Goal: Task Accomplishment & Management: Manage account settings

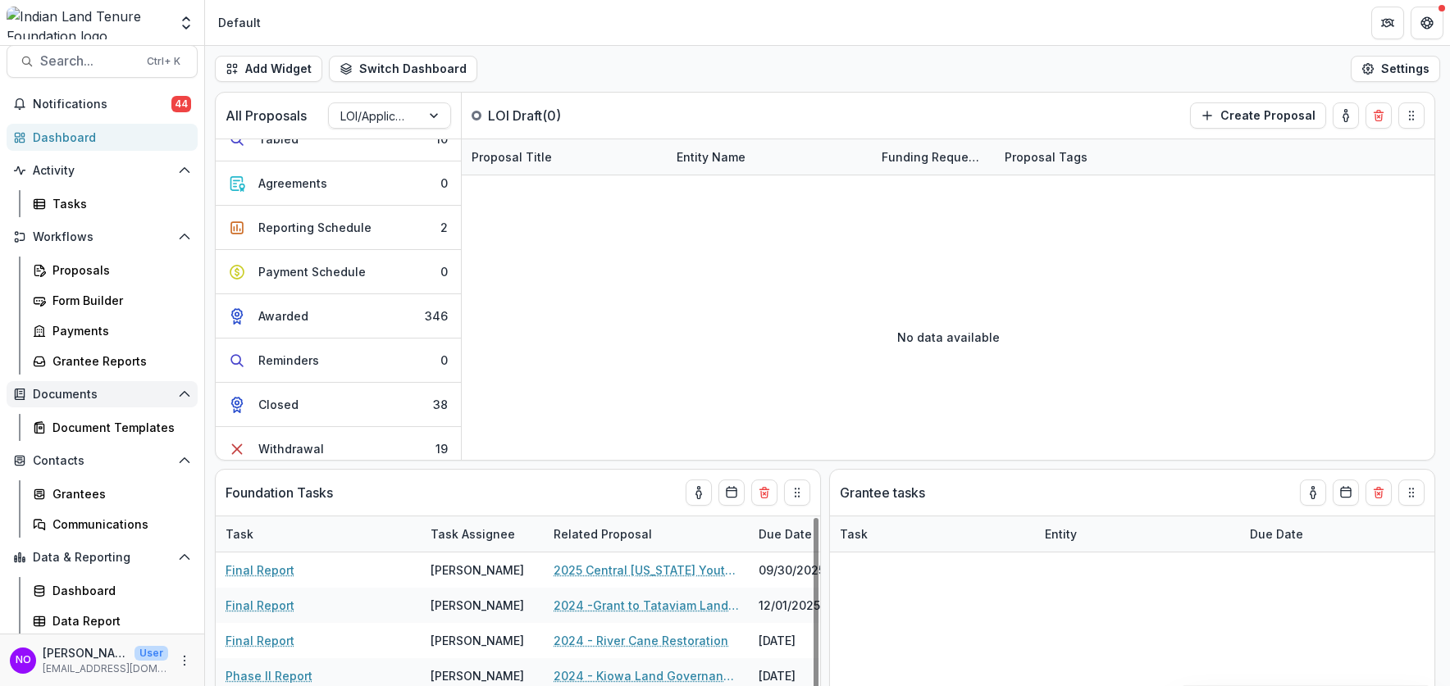
scroll to position [15, 0]
click at [75, 494] on div "Grantees" at bounding box center [118, 493] width 132 height 17
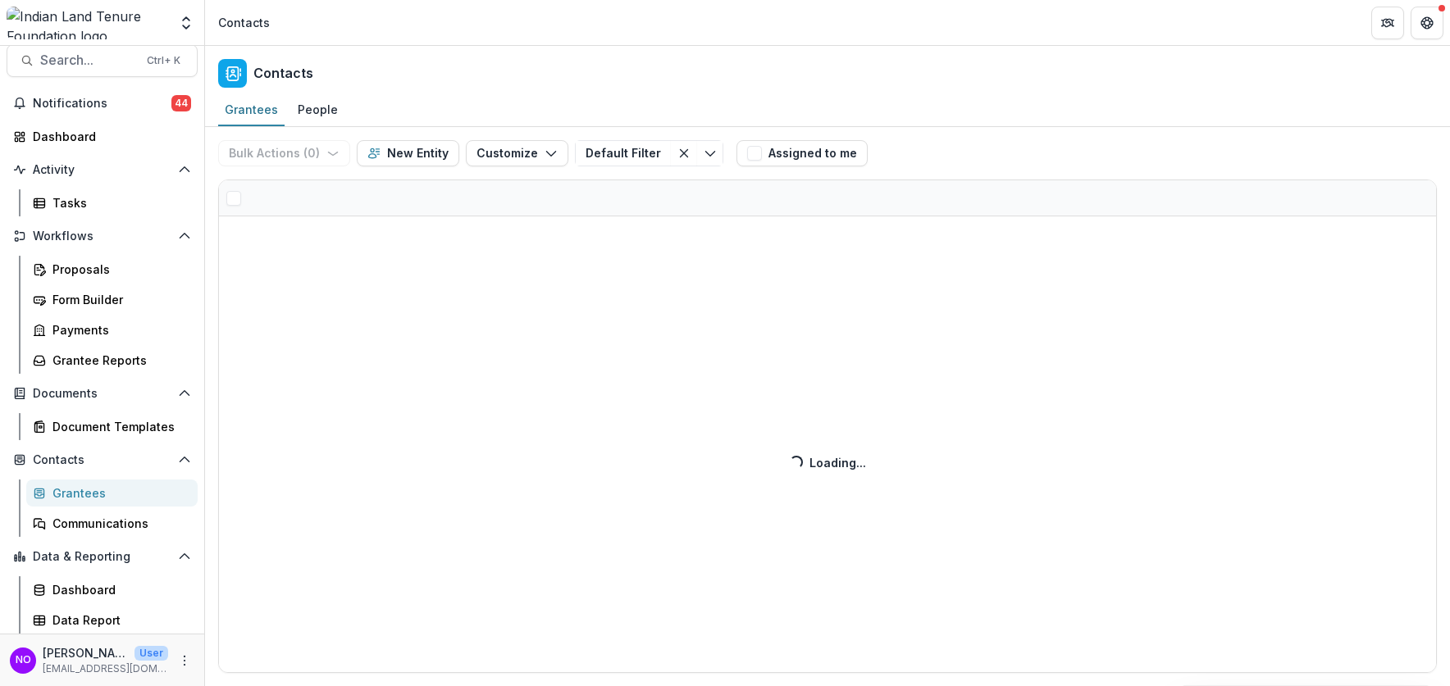
click at [339, 207] on div at bounding box center [827, 198] width 1217 height 36
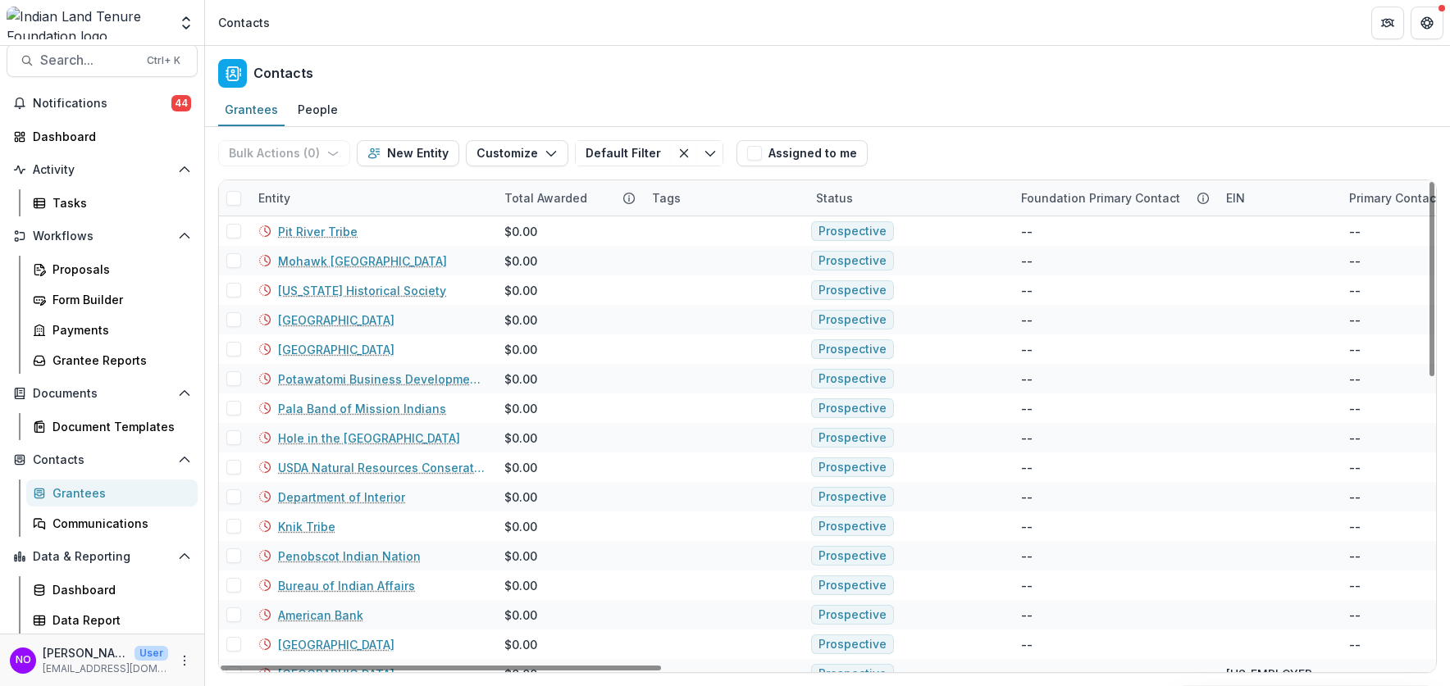
click at [357, 203] on div "Entity" at bounding box center [371, 197] width 246 height 35
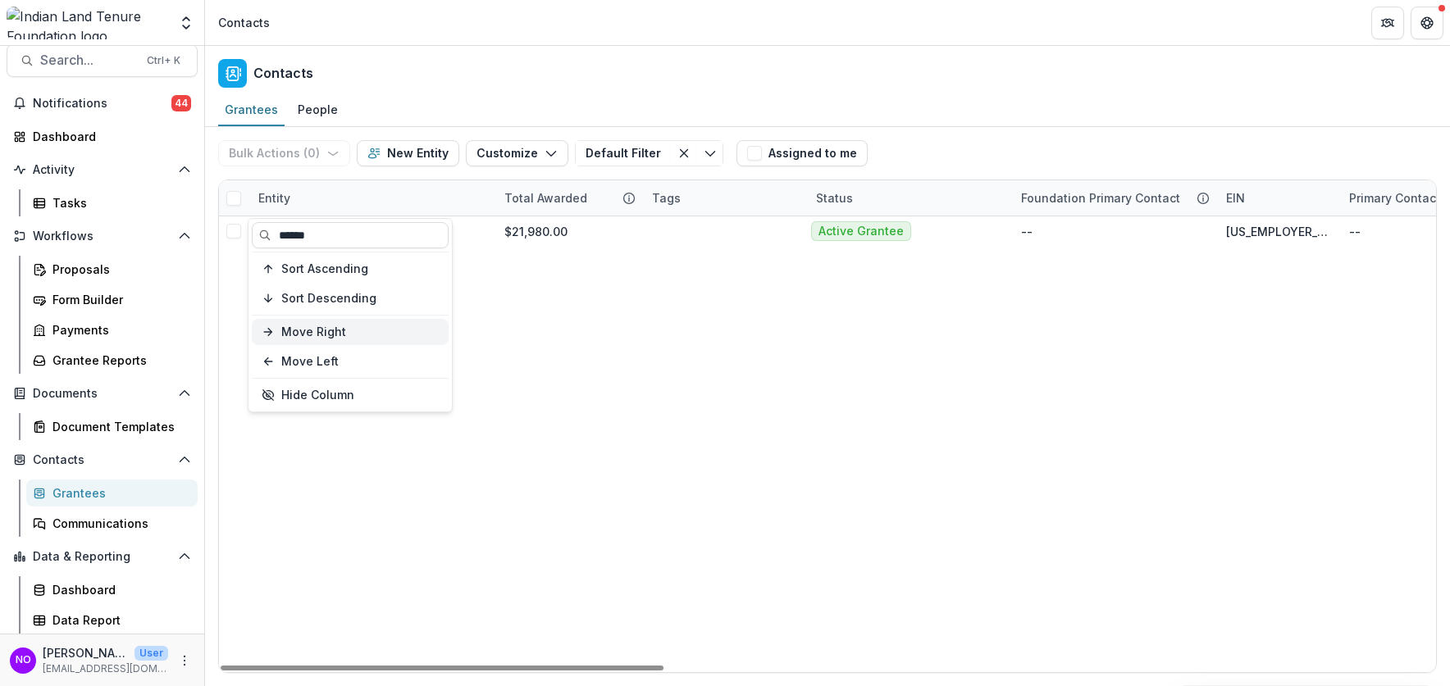
type input "******"
click at [341, 244] on input "******" at bounding box center [350, 235] width 197 height 26
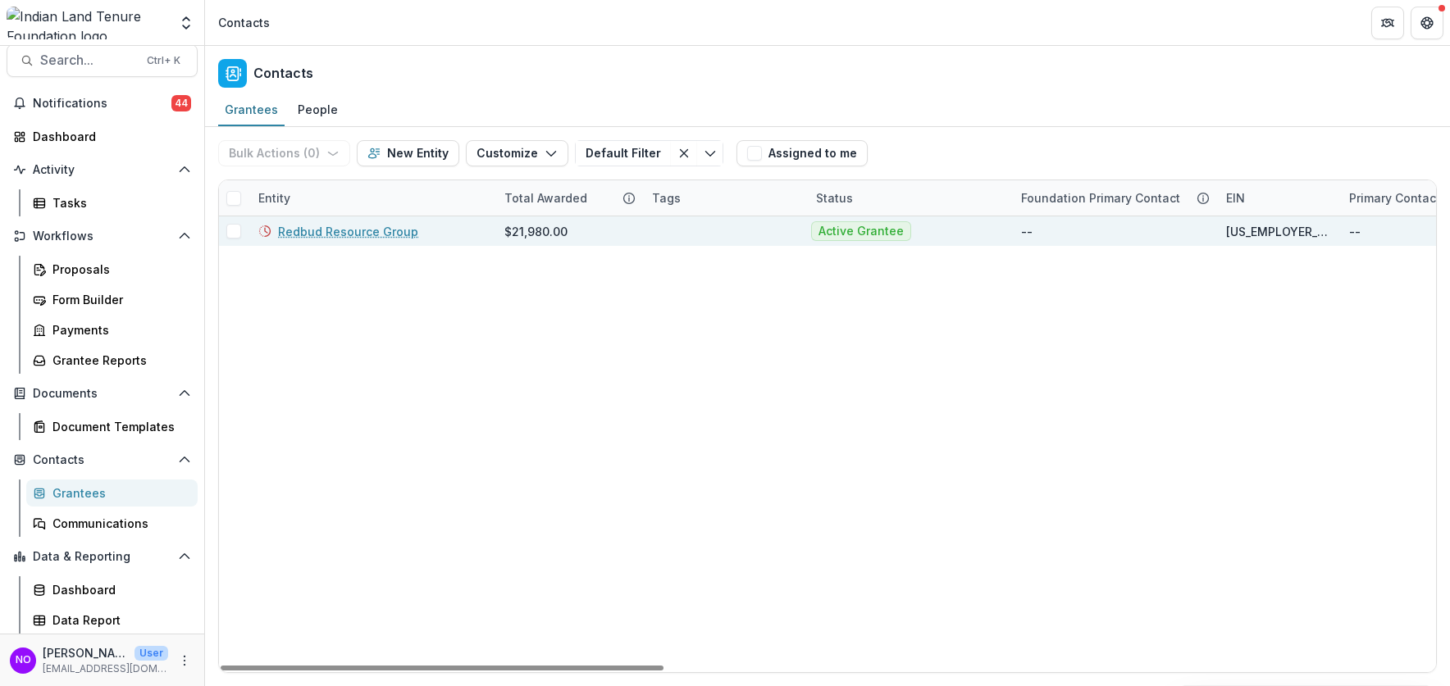
click at [331, 235] on link "Redbud Resource Group" at bounding box center [348, 231] width 140 height 17
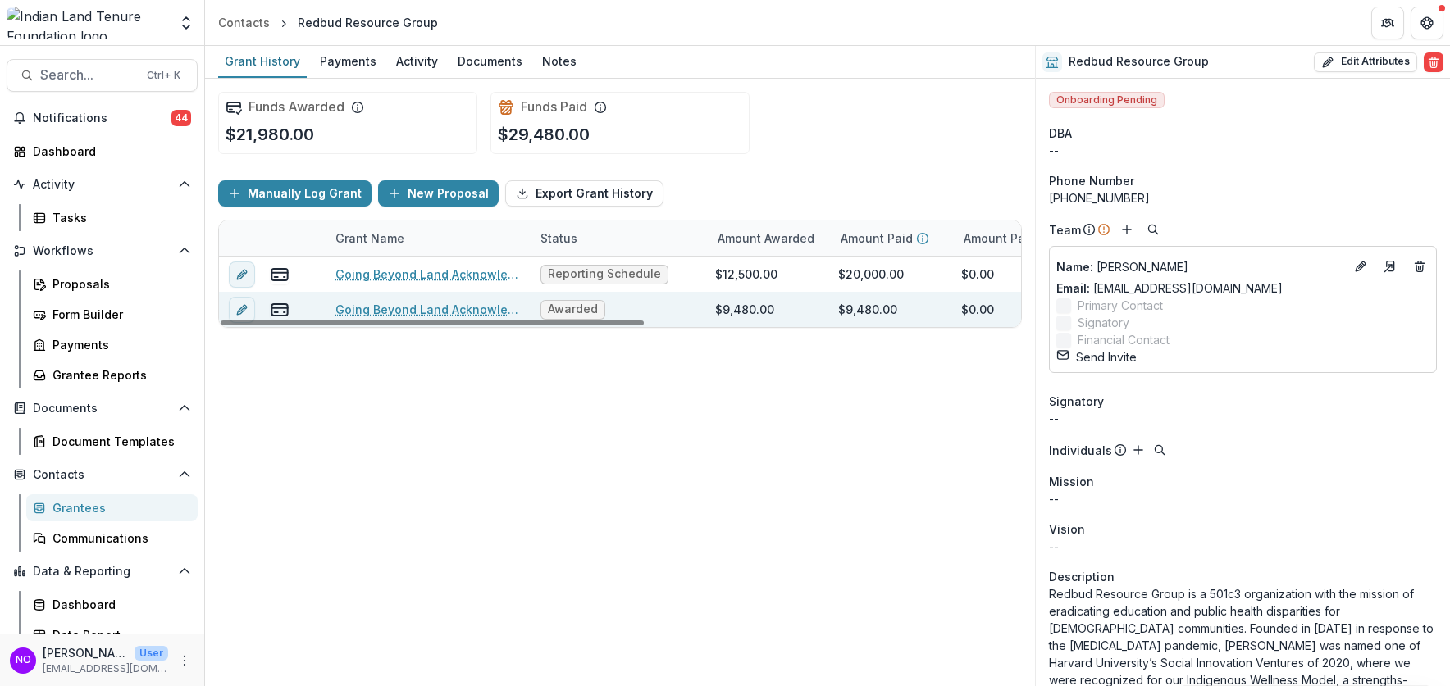
drag, startPoint x: 652, startPoint y: 237, endPoint x: 689, endPoint y: 305, distance: 77.4
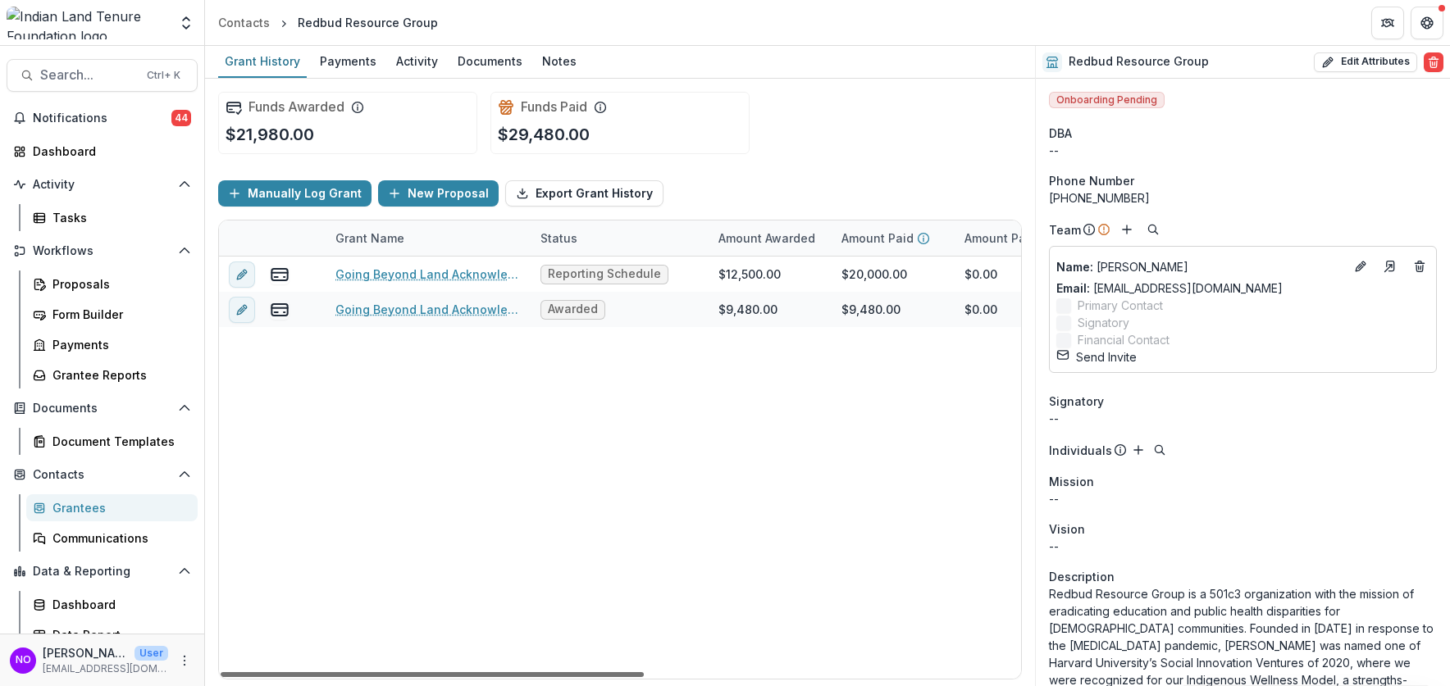
drag, startPoint x: 589, startPoint y: 674, endPoint x: 410, endPoint y: 467, distance: 273.2
click at [410, 672] on div at bounding box center [432, 674] width 423 height 5
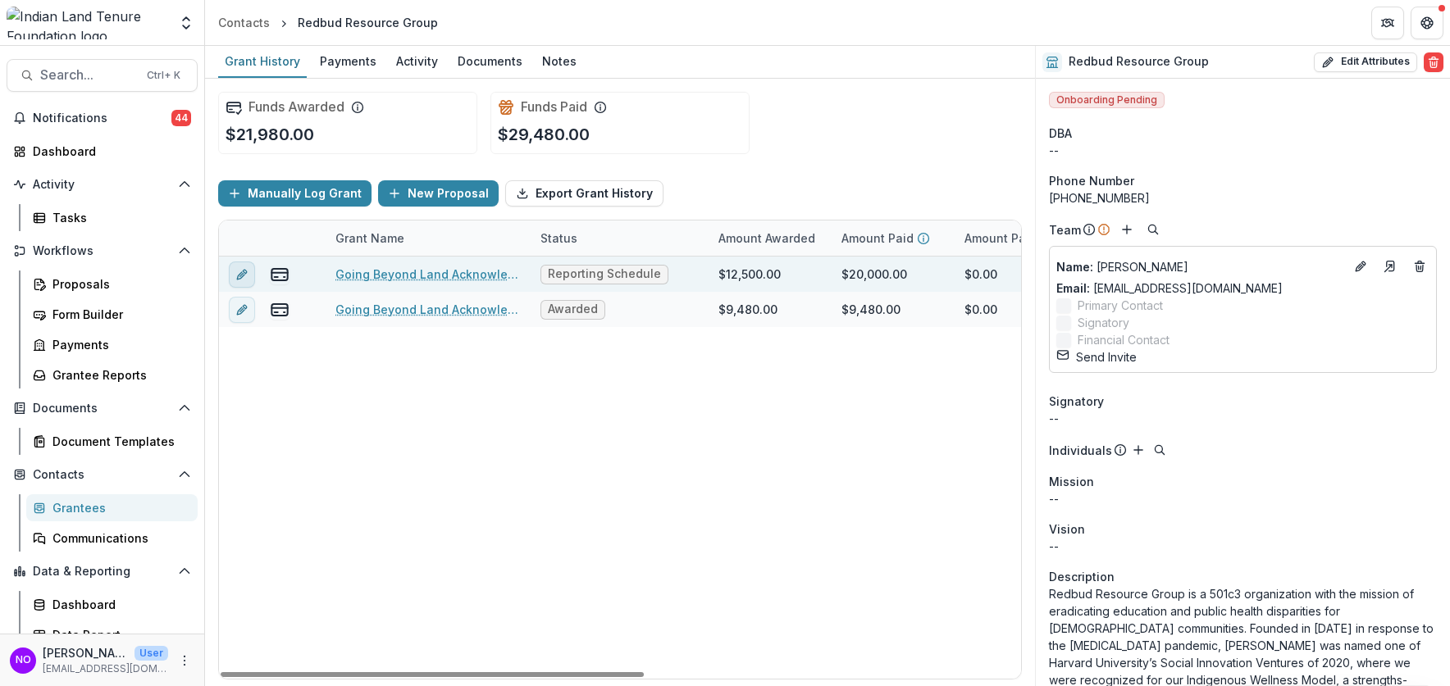
click at [239, 275] on icon "edit" at bounding box center [241, 274] width 13 height 13
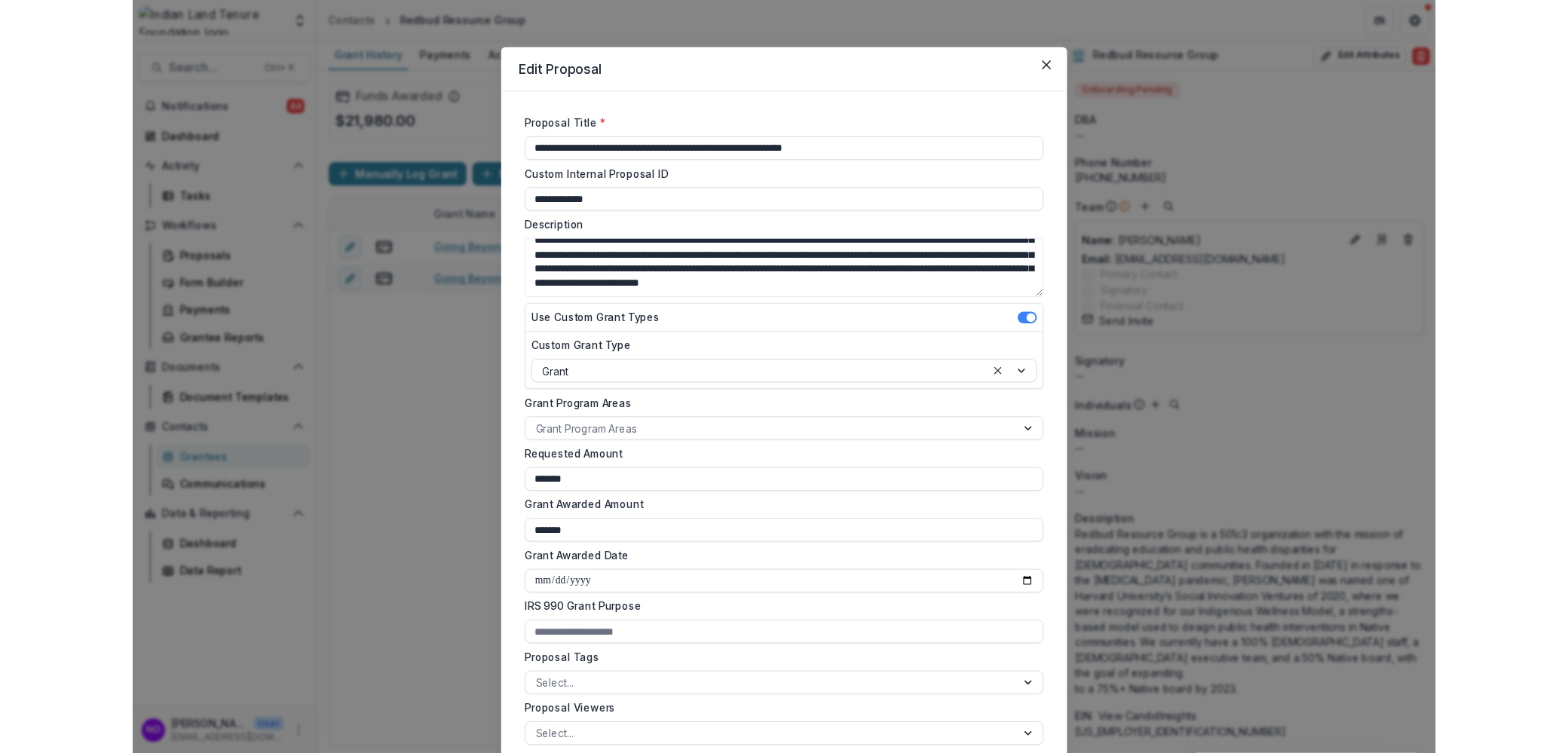
scroll to position [833, 0]
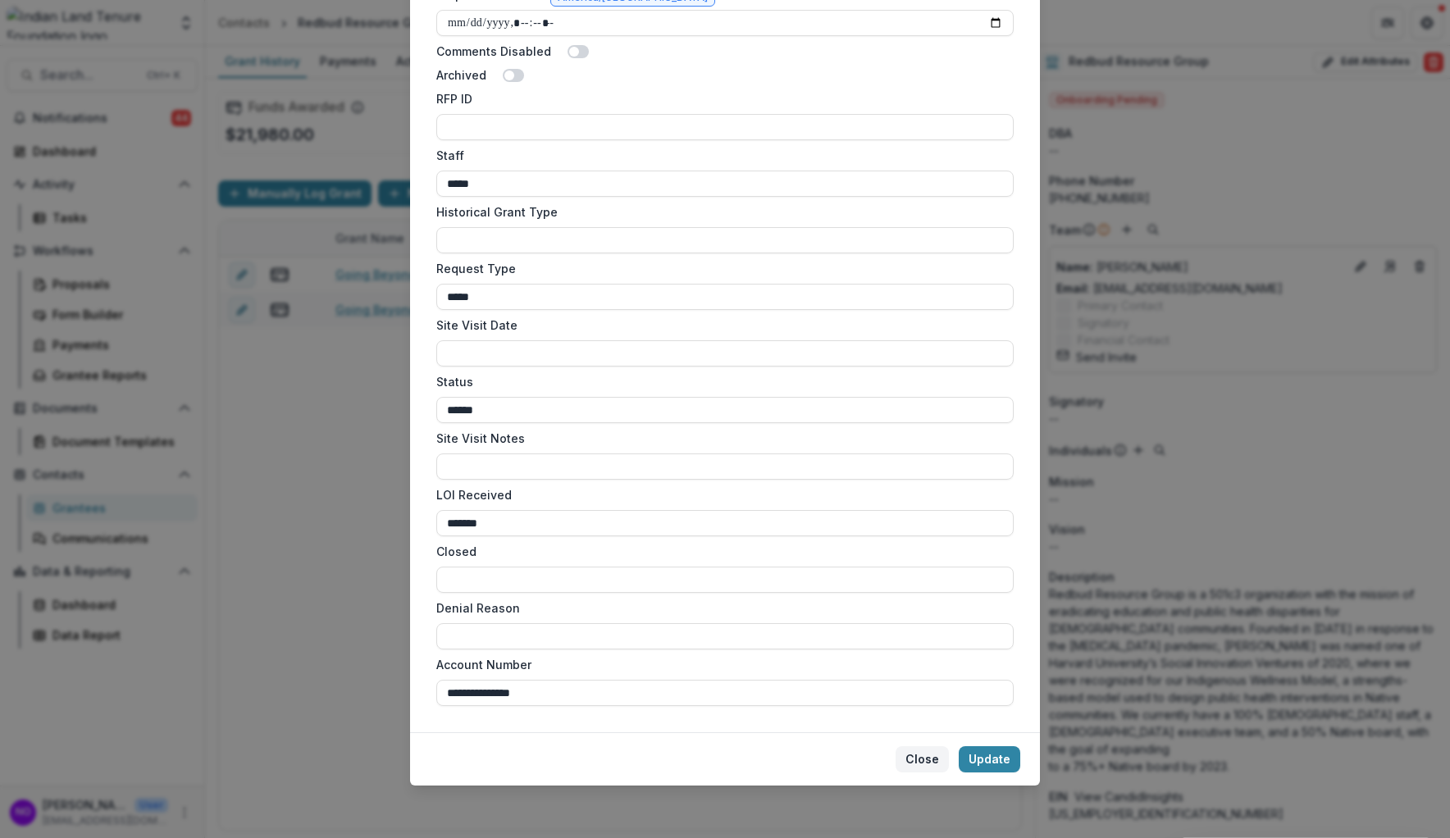
click at [936, 685] on button "Close" at bounding box center [921, 759] width 53 height 26
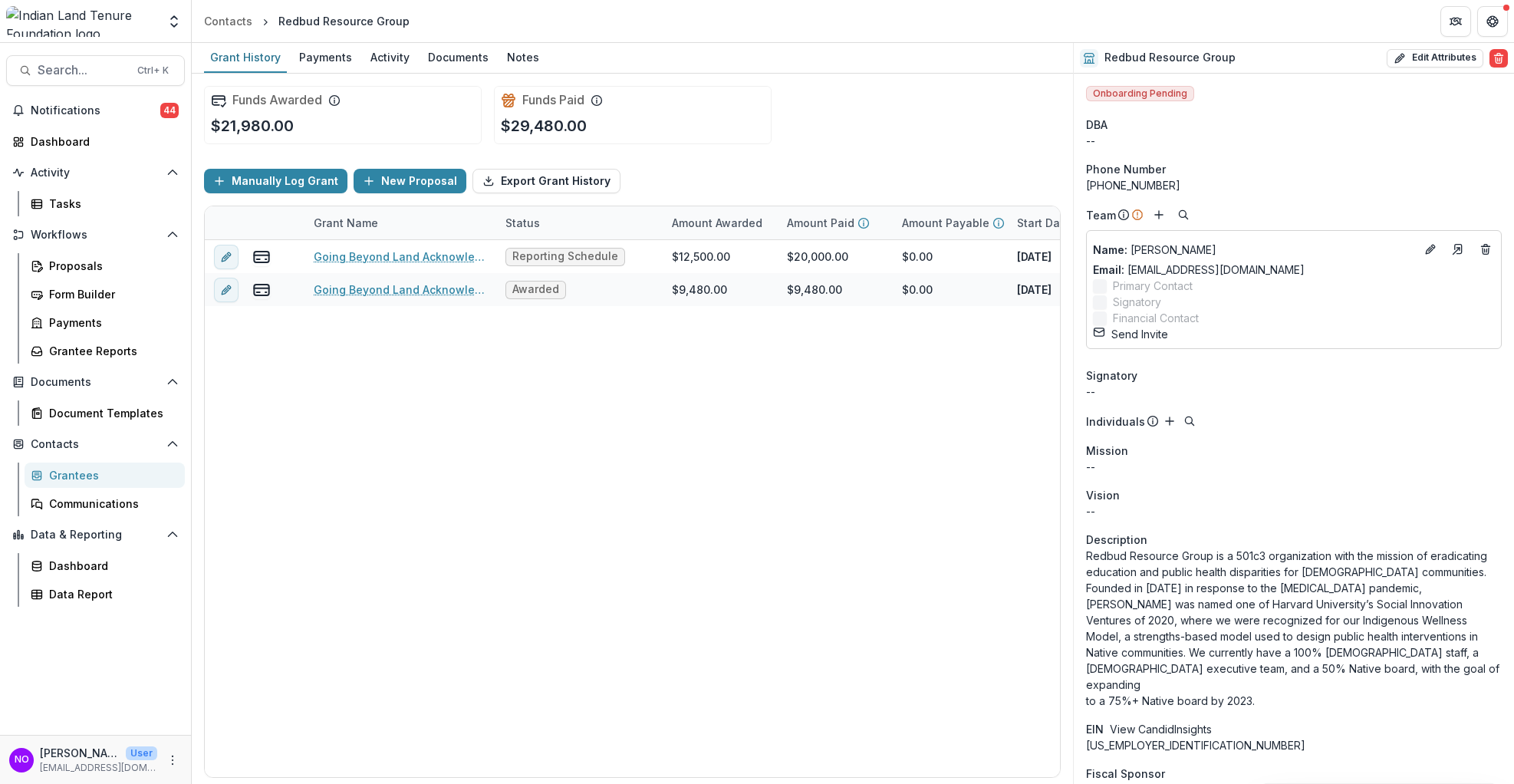
click at [73, 486] on link "Grantees" at bounding box center [104, 474] width 160 height 25
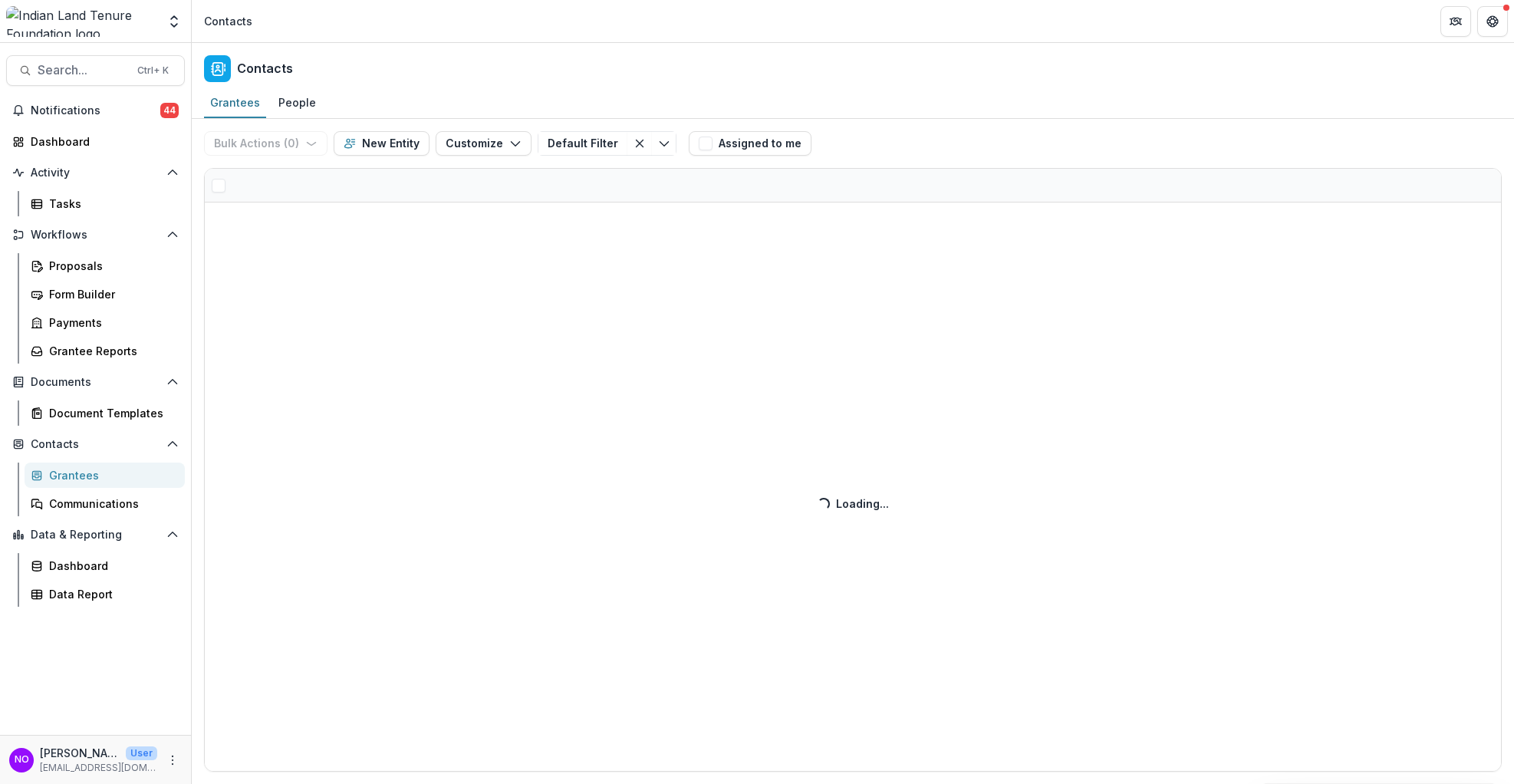
click at [279, 188] on div "Bulk Actions ( 0 ) Send Email Create Proposals Create Tasks New Entity Customiz…" at bounding box center [853, 451] width 1323 height 665
click at [61, 471] on div "Grantees" at bounding box center [110, 474] width 124 height 16
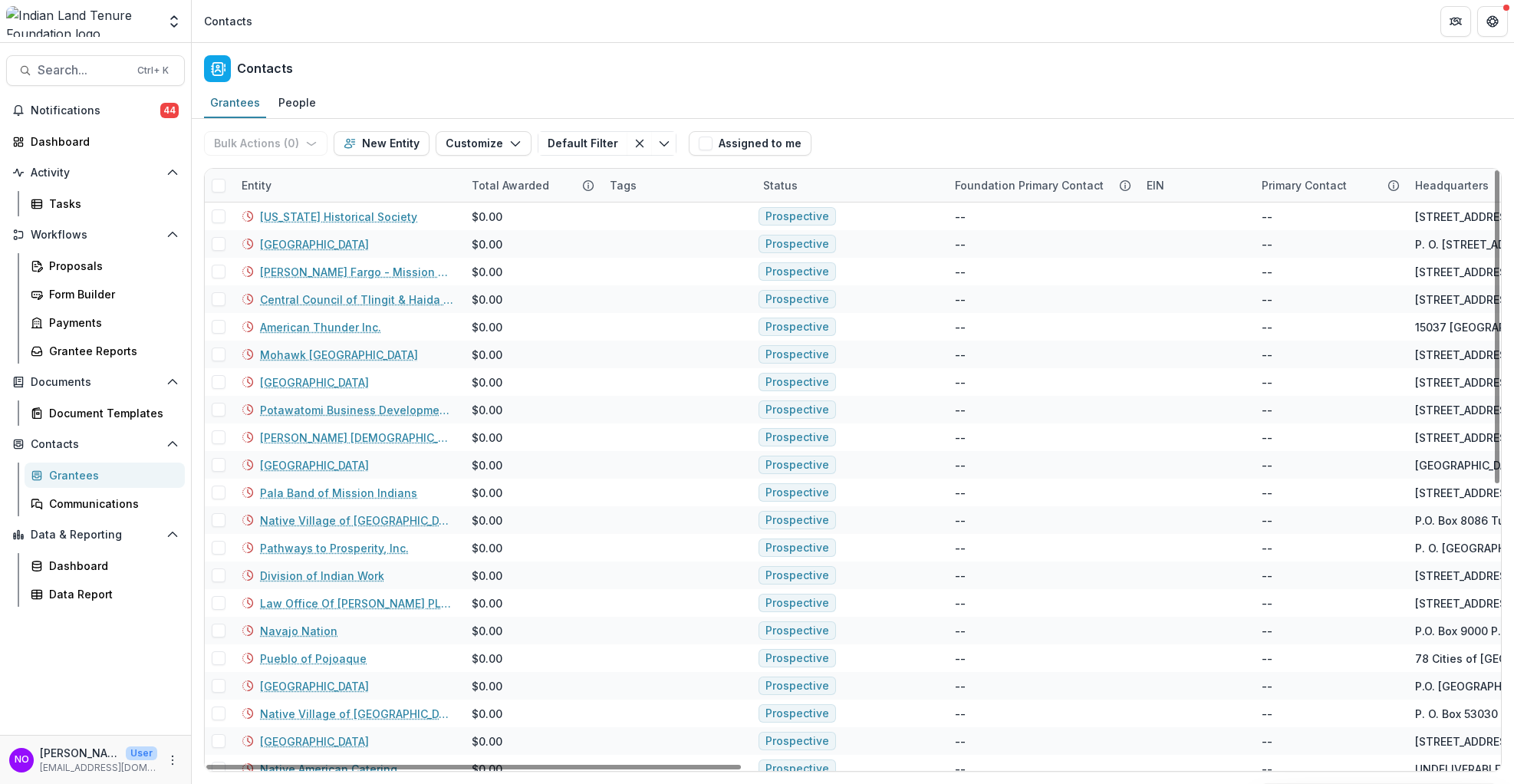
drag, startPoint x: 262, startPoint y: 191, endPoint x: 452, endPoint y: 187, distance: 190.0
click at [262, 191] on div "Entity" at bounding box center [256, 184] width 49 height 16
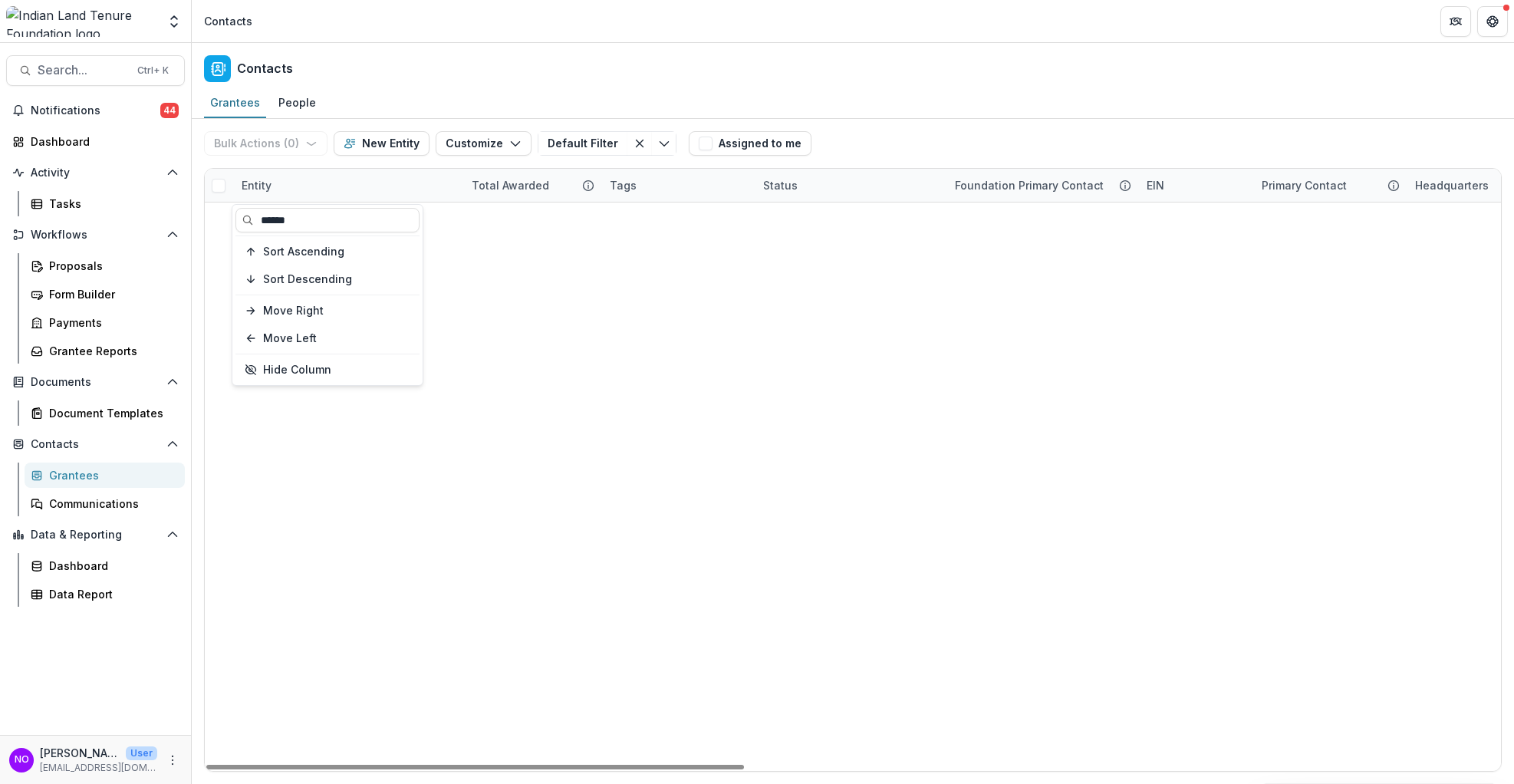
type input "******"
click at [762, 202] on div "Tataviam Land Conservancy $25,000.00 Active Grantee -- -- [STREET_ADDRESS] Orga…" at bounding box center [853, 202] width 1297 height 0
click at [351, 221] on link "Tataviam Land Conservancy" at bounding box center [337, 216] width 153 height 16
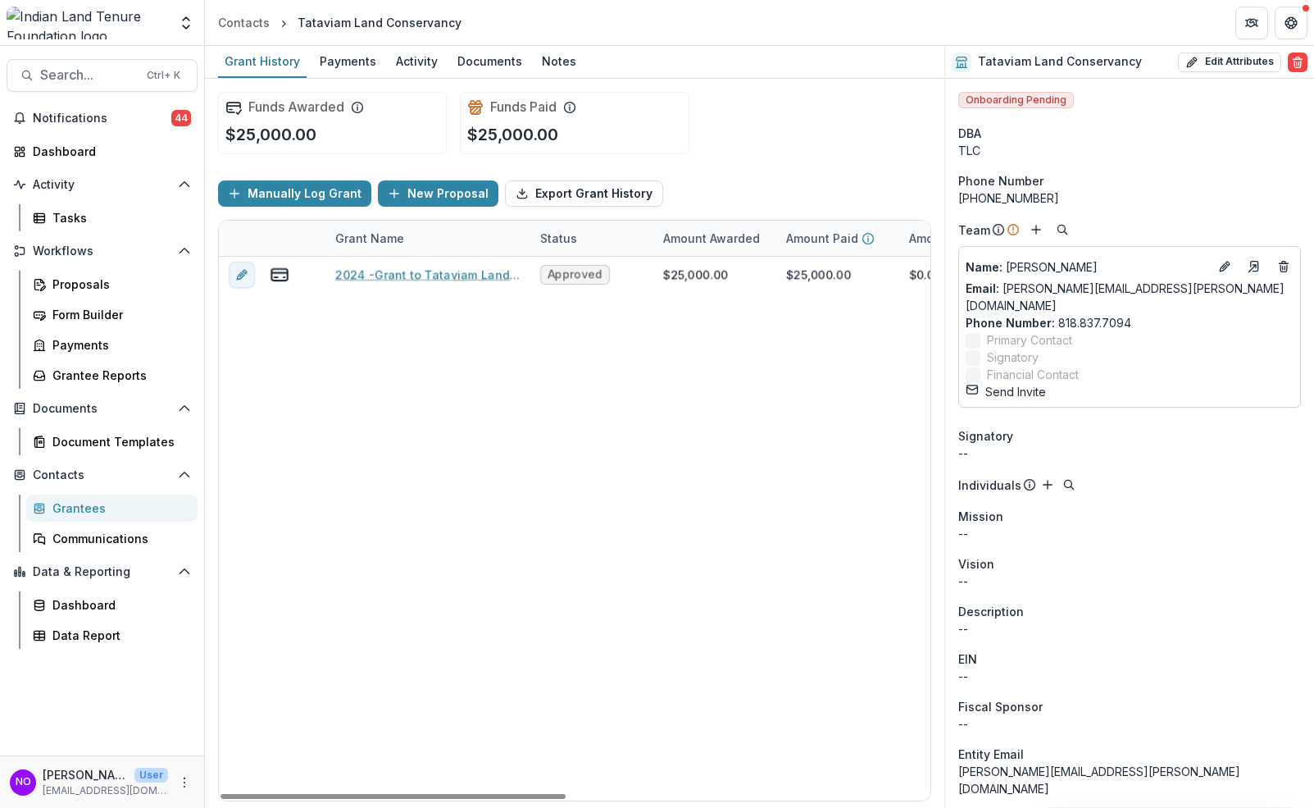
click at [891, 685] on div "2024 -Grant to Tataviam Land Conservancy Approved $25,000.00 $25,000.00 $0.00 […" at bounding box center [948, 529] width 1459 height 544
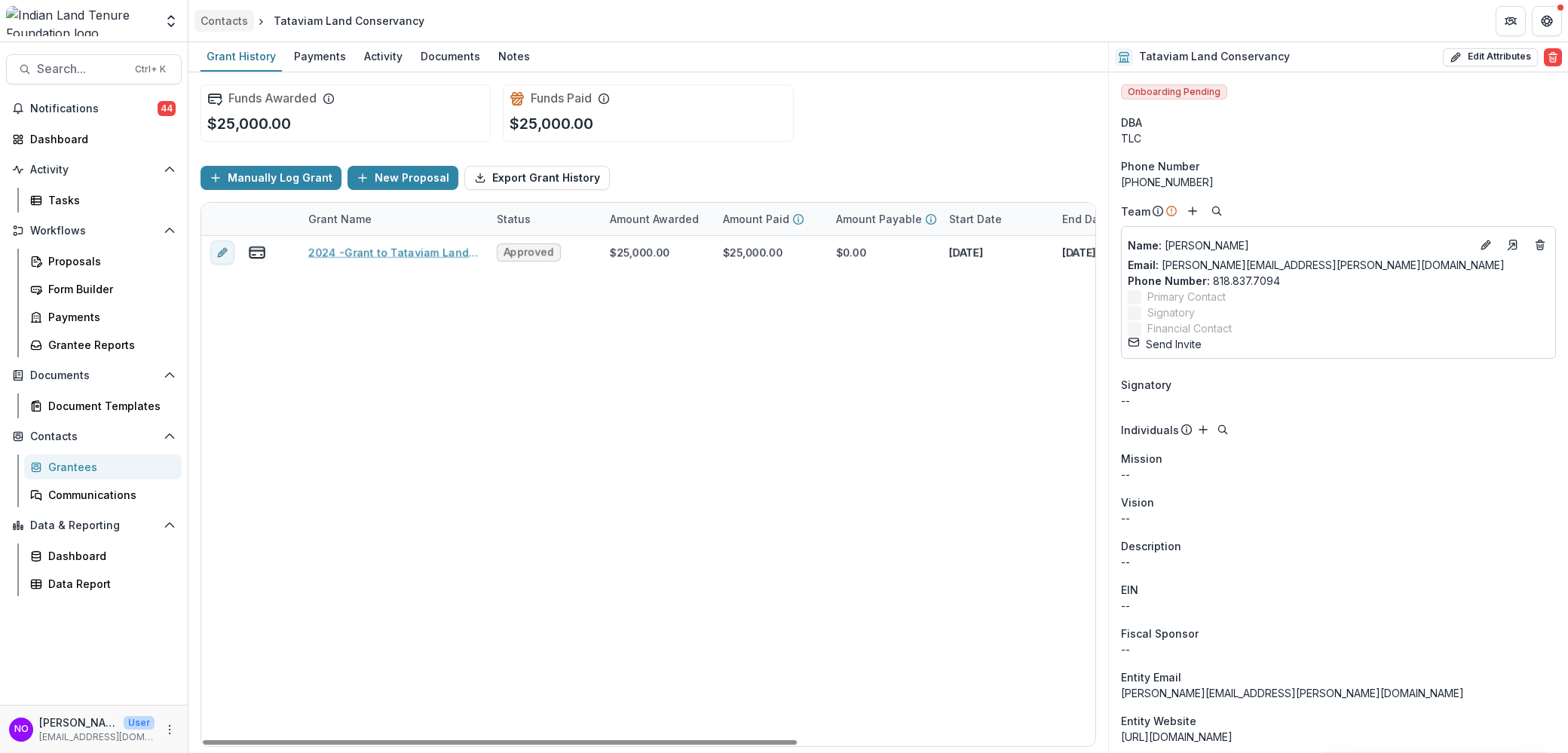
click at [216, 18] on div "Contacts" at bounding box center [224, 20] width 48 height 16
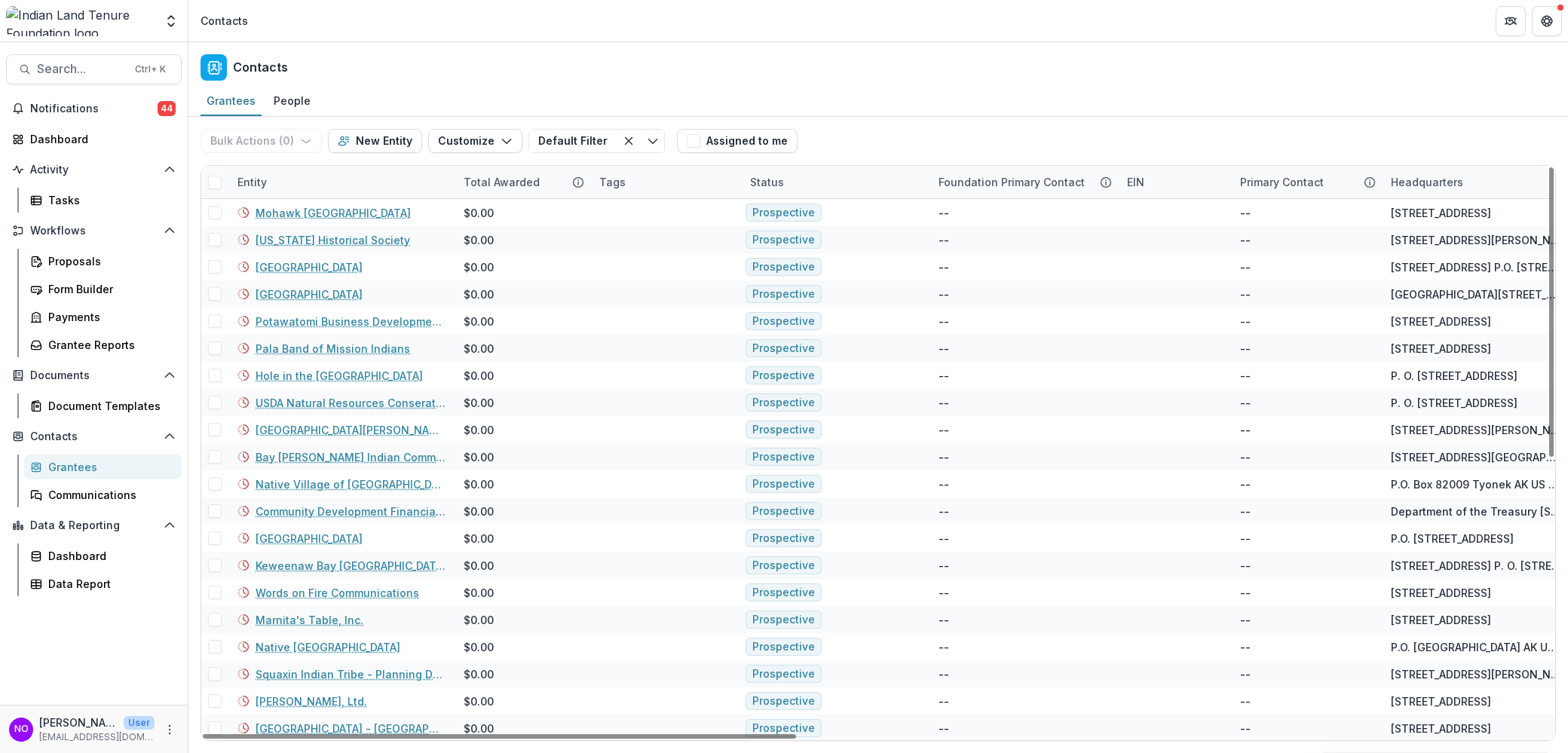
click at [328, 180] on div "Entity" at bounding box center [341, 181] width 226 height 32
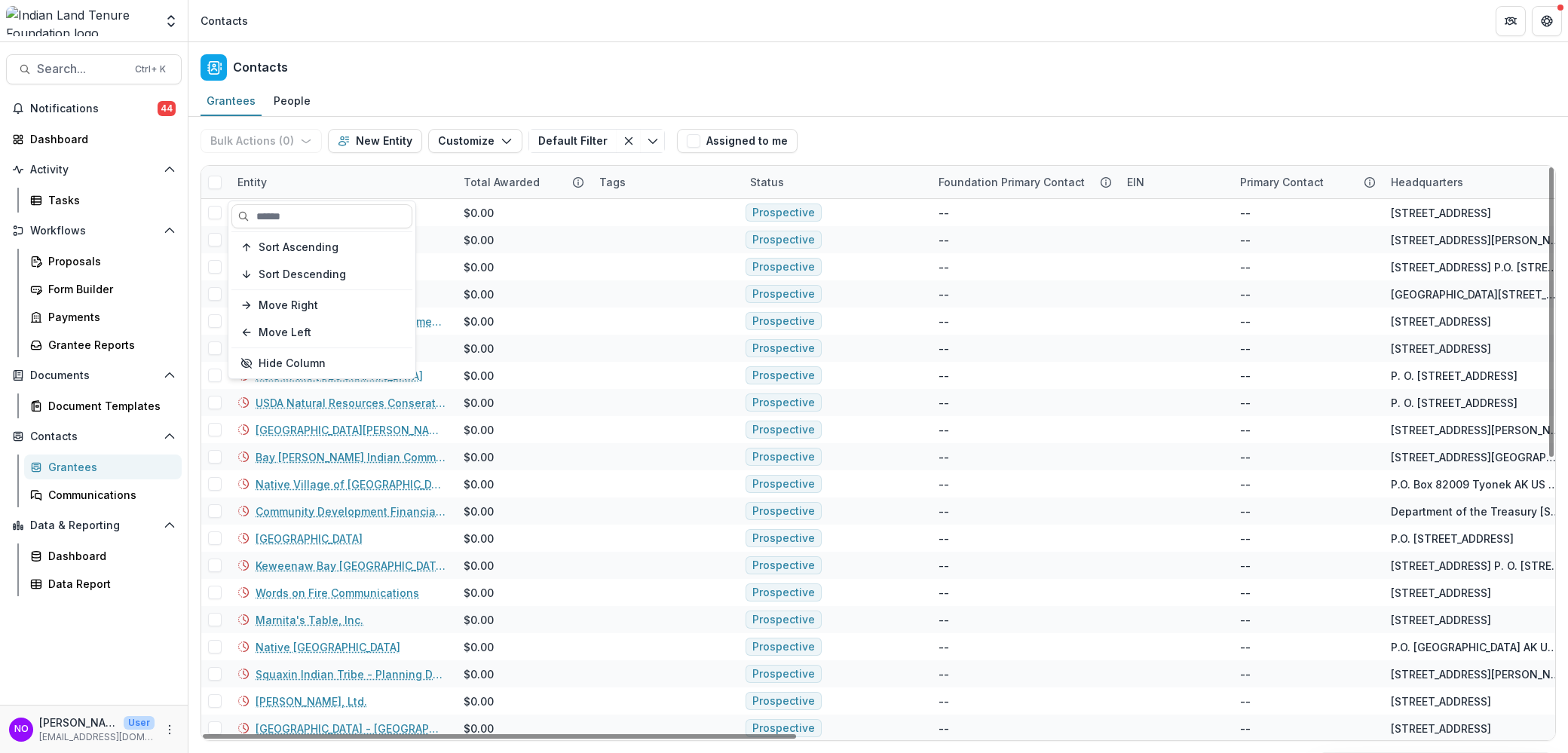
click at [328, 180] on div "Entity" at bounding box center [341, 181] width 226 height 32
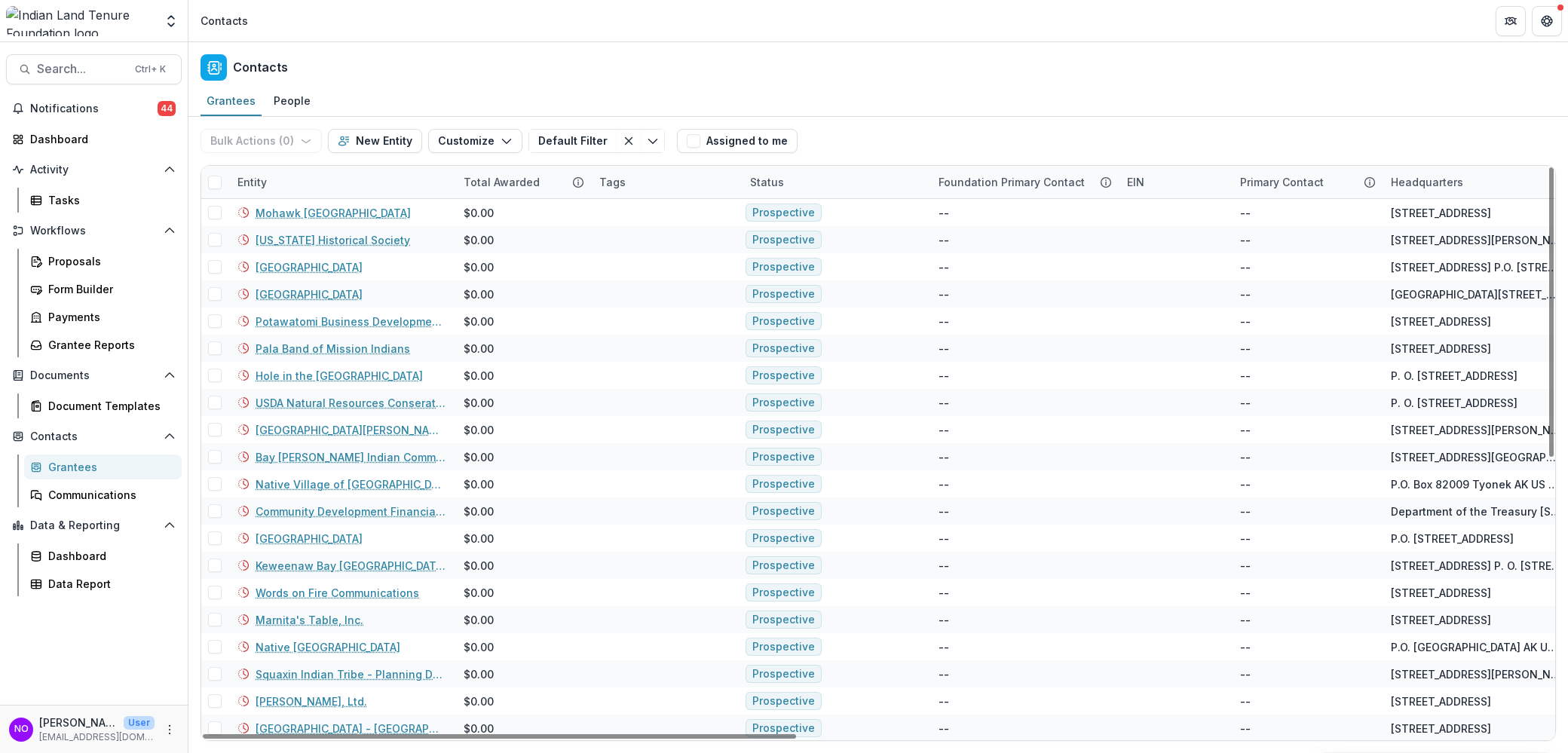
click at [328, 180] on div "Entity" at bounding box center [341, 181] width 226 height 32
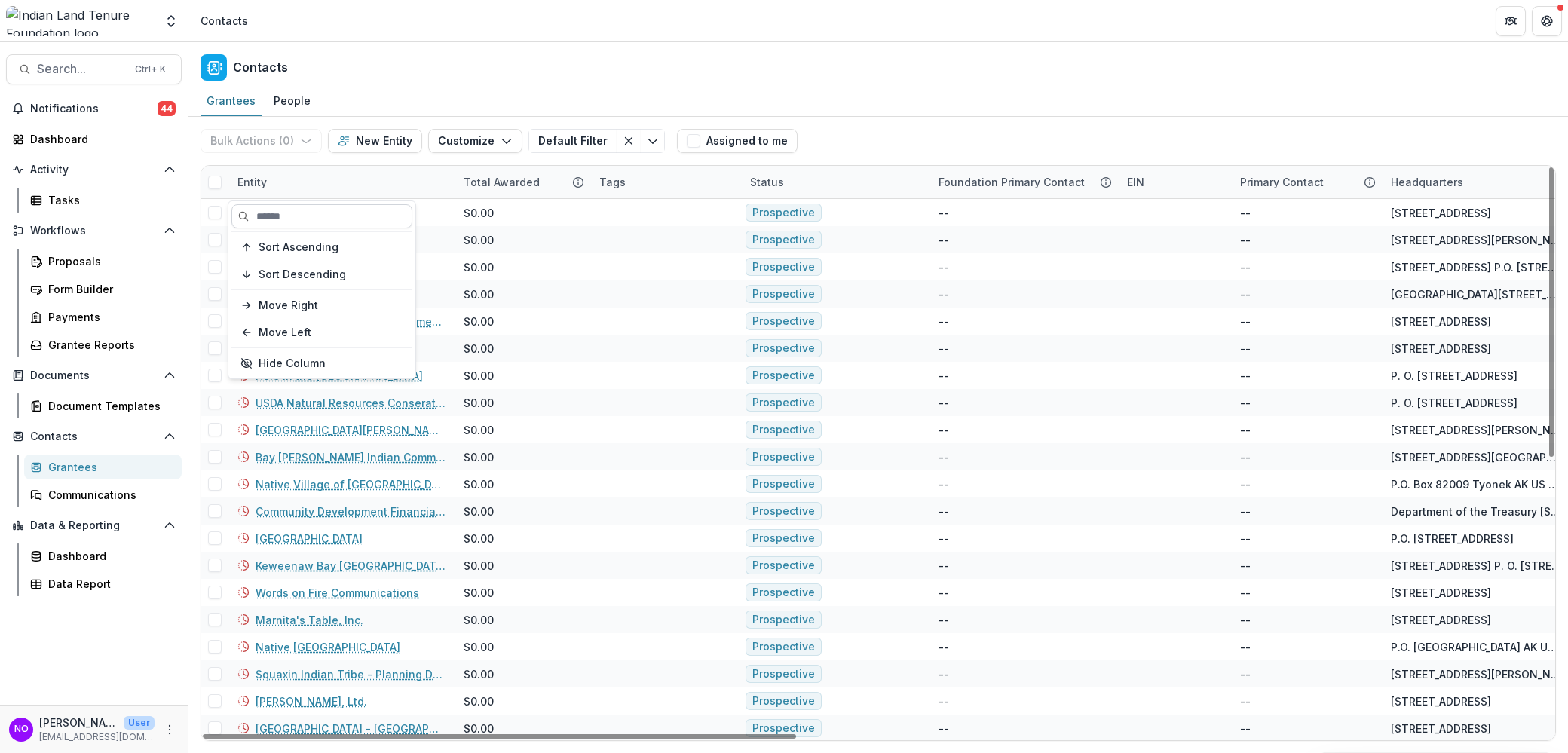
click at [310, 211] on input at bounding box center [322, 216] width 181 height 24
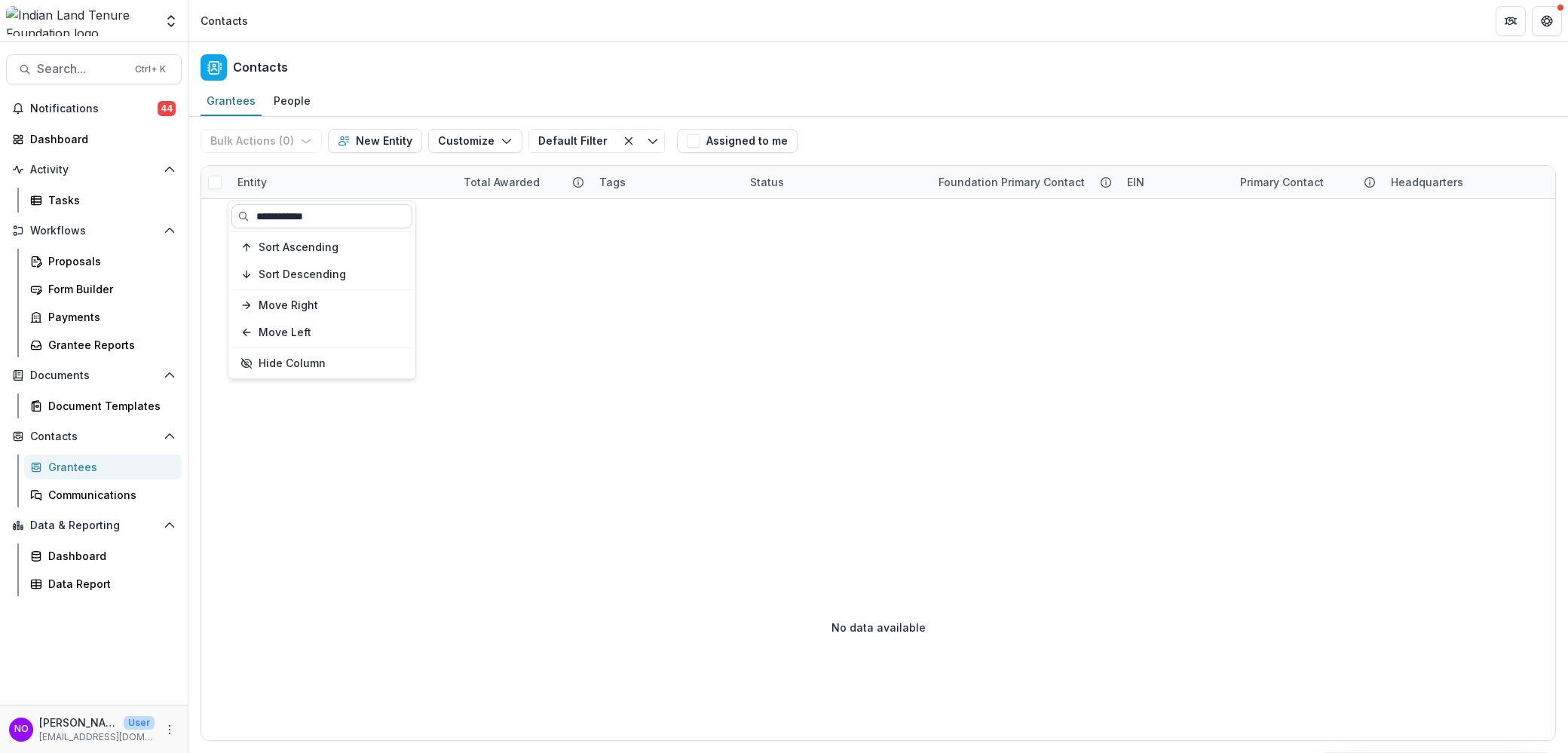
type input "**********"
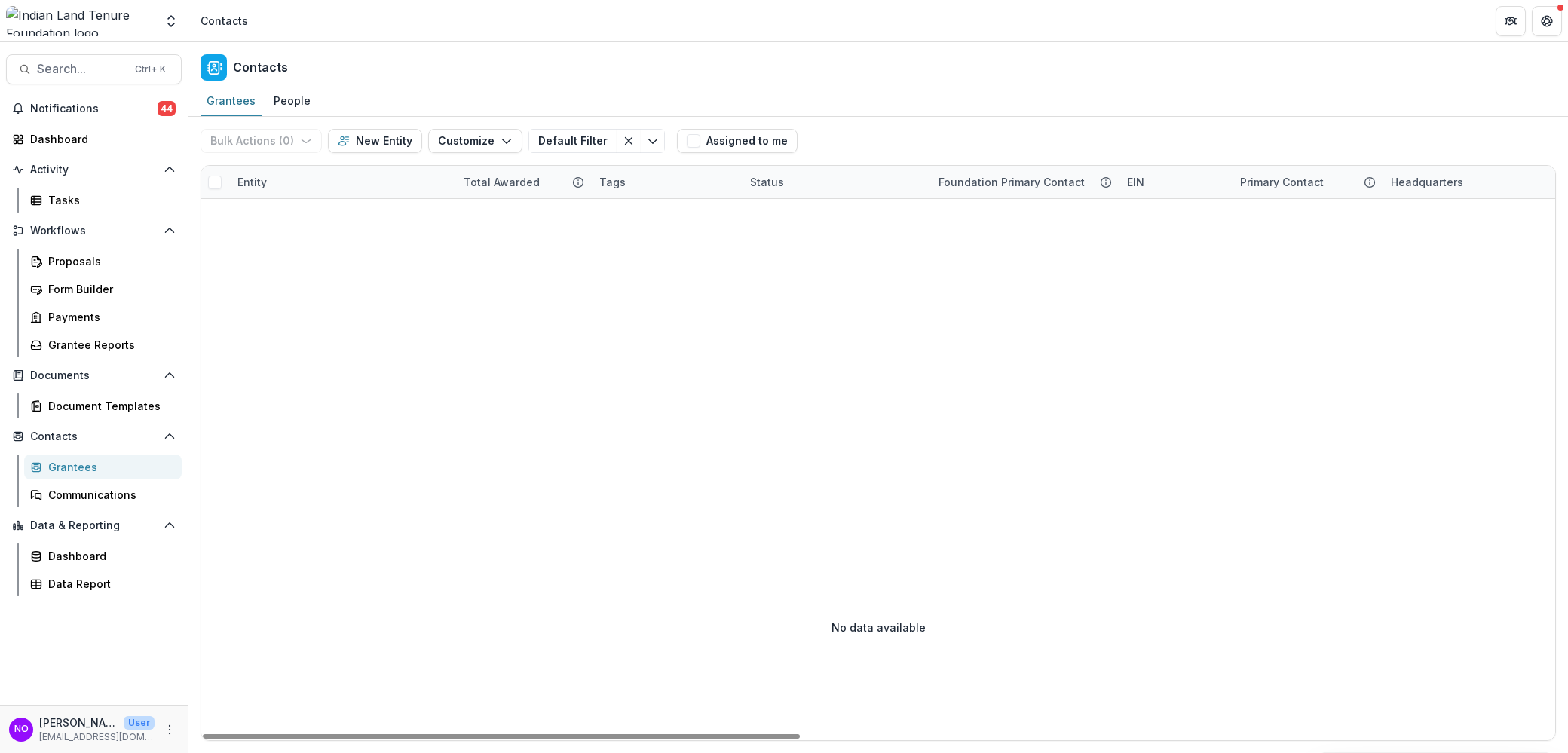
click at [294, 190] on div "Entity" at bounding box center [341, 181] width 226 height 32
drag, startPoint x: 346, startPoint y: 219, endPoint x: -40, endPoint y: 197, distance: 386.6
click at [0, 197] on html "**********" at bounding box center [784, 376] width 1568 height 753
click at [282, 174] on div "Entity" at bounding box center [341, 181] width 226 height 32
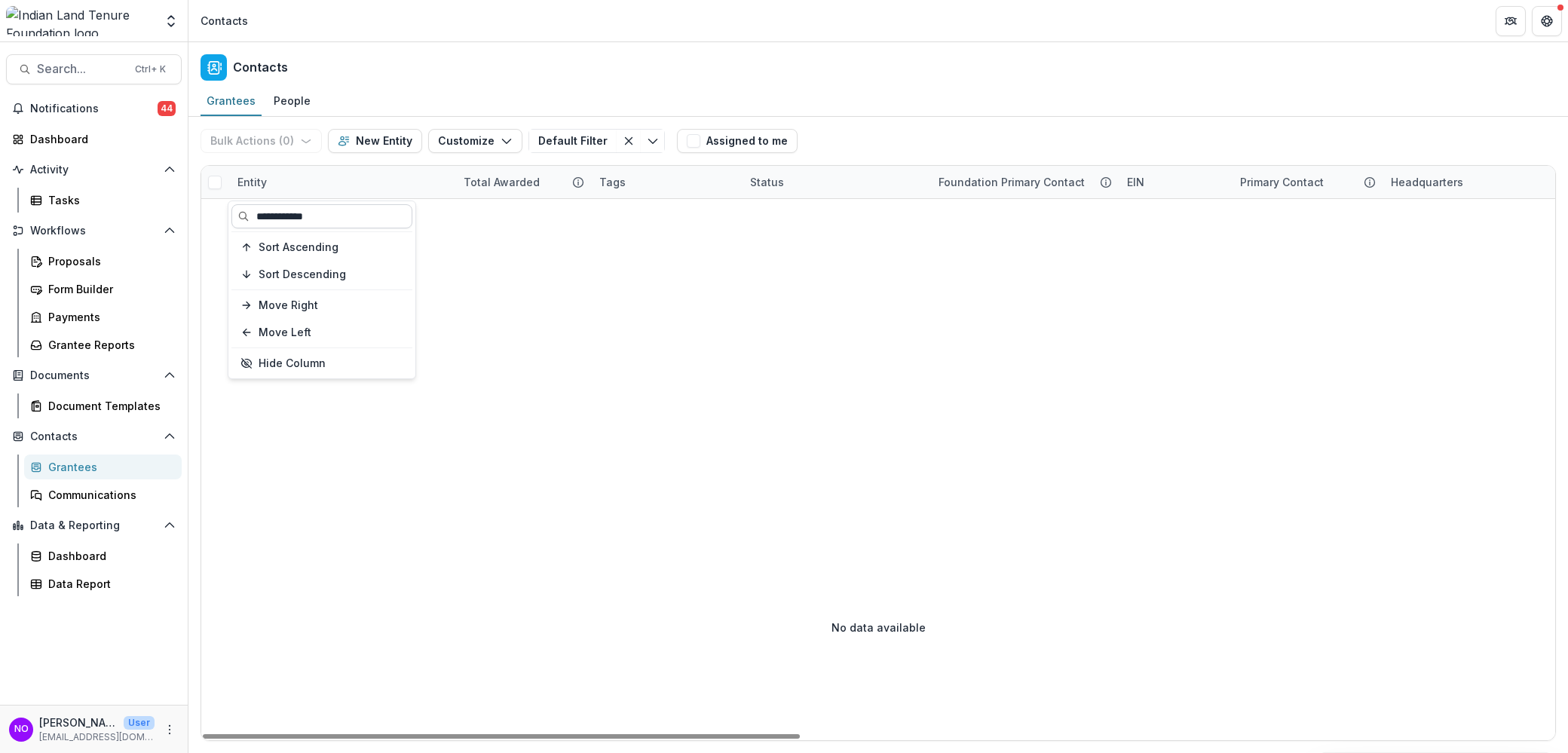
click at [289, 221] on input "**********" at bounding box center [322, 216] width 181 height 24
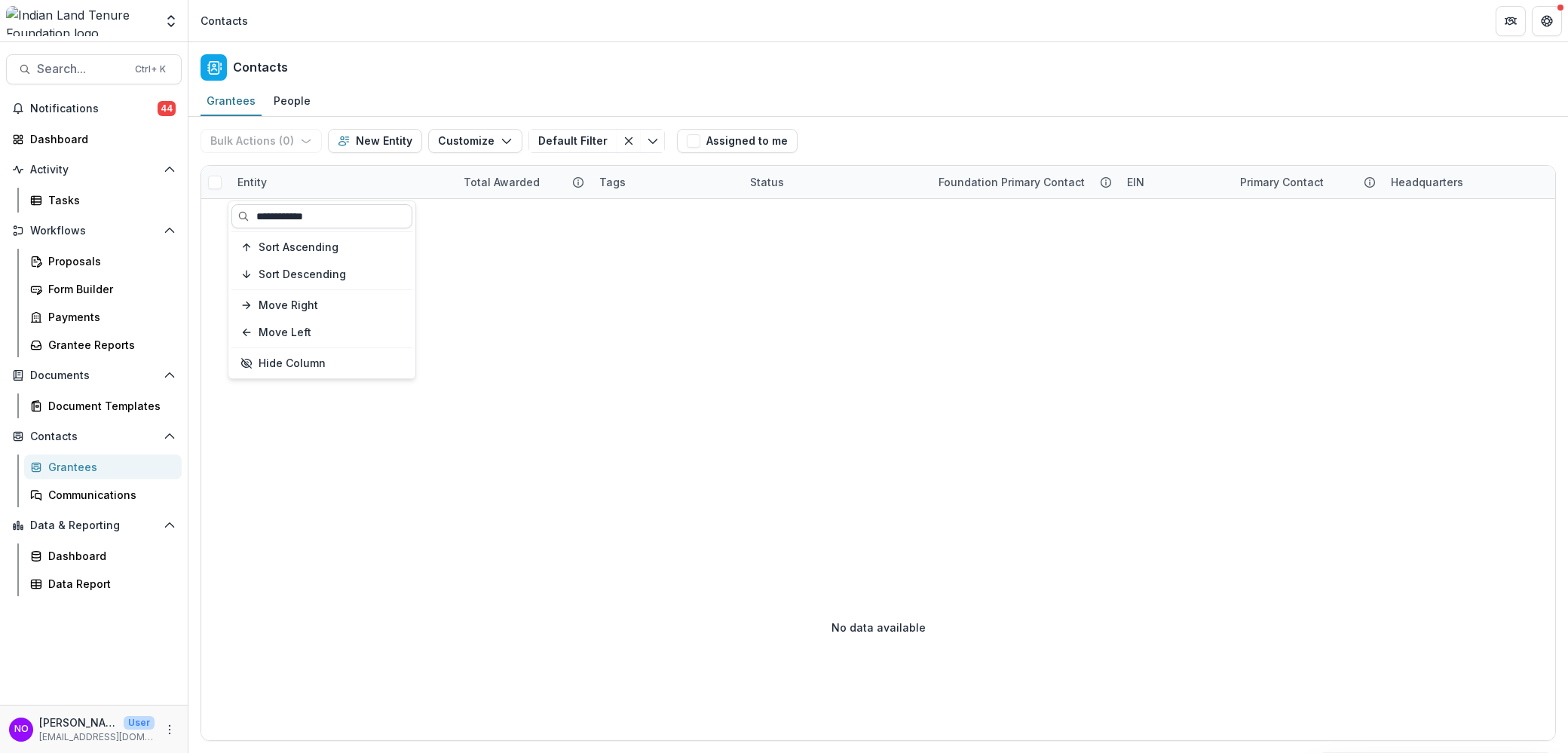
drag, startPoint x: 329, startPoint y: 211, endPoint x: 251, endPoint y: 217, distance: 78.2
click at [251, 217] on input "**********" at bounding box center [322, 216] width 181 height 24
type input "*********"
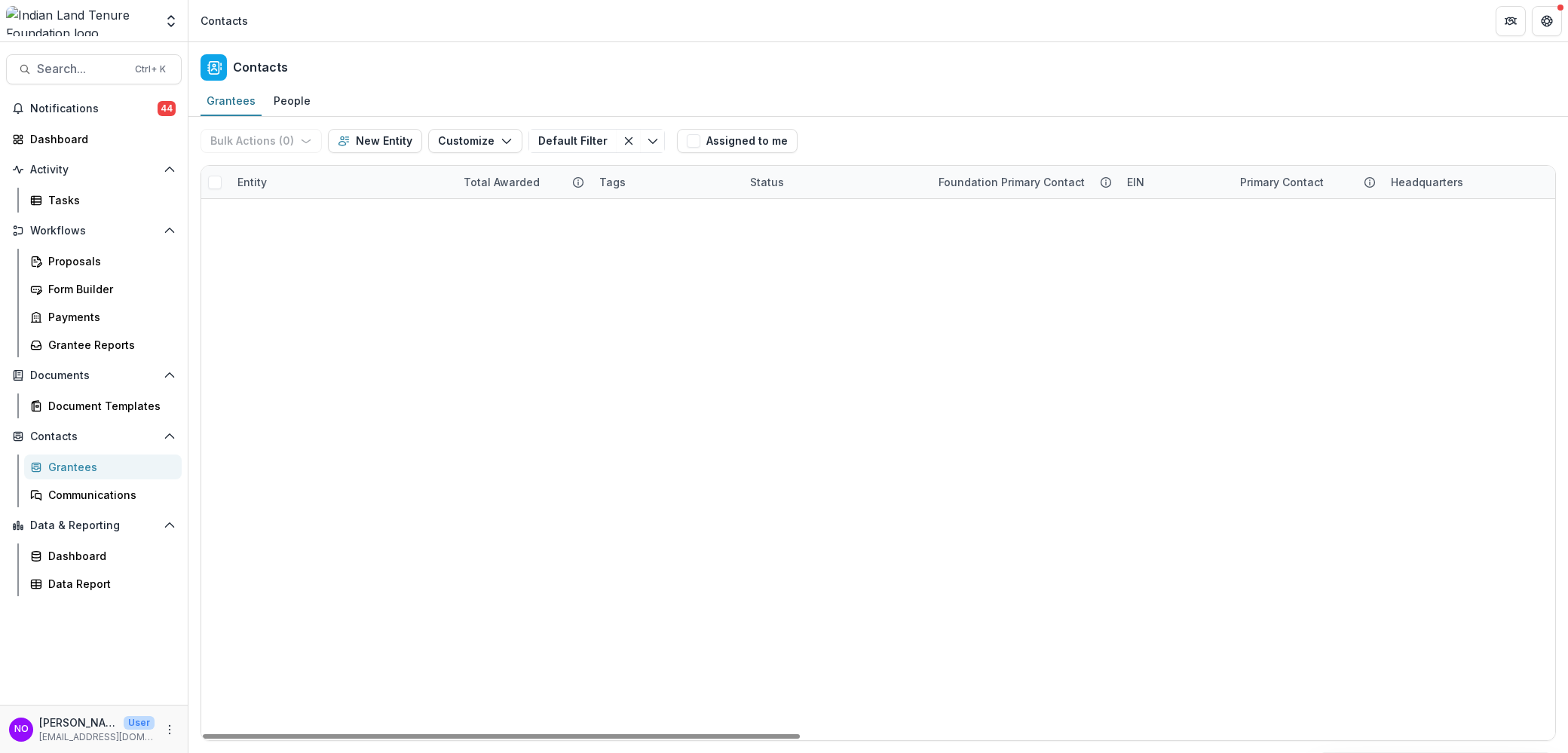
click at [561, 199] on div "Grand Canyon Trust $0.00 Prospective -- -- [STREET_ADDRESS] Organization [GEOGR…" at bounding box center [878, 199] width 1355 height 0
click at [316, 240] on link "Grand Canyon Conservancy" at bounding box center [330, 240] width 149 height 16
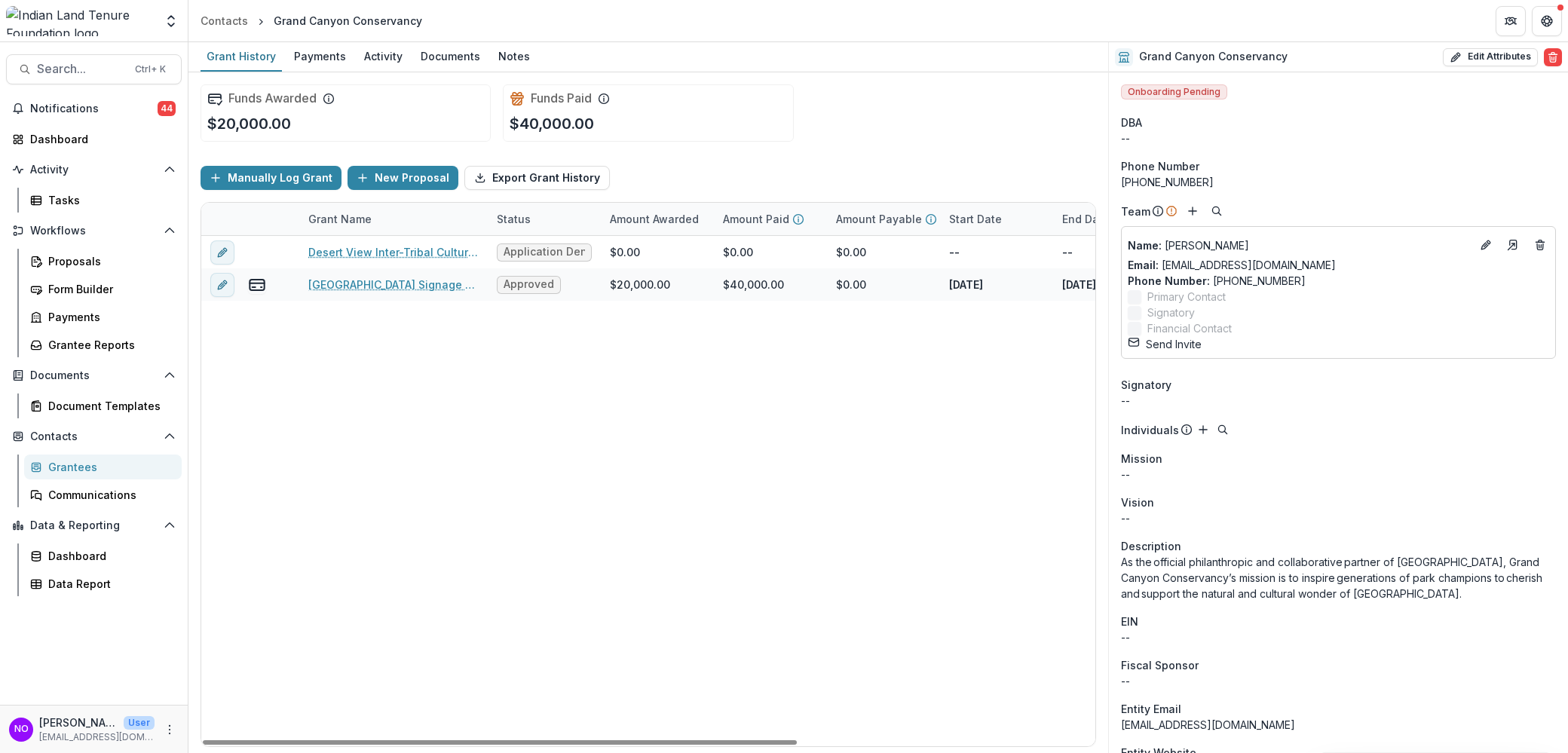
click at [795, 446] on div "Desert View Inter-Tribal Cultural Heritage Site Application Denial $0.00 $0.00 …" at bounding box center [872, 491] width 1342 height 510
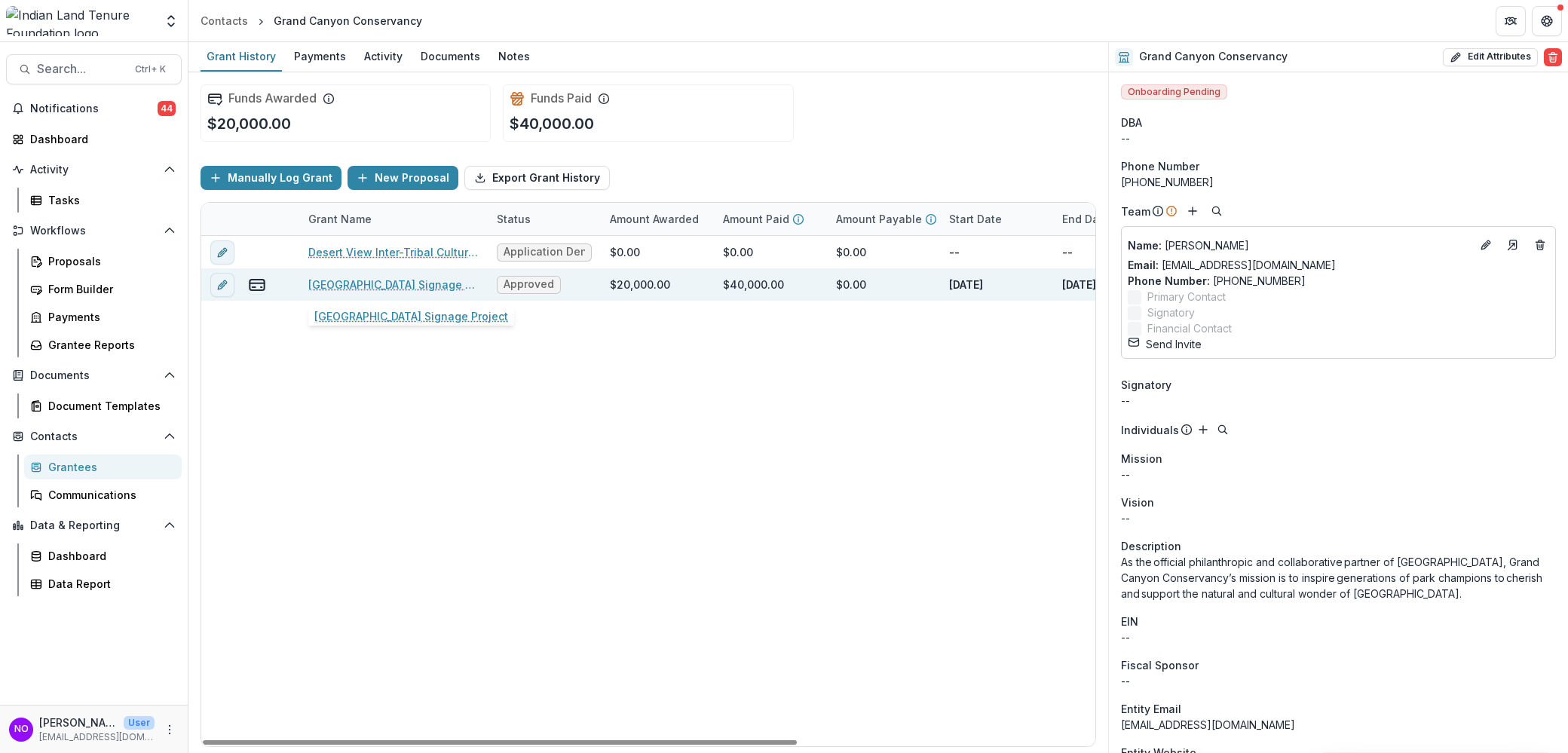
click at [393, 281] on link "[GEOGRAPHIC_DATA] Signage Project" at bounding box center [393, 284] width 170 height 16
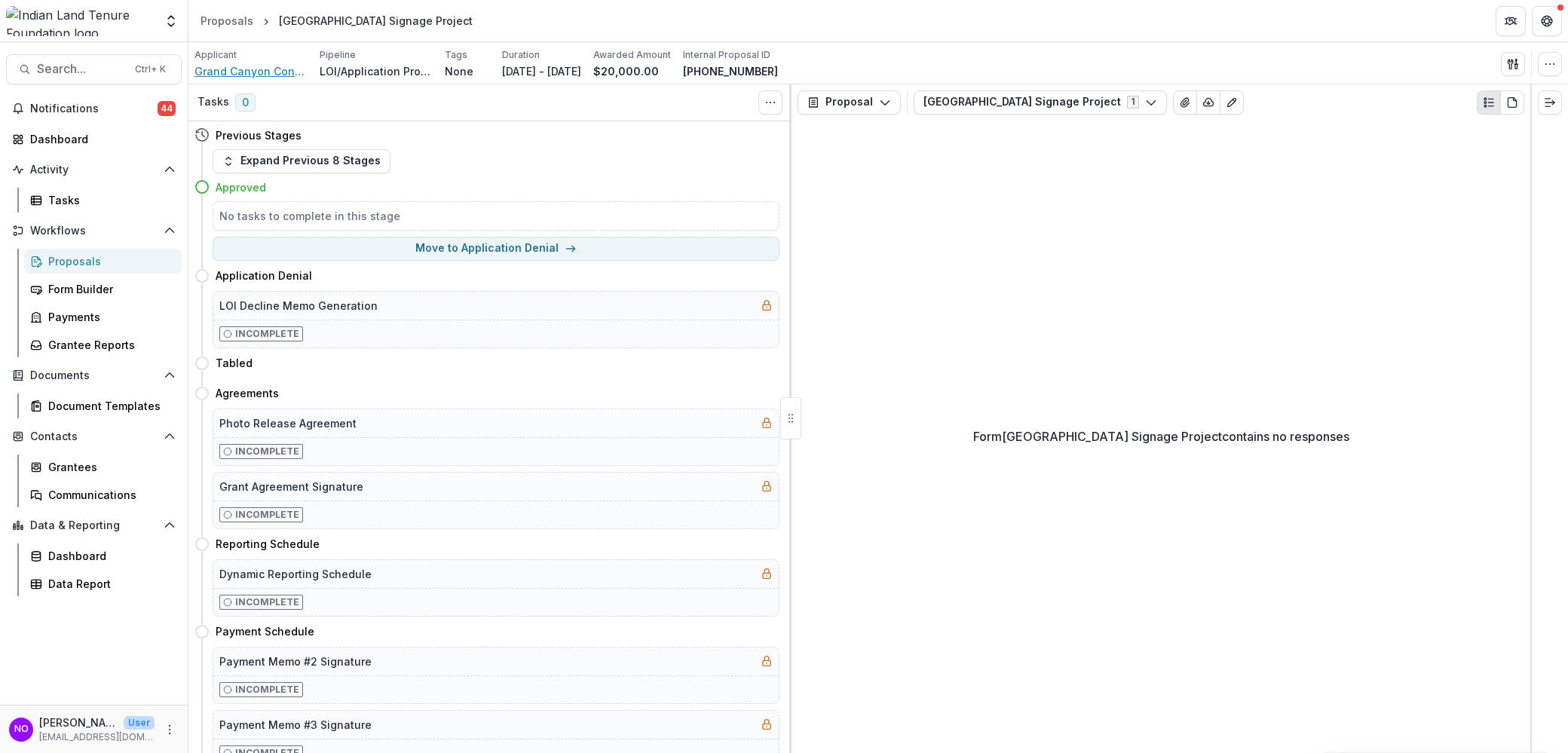
click at [241, 74] on span "Grand Canyon Conservancy" at bounding box center [251, 71] width 113 height 16
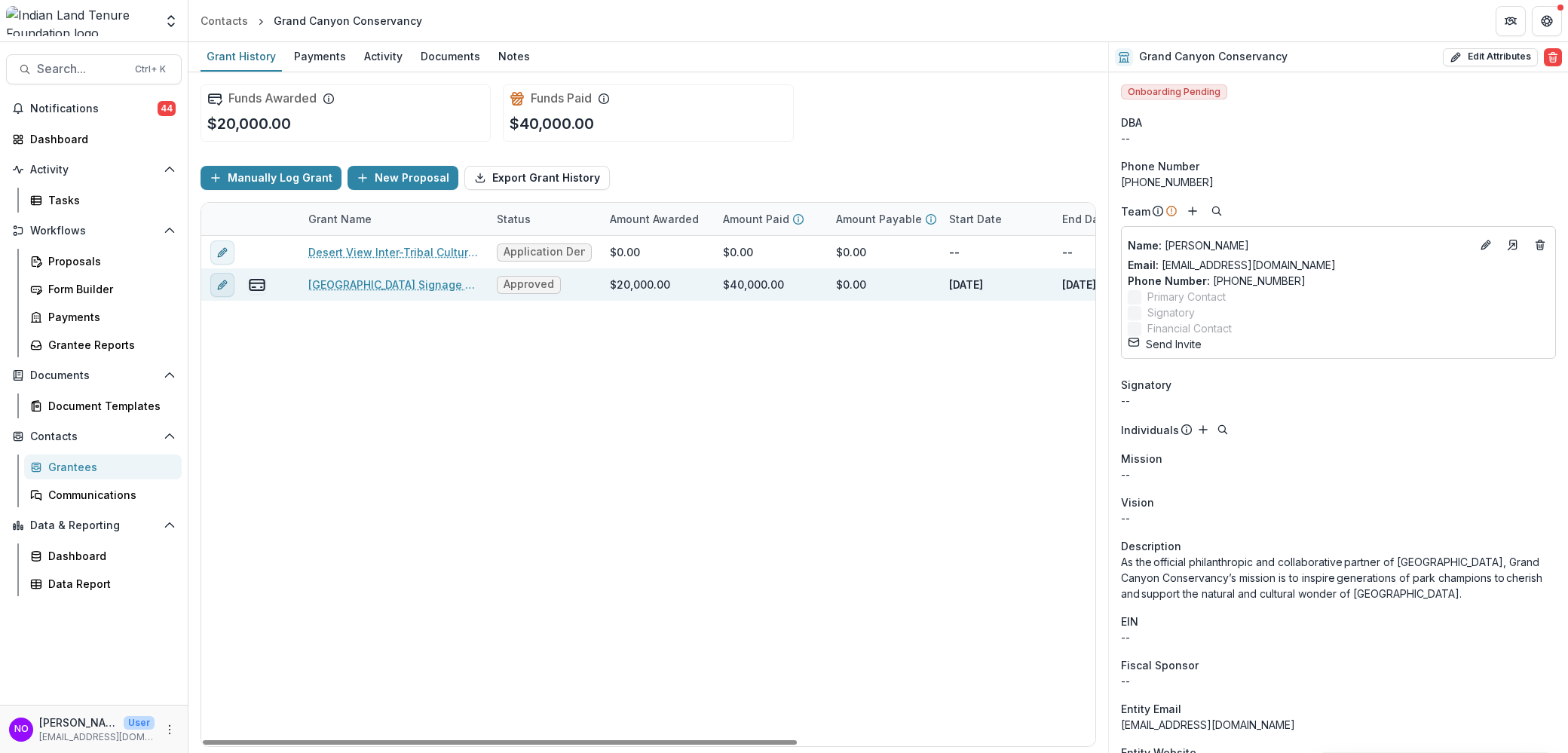
click at [215, 284] on button "edit" at bounding box center [223, 285] width 24 height 24
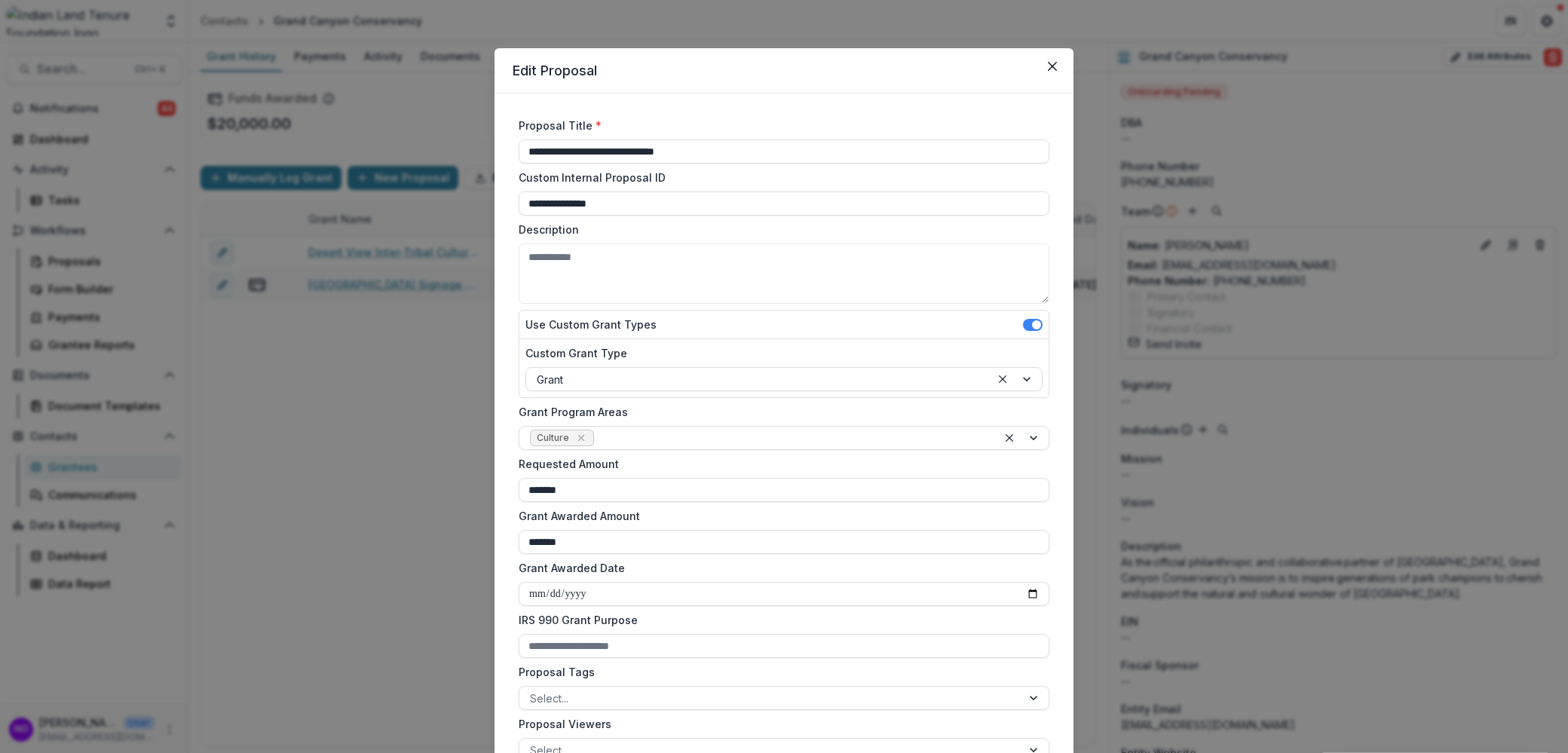
click at [1051, 65] on icon "Close" at bounding box center [1053, 66] width 9 height 9
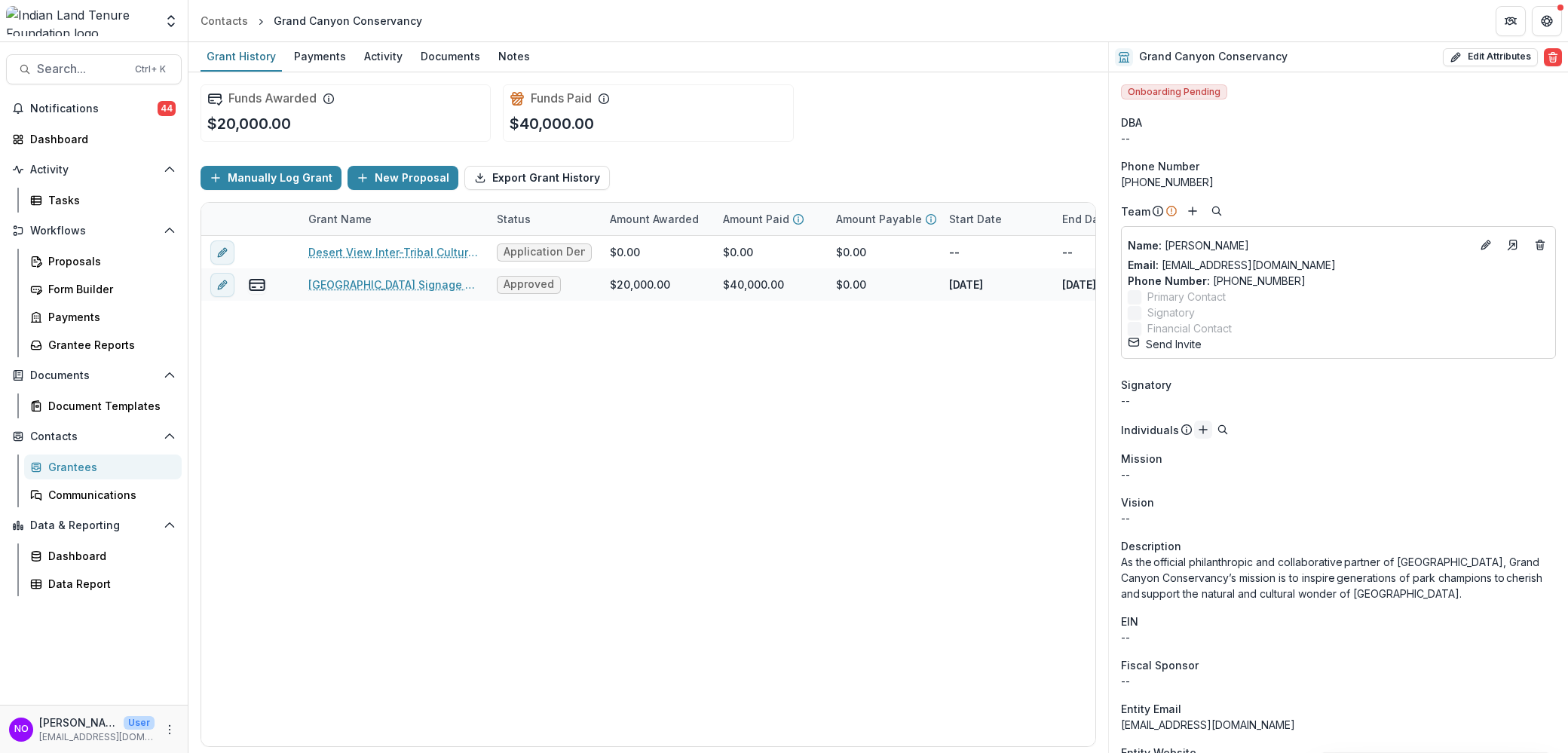
click at [1199, 429] on line "Add" at bounding box center [1203, 429] width 7 height 0
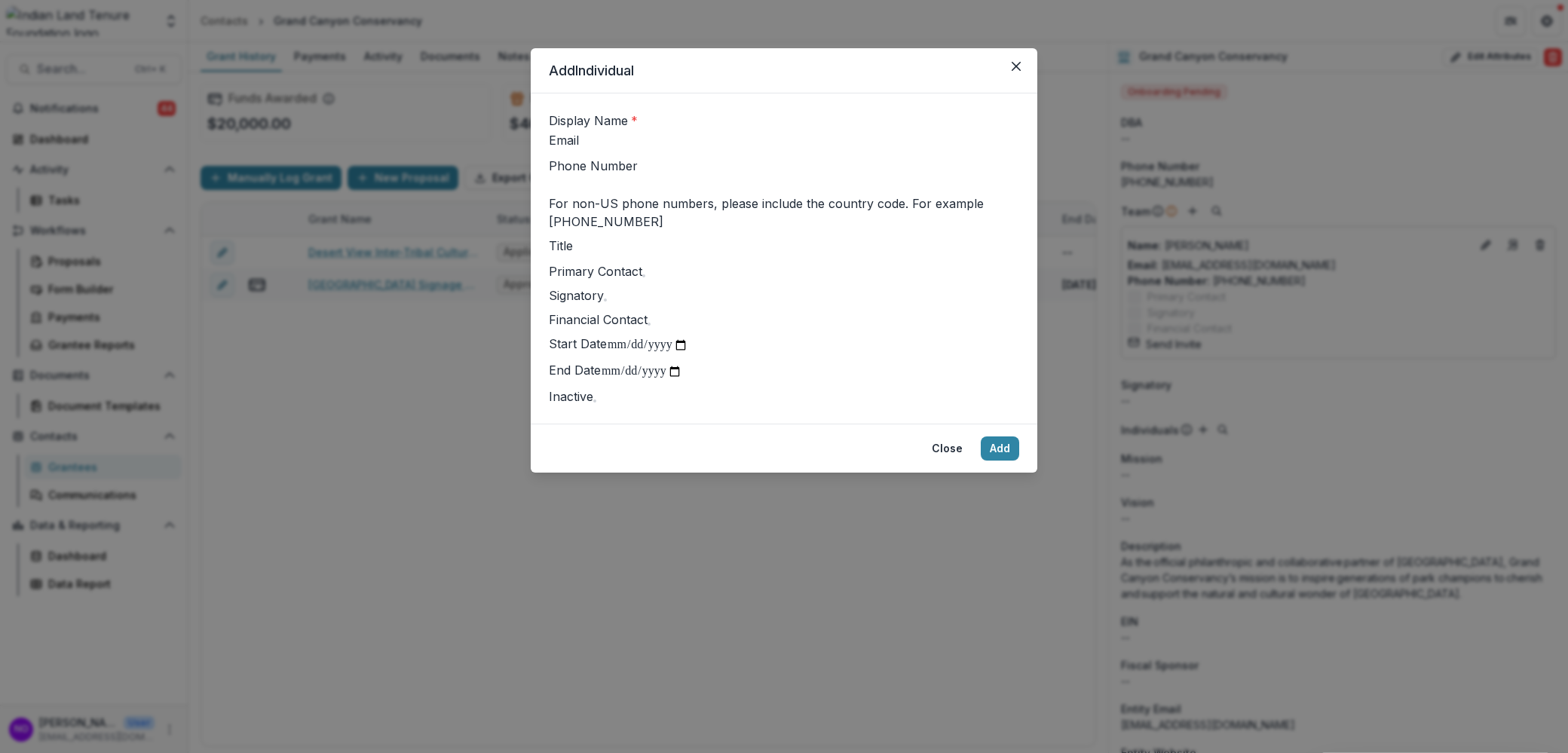
click at [638, 131] on input "Display Name *" at bounding box center [698, 122] width 120 height 18
type input "**********"
type input "*"
type input "**********"
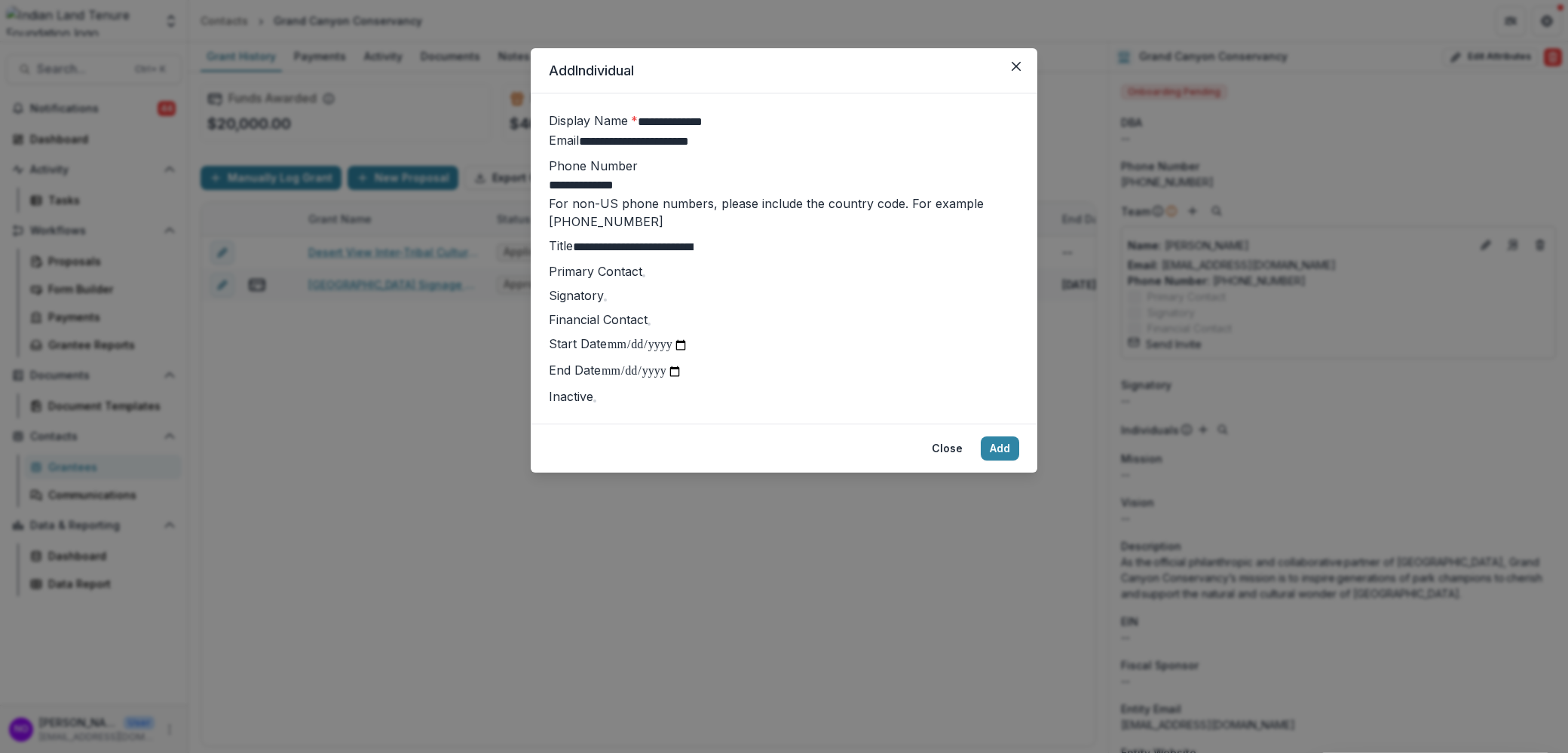
type input "**********"
click at [1006, 461] on button "Add" at bounding box center [1001, 449] width 39 height 24
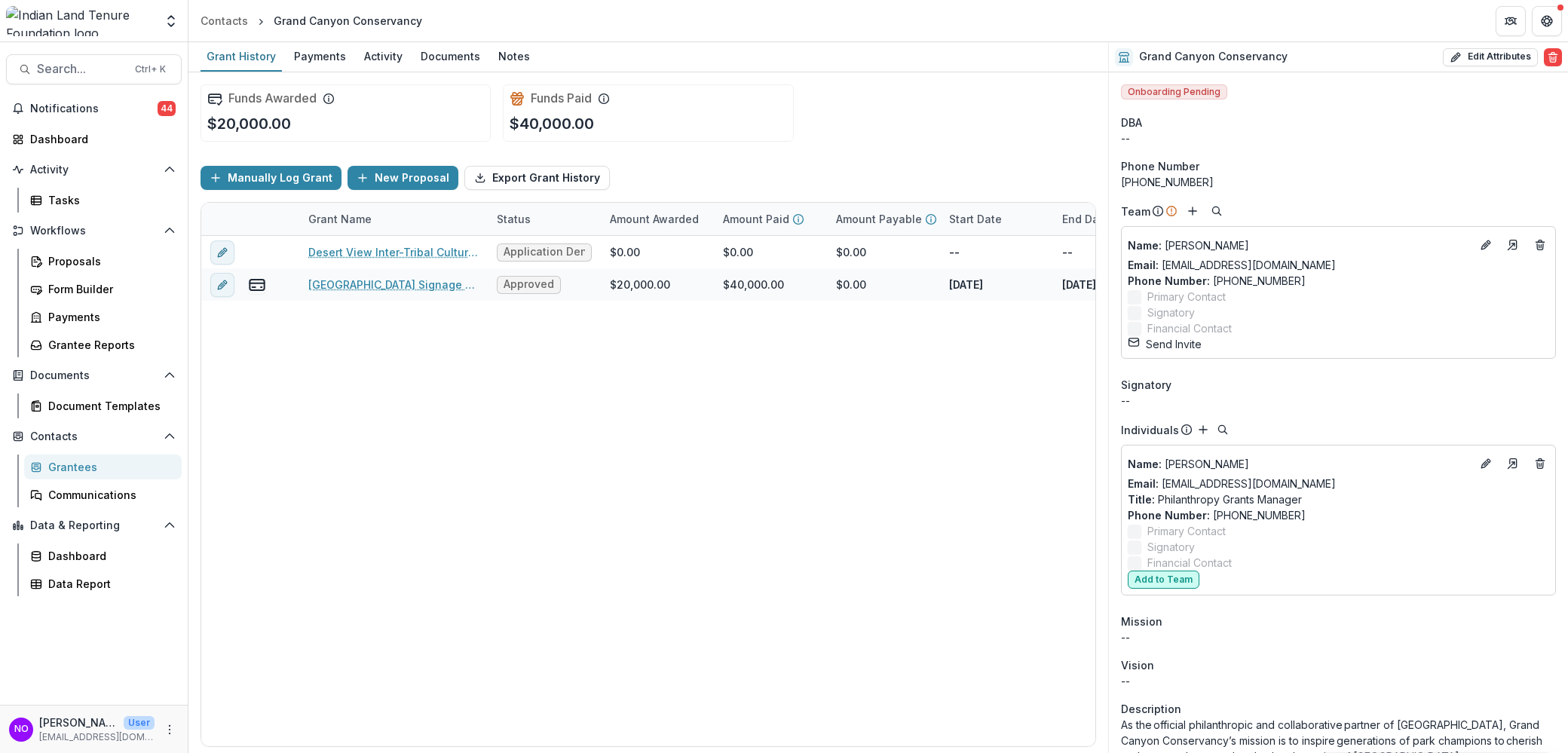
click at [1162, 588] on button "Add to Team" at bounding box center [1164, 580] width 72 height 18
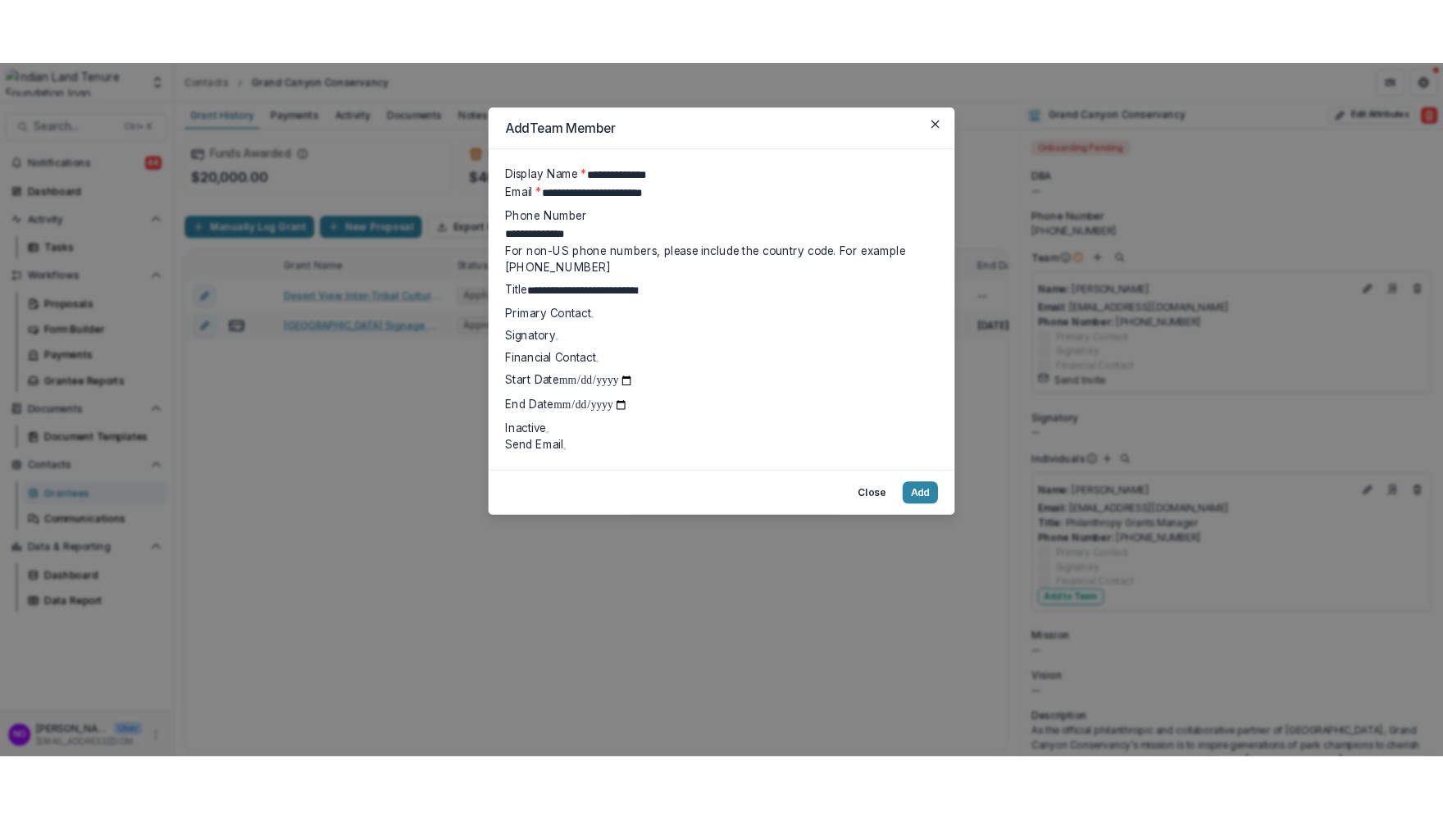
scroll to position [98, 0]
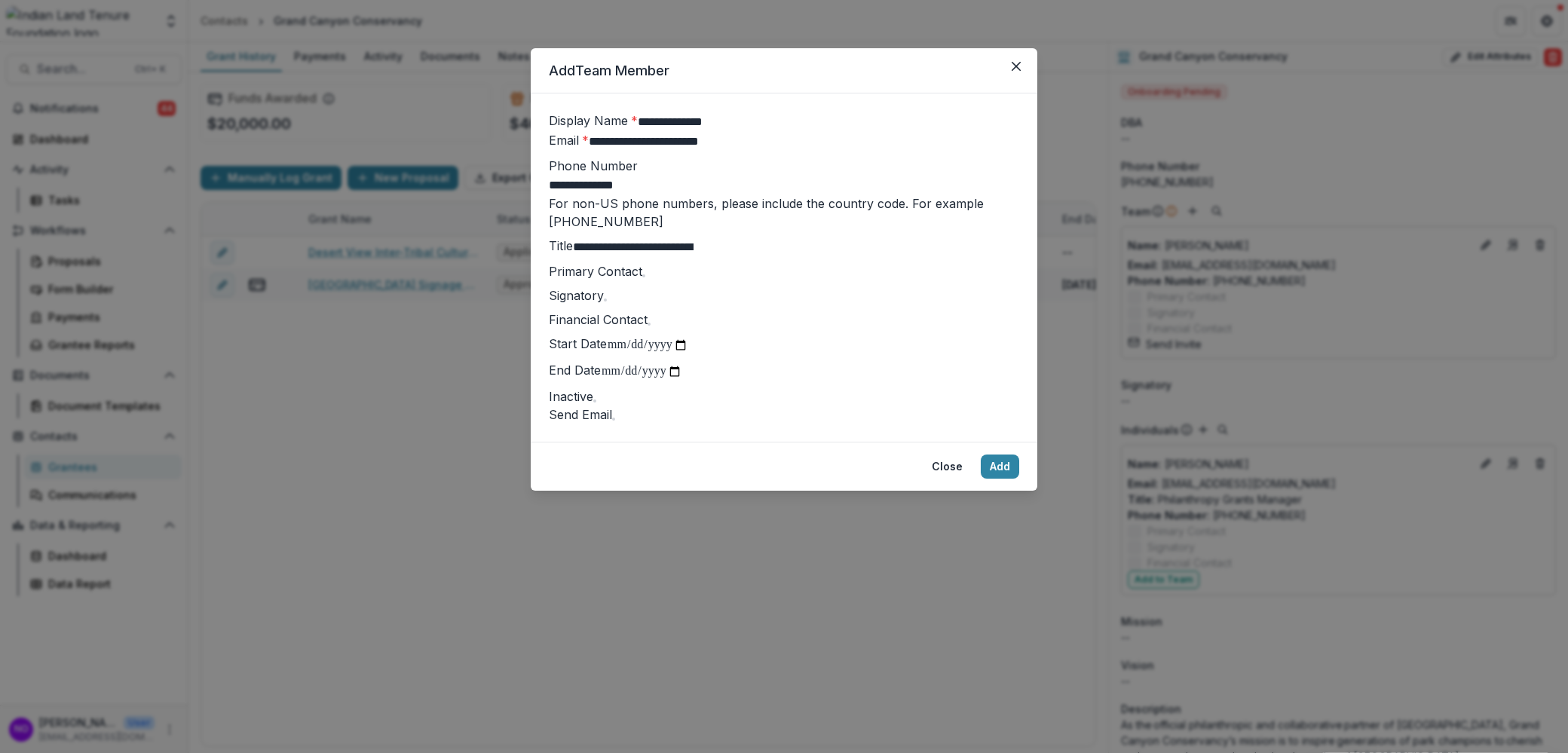
click at [643, 278] on span at bounding box center [644, 275] width 3 height 3
click at [991, 479] on button "Add" at bounding box center [1001, 466] width 39 height 24
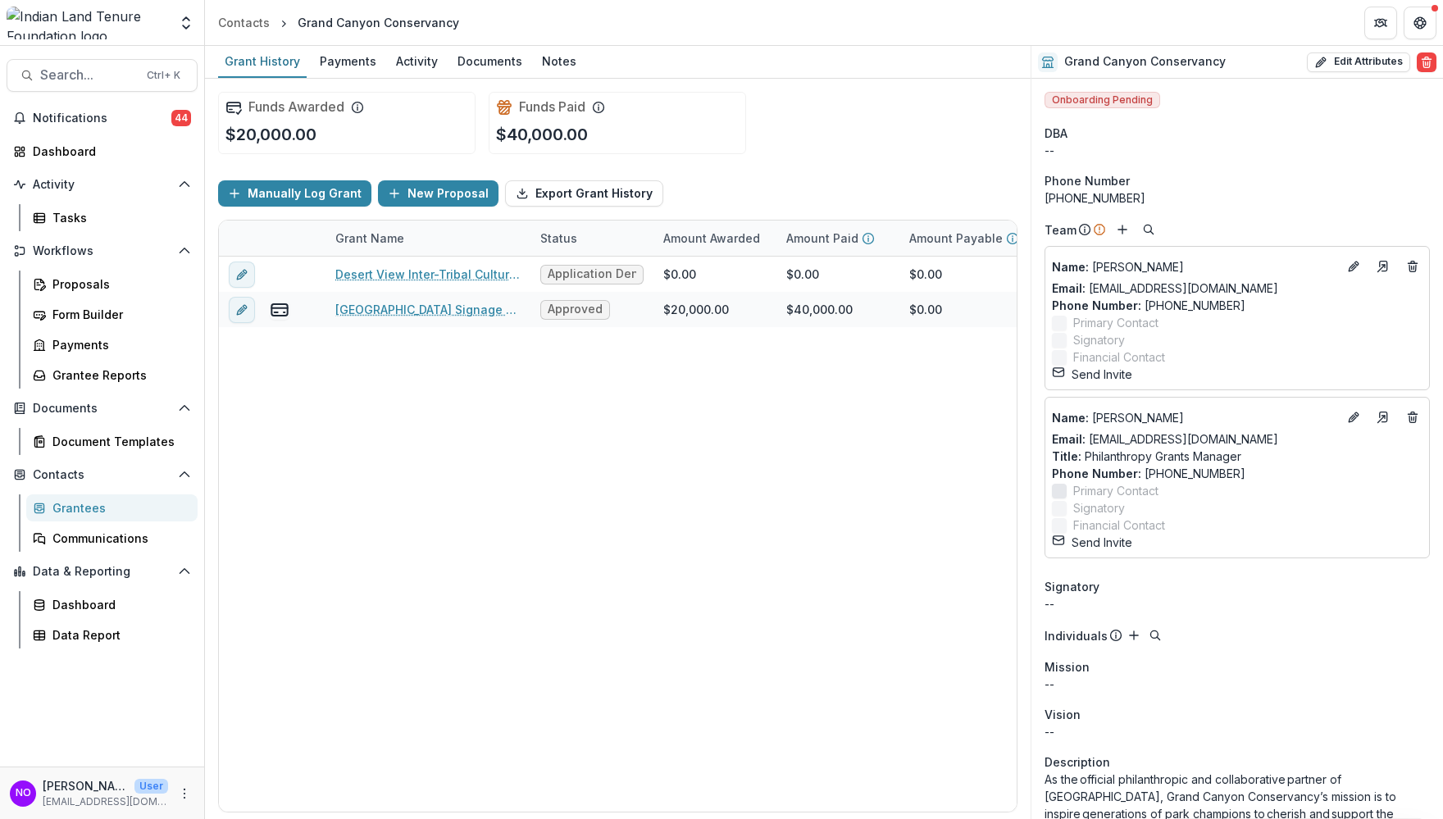
click at [1105, 551] on button "Send Invite" at bounding box center [1092, 542] width 80 height 17
drag, startPoint x: 714, startPoint y: 398, endPoint x: 699, endPoint y: 398, distance: 14.8
click at [714, 398] on div "Desert View Inter-Tribal Cultural Heritage Site Application Denial $0.00 $0.00 …" at bounding box center [948, 534] width 1459 height 555
click at [92, 505] on div "Grantees" at bounding box center [118, 507] width 132 height 17
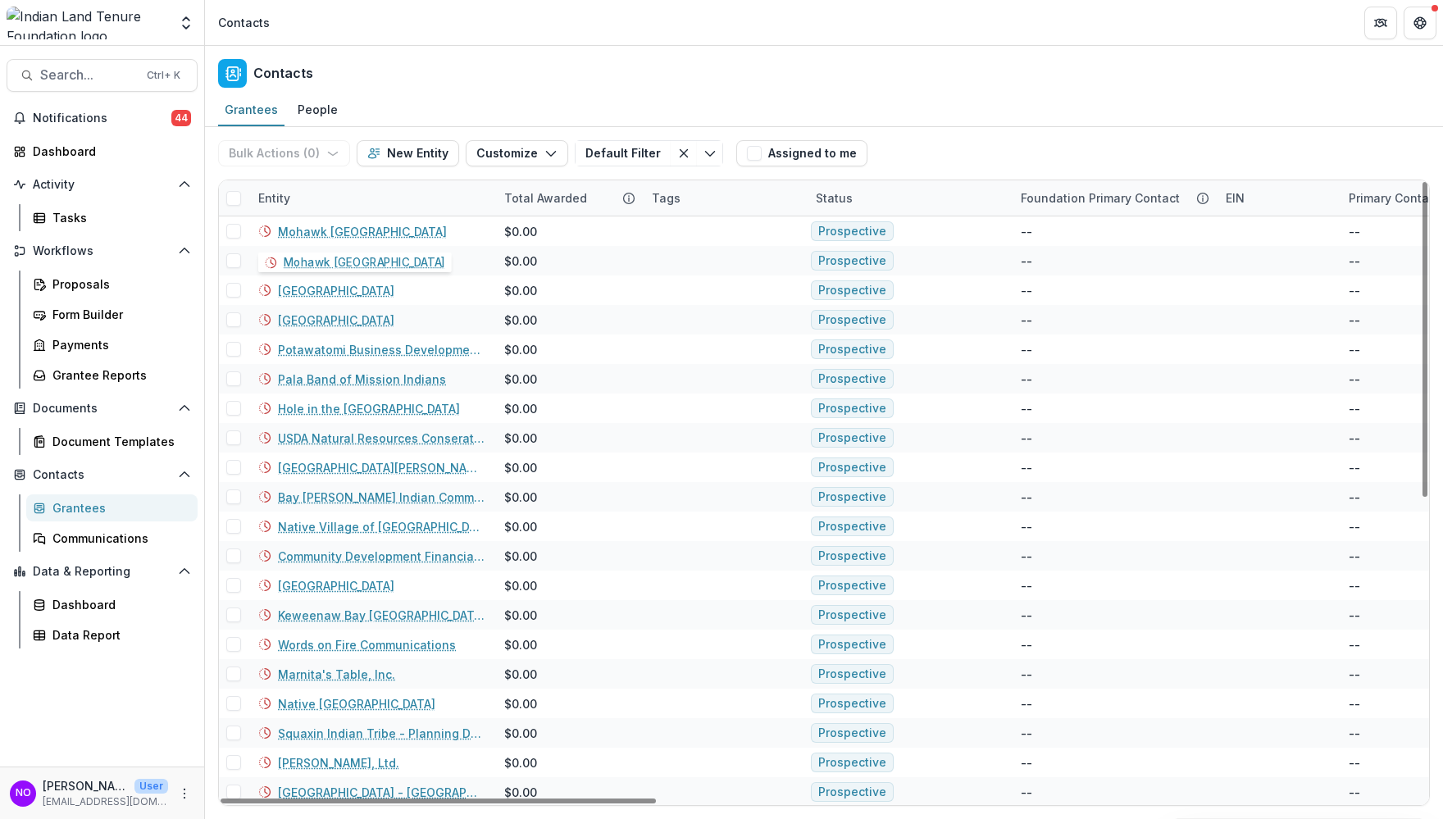
click at [317, 201] on div "Entity" at bounding box center [371, 197] width 246 height 35
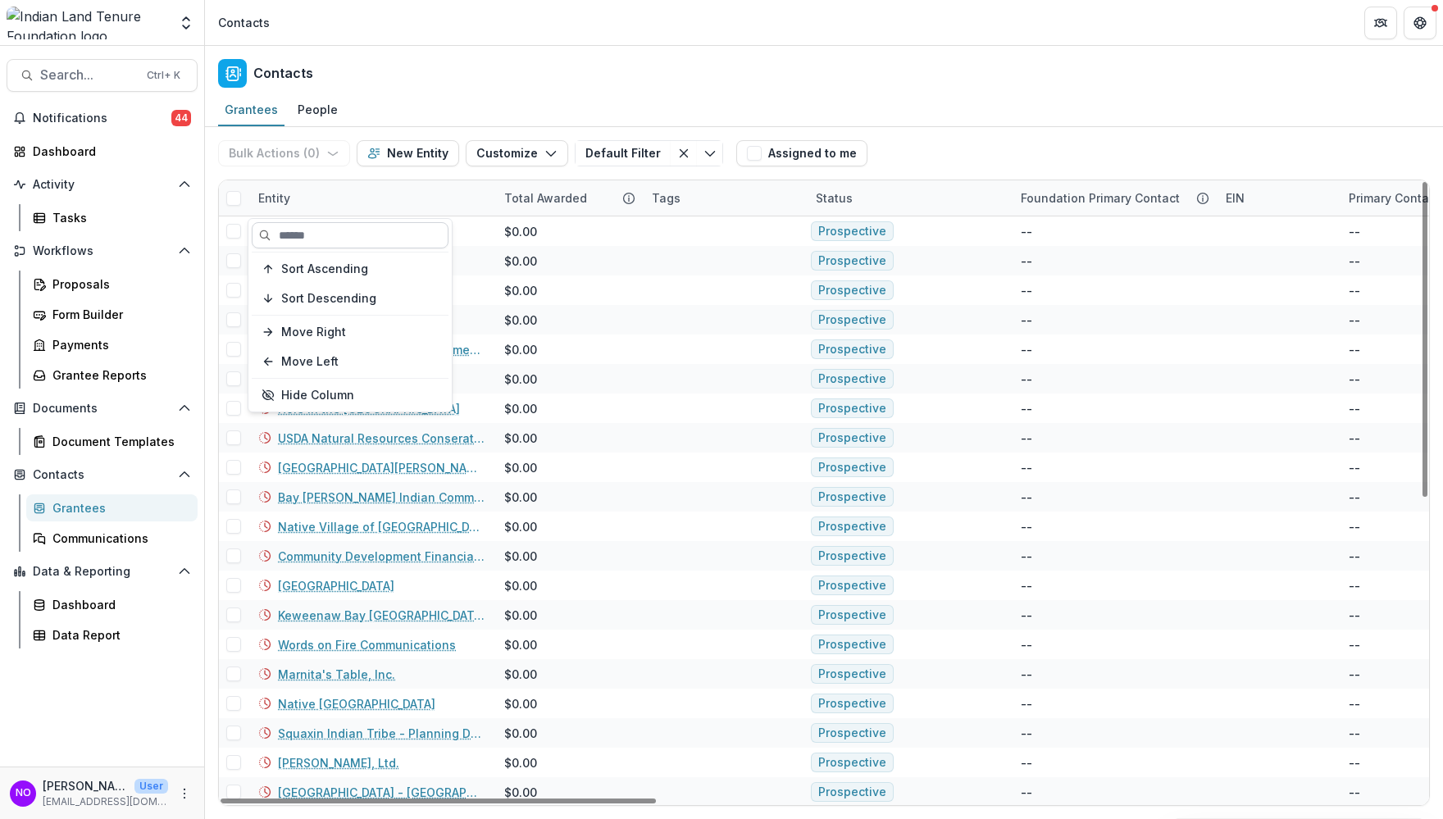
click at [312, 234] on input at bounding box center [350, 235] width 197 height 26
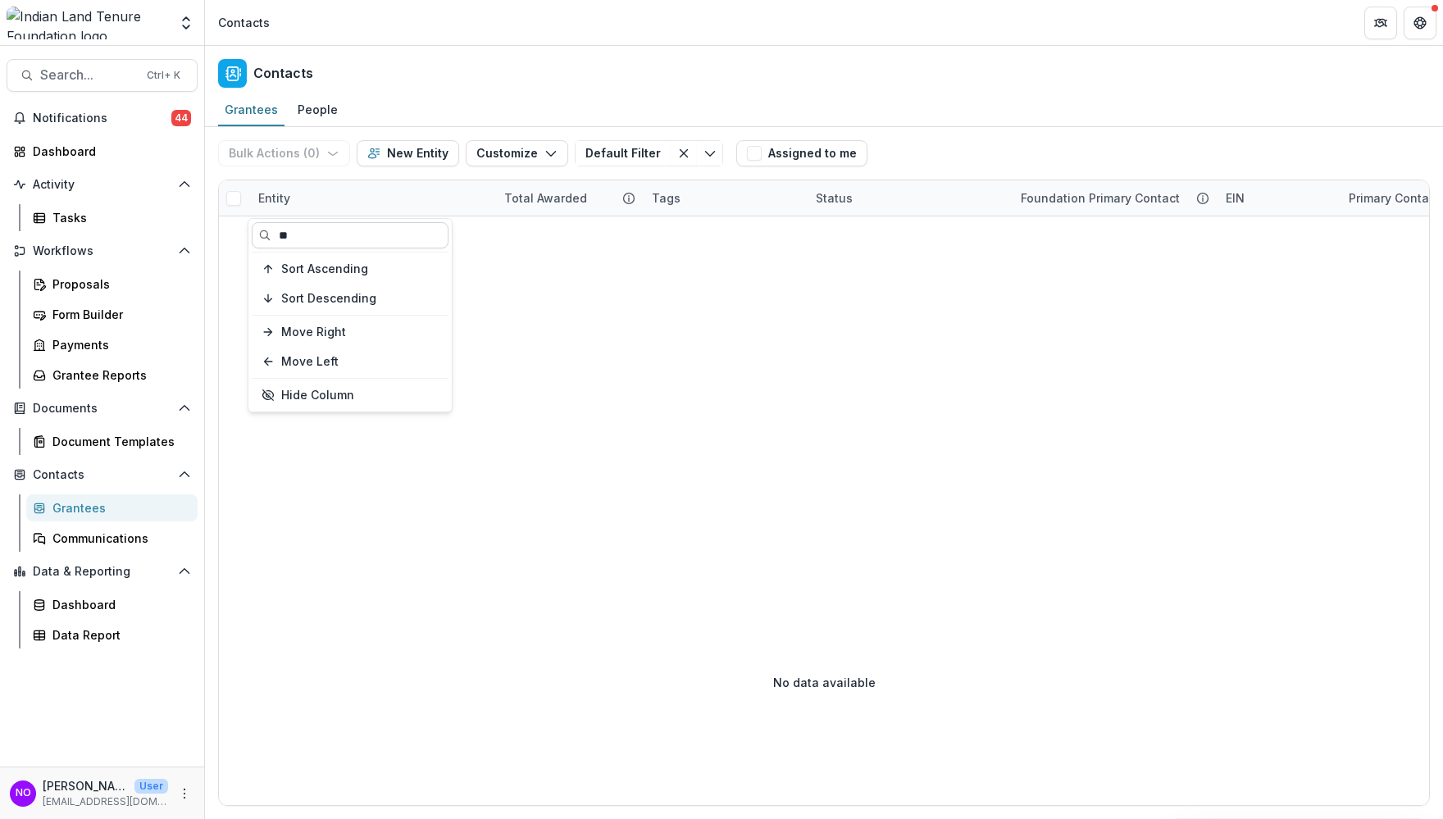
type input "*"
type input "********"
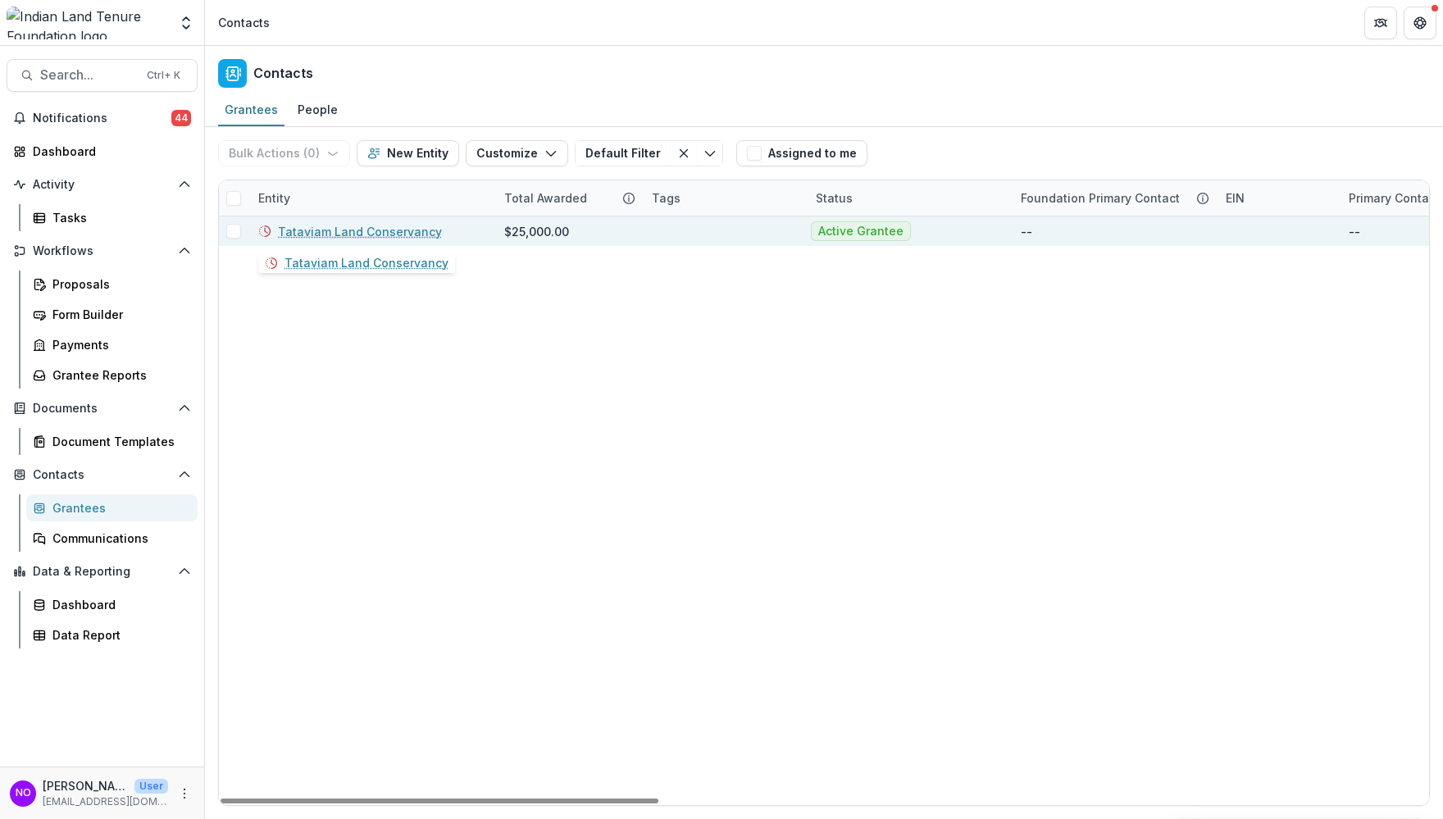
click at [311, 233] on link "Tataviam Land Conservancy" at bounding box center [360, 231] width 164 height 17
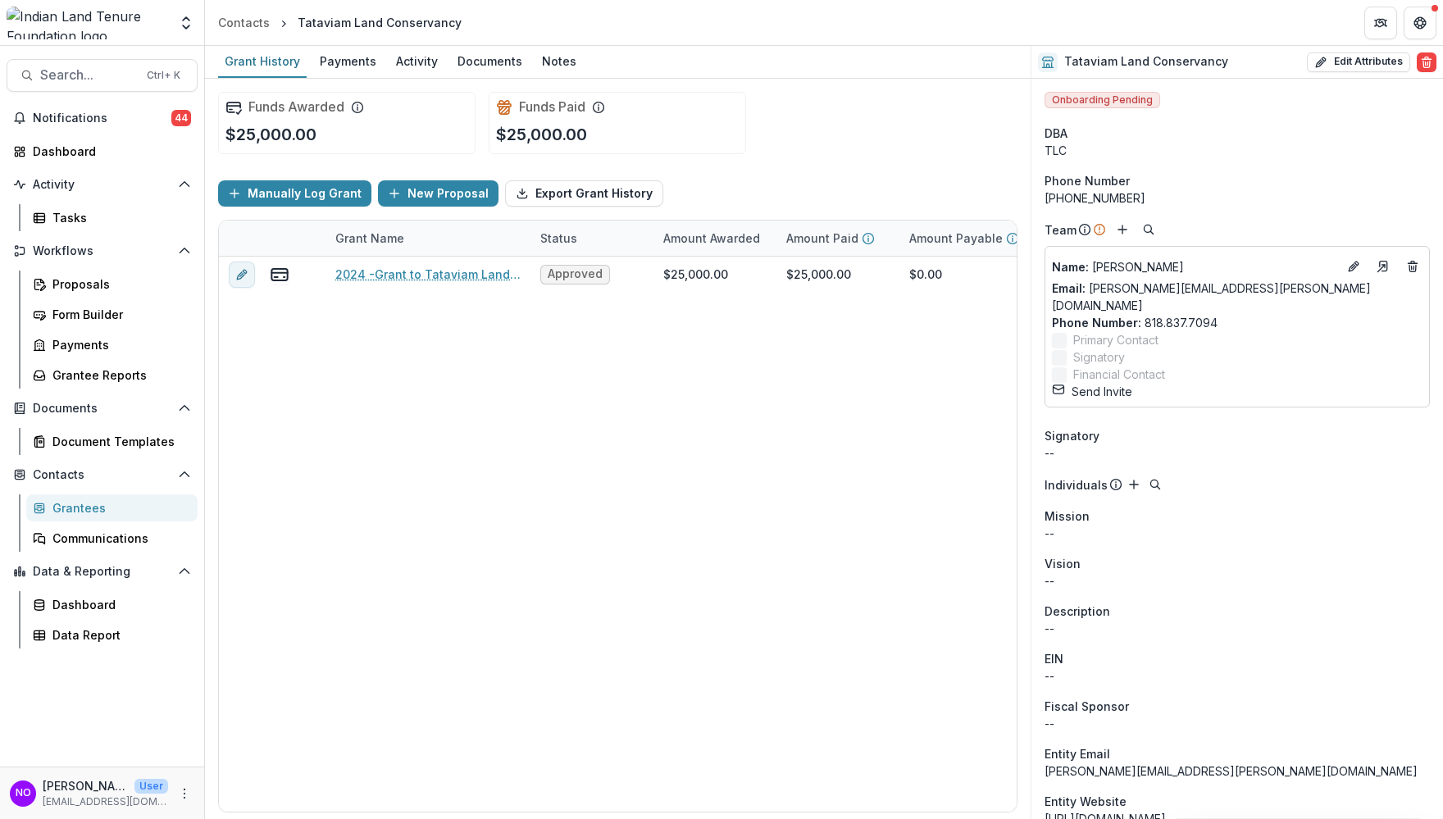
click at [1090, 383] on button "Send Invite" at bounding box center [1092, 391] width 80 height 17
click at [102, 503] on div "Grantees" at bounding box center [118, 507] width 132 height 17
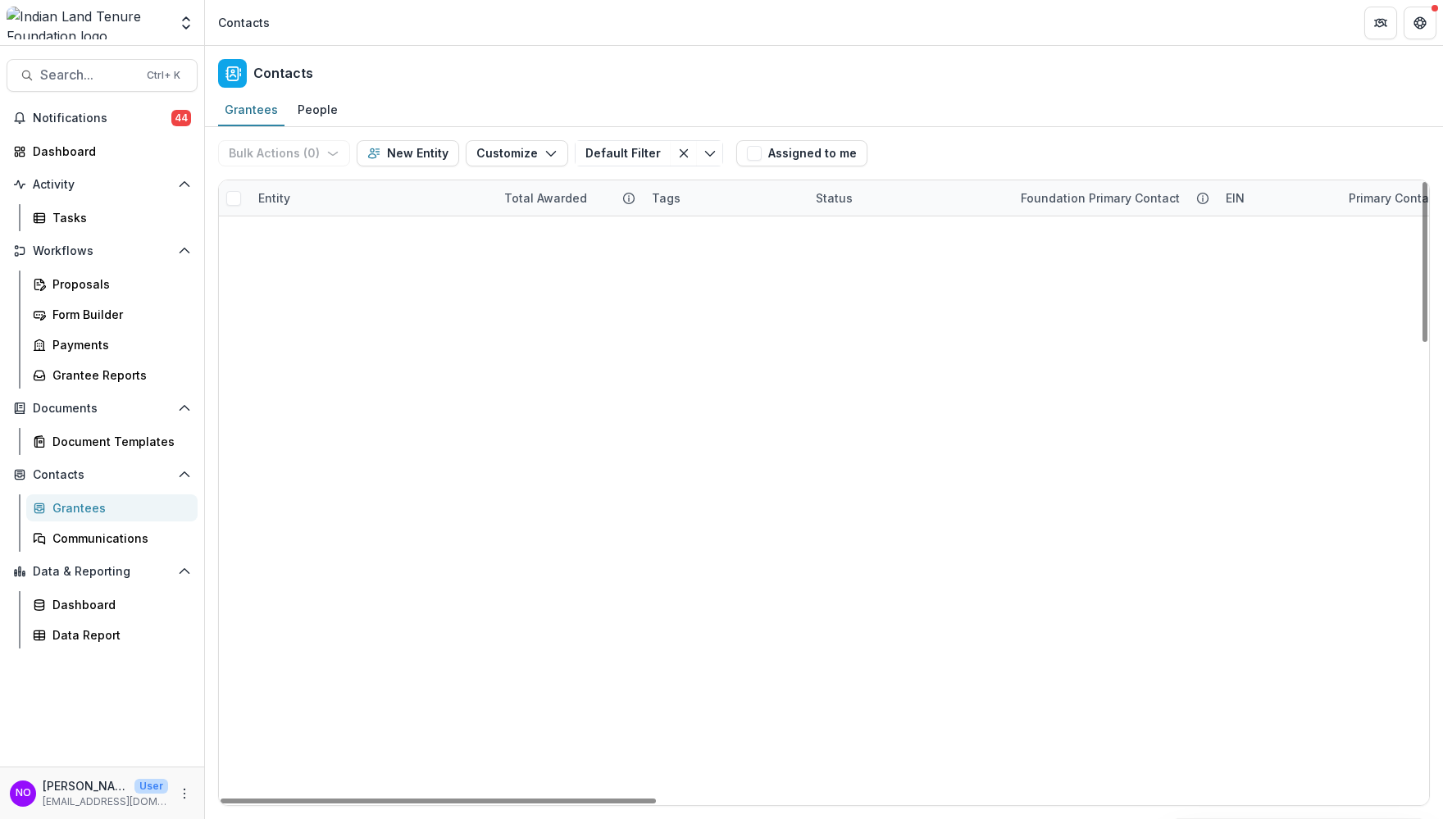
click at [272, 218] on div "Mohawk [GEOGRAPHIC_DATA]" at bounding box center [371, 231] width 226 height 30
click at [281, 192] on div "Entity" at bounding box center [274, 197] width 52 height 17
click at [281, 191] on div "Entity" at bounding box center [274, 197] width 52 height 17
click at [282, 189] on div "Entity" at bounding box center [274, 197] width 52 height 17
click at [321, 241] on input at bounding box center [350, 235] width 197 height 26
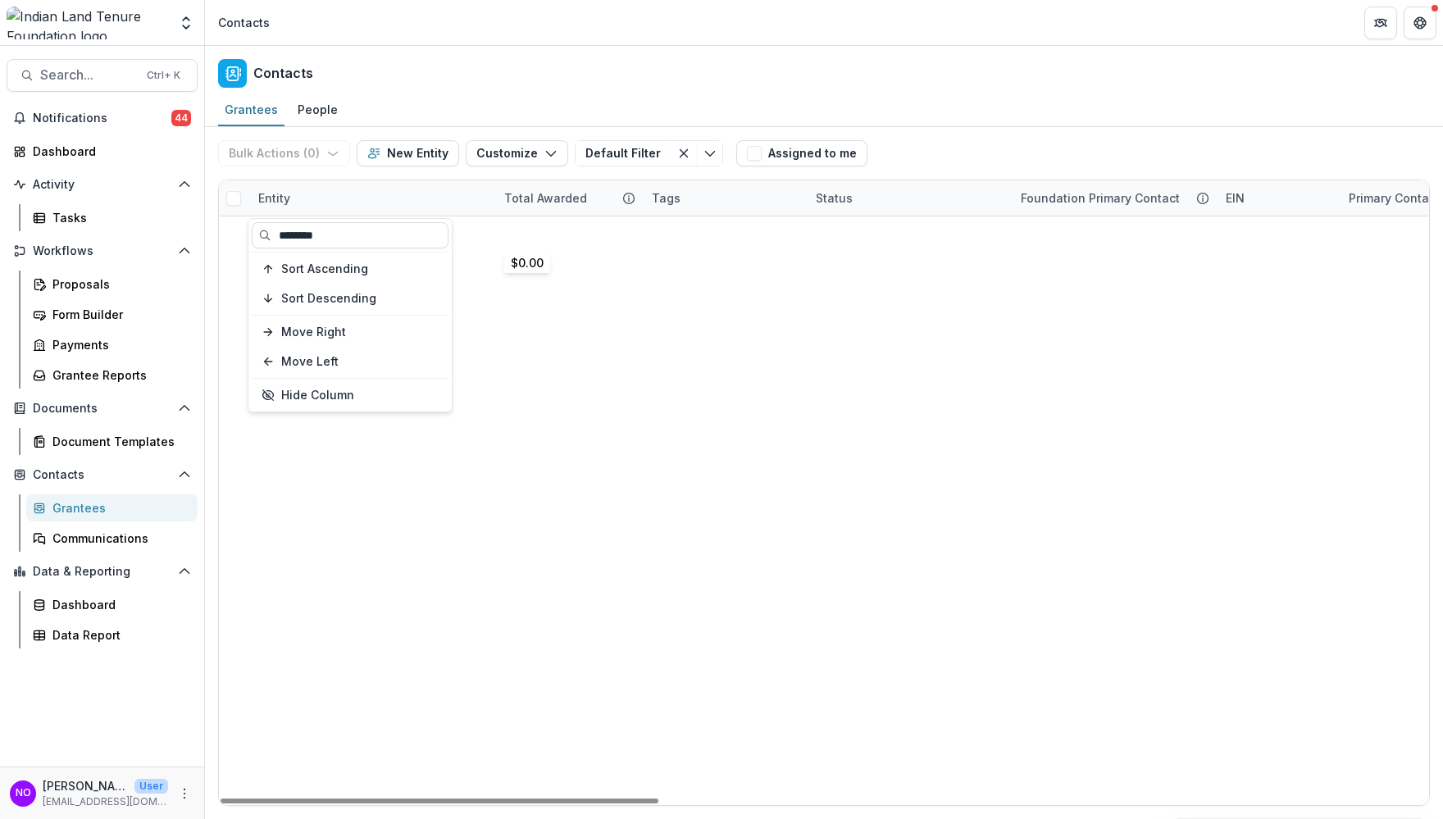
type input "********"
click at [341, 412] on link "Cherokee Tribe of [GEOGRAPHIC_DATA][US_STATE]" at bounding box center [381, 408] width 207 height 17
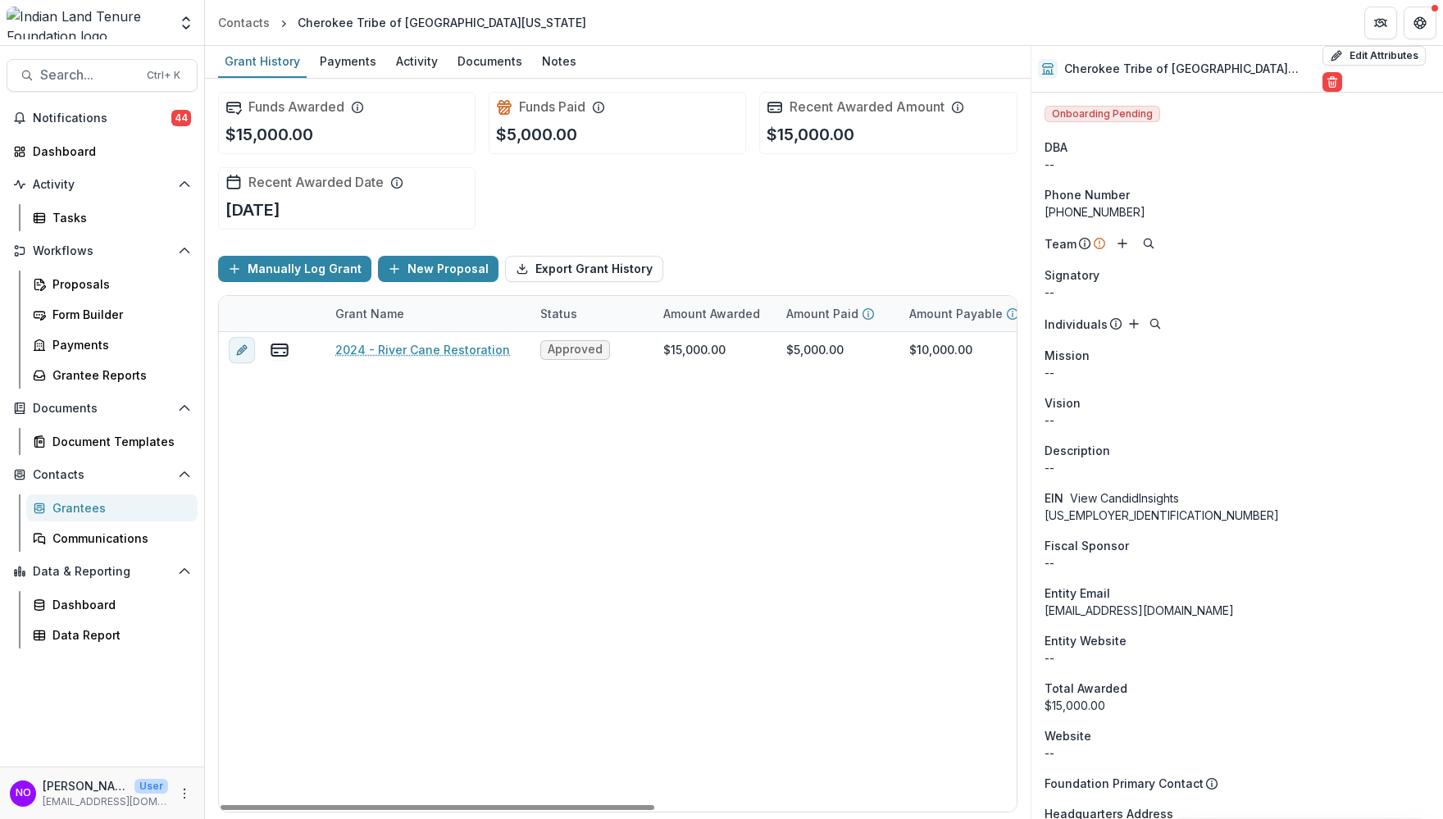
drag, startPoint x: 418, startPoint y: 471, endPoint x: 510, endPoint y: 453, distance: 93.6
click at [420, 471] on div "2024 - River Cane Restoration Approved $15,000.00 $5,000.00 $10,000.00 [DATE] […" at bounding box center [948, 572] width 1459 height 480
click at [1337, 66] on button "Edit Attributes" at bounding box center [1373, 56] width 103 height 20
select select
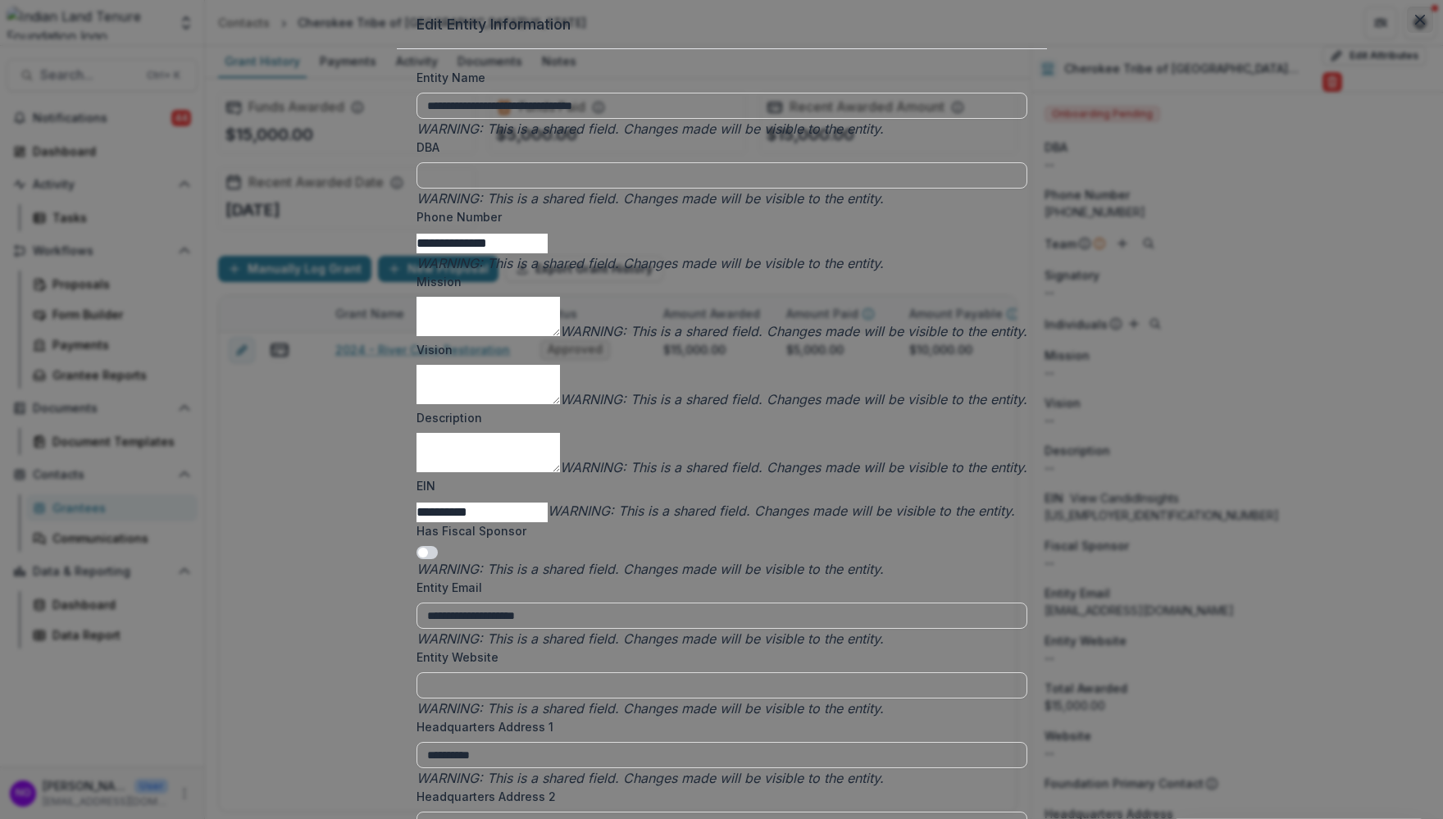
click at [1407, 33] on button "Close" at bounding box center [1420, 20] width 26 height 26
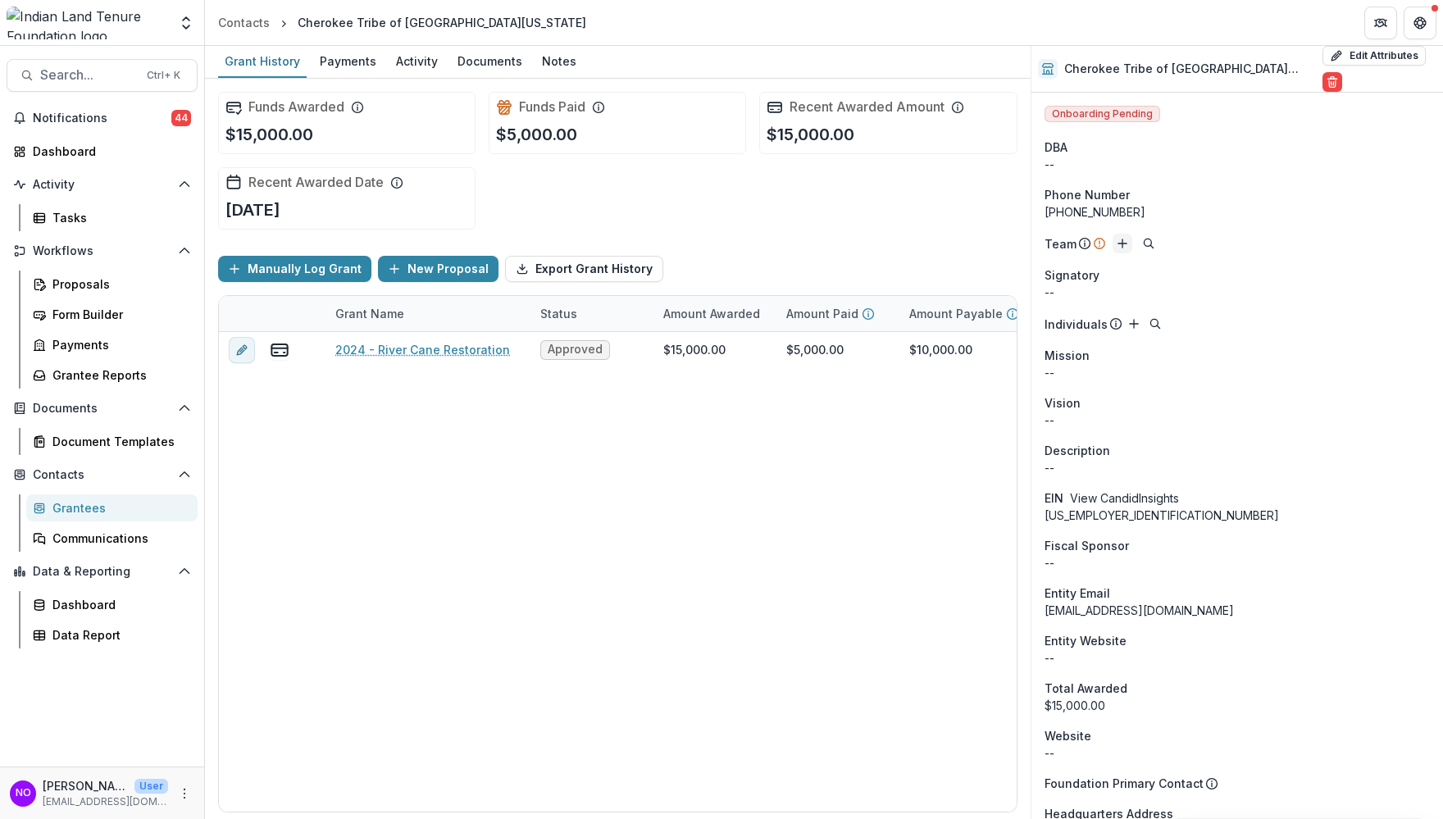
click at [1118, 237] on icon "Add" at bounding box center [1122, 243] width 13 height 13
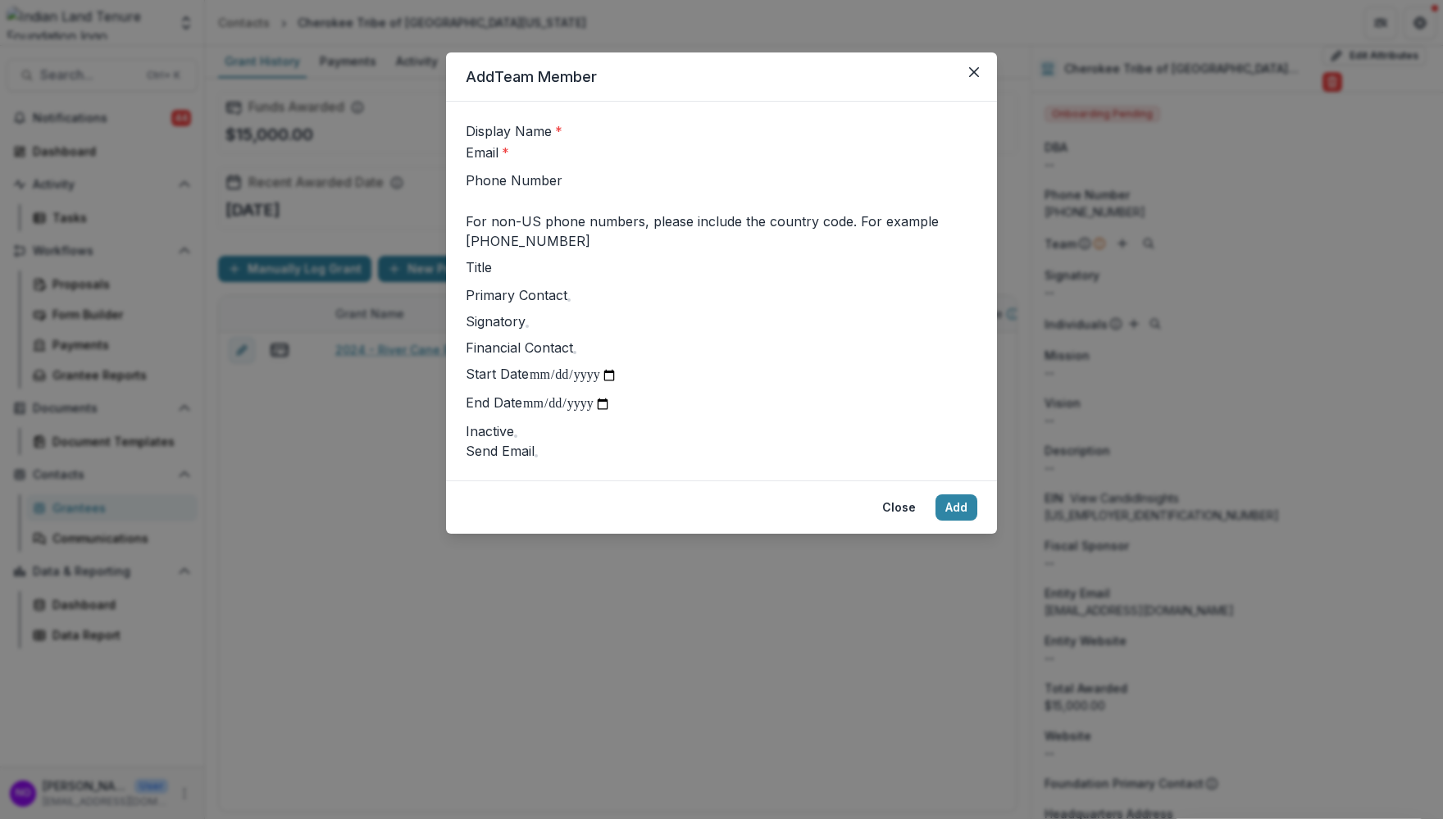
click at [562, 143] on input "Display Name *" at bounding box center [627, 133] width 131 height 20
type input "*********"
type input "**********"
click at [549, 279] on input "Title" at bounding box center [557, 269] width 131 height 20
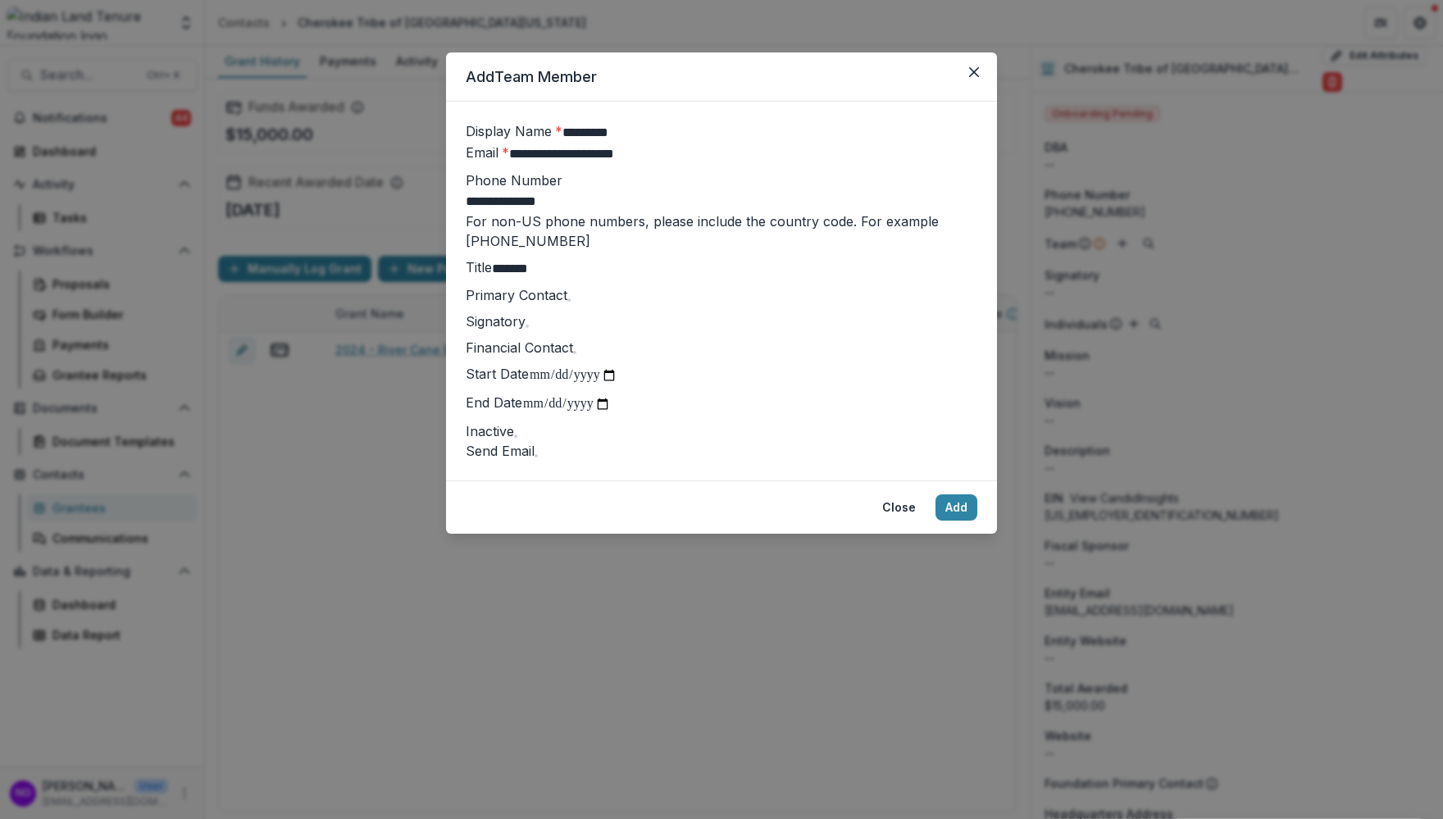
type input "******"
click at [474, 305] on div "Primary Contact" at bounding box center [722, 295] width 512 height 20
click at [569, 300] on span at bounding box center [569, 300] width 0 height 0
click at [955, 521] on button "Add" at bounding box center [957, 507] width 42 height 26
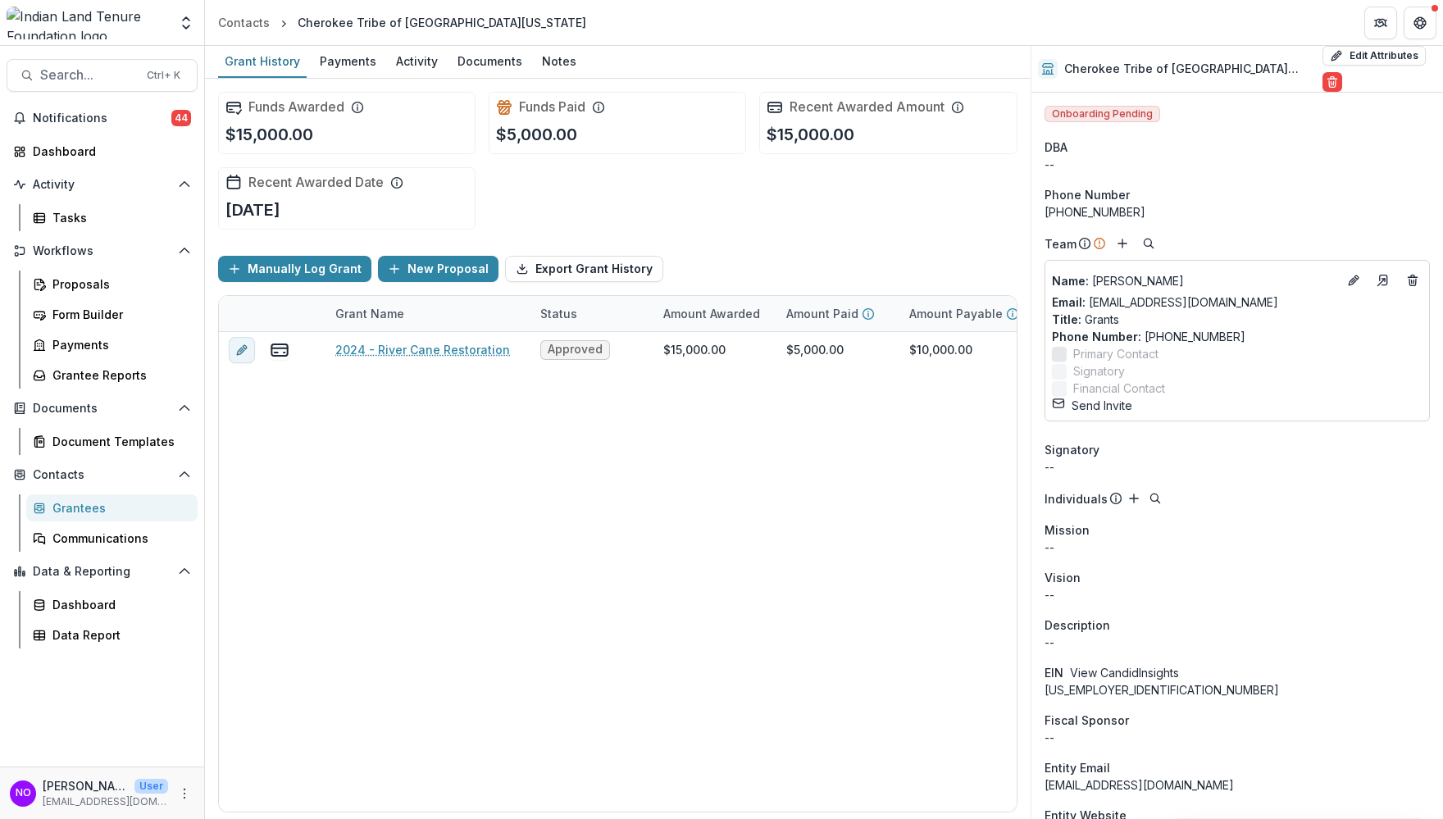
click at [64, 508] on div "Grantees" at bounding box center [118, 507] width 132 height 17
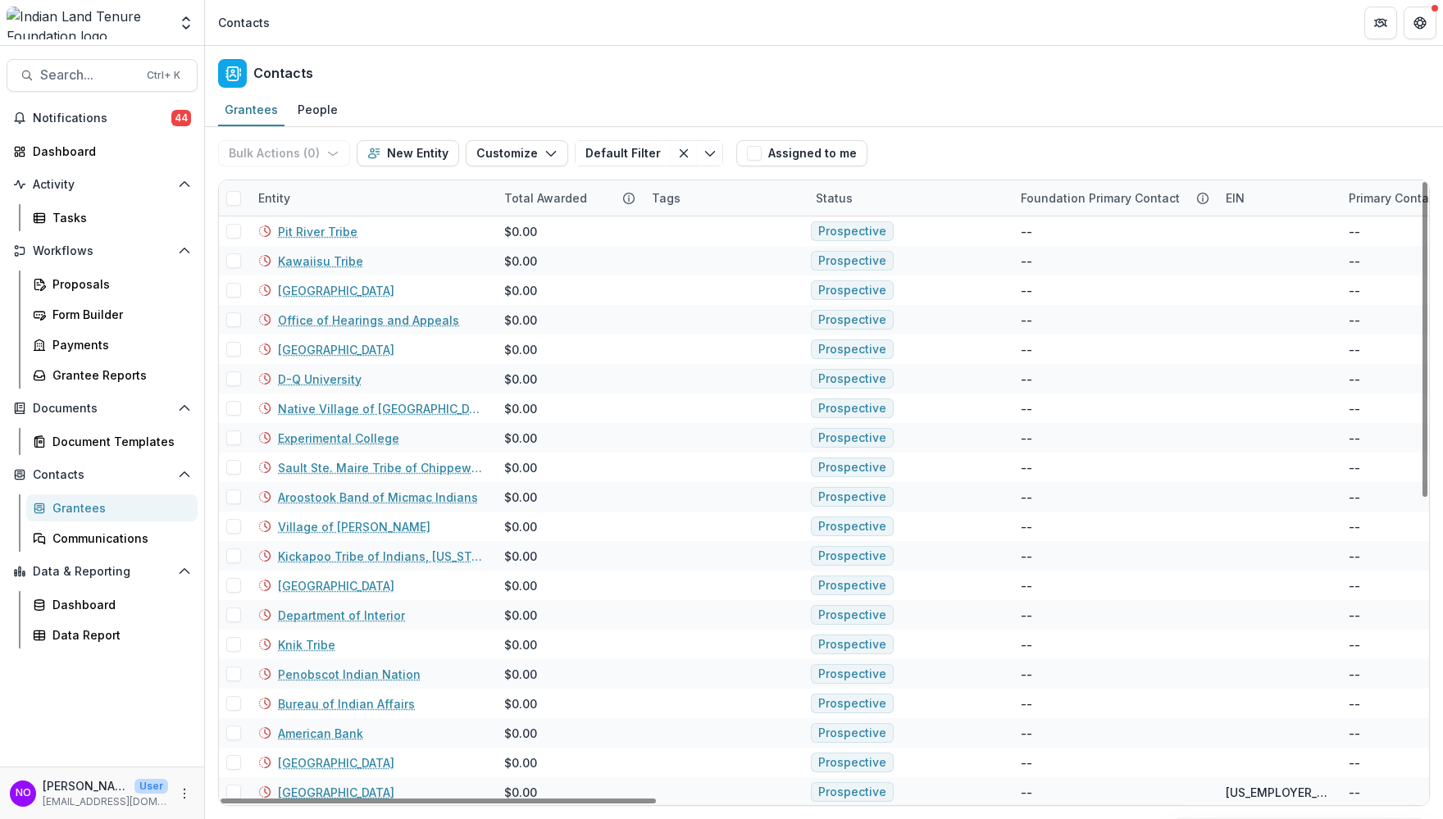
click at [333, 184] on div "Entity" at bounding box center [371, 197] width 246 height 35
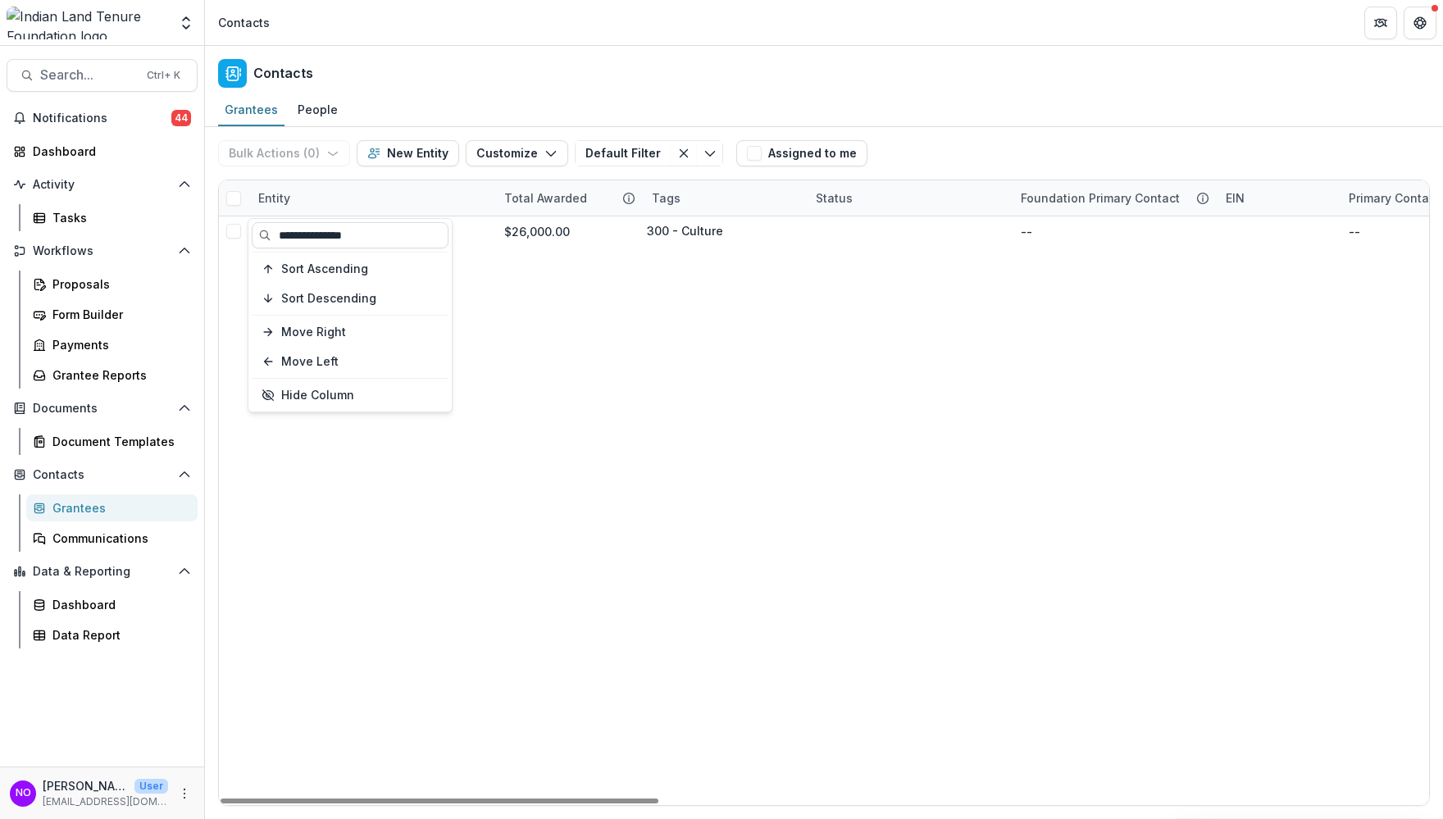
type input "**********"
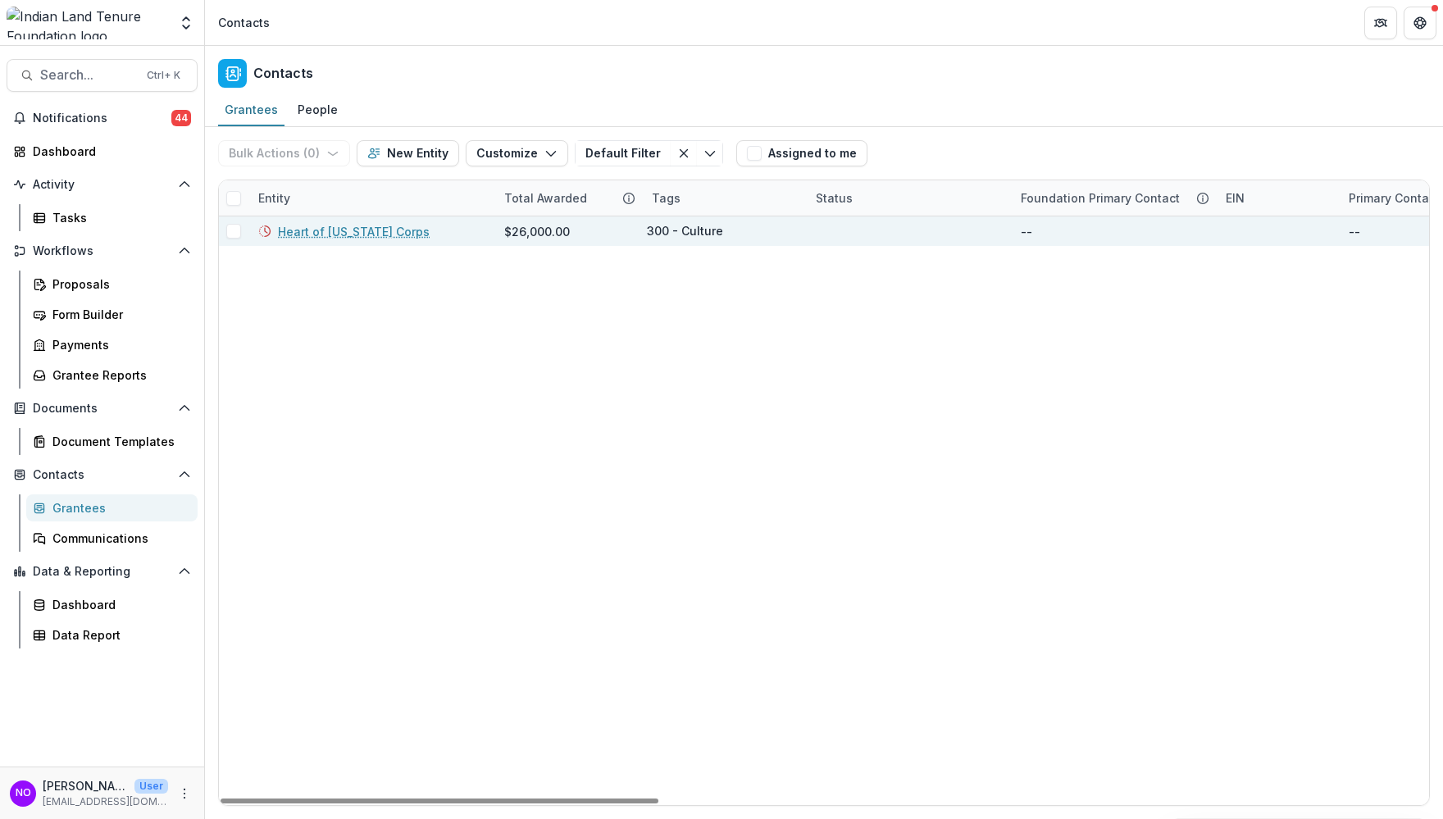
click at [366, 232] on link "Heart of [US_STATE] Corps" at bounding box center [354, 231] width 152 height 17
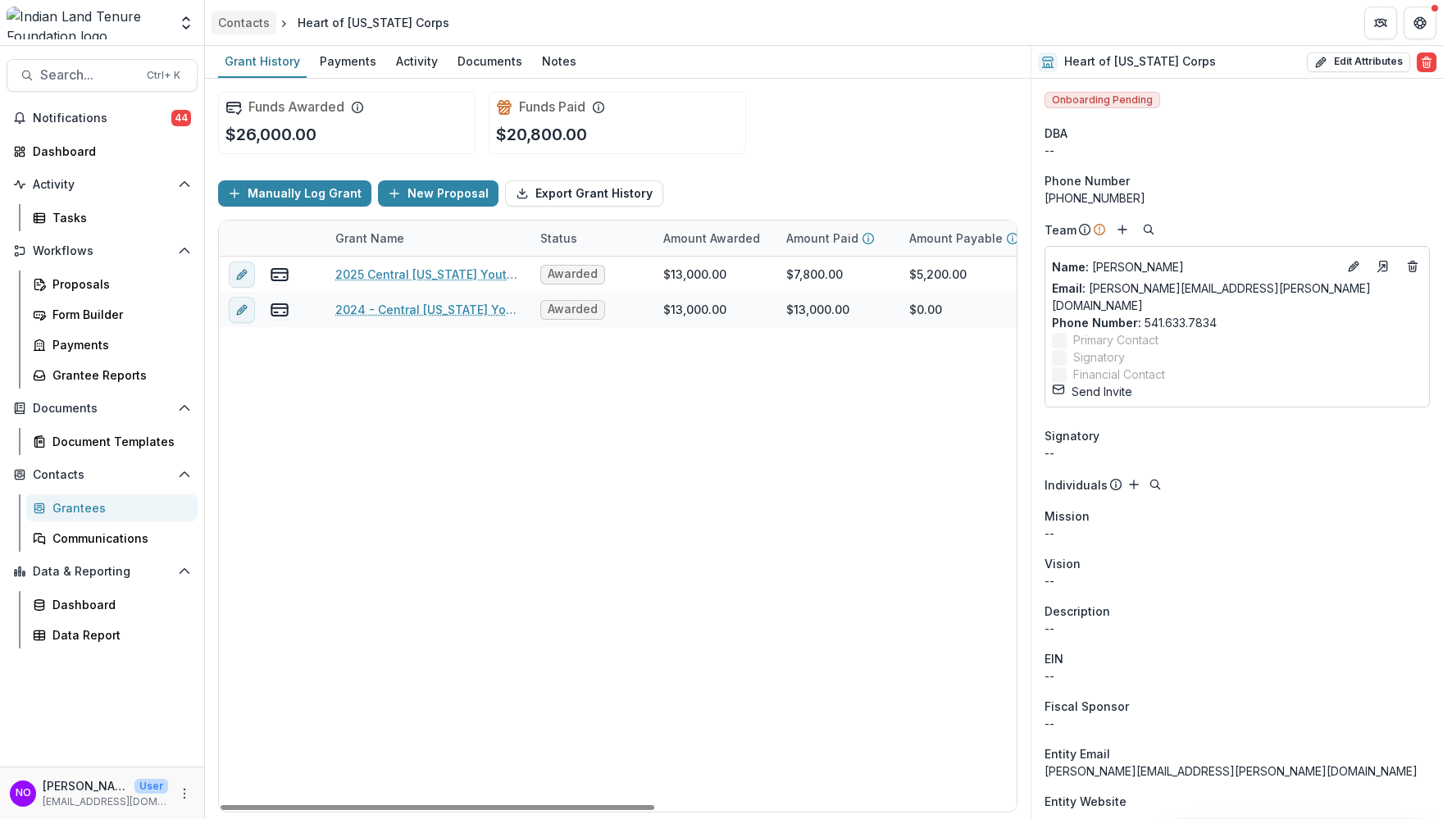
click at [240, 27] on div "Contacts" at bounding box center [244, 22] width 52 height 17
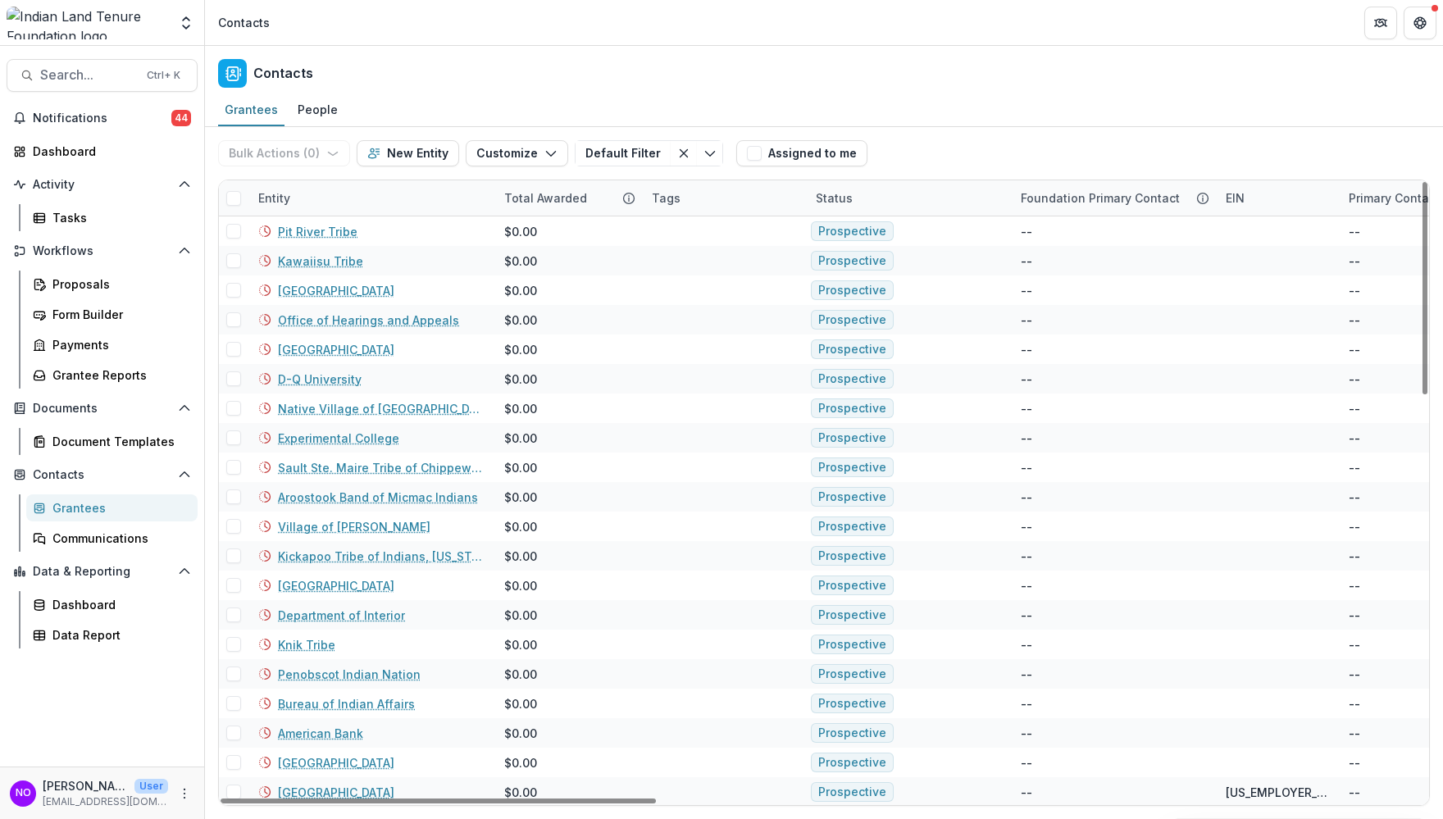
click at [293, 203] on div "Entity" at bounding box center [274, 197] width 52 height 17
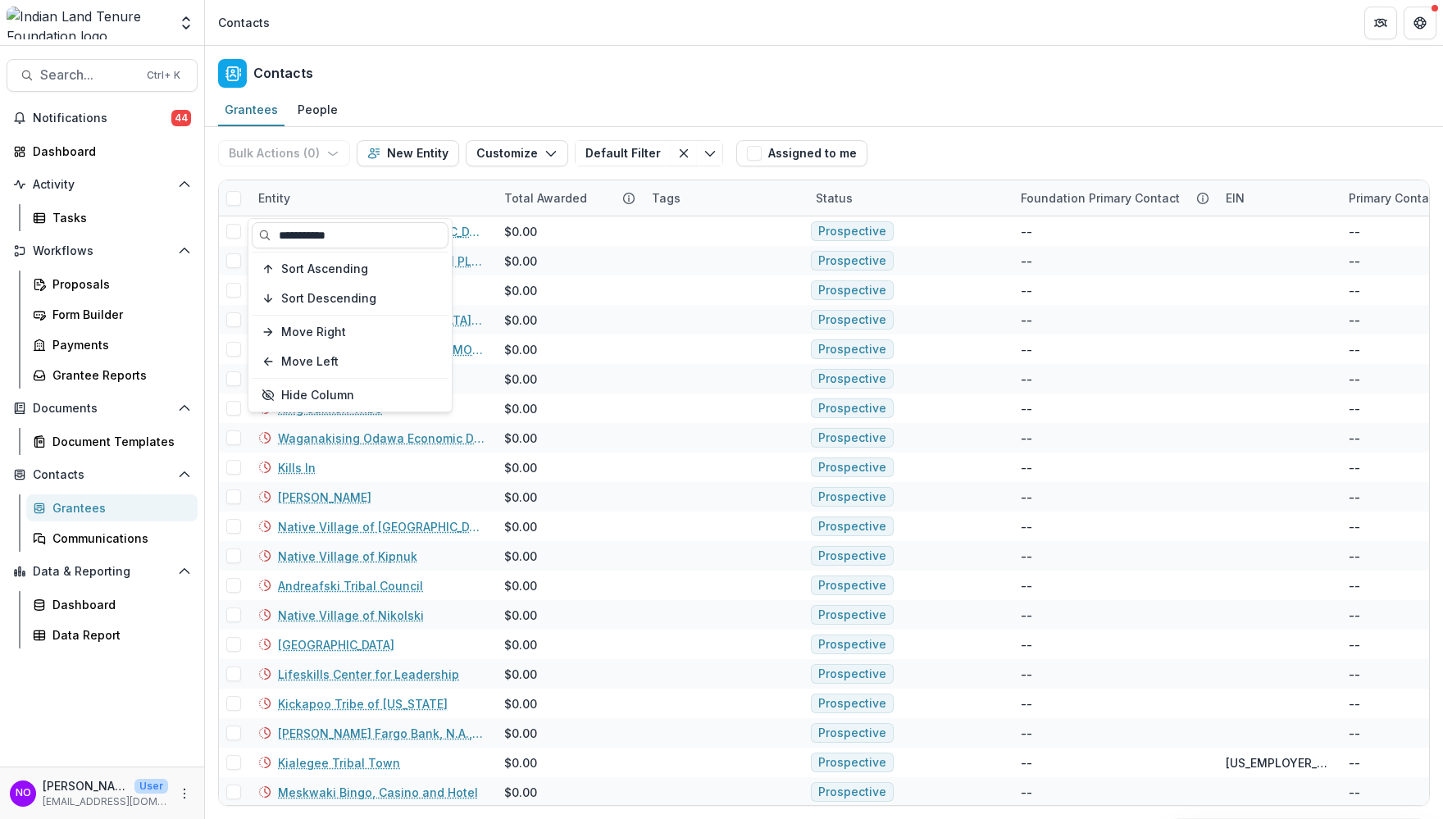
type input "**********"
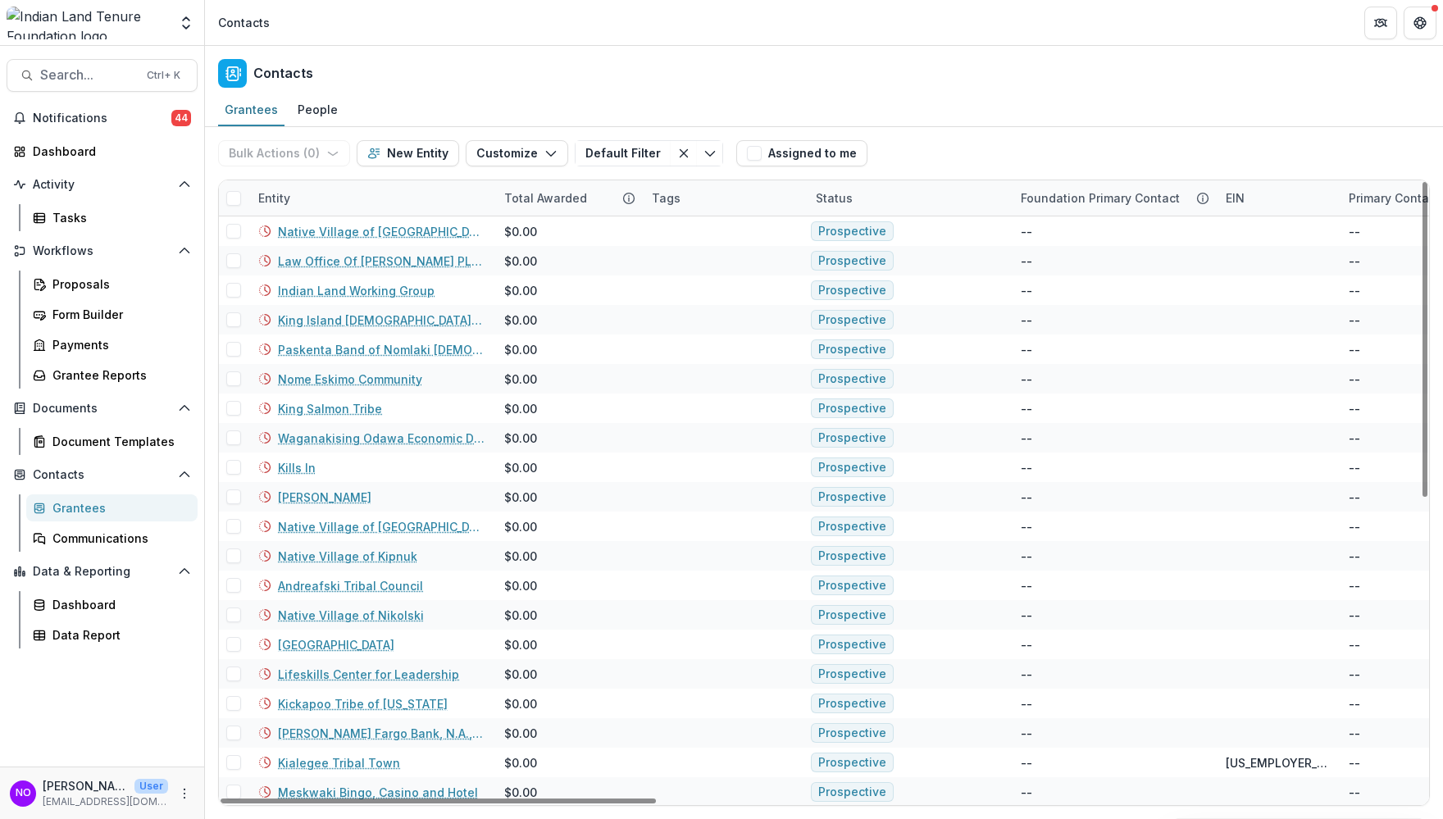
click at [347, 189] on div "Entity" at bounding box center [371, 197] width 246 height 35
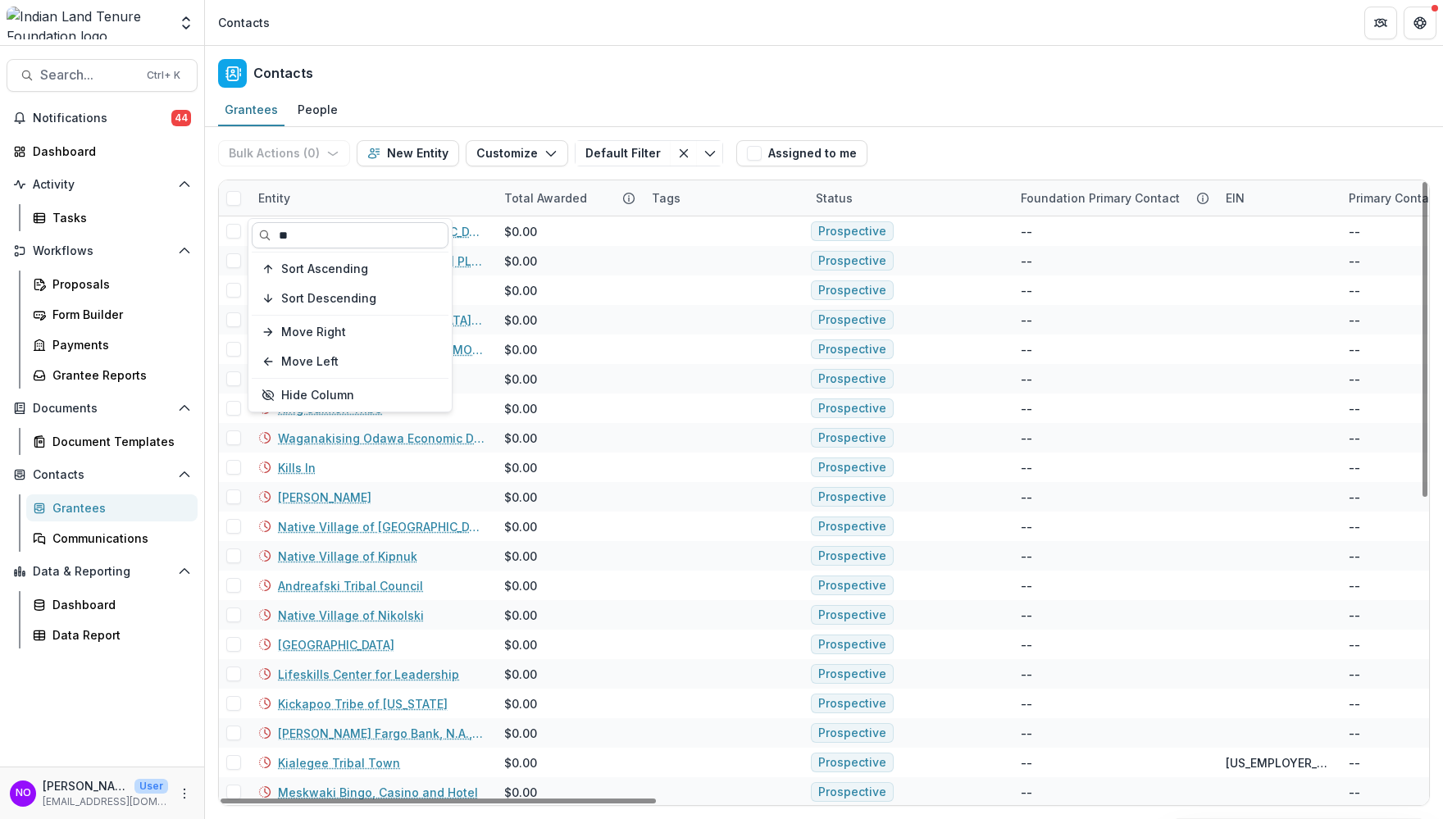
click at [339, 232] on input "**" at bounding box center [350, 235] width 197 height 26
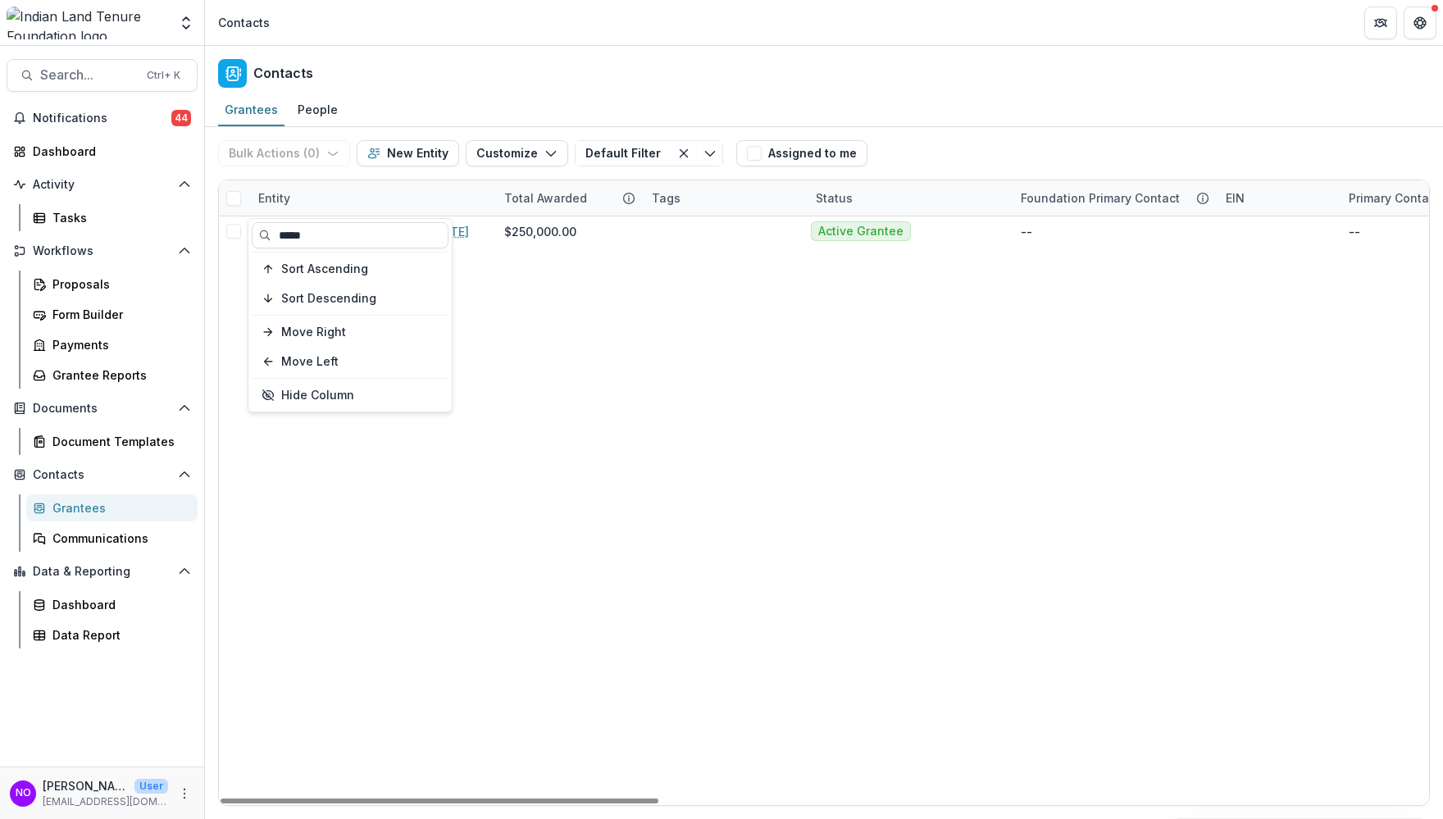
type input "*****"
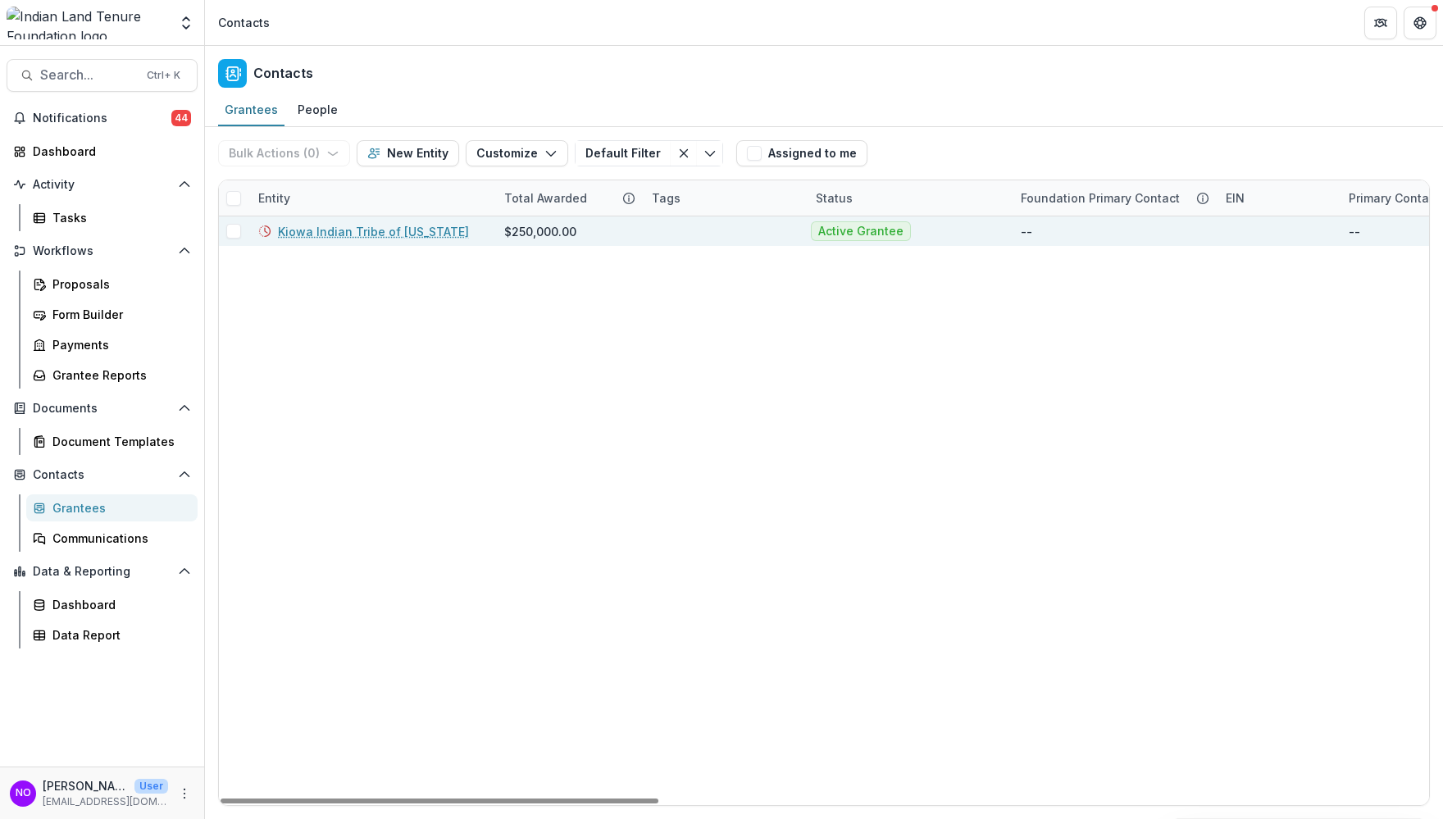
click at [368, 224] on link "Kiowa Indian Tribe of [US_STATE]" at bounding box center [373, 231] width 191 height 17
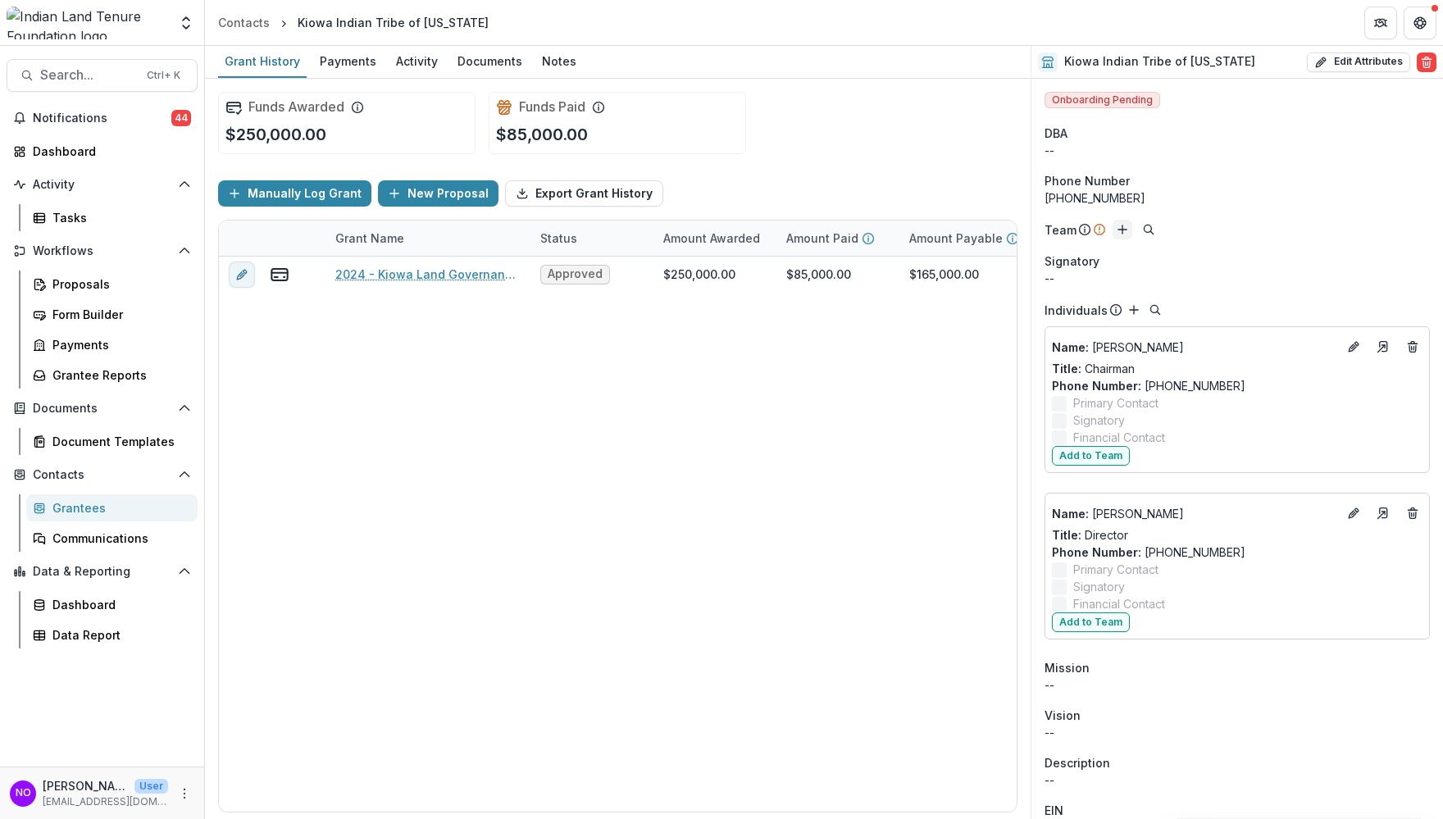
click at [1118, 229] on icon "Add" at bounding box center [1122, 229] width 13 height 13
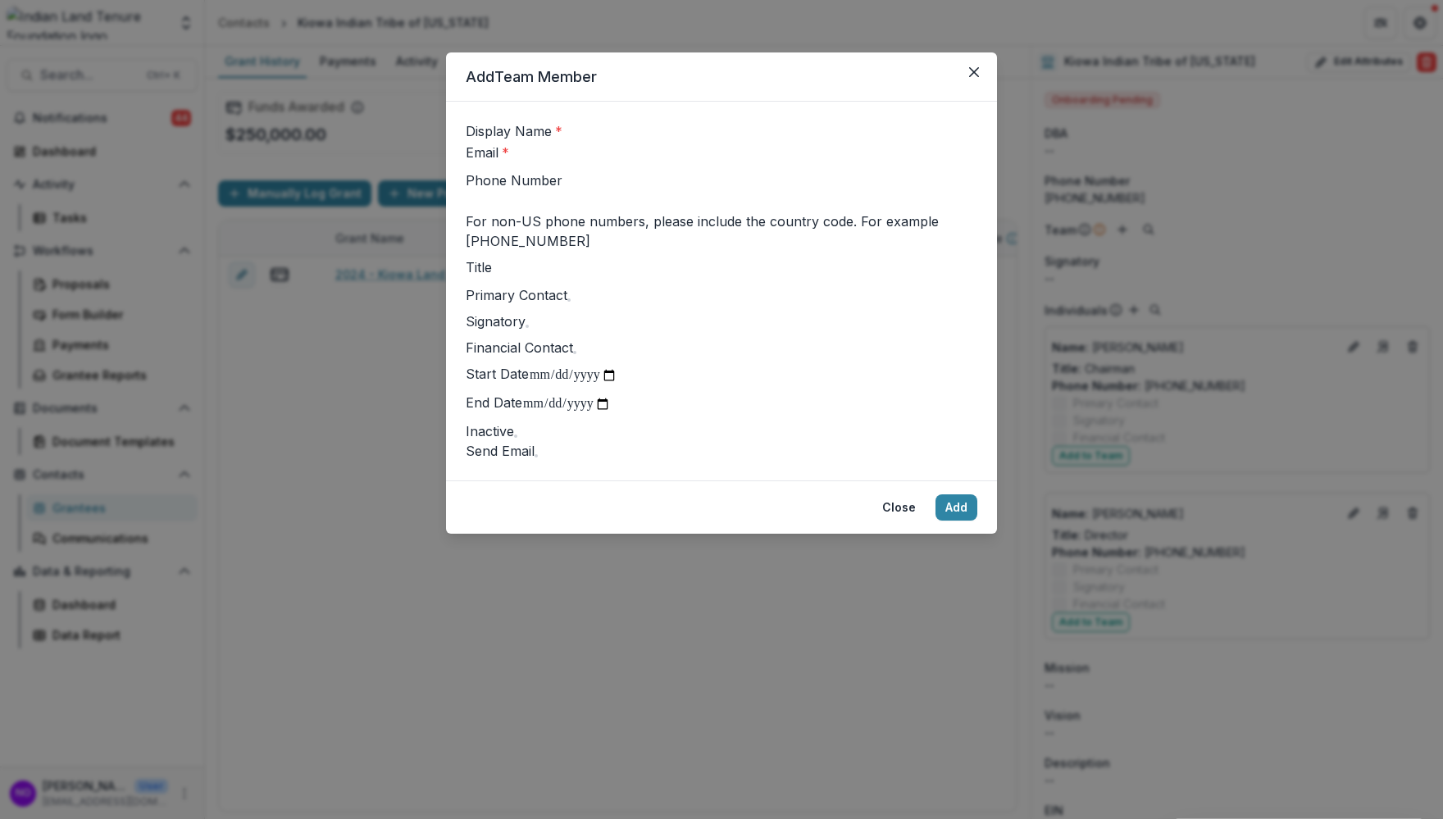
click at [562, 143] on input "Display Name *" at bounding box center [627, 133] width 131 height 20
type input "**********"
click at [546, 212] on input "Phone Number" at bounding box center [531, 202] width 131 height 20
type input "**********"
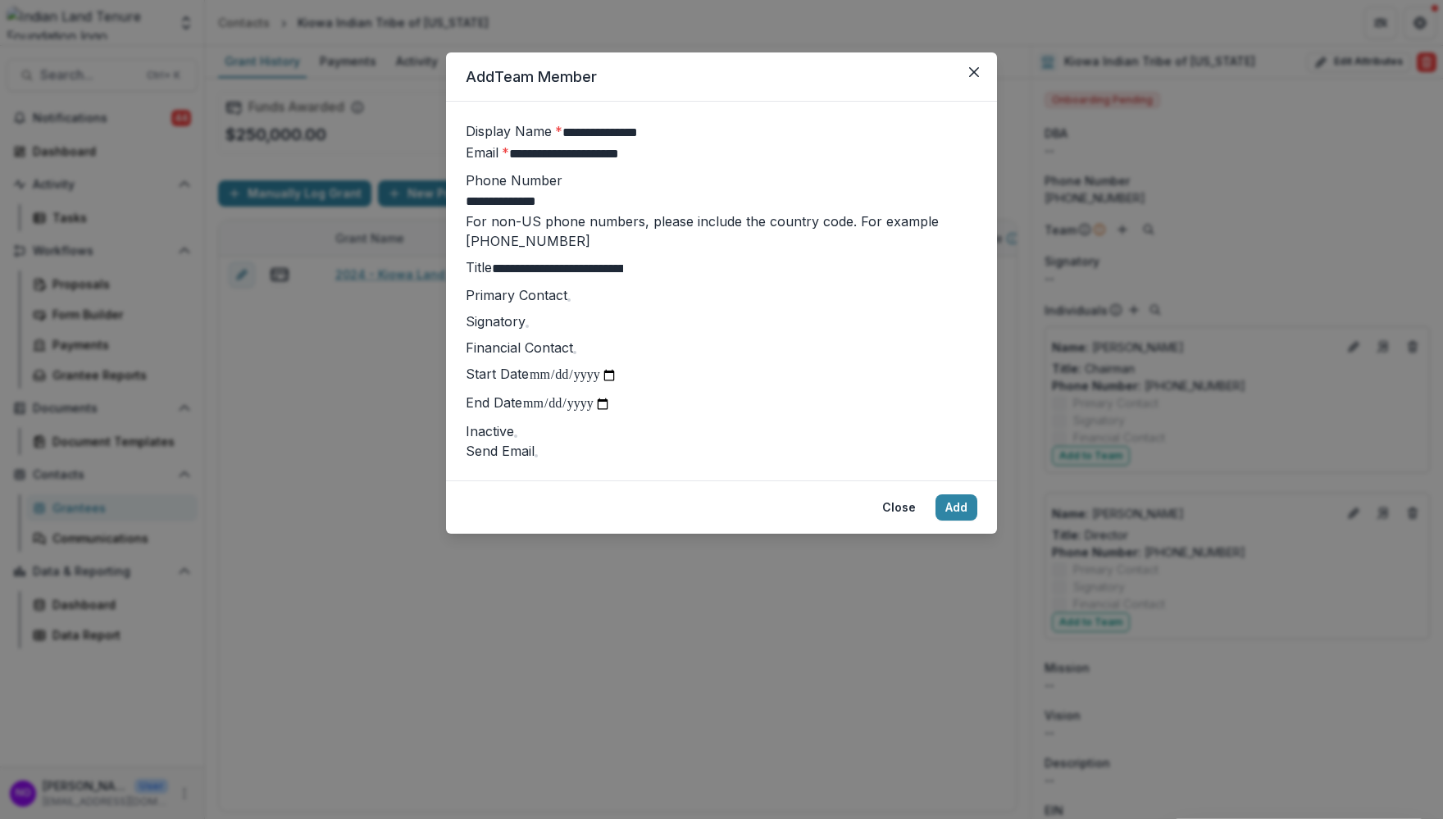
type input "**********"
click at [459, 447] on form "**********" at bounding box center [721, 291] width 551 height 379
click at [569, 300] on span at bounding box center [569, 300] width 0 height 0
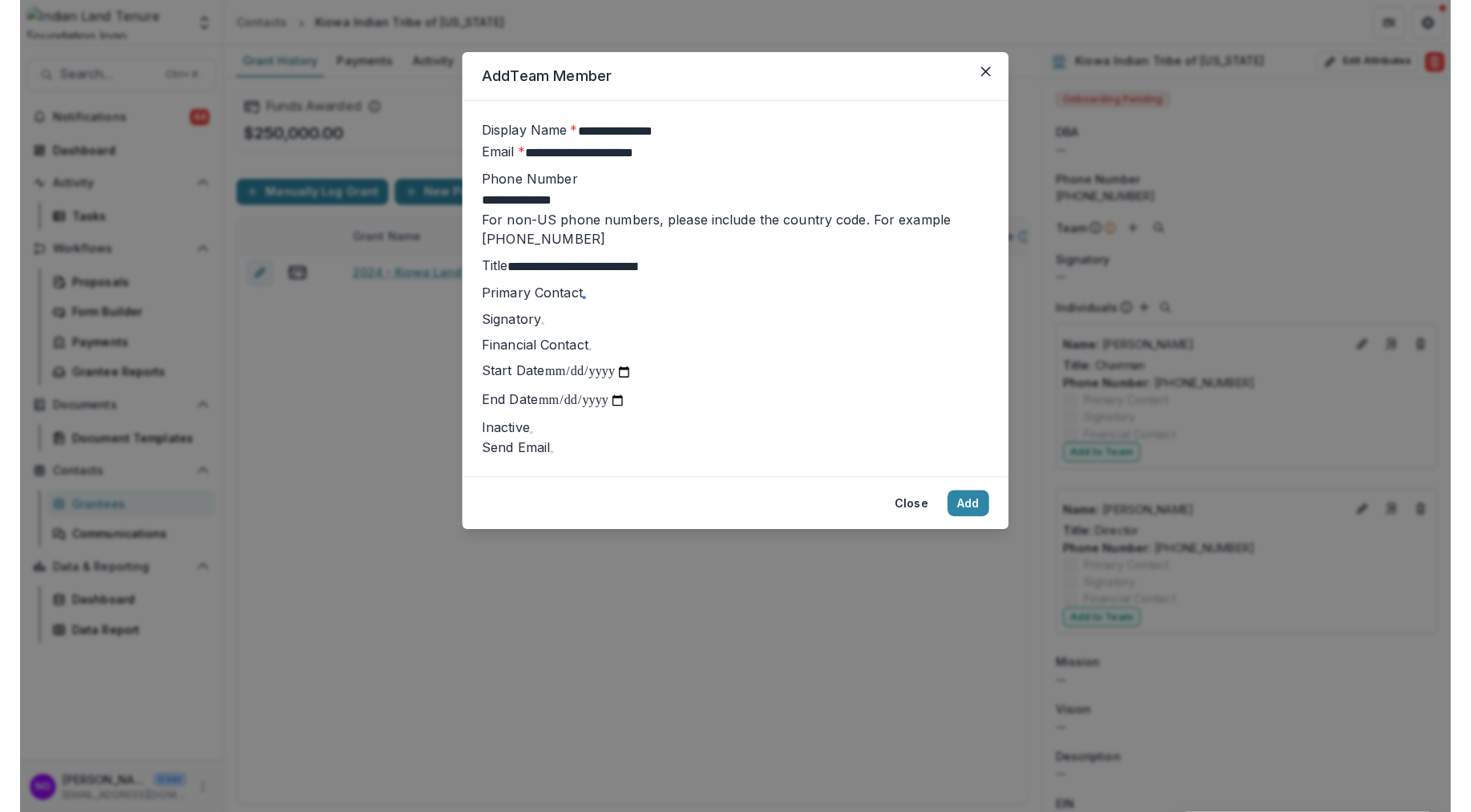
scroll to position [96, 0]
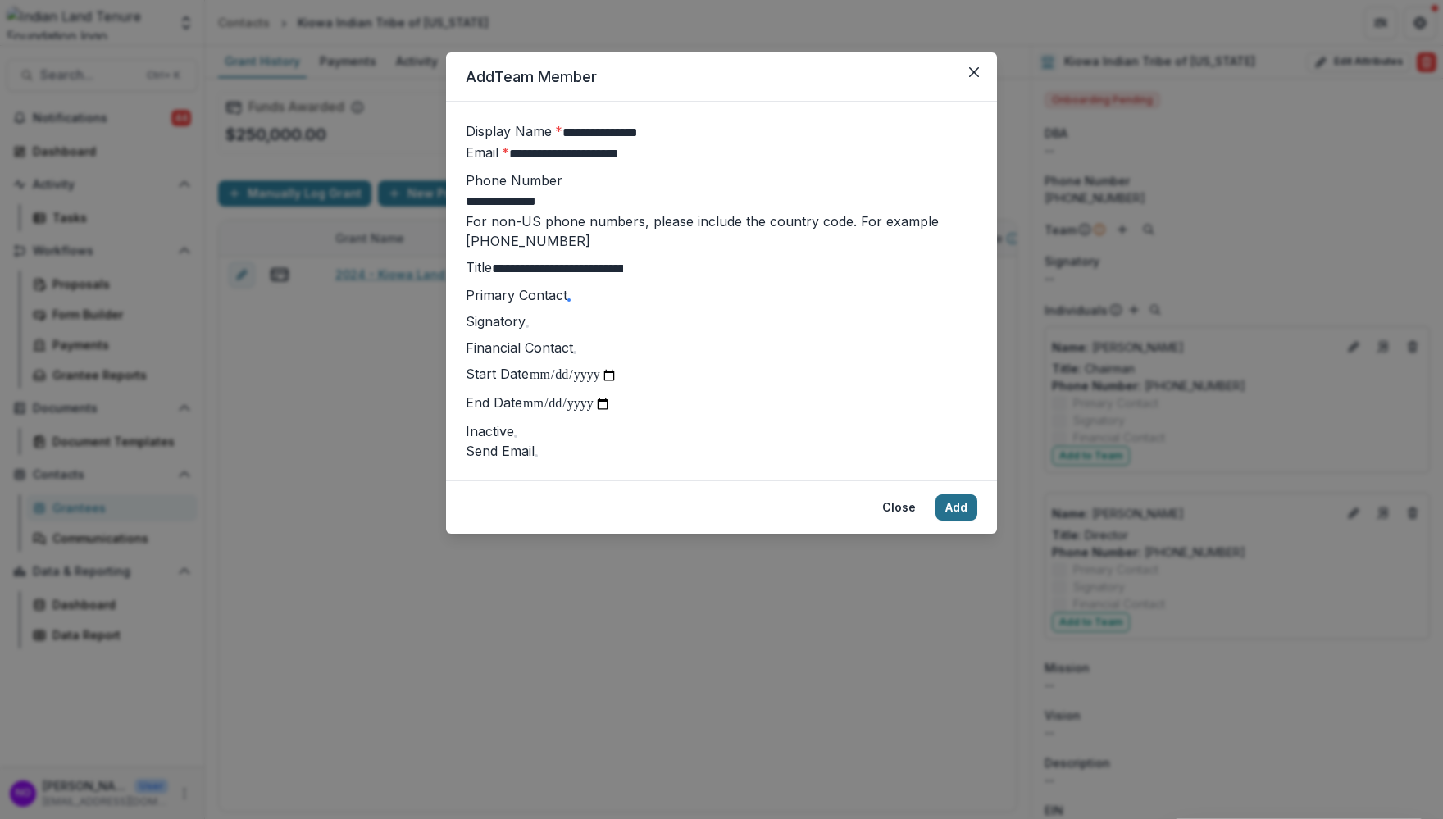
click at [943, 521] on button "Add" at bounding box center [957, 507] width 42 height 26
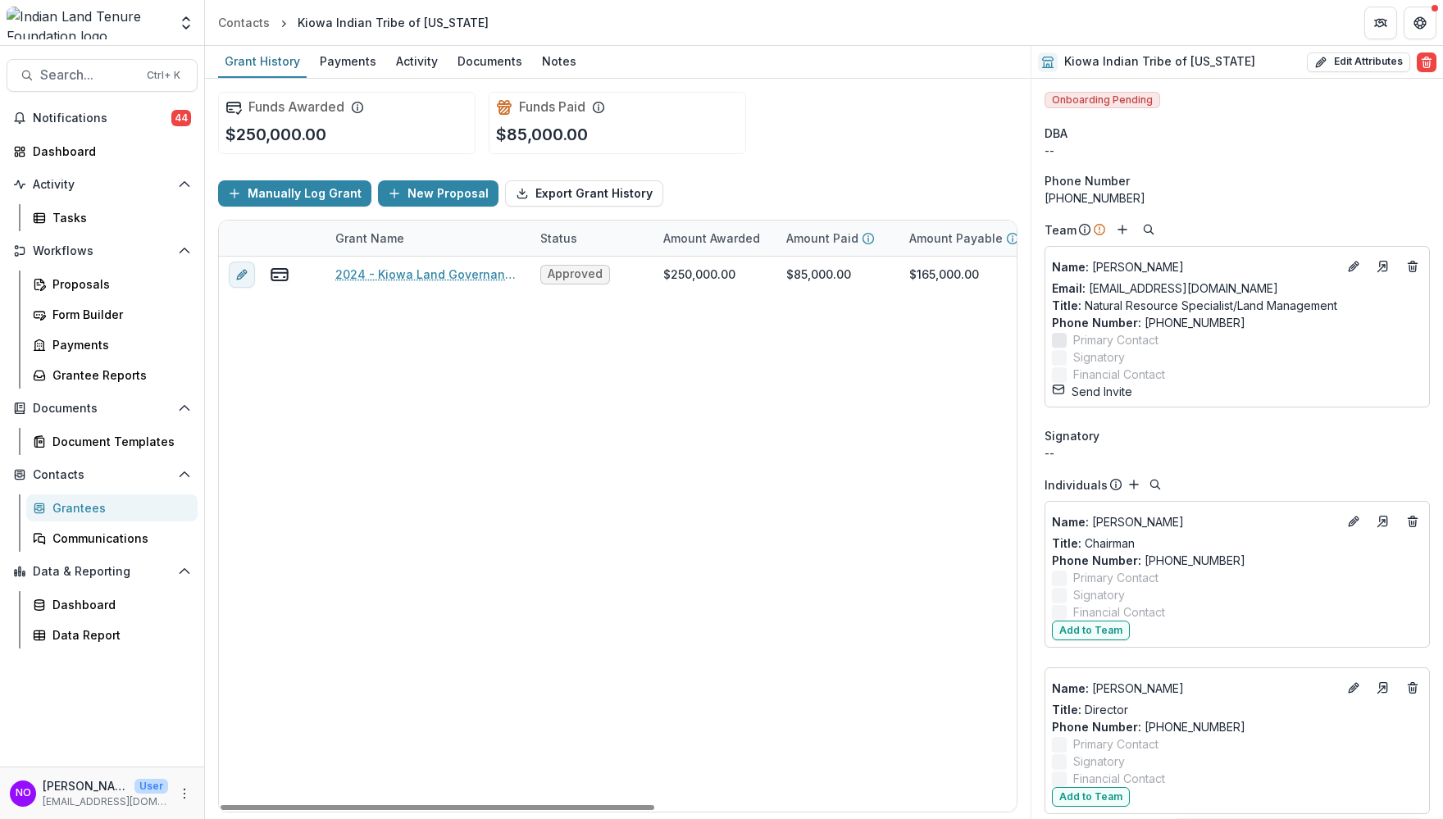
click at [1087, 391] on button "Send Invite" at bounding box center [1092, 391] width 80 height 17
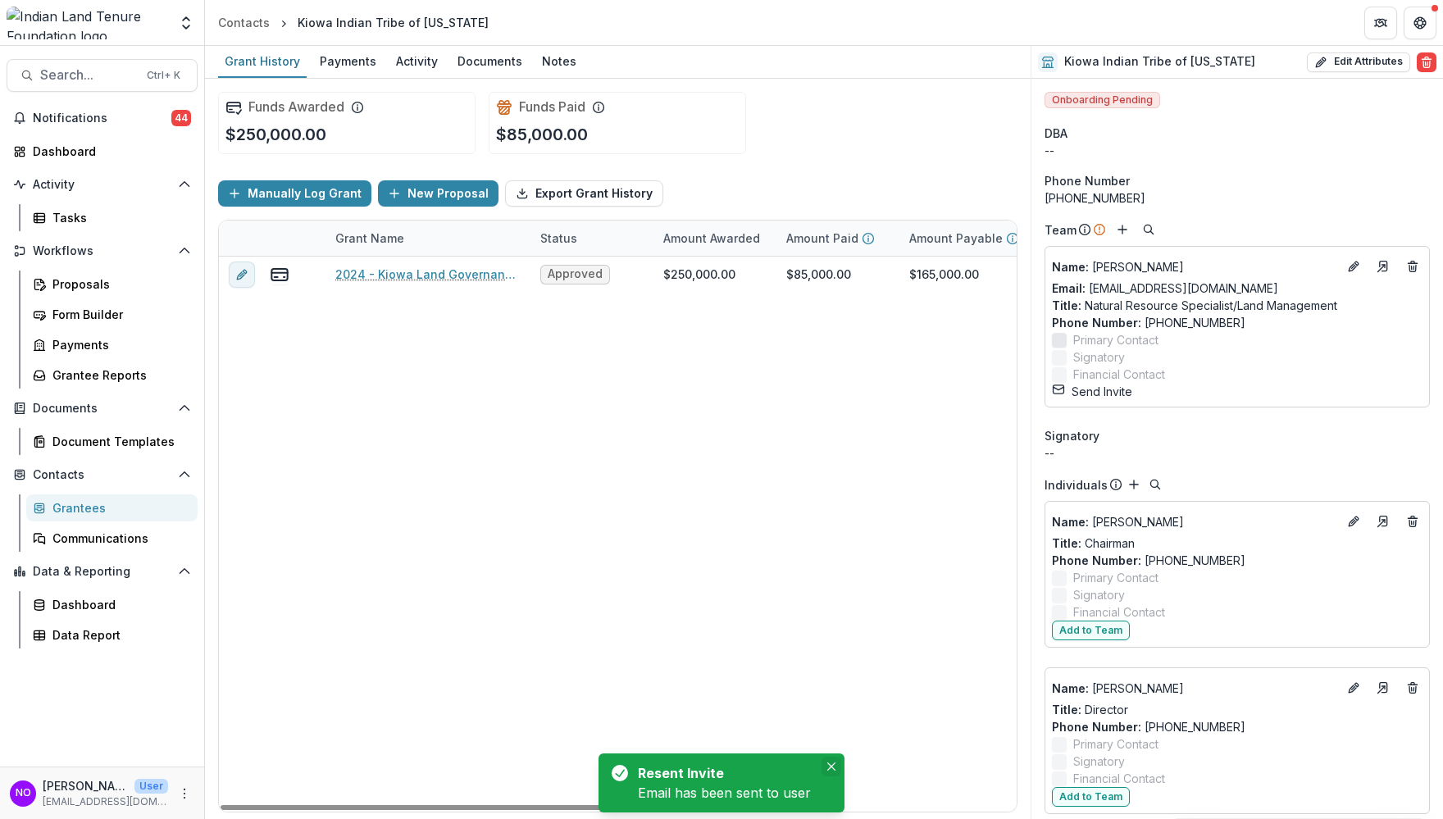
click at [825, 685] on button "Close" at bounding box center [832, 767] width 20 height 20
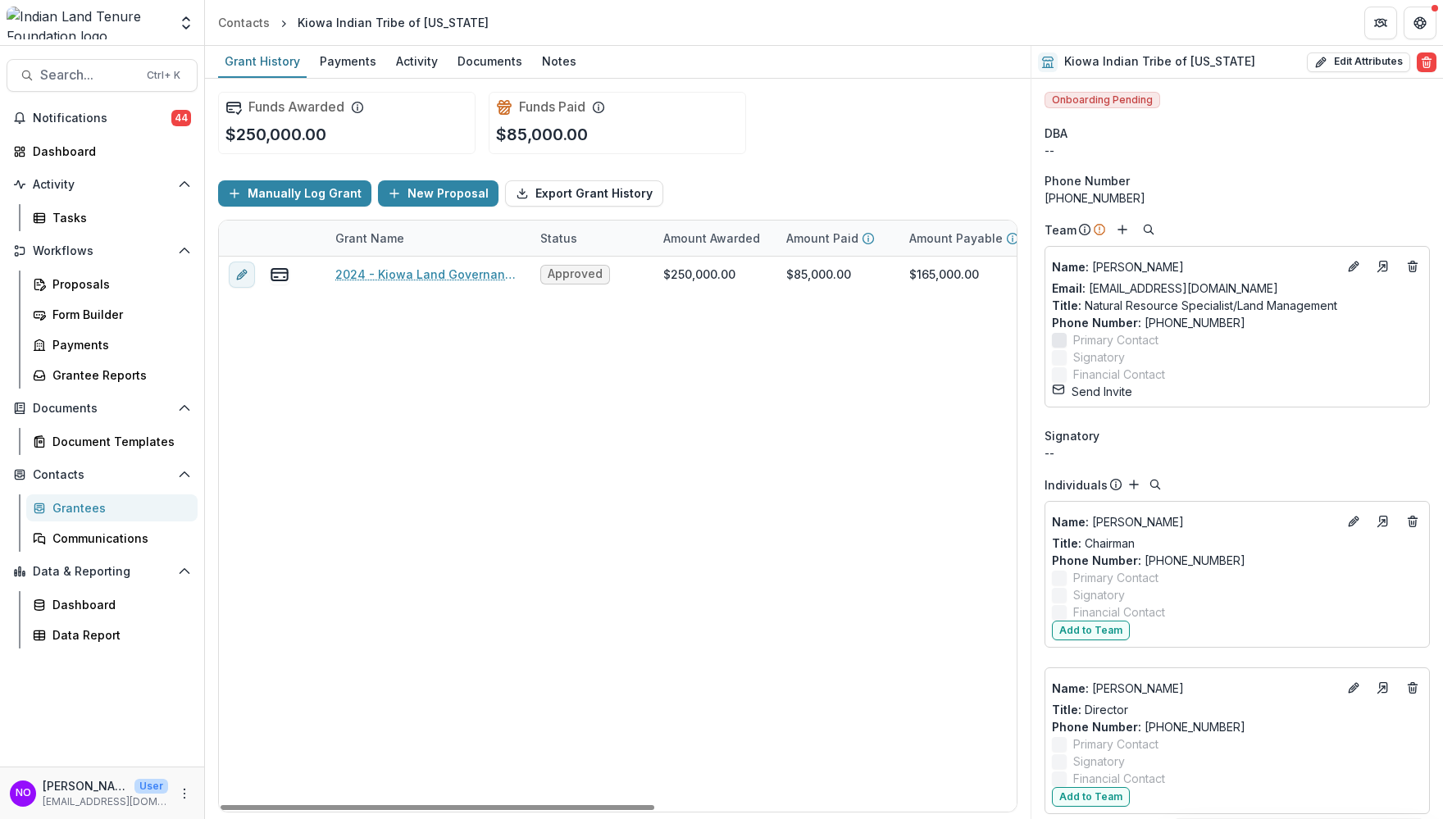
click at [75, 520] on link "Grantees" at bounding box center [111, 507] width 171 height 27
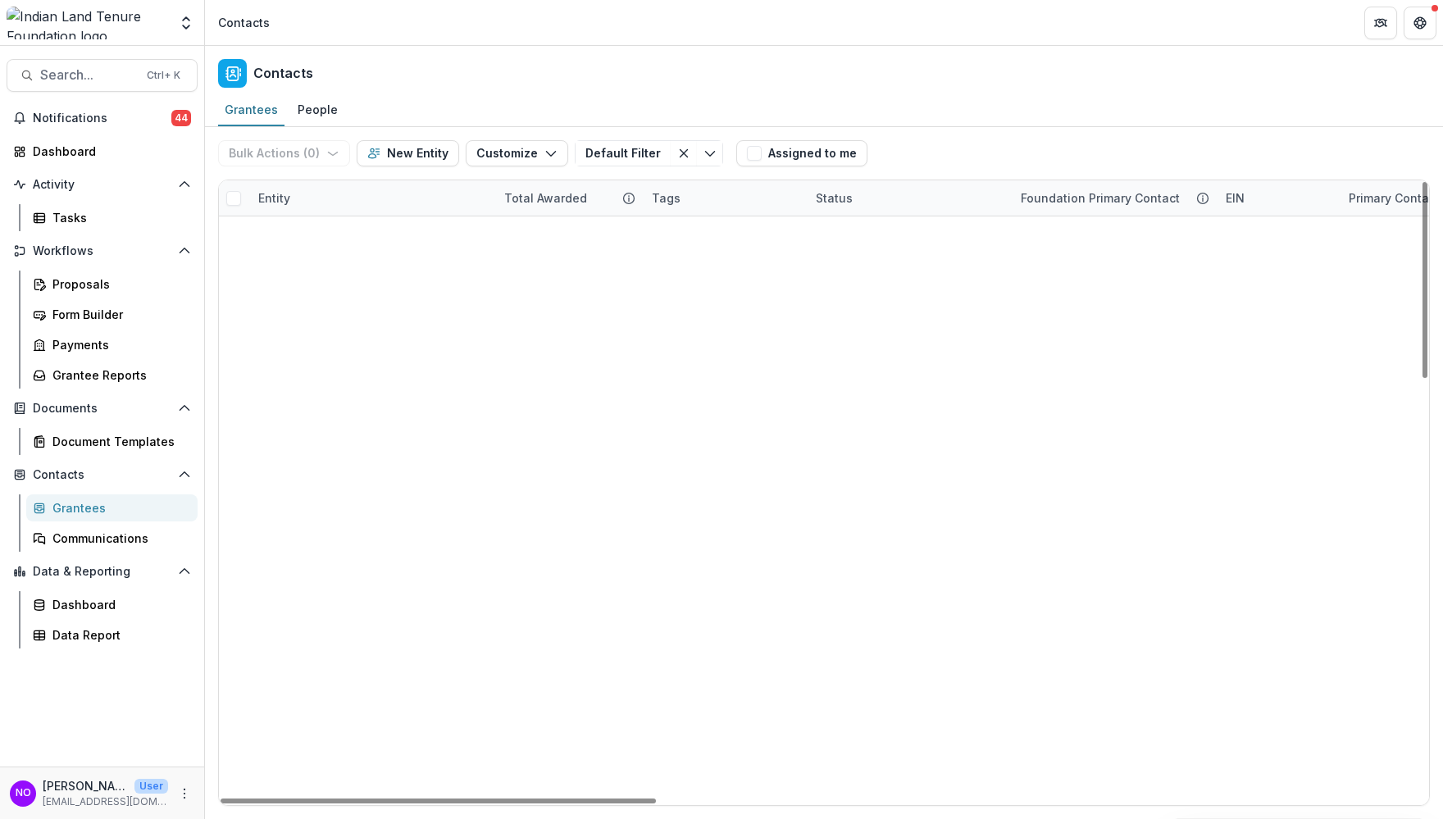
click at [337, 198] on div "Entity" at bounding box center [371, 197] width 246 height 35
click at [333, 225] on input at bounding box center [350, 235] width 197 height 26
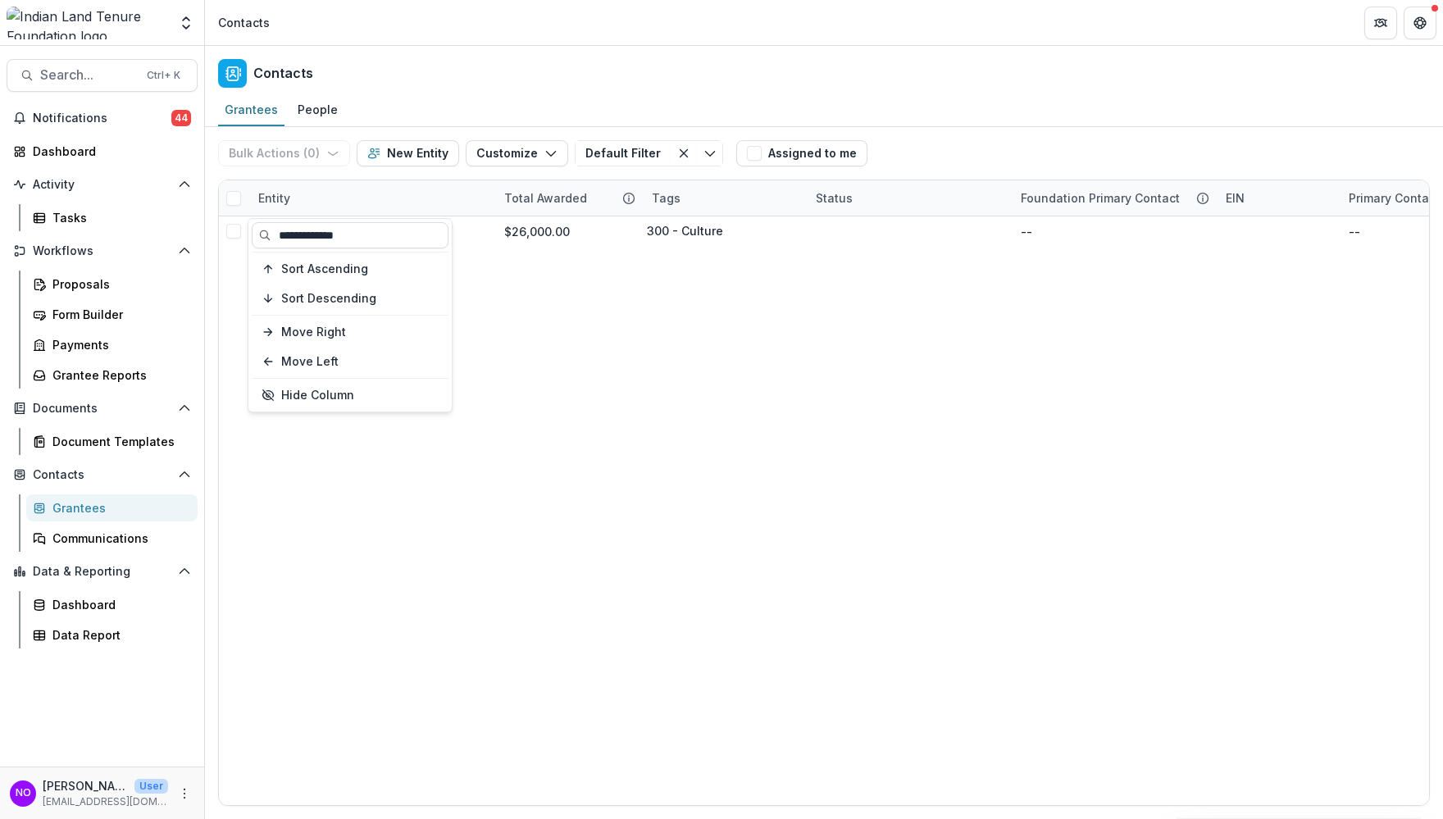
type input "**********"
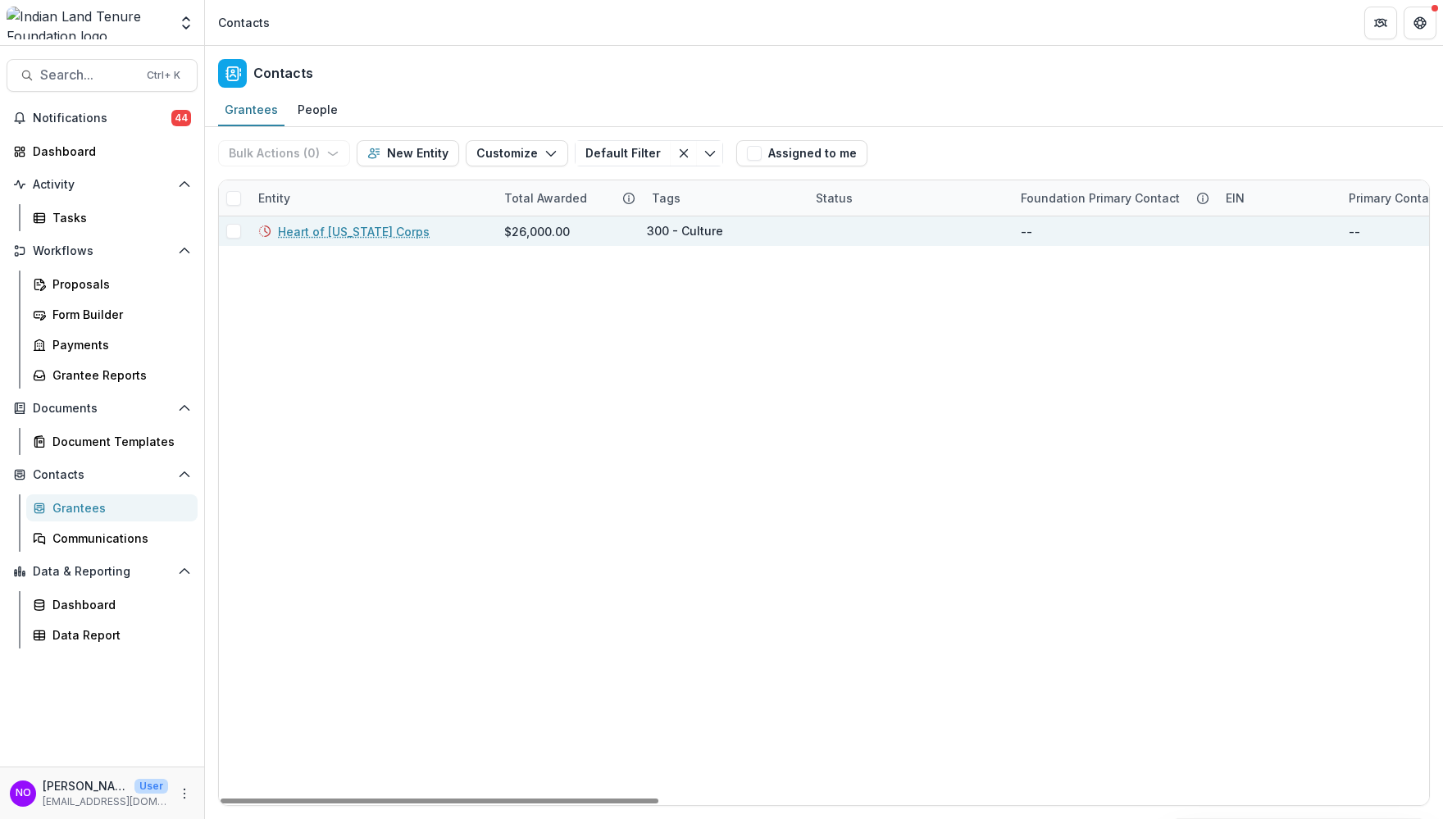
click at [322, 234] on link "Heart of [US_STATE] Corps" at bounding box center [354, 231] width 152 height 17
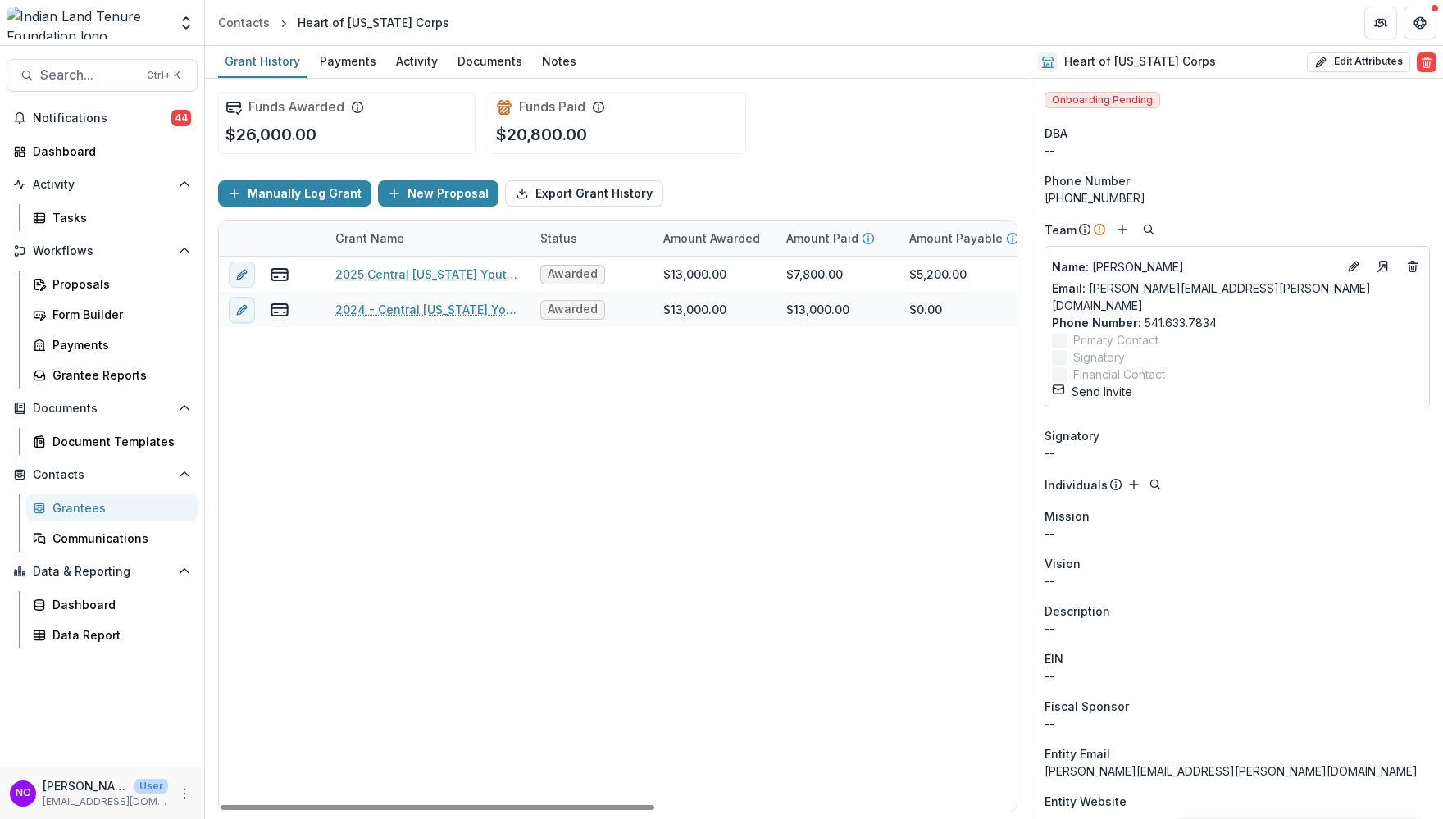
click at [1095, 383] on button "Send Invite" at bounding box center [1092, 391] width 80 height 17
click at [782, 584] on div "2025 Central [US_STATE] Youth Conservation Corps Crew Awarded $13,000.00 $7,800…" at bounding box center [948, 534] width 1459 height 555
click at [252, 20] on div "Contacts" at bounding box center [244, 22] width 52 height 17
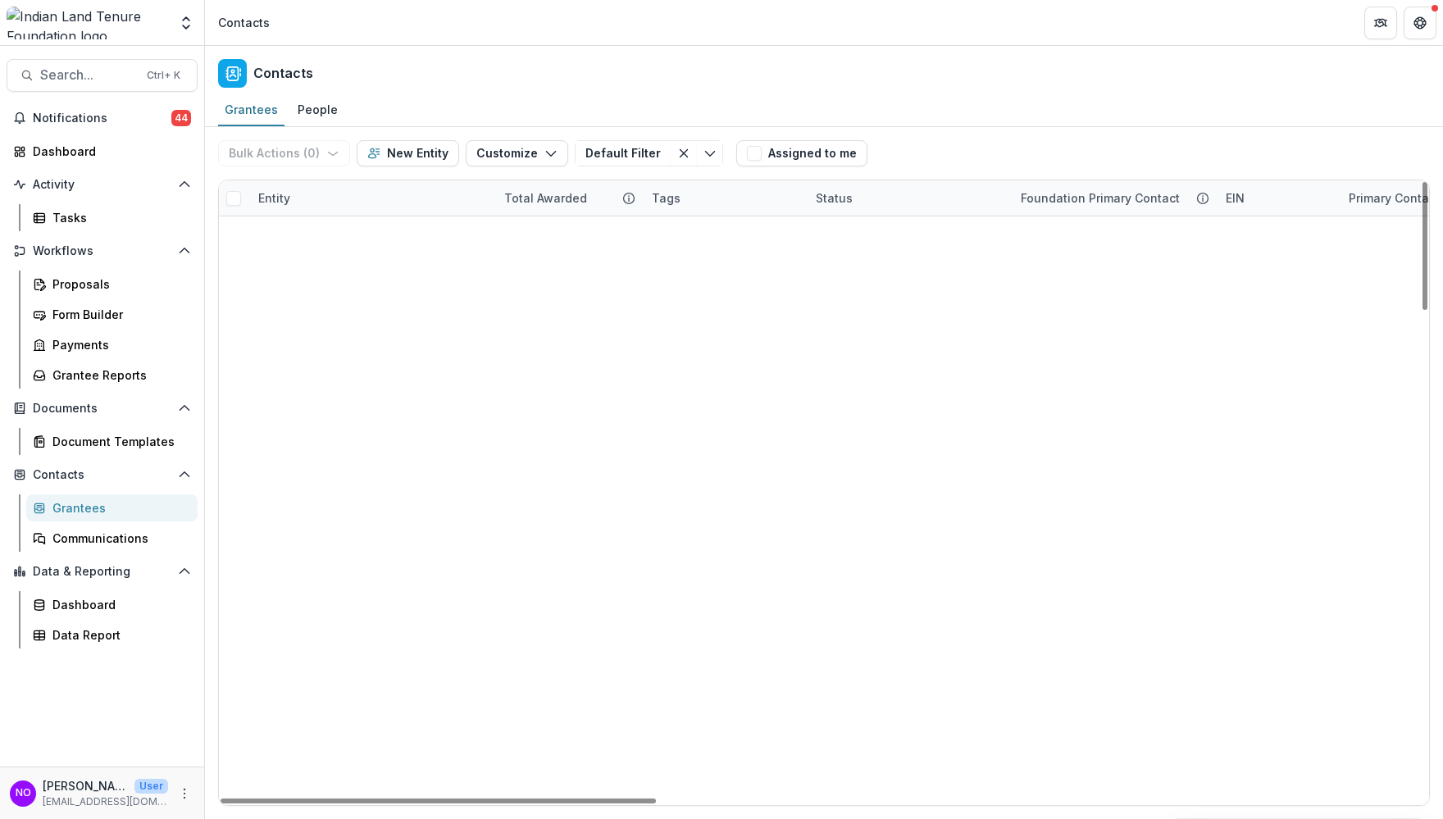
click at [343, 205] on div "Entity" at bounding box center [371, 197] width 246 height 35
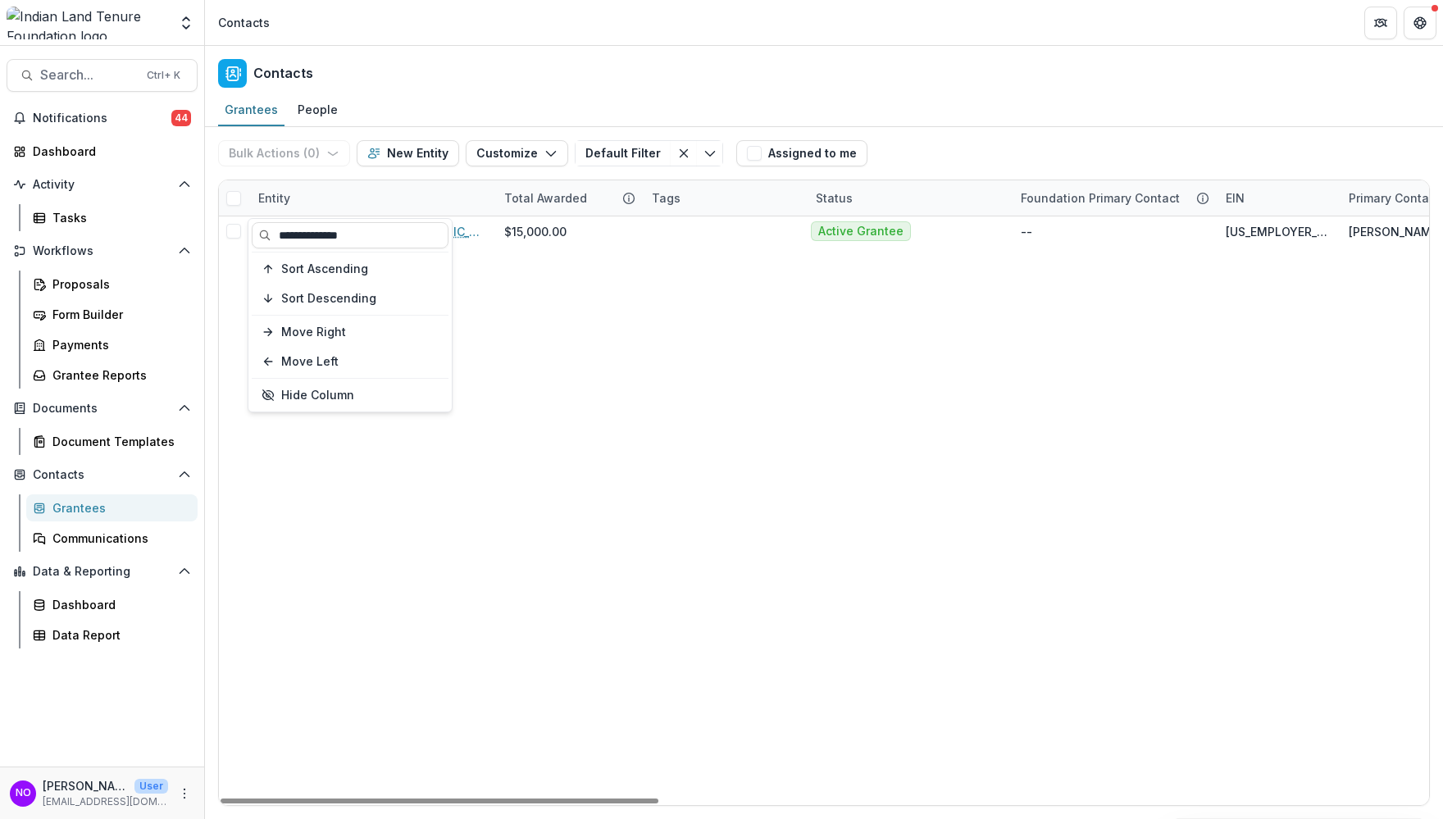
type input "**********"
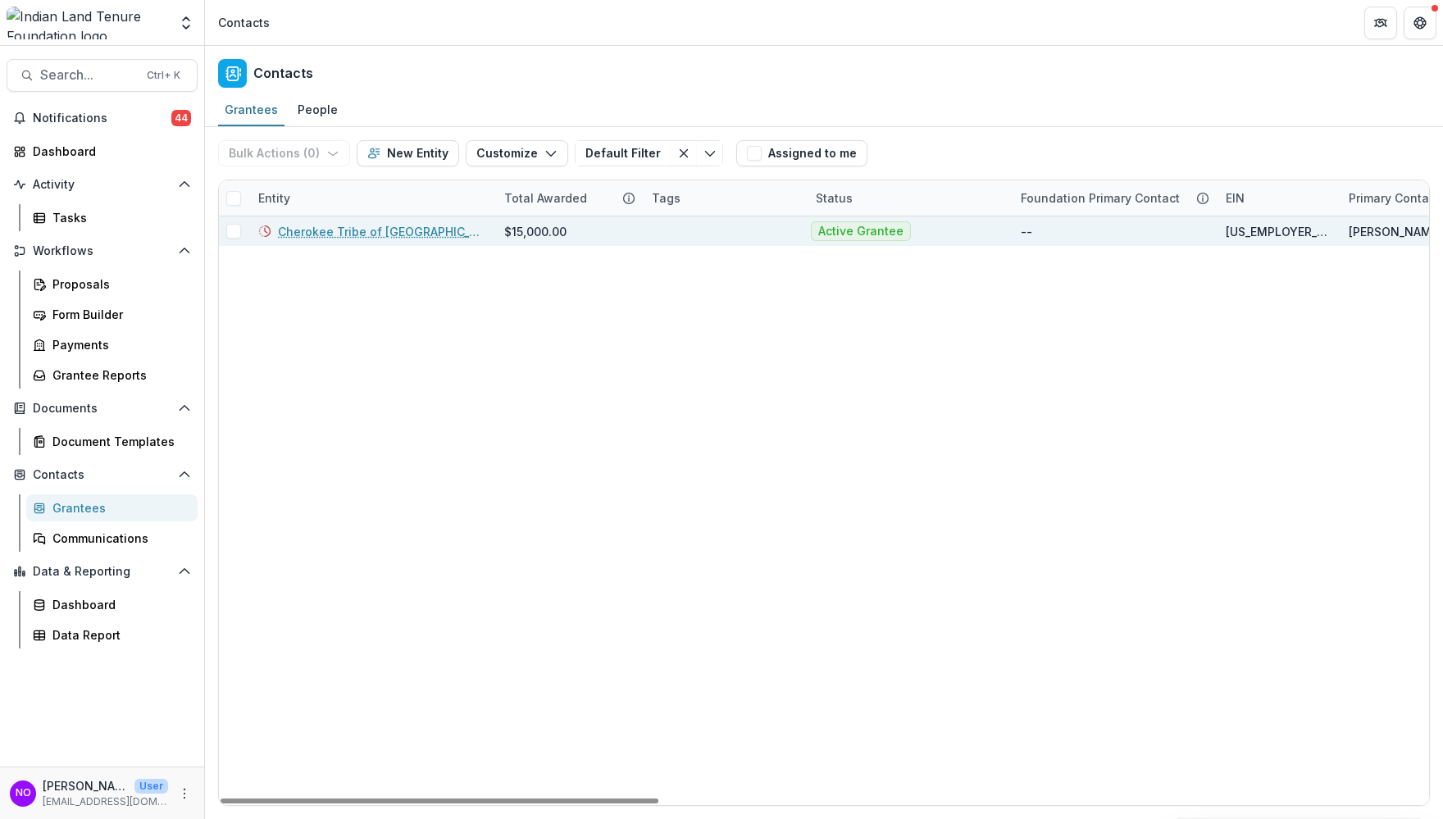
click at [337, 225] on link "Cherokee Tribe of [GEOGRAPHIC_DATA][US_STATE]" at bounding box center [381, 231] width 207 height 17
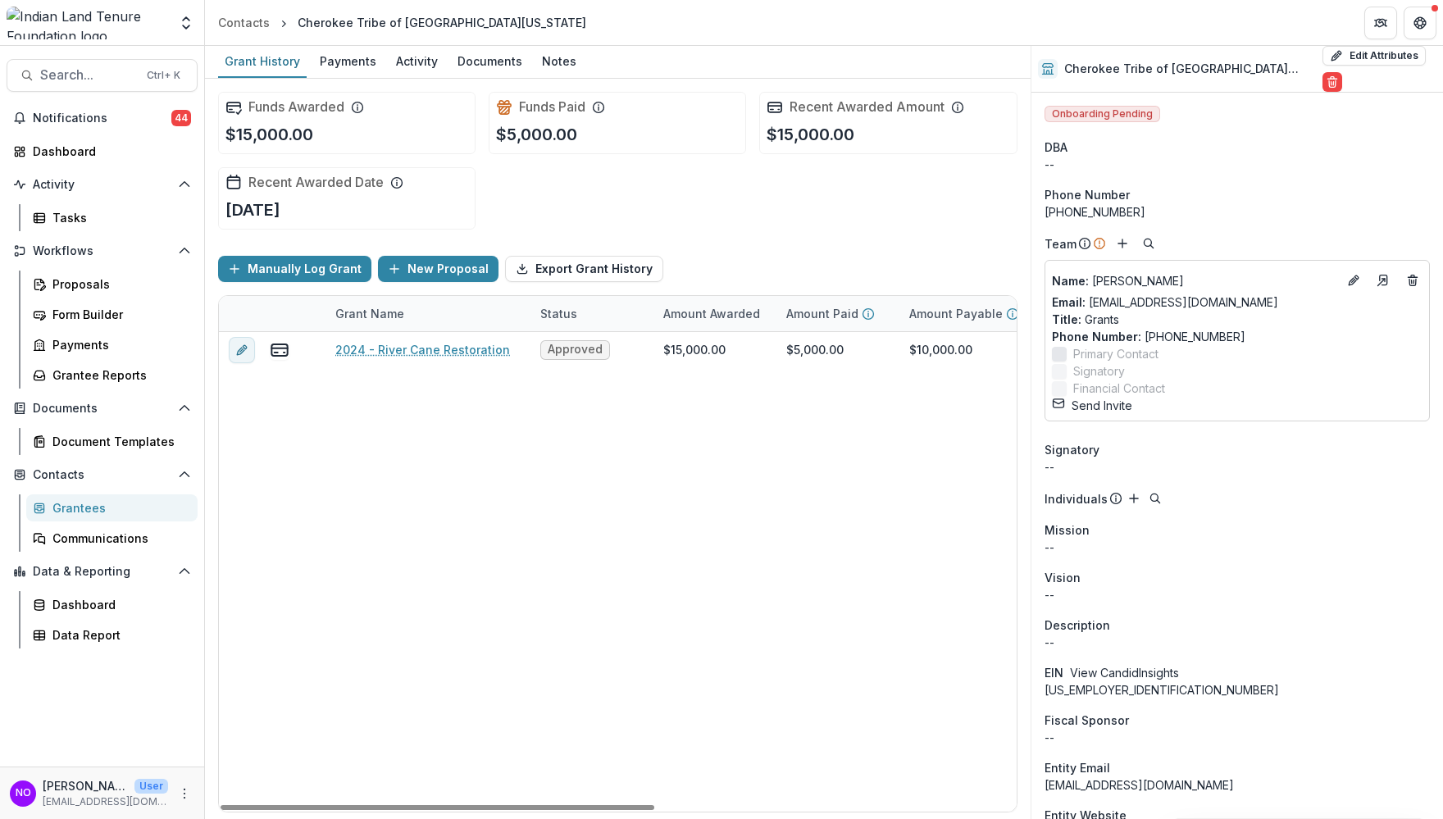
click at [1113, 403] on button "Send Invite" at bounding box center [1092, 405] width 80 height 17
click at [579, 44] on header "Contacts Cherokee Tribe of [GEOGRAPHIC_DATA][US_STATE]" at bounding box center [824, 22] width 1238 height 45
click at [554, 68] on div "Notes" at bounding box center [559, 61] width 48 height 24
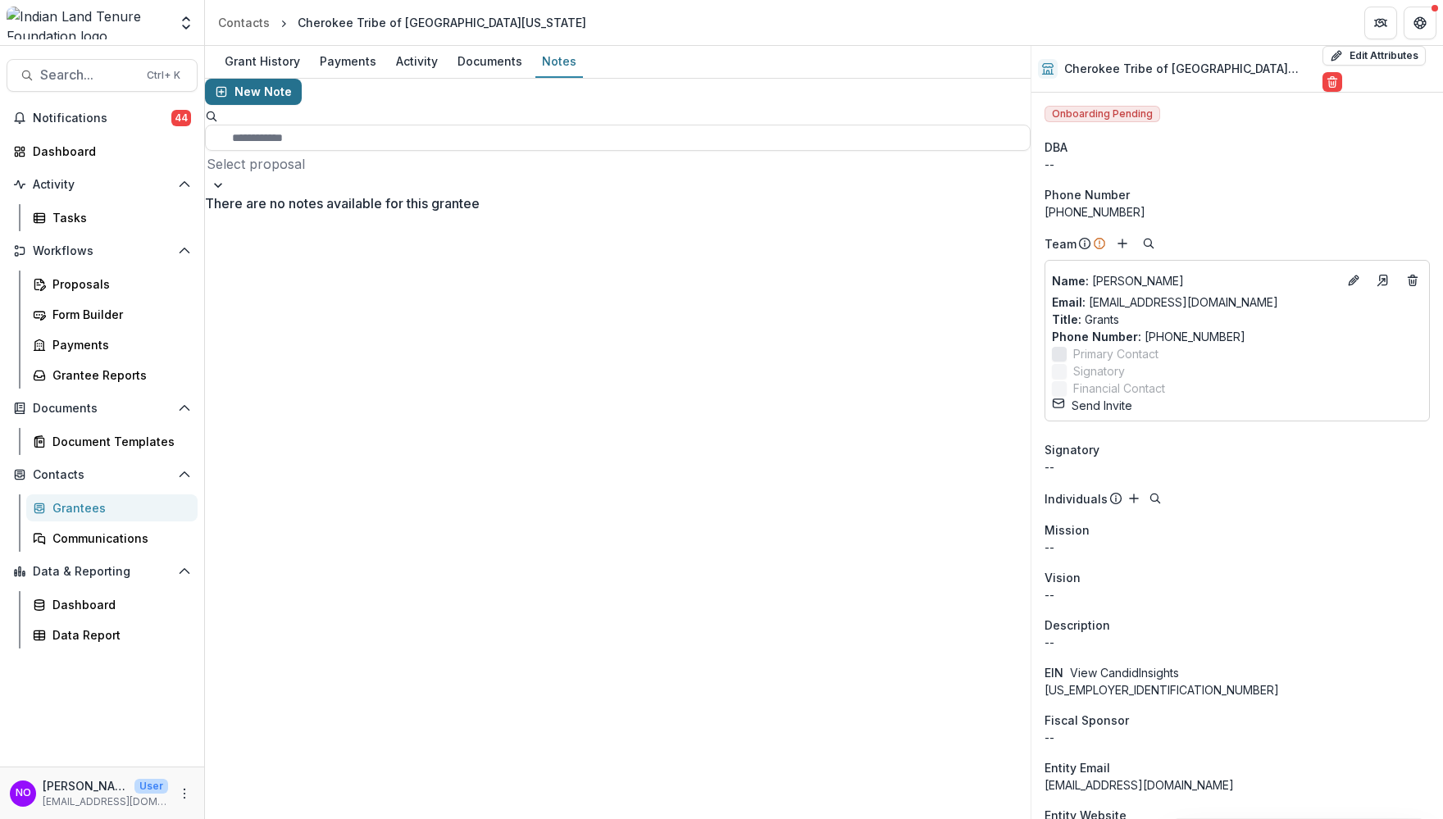
click at [244, 97] on button "New Note" at bounding box center [253, 92] width 97 height 26
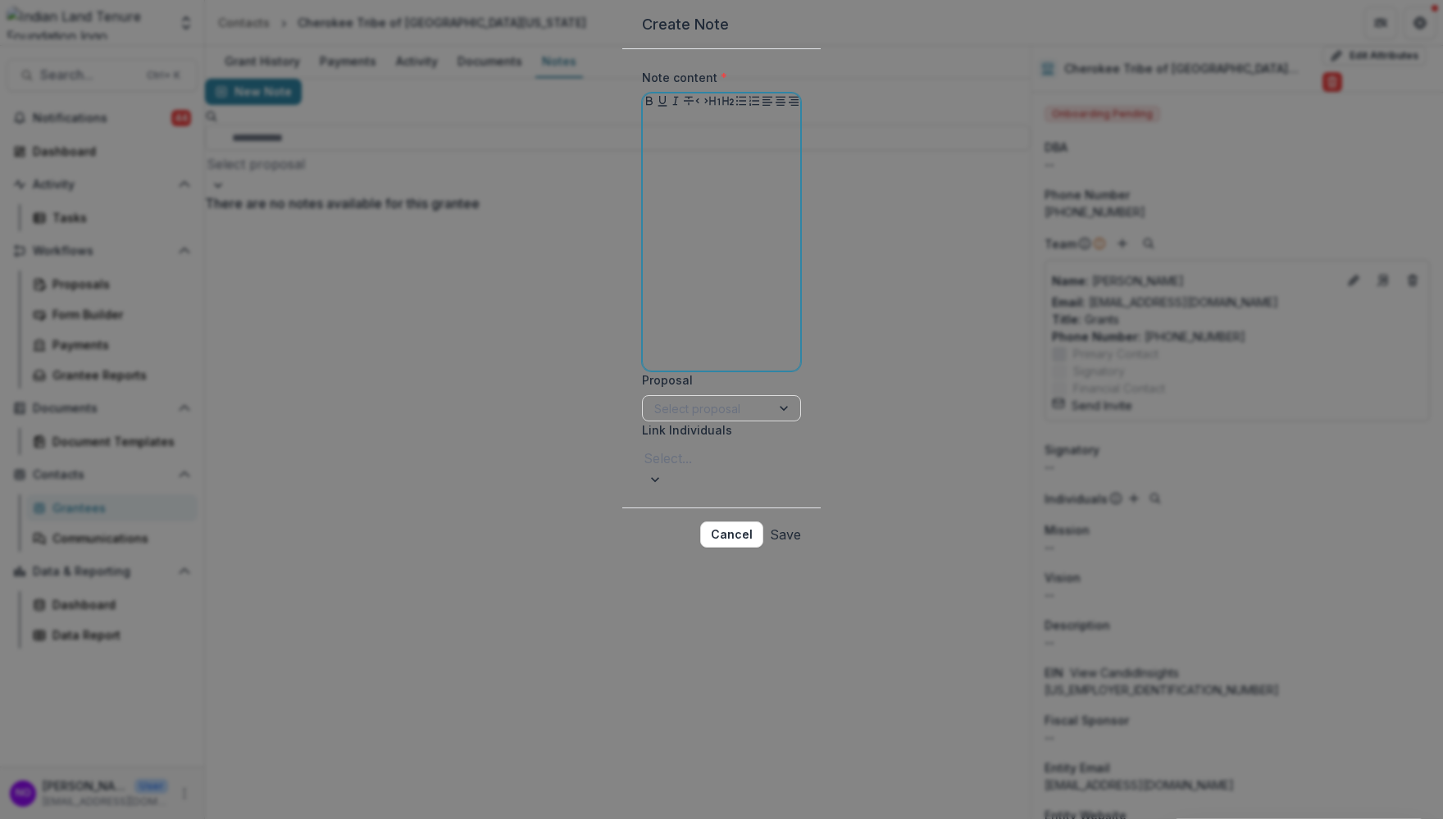
drag, startPoint x: 590, startPoint y: 216, endPoint x: 570, endPoint y: 266, distance: 53.0
click at [649, 216] on div at bounding box center [721, 241] width 144 height 246
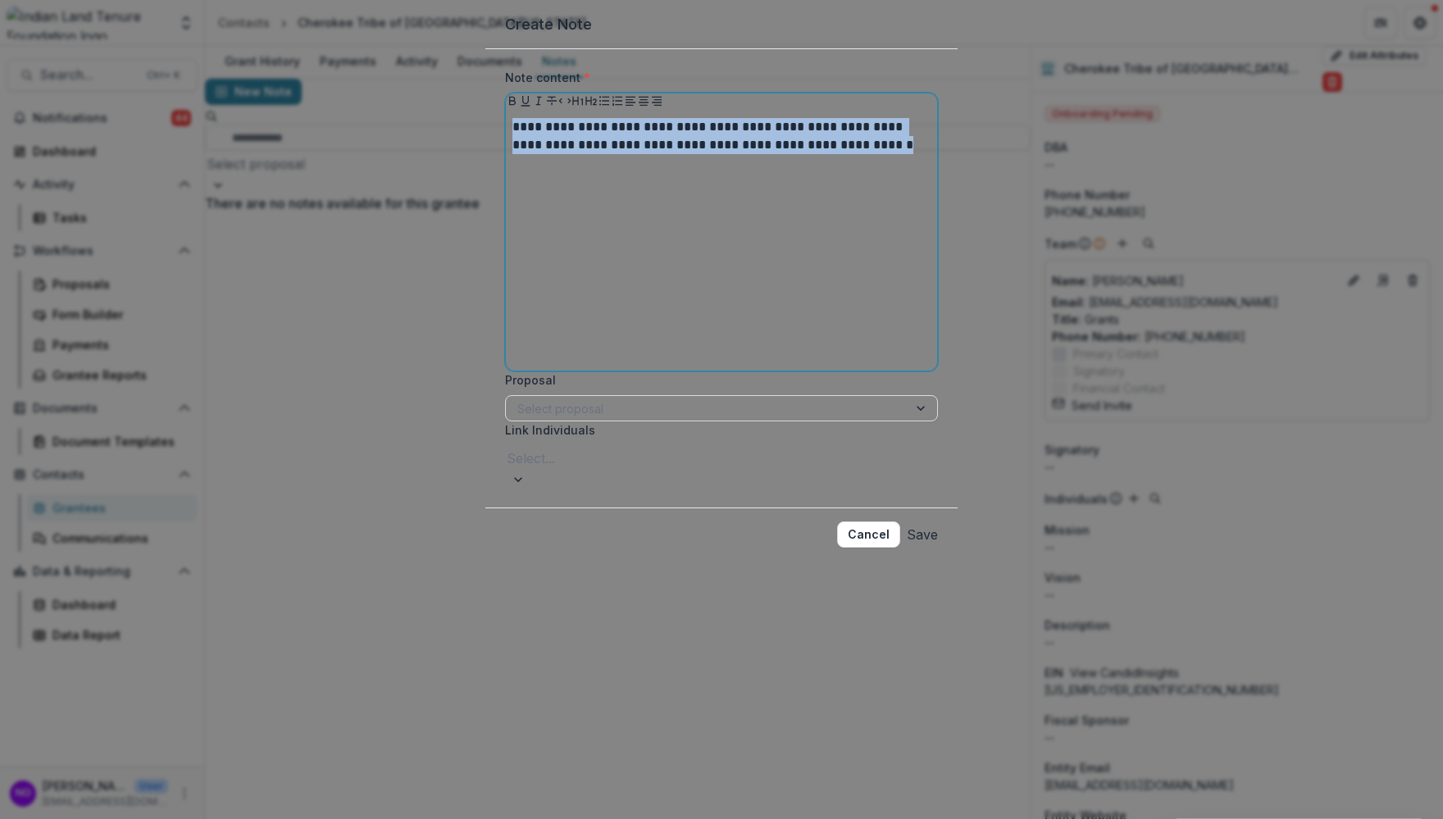
drag, startPoint x: 914, startPoint y: 223, endPoint x: 445, endPoint y: 171, distance: 471.8
click at [445, 171] on div "**********" at bounding box center [721, 409] width 1443 height 819
copy p "**********"
click at [603, 419] on div at bounding box center [706, 408] width 379 height 20
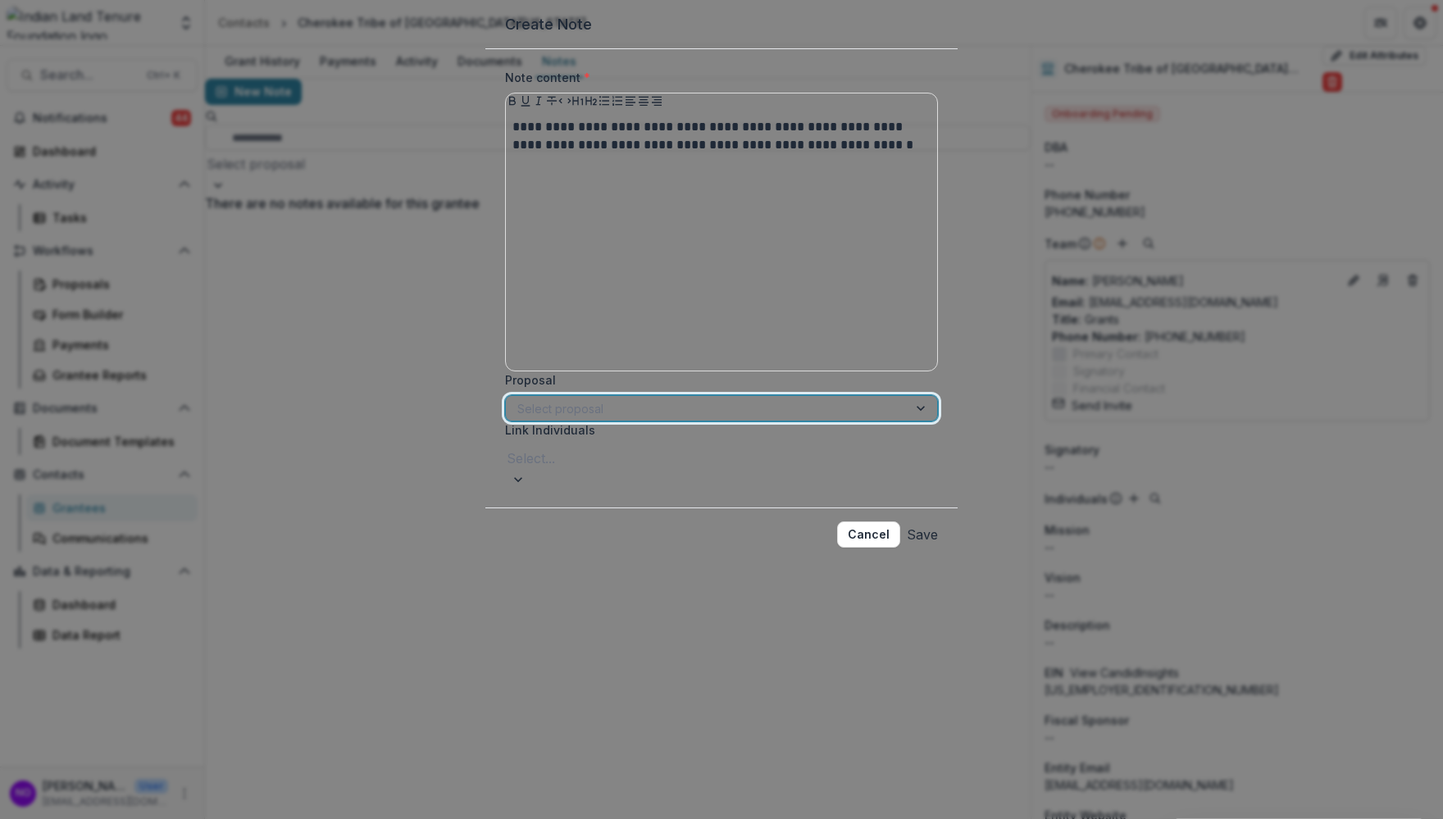
click at [600, 685] on div "2024 - River Cane Restoration" at bounding box center [721, 829] width 1443 height 20
click at [580, 470] on div at bounding box center [722, 458] width 430 height 23
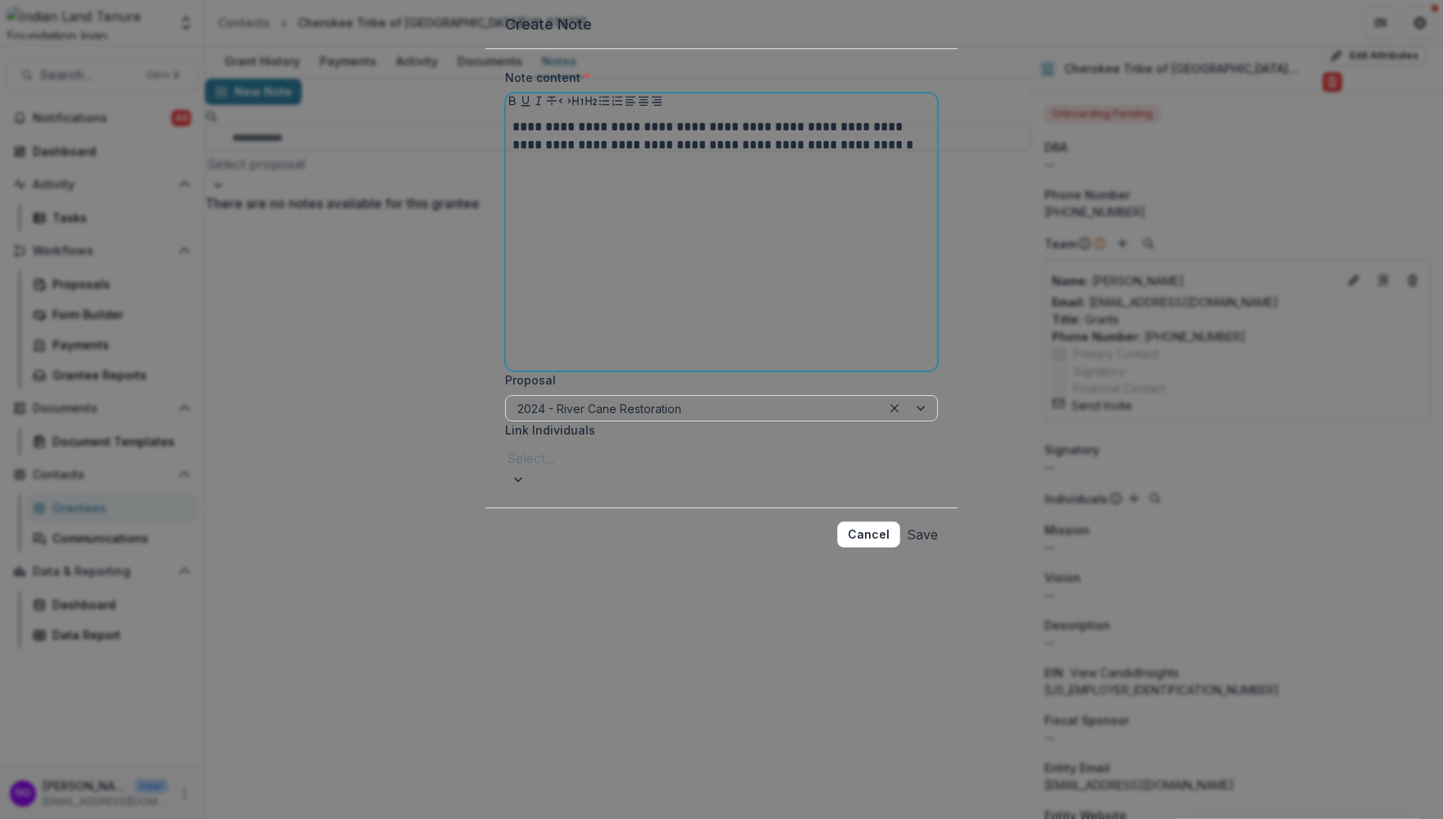
click at [621, 345] on div "**********" at bounding box center [721, 241] width 418 height 246
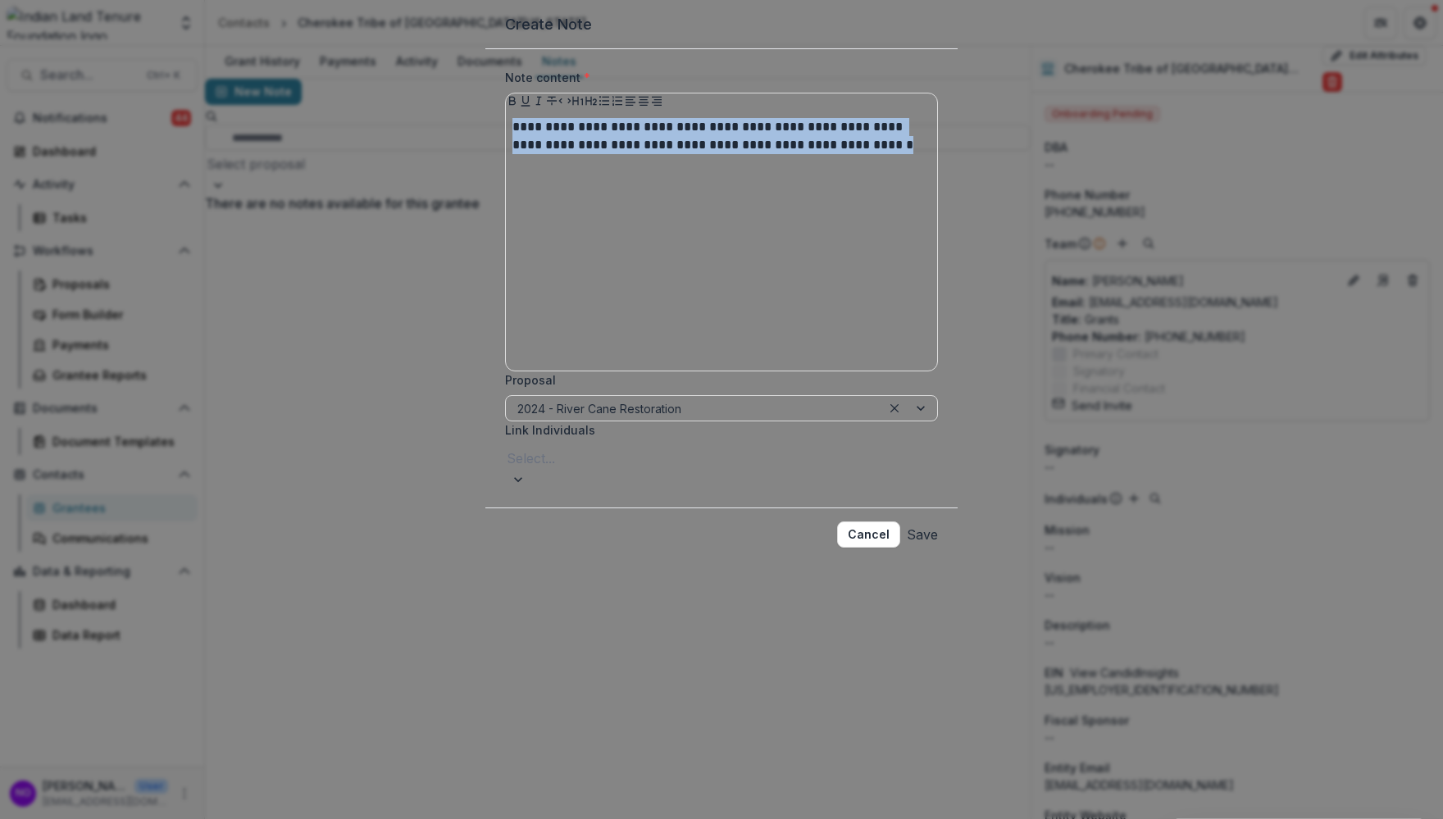
click at [917, 548] on button "Save" at bounding box center [922, 534] width 31 height 26
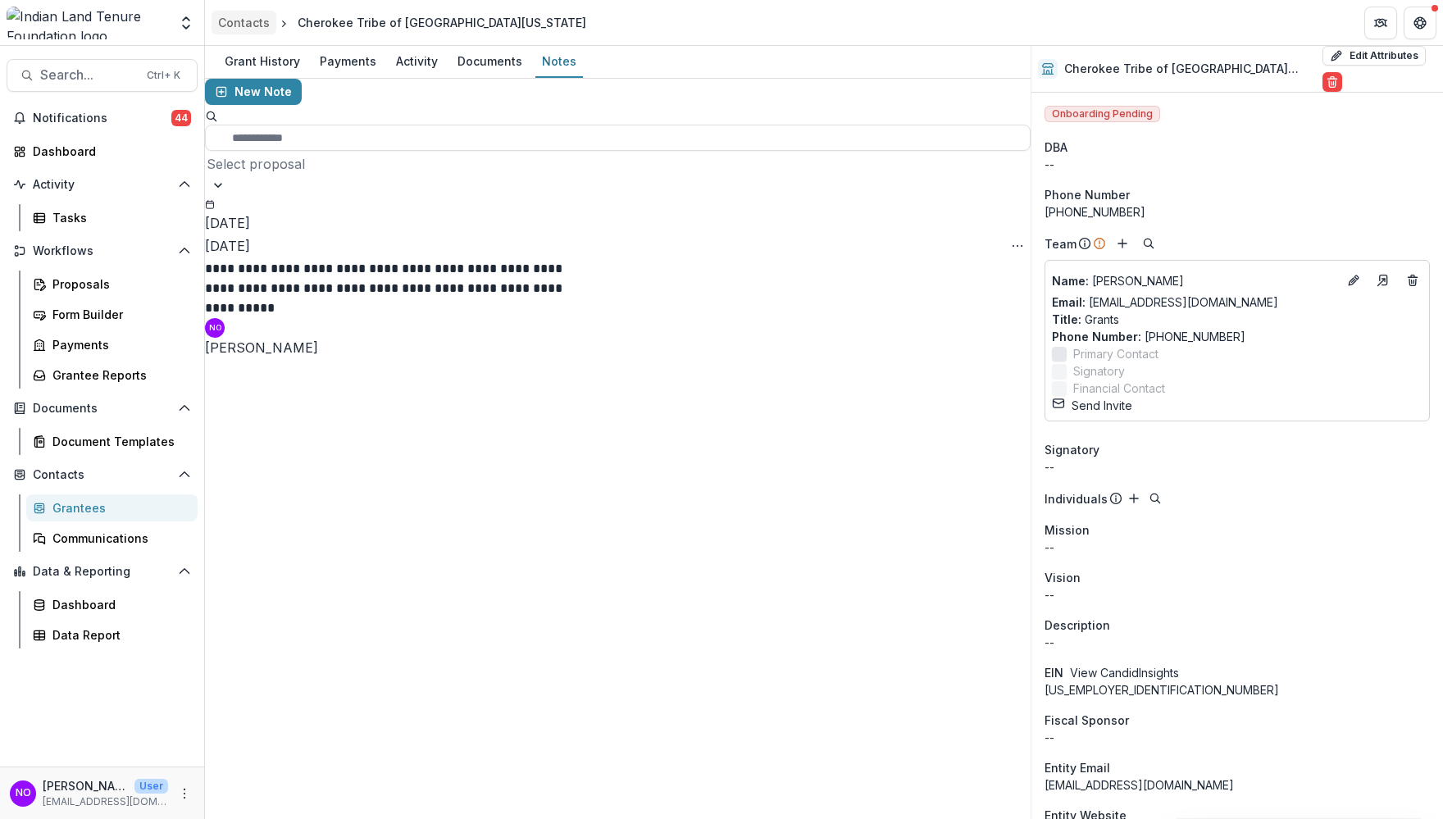
click at [229, 22] on div "Contacts" at bounding box center [244, 22] width 52 height 17
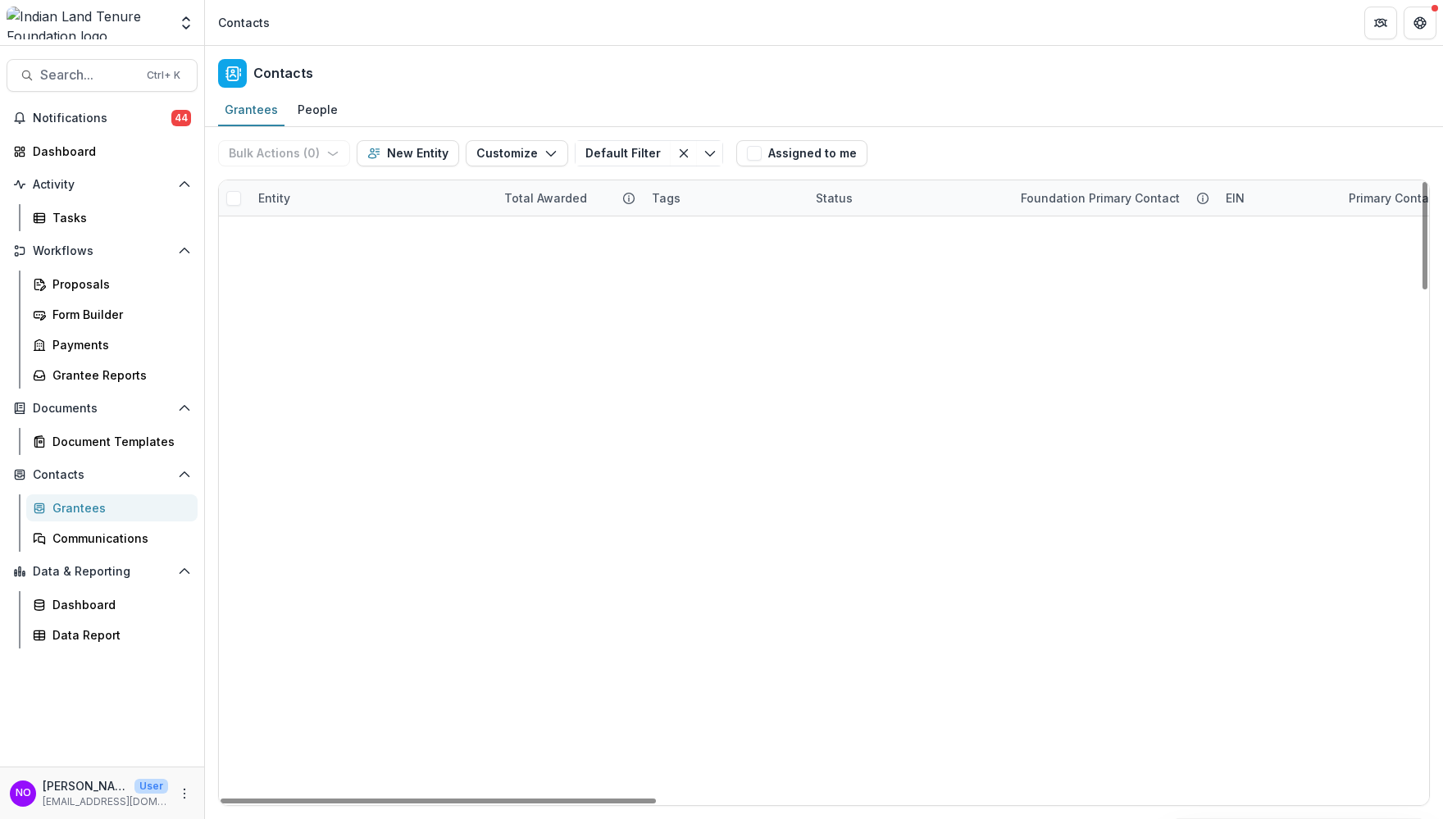
click at [289, 192] on div "Entity" at bounding box center [371, 197] width 246 height 35
click at [289, 193] on div "Entity" at bounding box center [274, 197] width 52 height 17
click at [303, 235] on input at bounding box center [350, 235] width 197 height 26
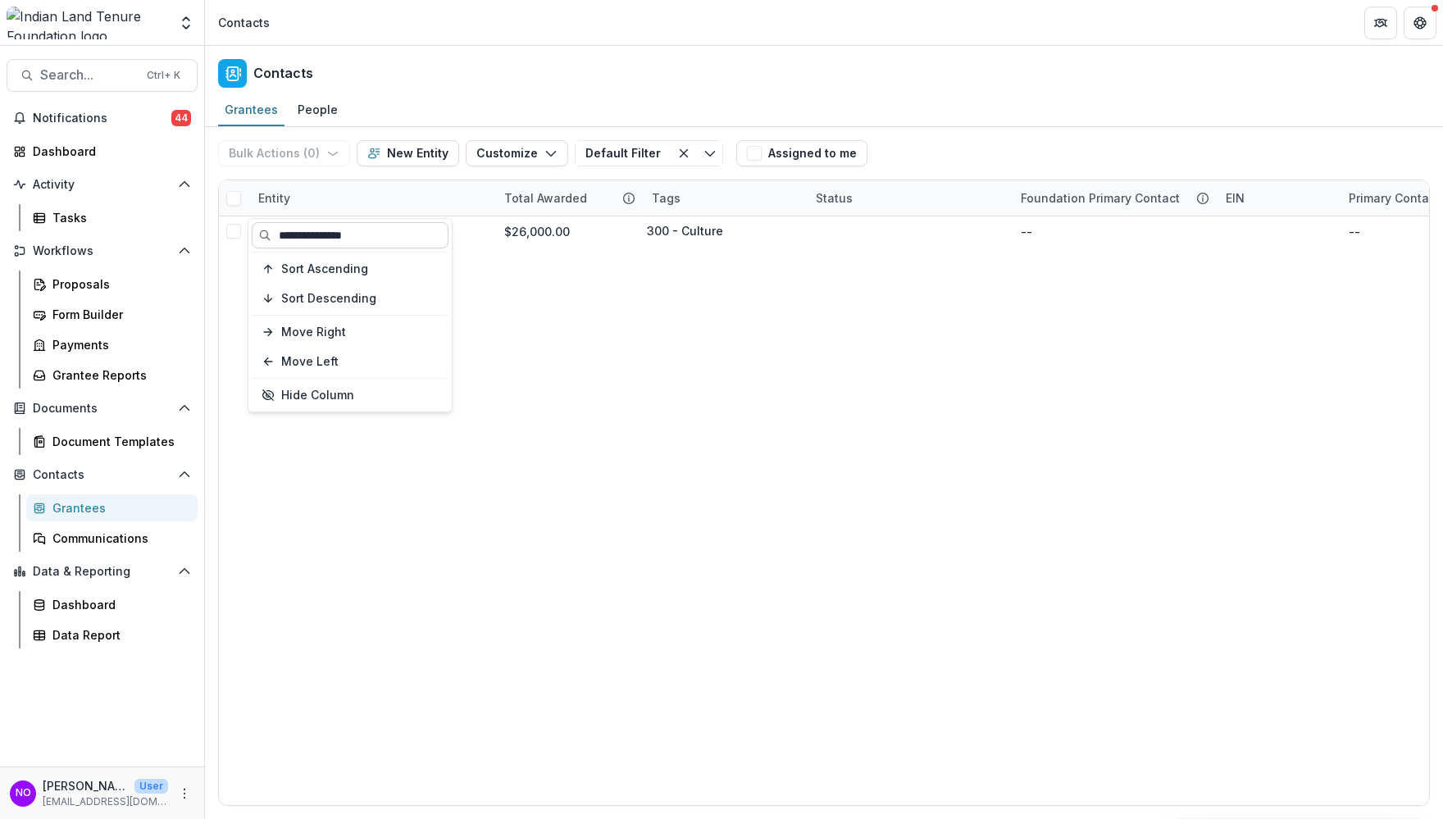
type input "**********"
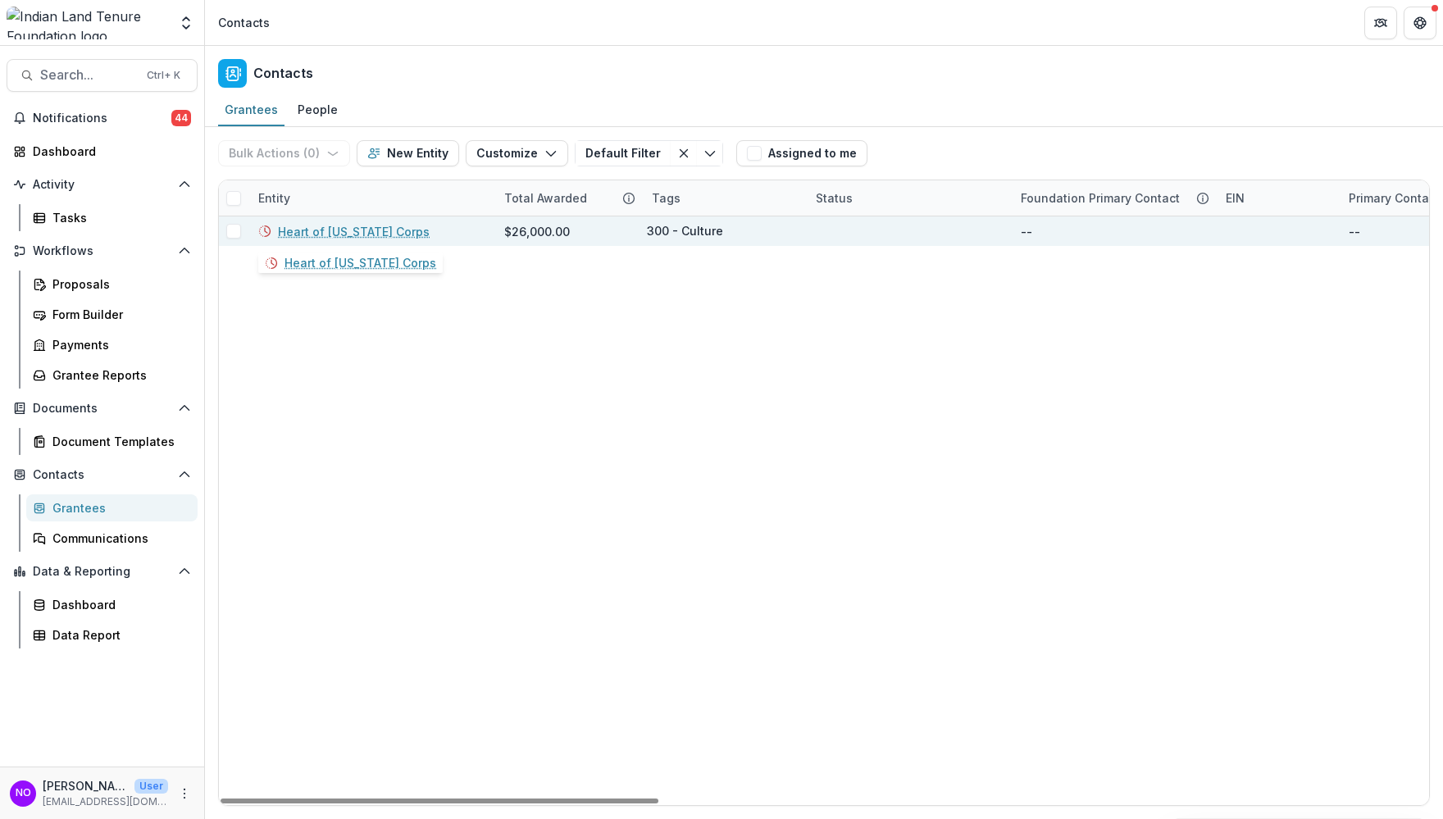
click at [323, 229] on link "Heart of [US_STATE] Corps" at bounding box center [354, 231] width 152 height 17
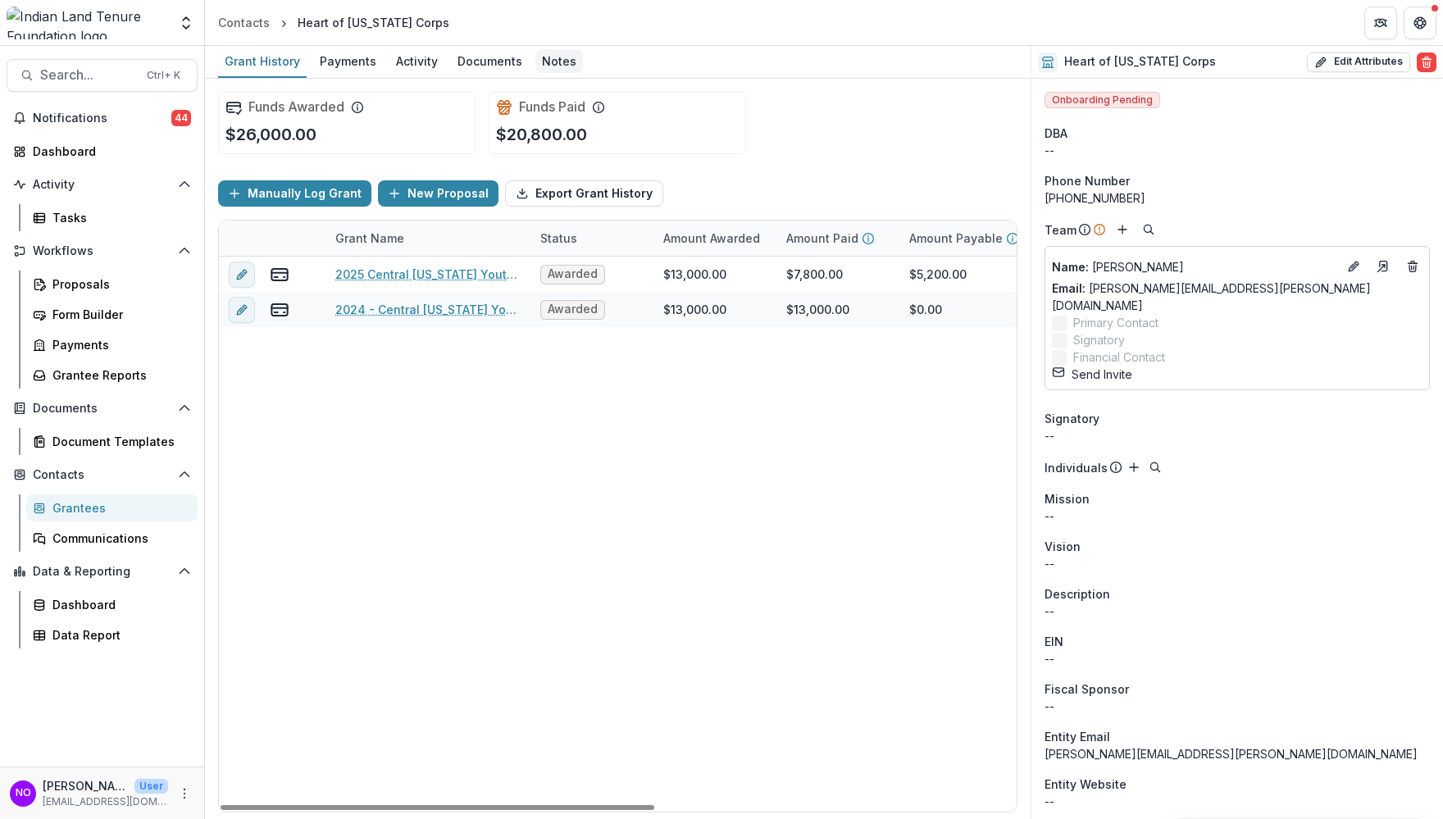
click at [537, 62] on div "Notes" at bounding box center [559, 61] width 48 height 24
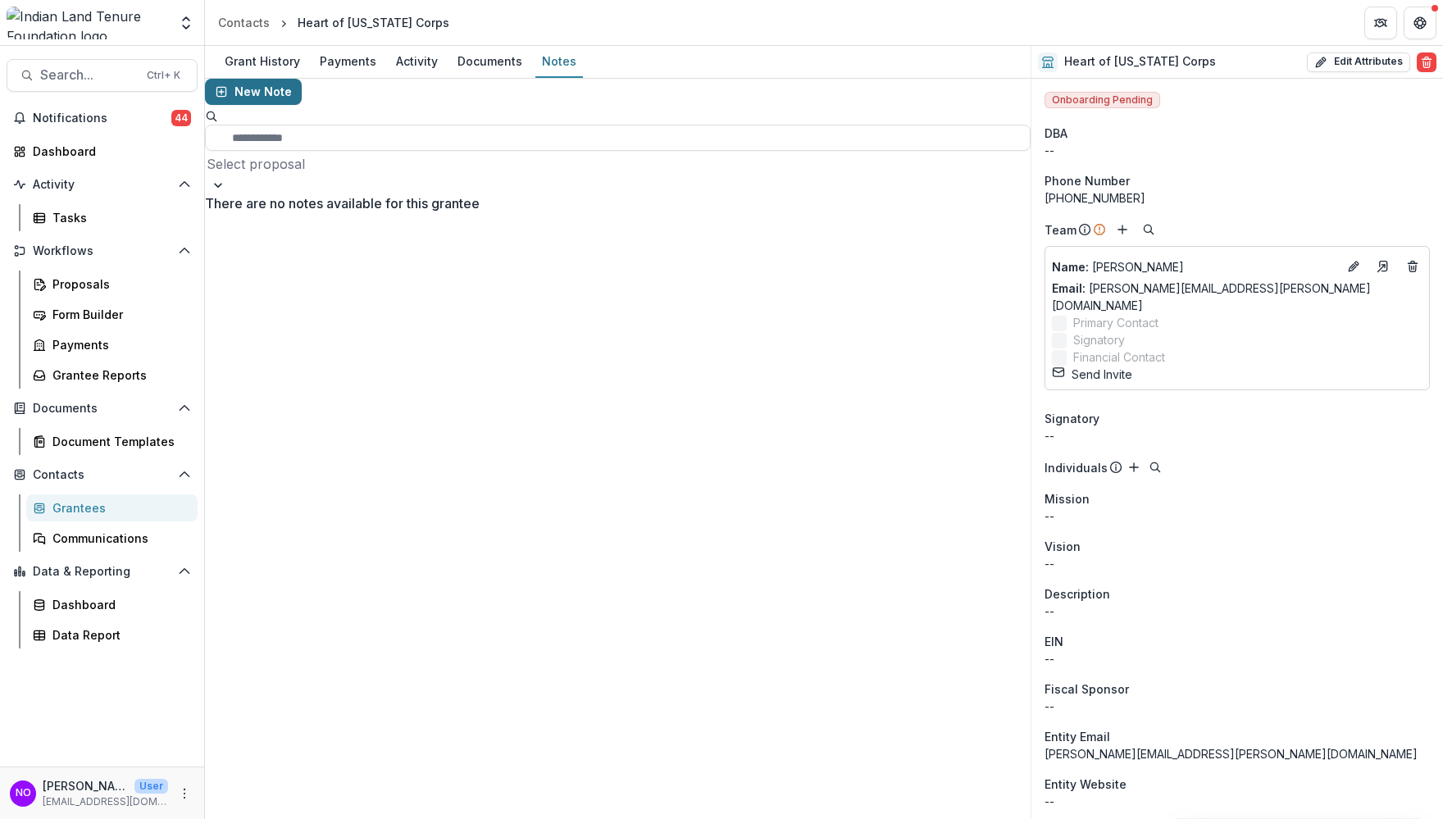
click at [248, 99] on button "New Note" at bounding box center [253, 92] width 97 height 26
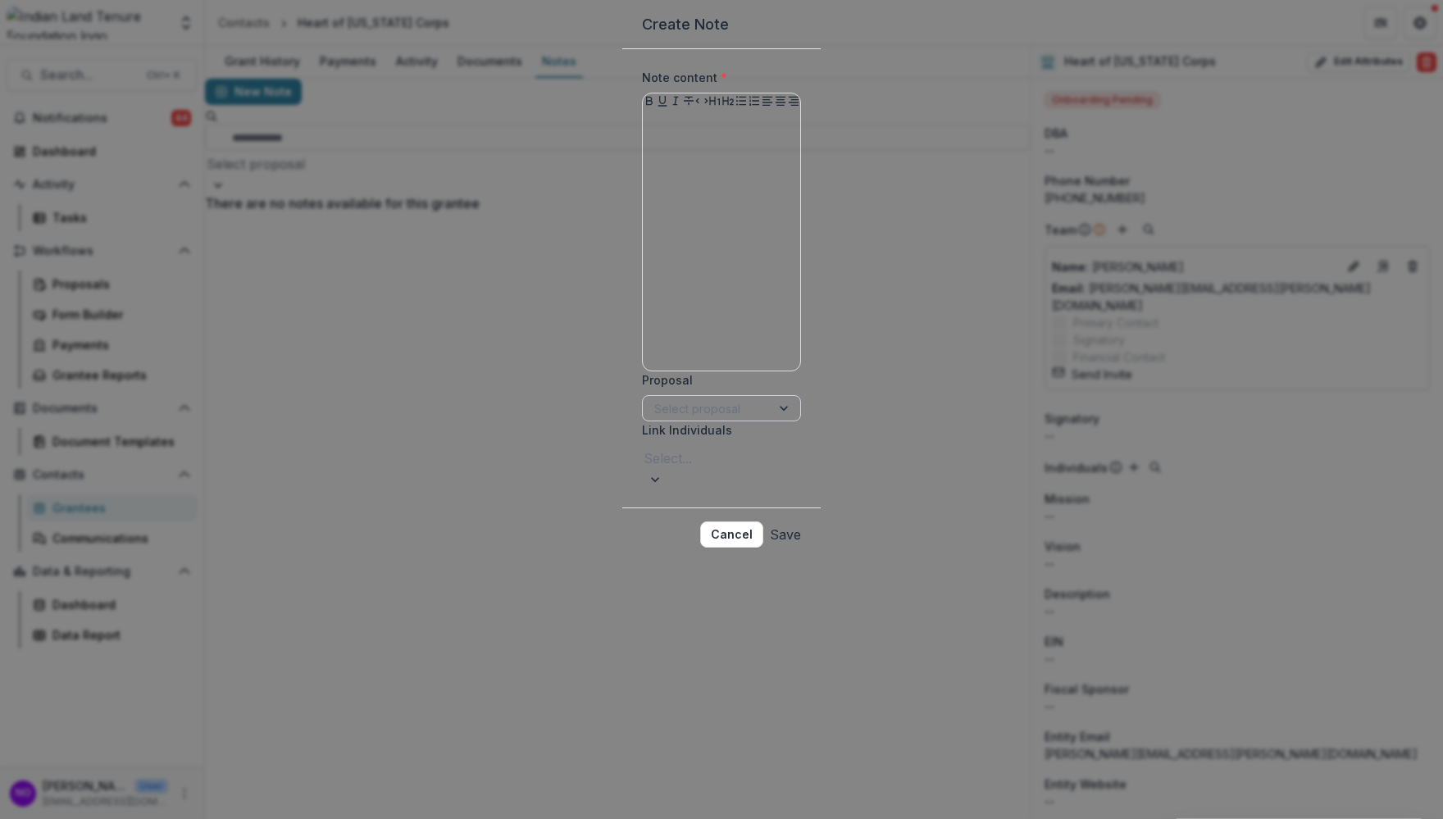
click at [654, 419] on div at bounding box center [706, 408] width 105 height 20
click at [567, 685] on div "2025 Central [US_STATE] Youth Conservation Corps Crew" at bounding box center [721, 829] width 1443 height 20
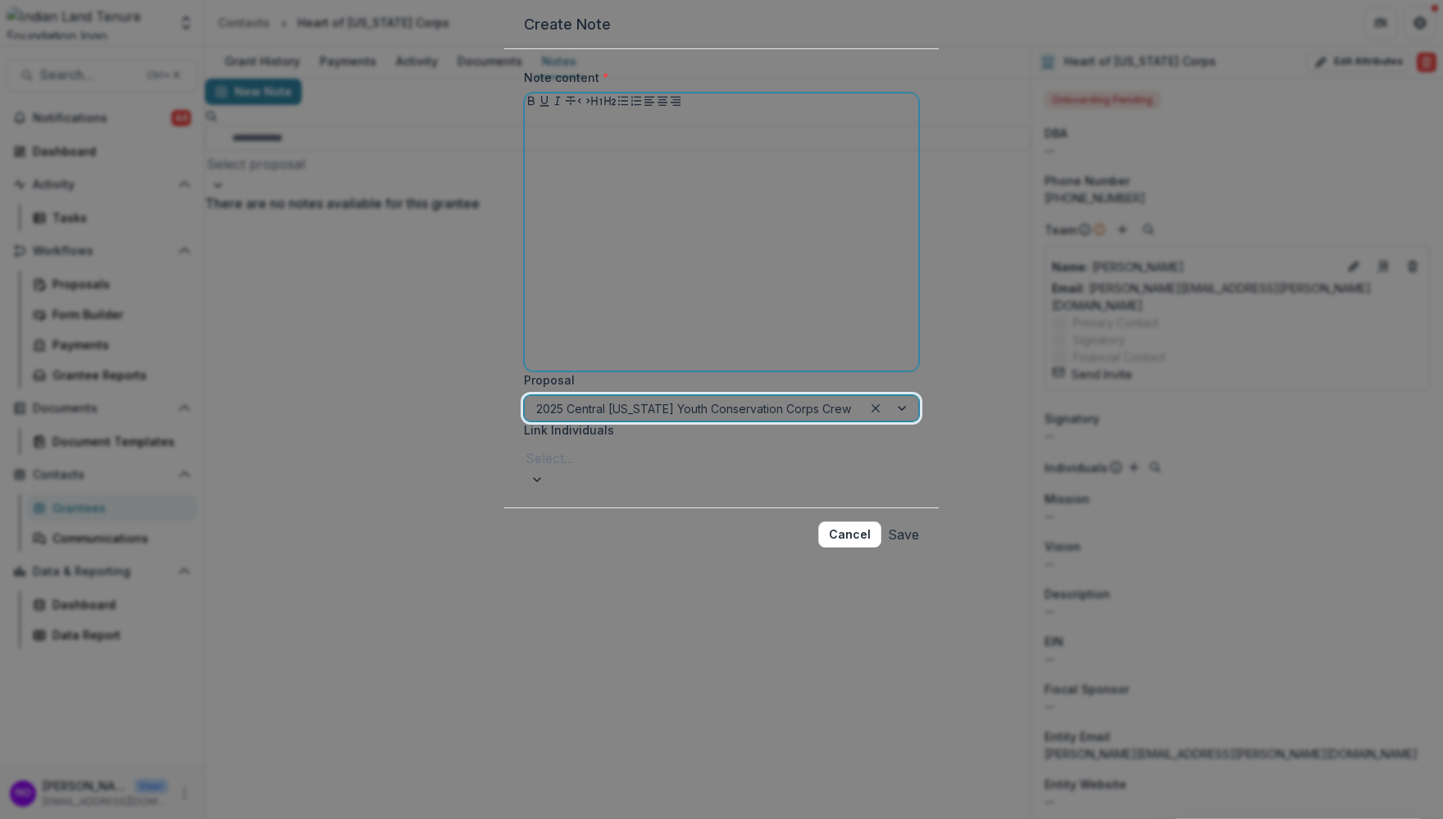
click at [574, 272] on div at bounding box center [721, 241] width 380 height 246
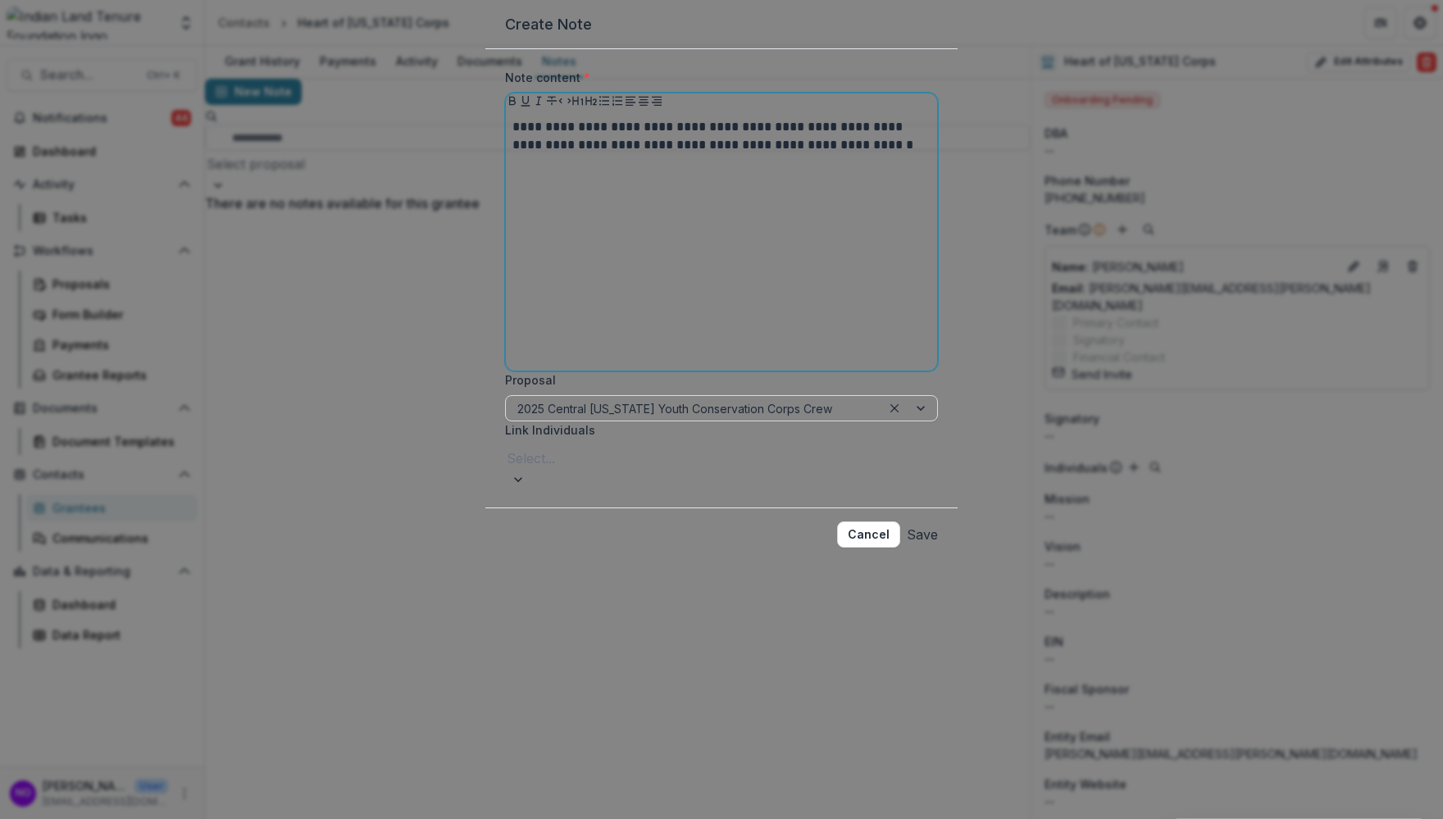
click at [657, 154] on p "**********" at bounding box center [721, 136] width 418 height 36
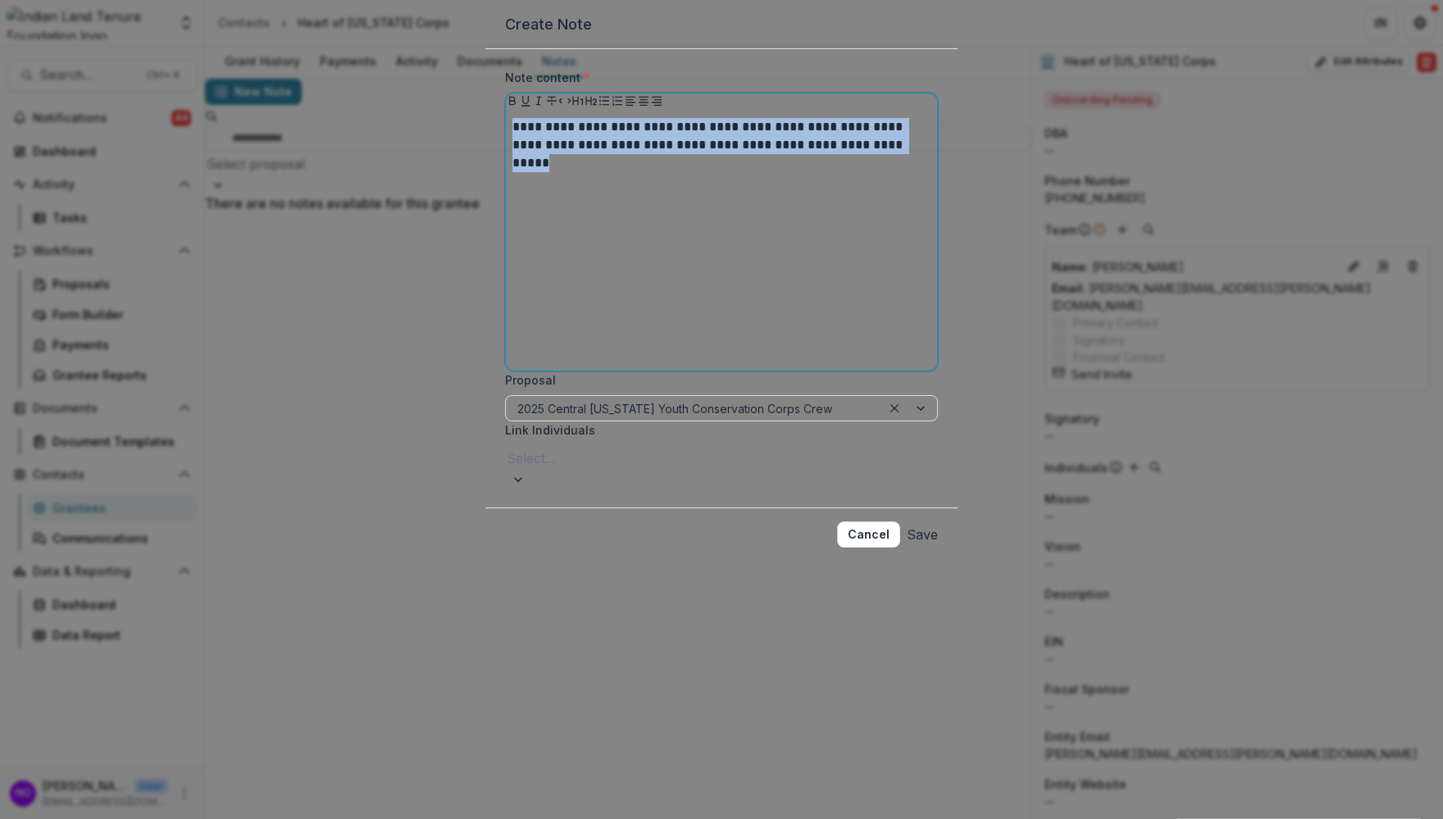
drag, startPoint x: 917, startPoint y: 217, endPoint x: 441, endPoint y: 179, distance: 477.1
click at [391, 178] on div "**********" at bounding box center [721, 409] width 1443 height 819
copy p "**********"
click at [907, 548] on button "Save" at bounding box center [922, 534] width 31 height 26
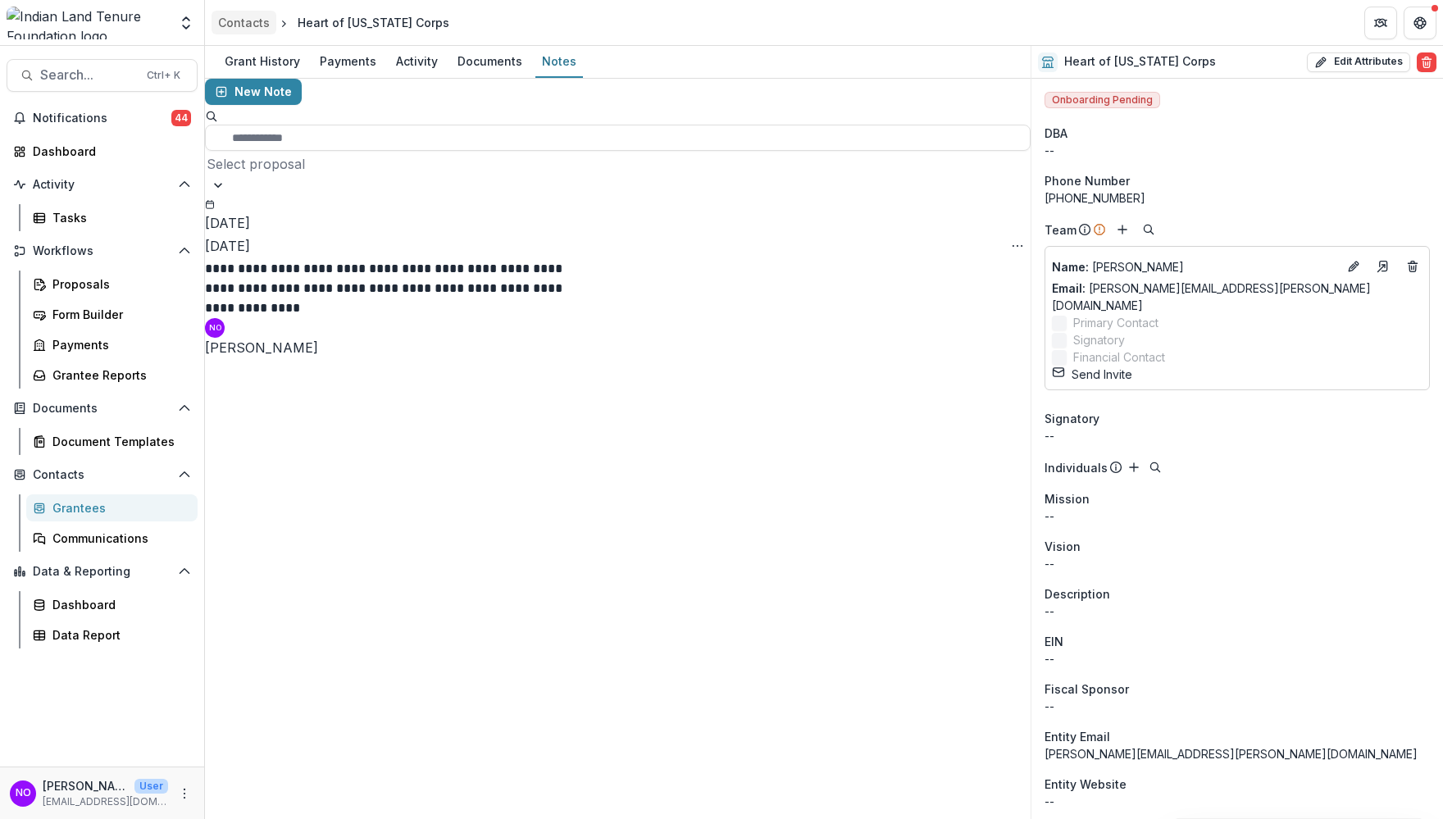
click at [225, 18] on div "Contacts" at bounding box center [244, 22] width 52 height 17
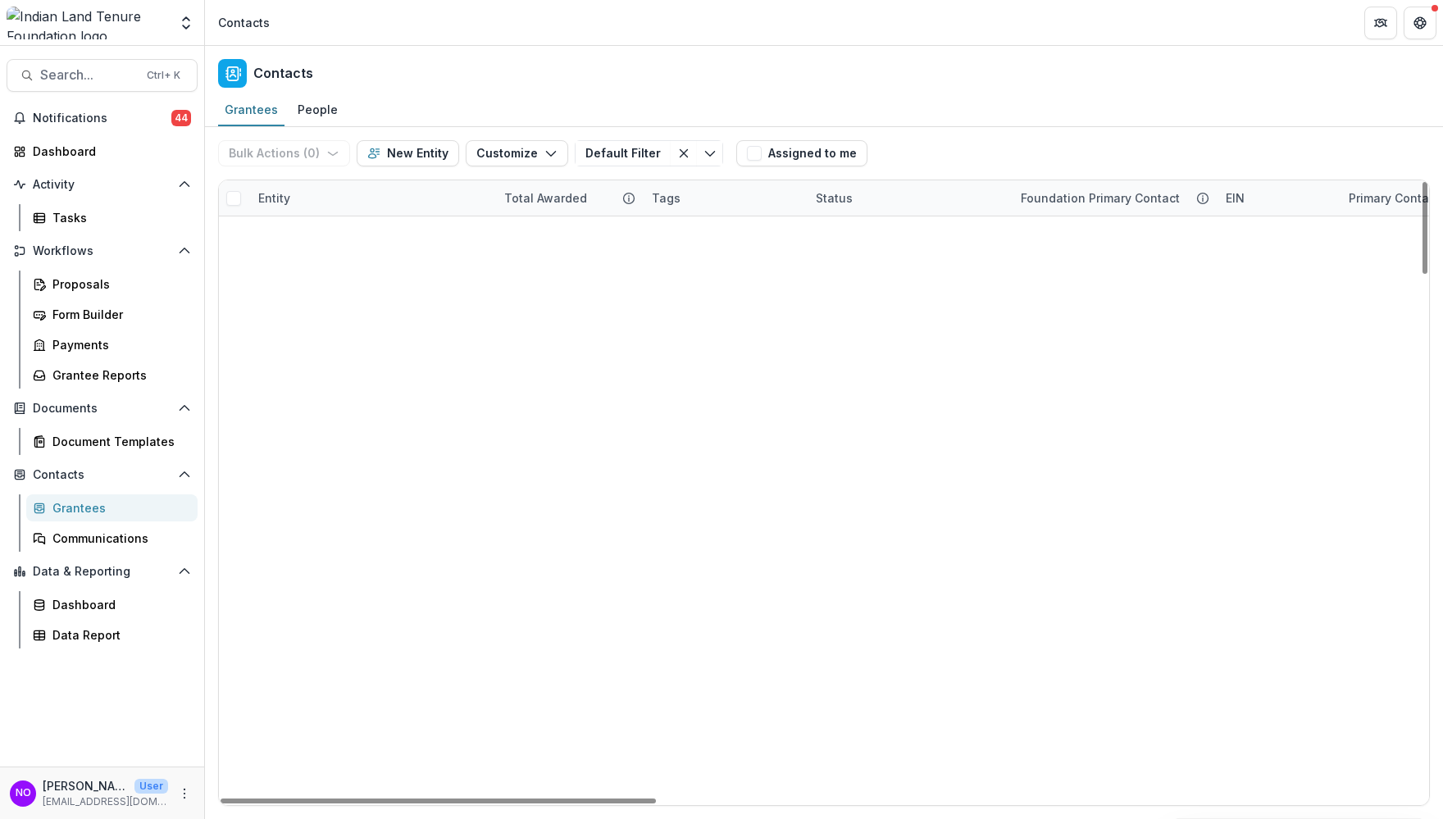
click at [357, 207] on div "Entity" at bounding box center [371, 197] width 246 height 35
click at [349, 231] on input at bounding box center [350, 235] width 197 height 26
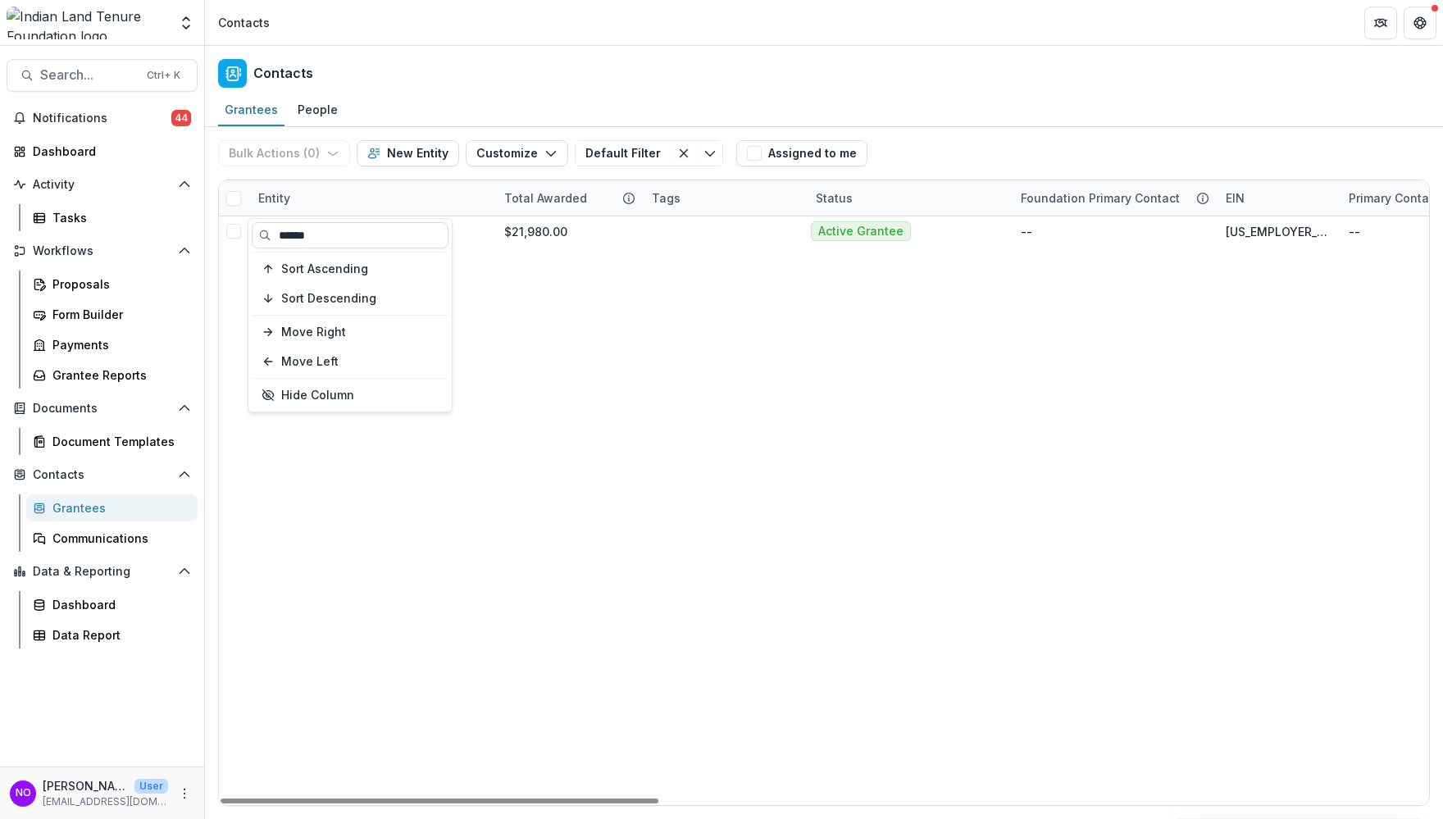
type input "******"
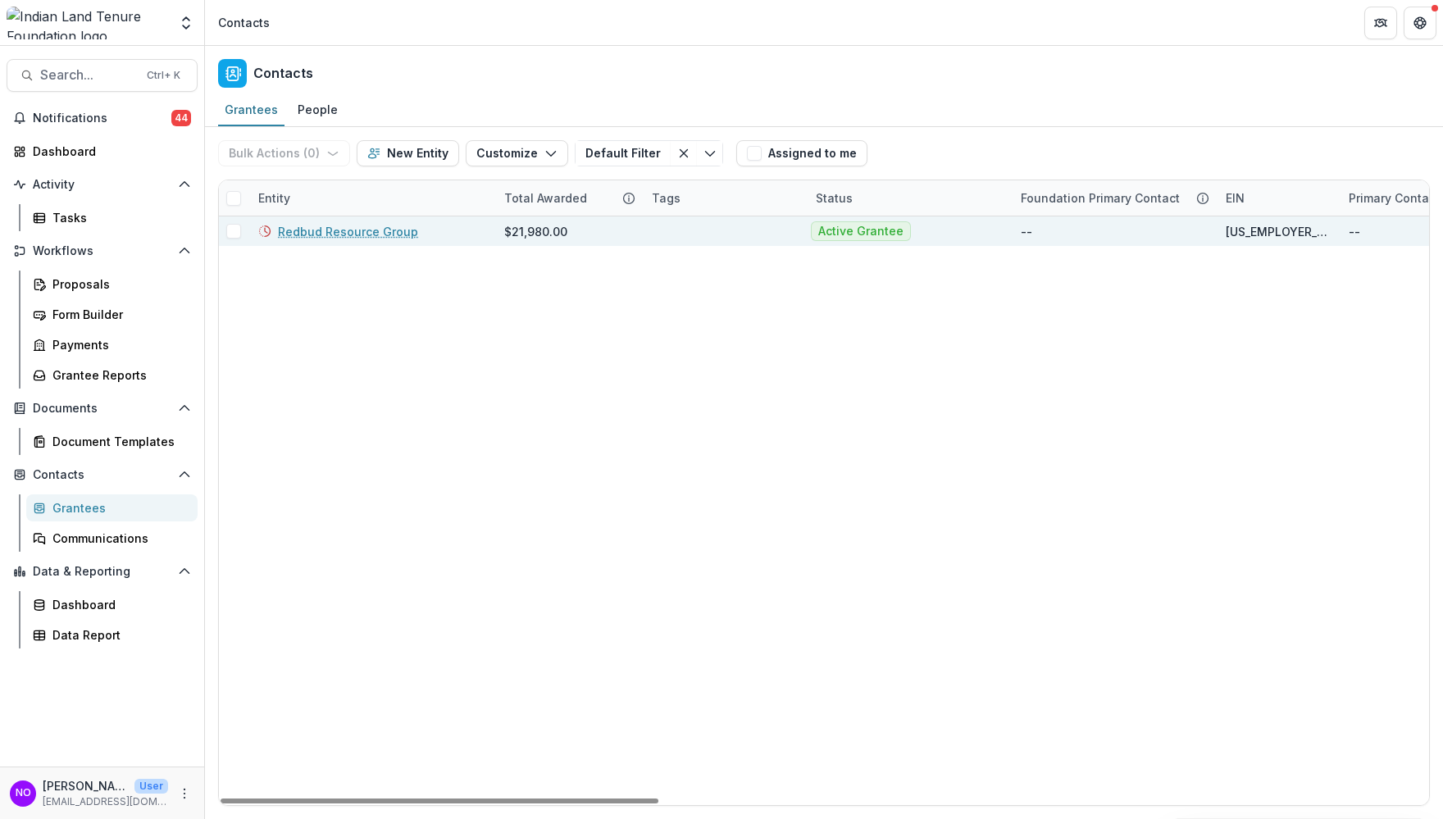
click at [372, 234] on link "Redbud Resource Group" at bounding box center [348, 231] width 140 height 17
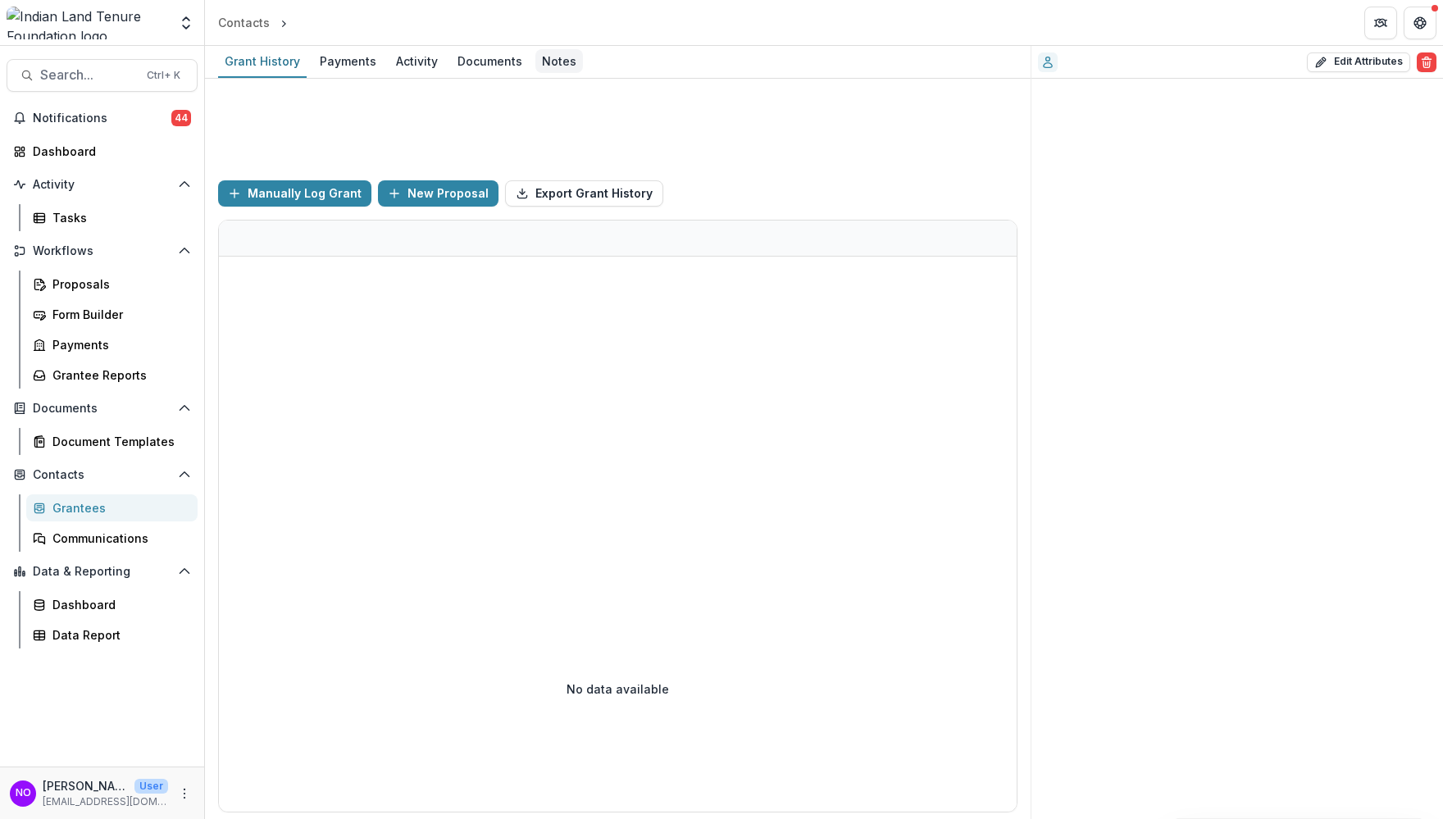
click at [549, 58] on div "Notes" at bounding box center [559, 61] width 48 height 24
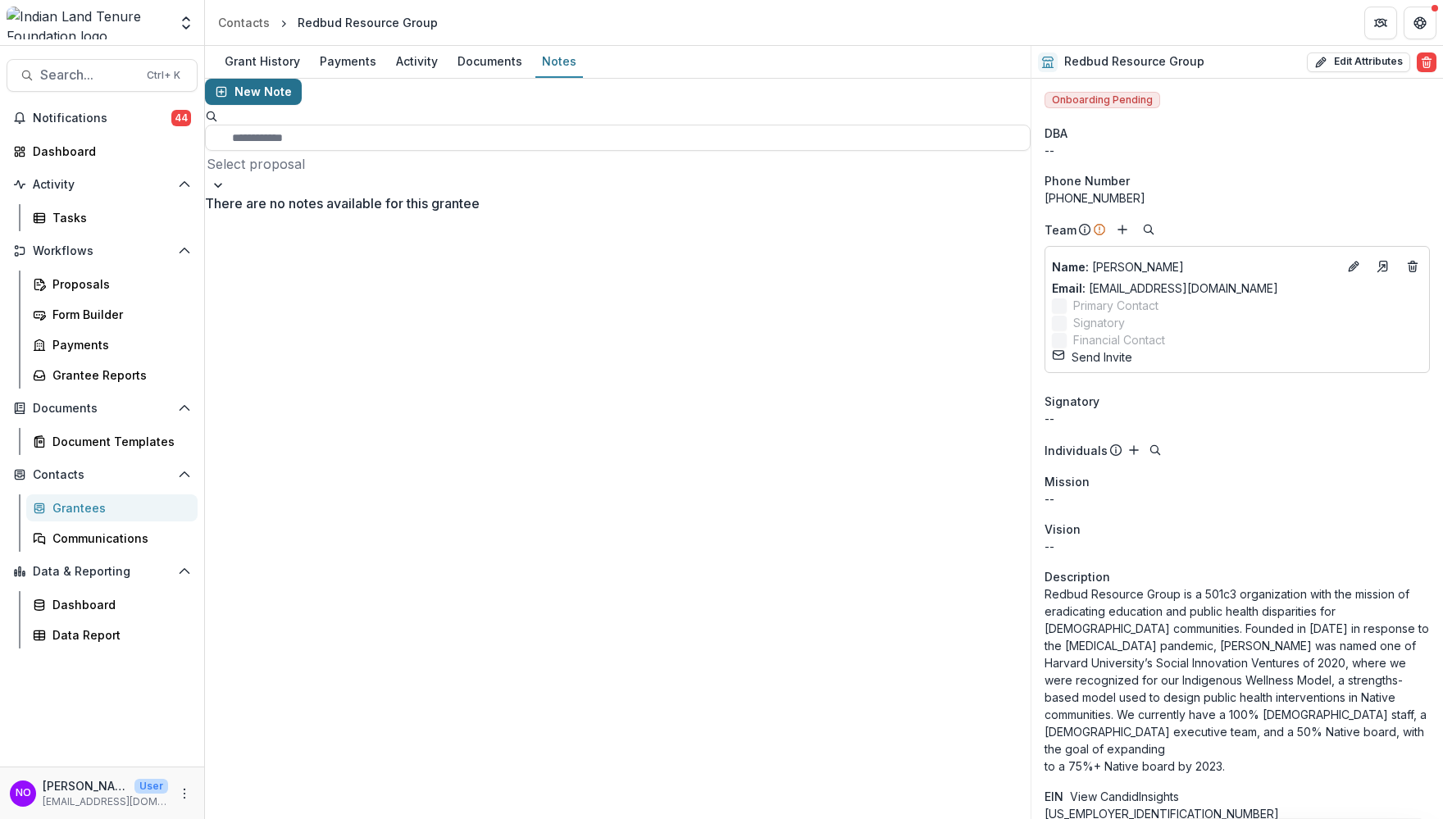
click at [244, 105] on button "New Note" at bounding box center [253, 92] width 97 height 26
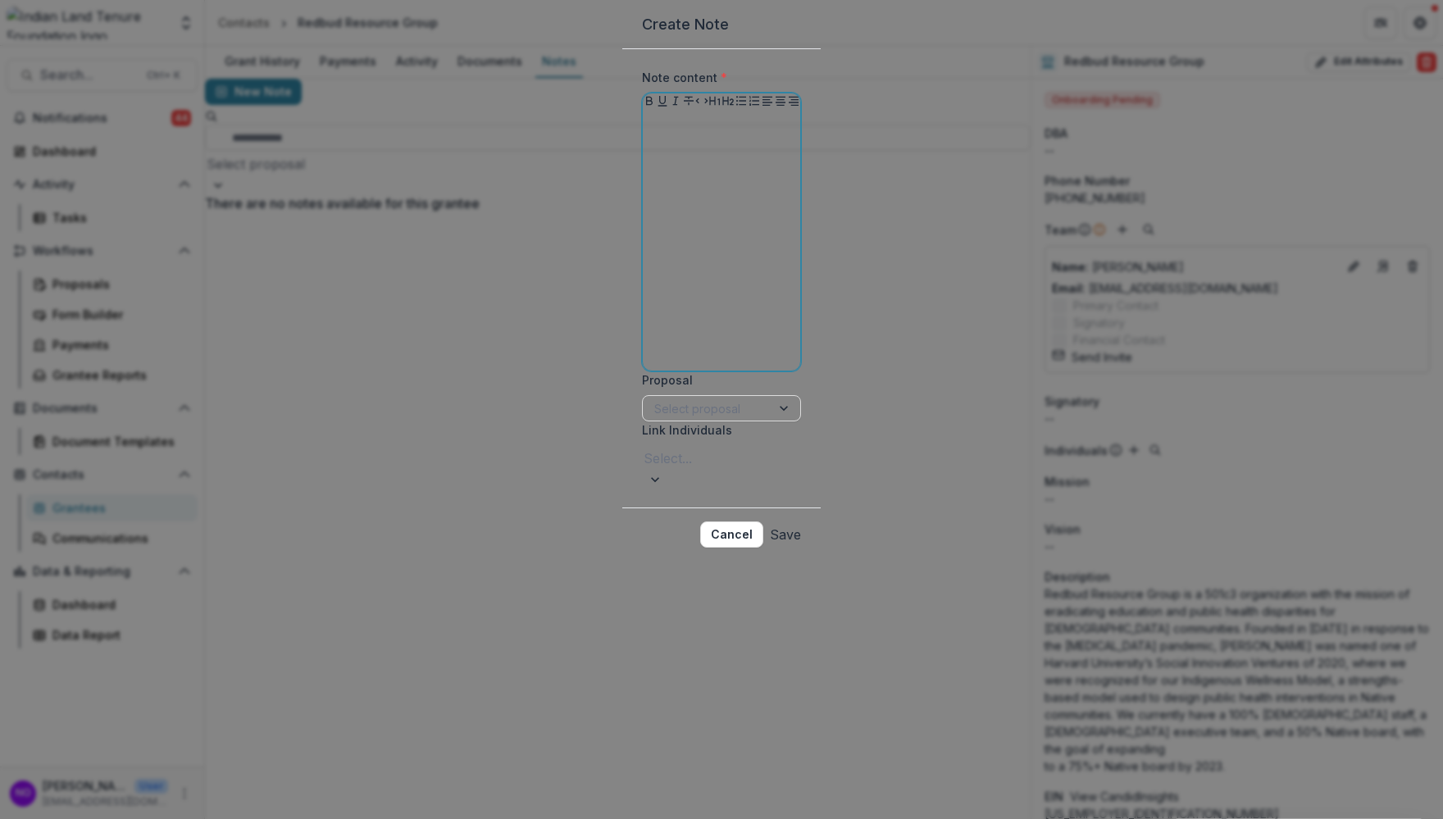
click at [649, 242] on div at bounding box center [721, 241] width 144 height 246
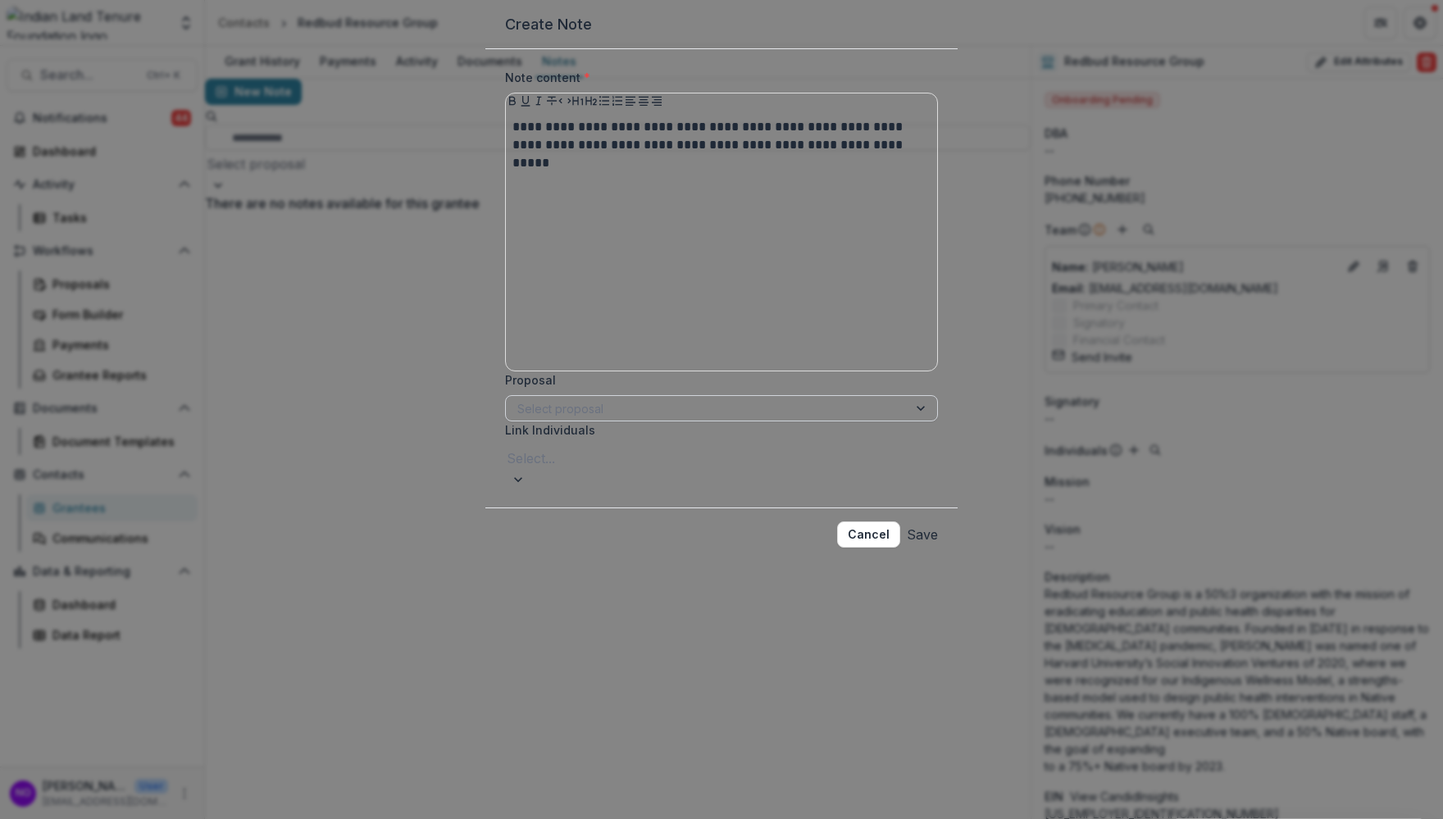
click at [628, 419] on div at bounding box center [706, 408] width 379 height 20
click at [940, 548] on button "Save" at bounding box center [955, 534] width 31 height 26
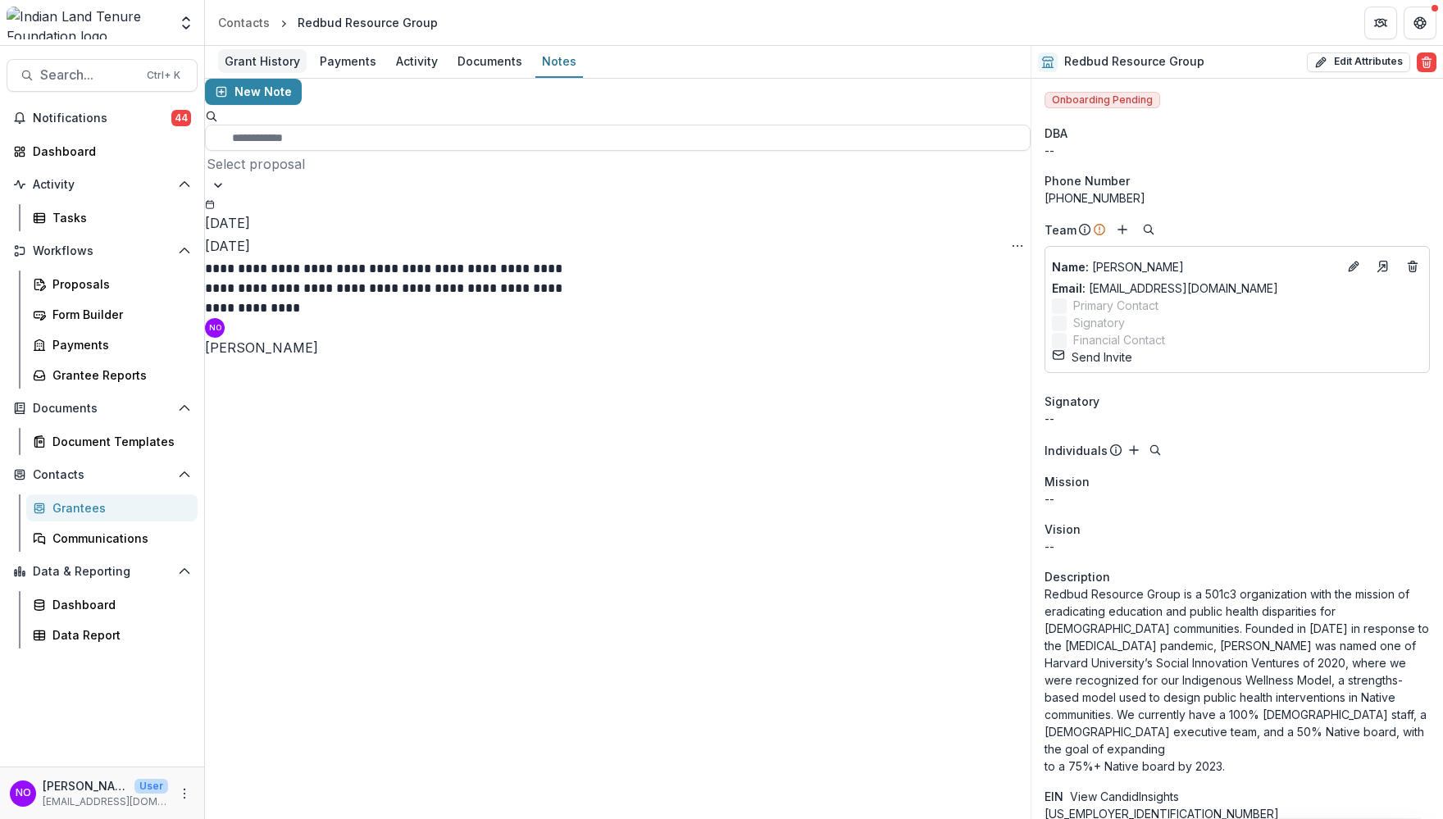
click at [244, 68] on div "Grant History" at bounding box center [262, 61] width 89 height 24
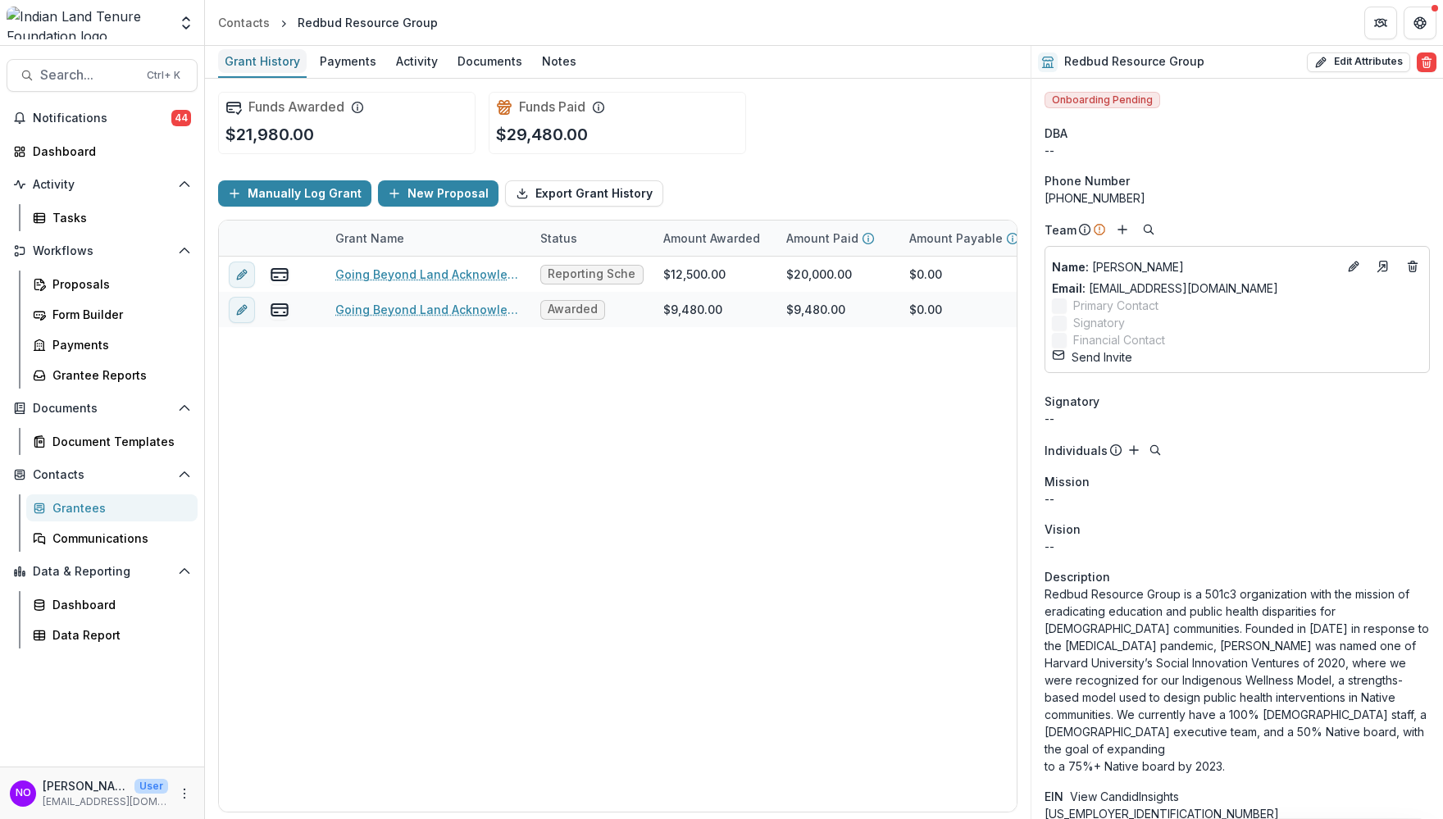
drag, startPoint x: 234, startPoint y: 25, endPoint x: 252, endPoint y: 68, distance: 46.0
click at [234, 27] on div "Contacts" at bounding box center [244, 22] width 52 height 17
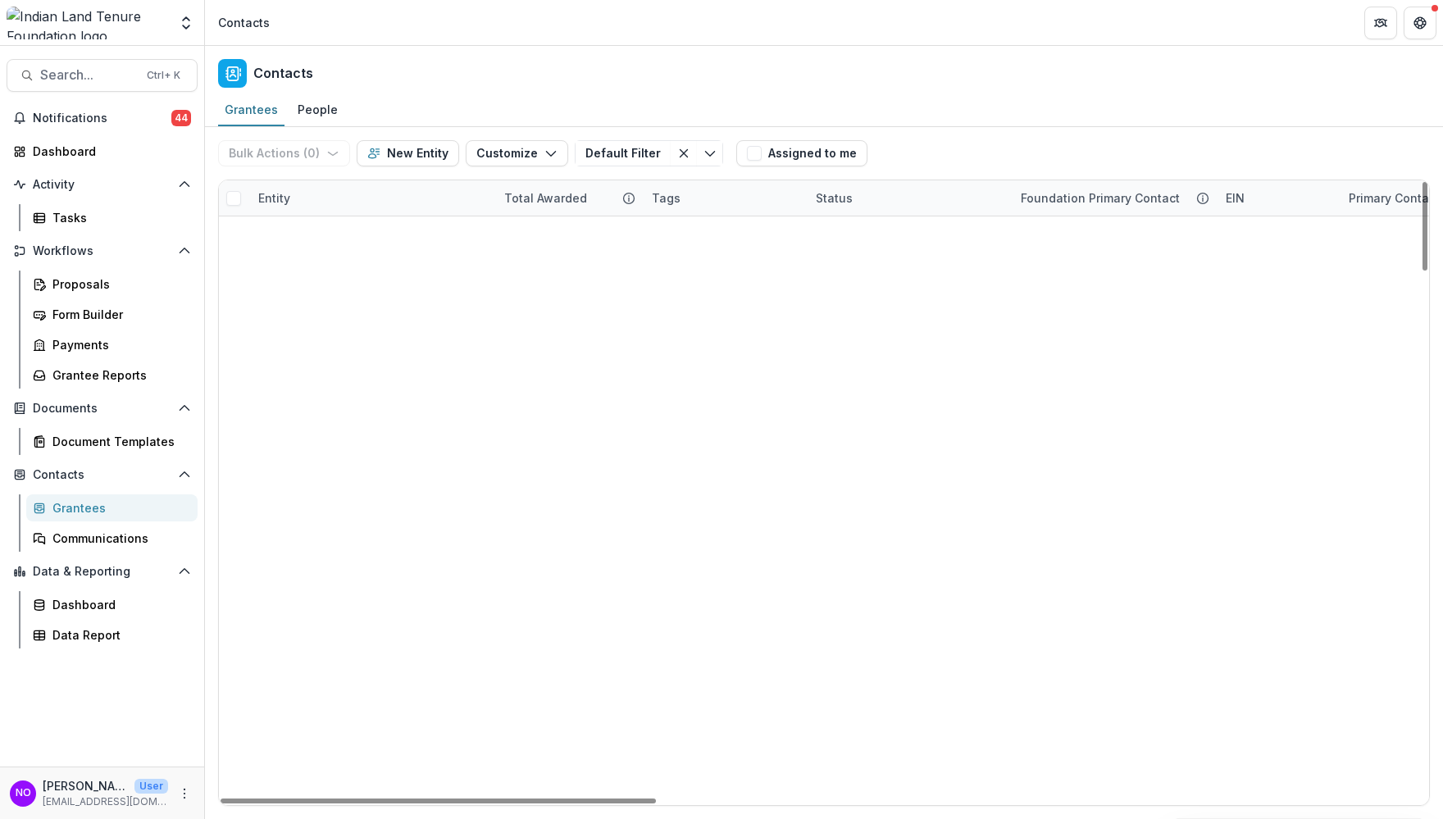
click at [296, 195] on div "Entity" at bounding box center [274, 197] width 52 height 17
click at [316, 240] on input at bounding box center [350, 235] width 197 height 26
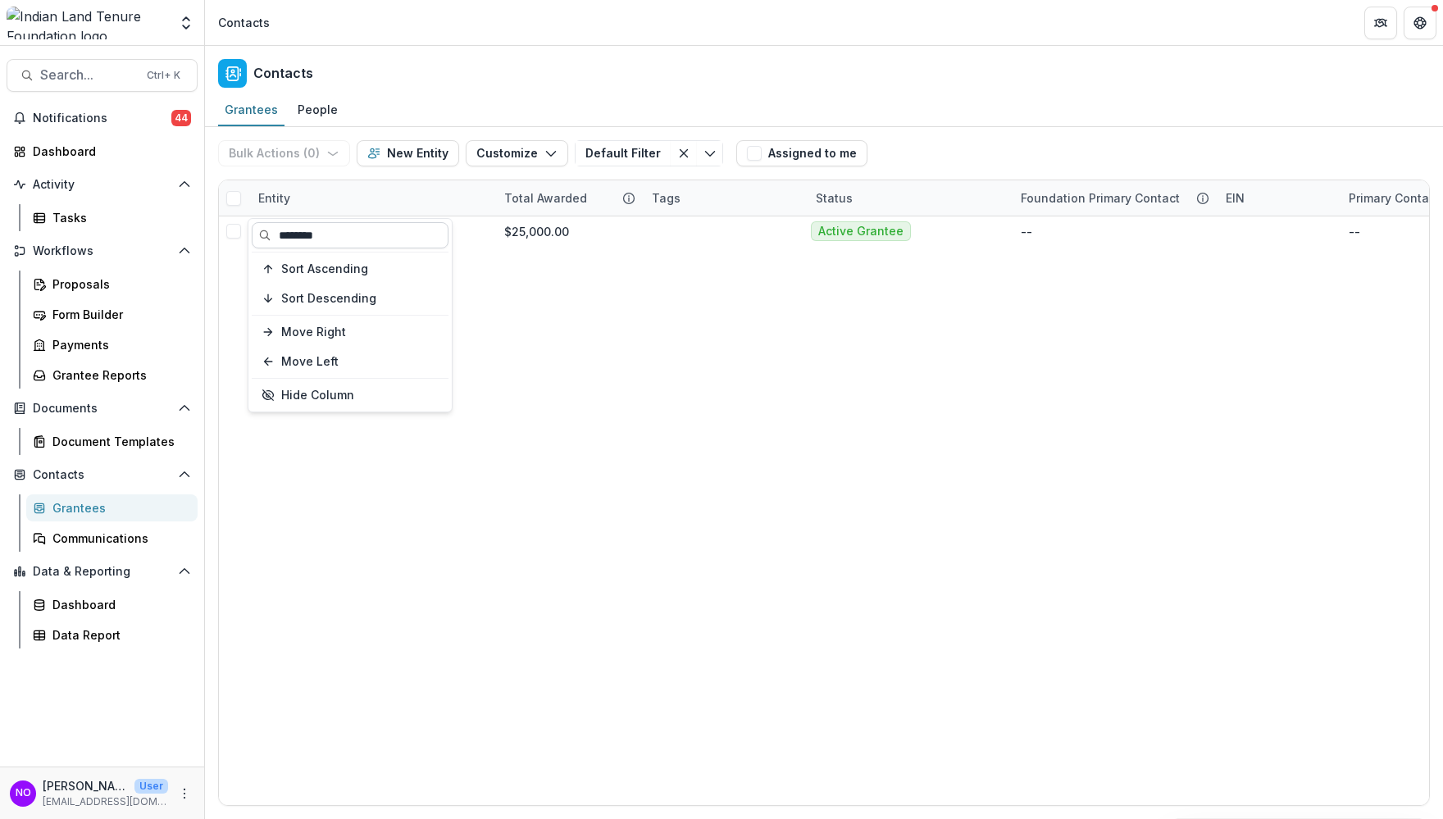
type input "********"
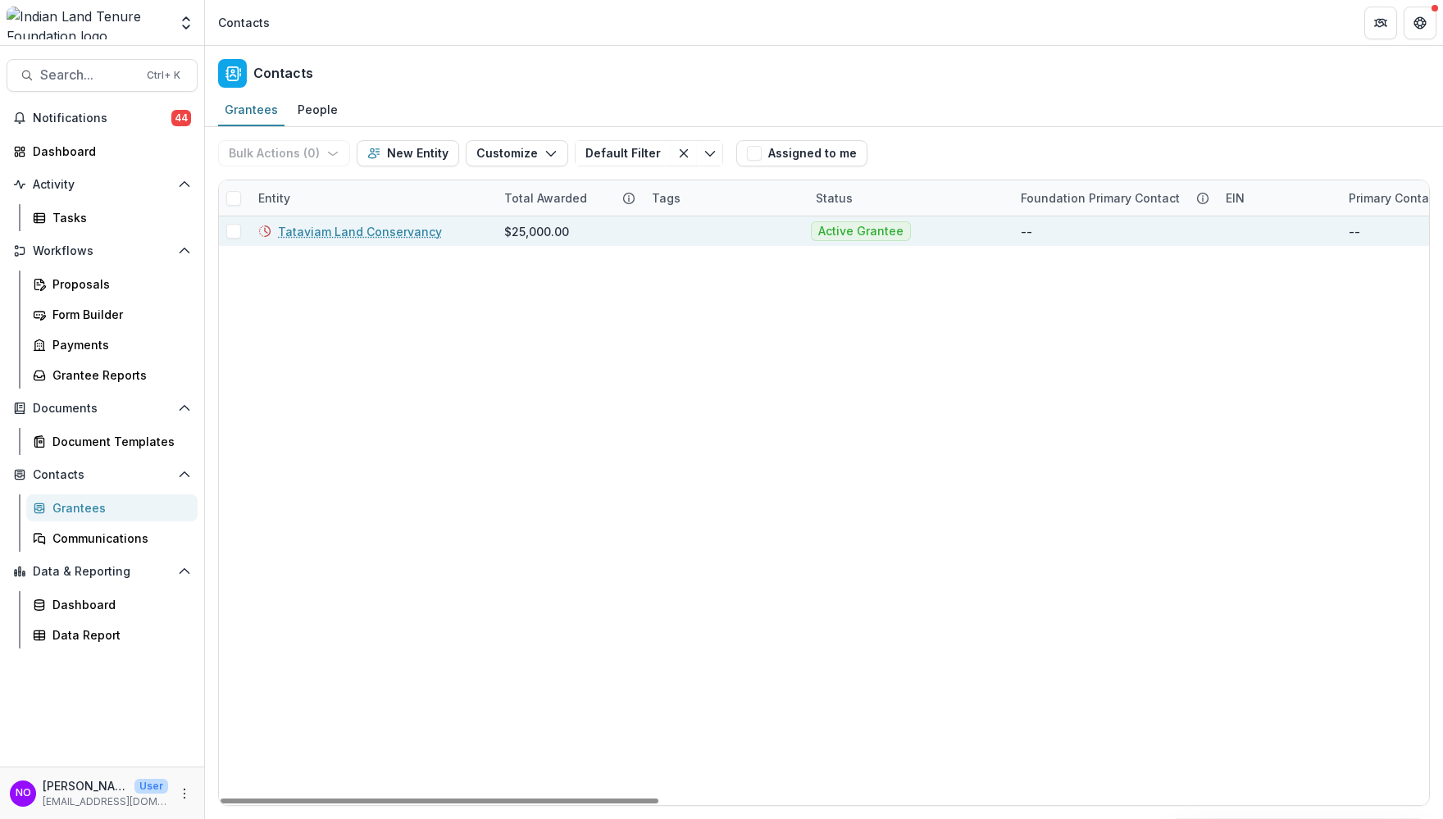
click at [376, 225] on link "Tataviam Land Conservancy" at bounding box center [360, 231] width 164 height 17
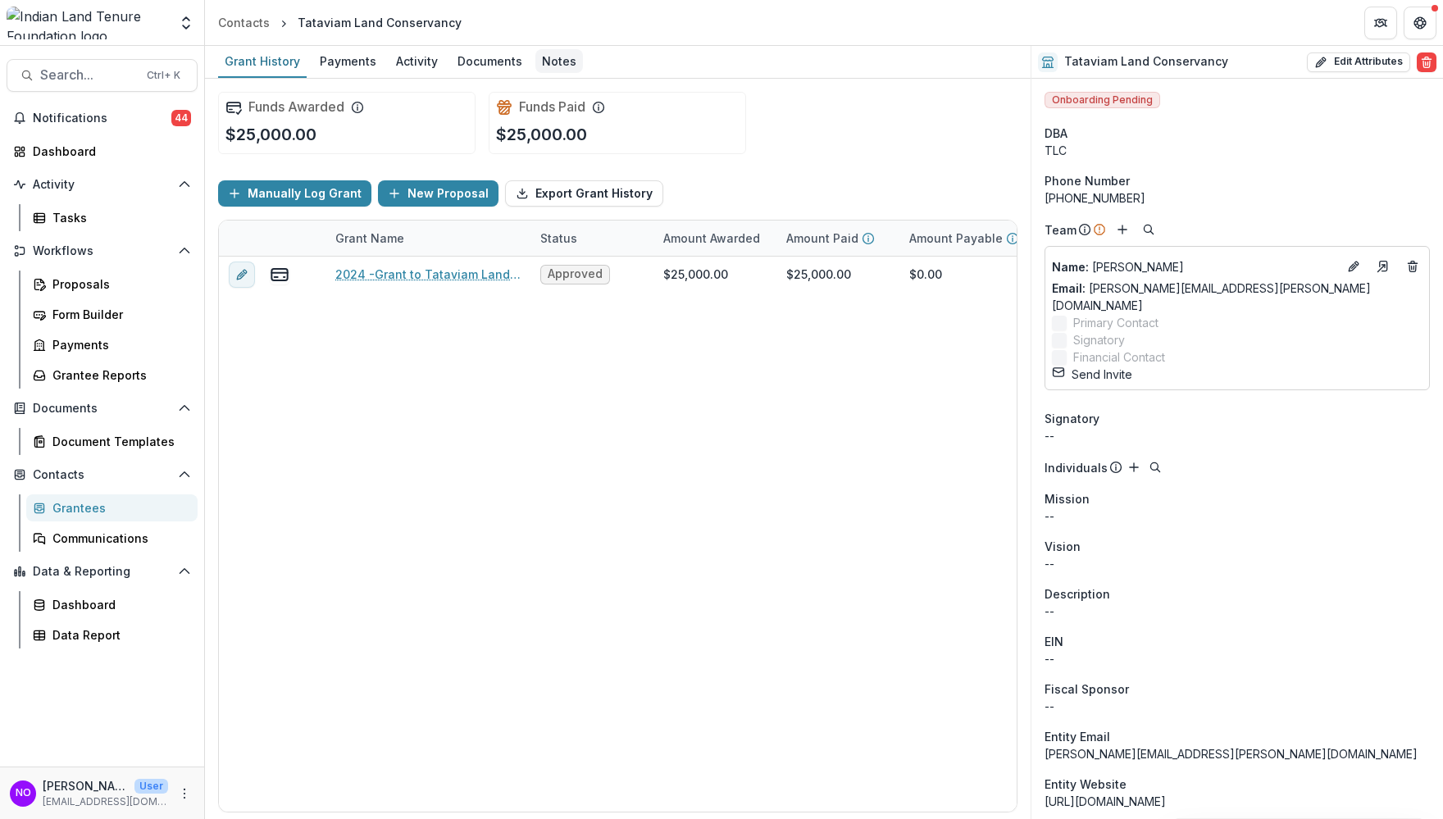
click at [539, 65] on div "Notes" at bounding box center [559, 61] width 48 height 24
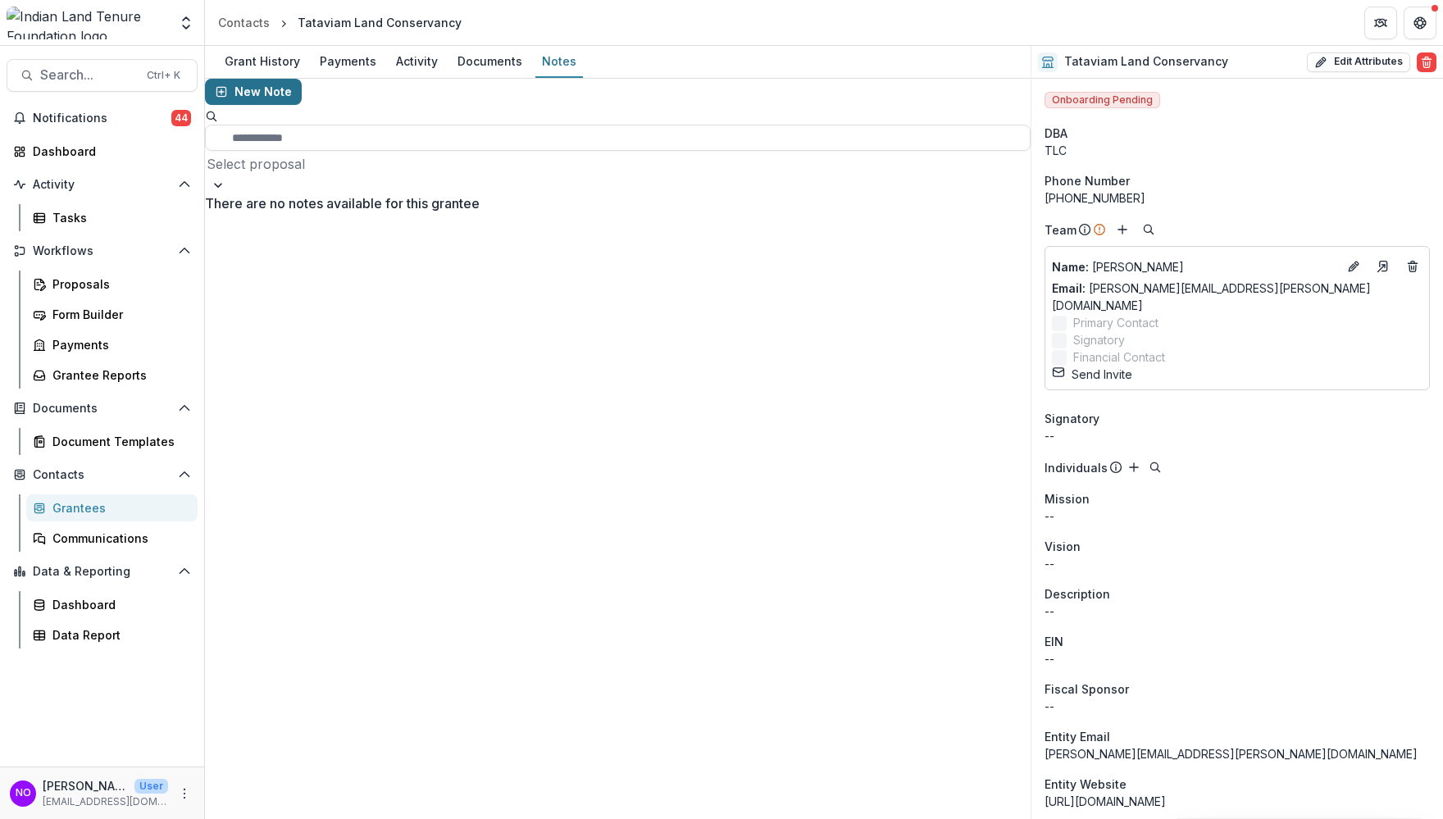
click at [248, 98] on button "New Note" at bounding box center [253, 92] width 97 height 26
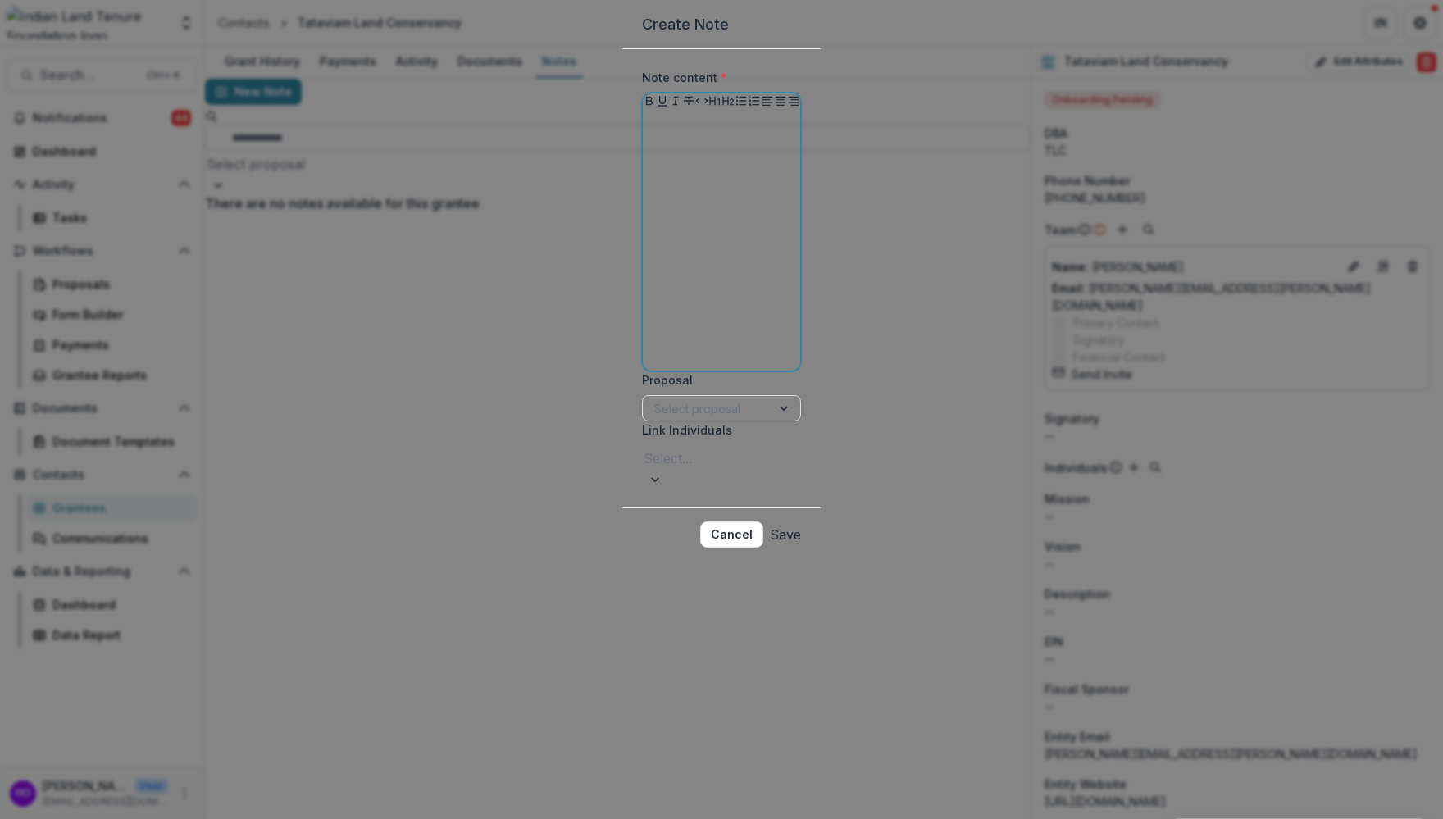
click at [649, 219] on div at bounding box center [721, 241] width 144 height 246
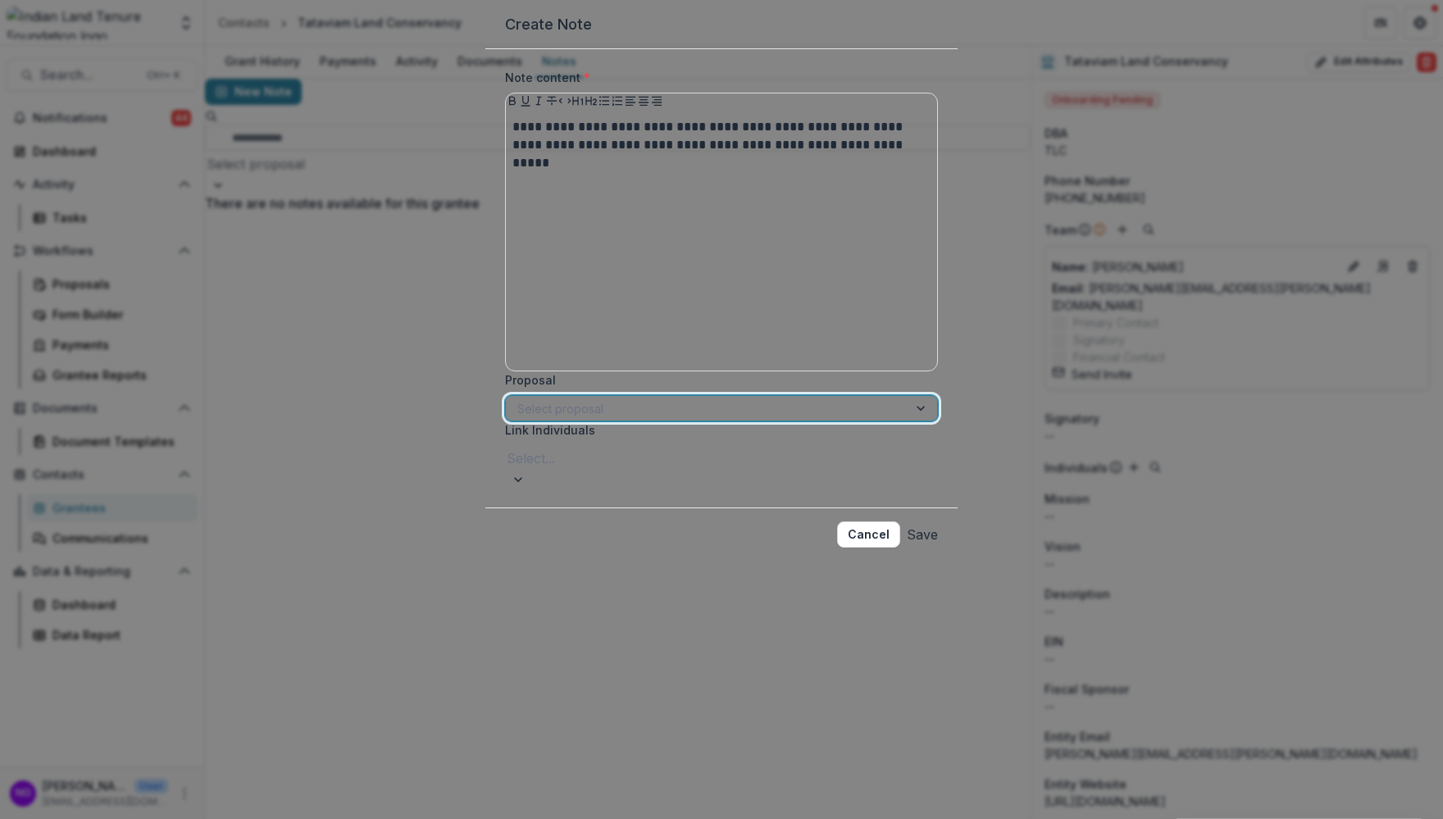
click at [569, 419] on div at bounding box center [706, 408] width 379 height 20
click at [578, 685] on div "2024 -Grant to Tataviam Land Conservancy" at bounding box center [721, 829] width 1443 height 20
click at [923, 548] on button "Save" at bounding box center [922, 534] width 31 height 26
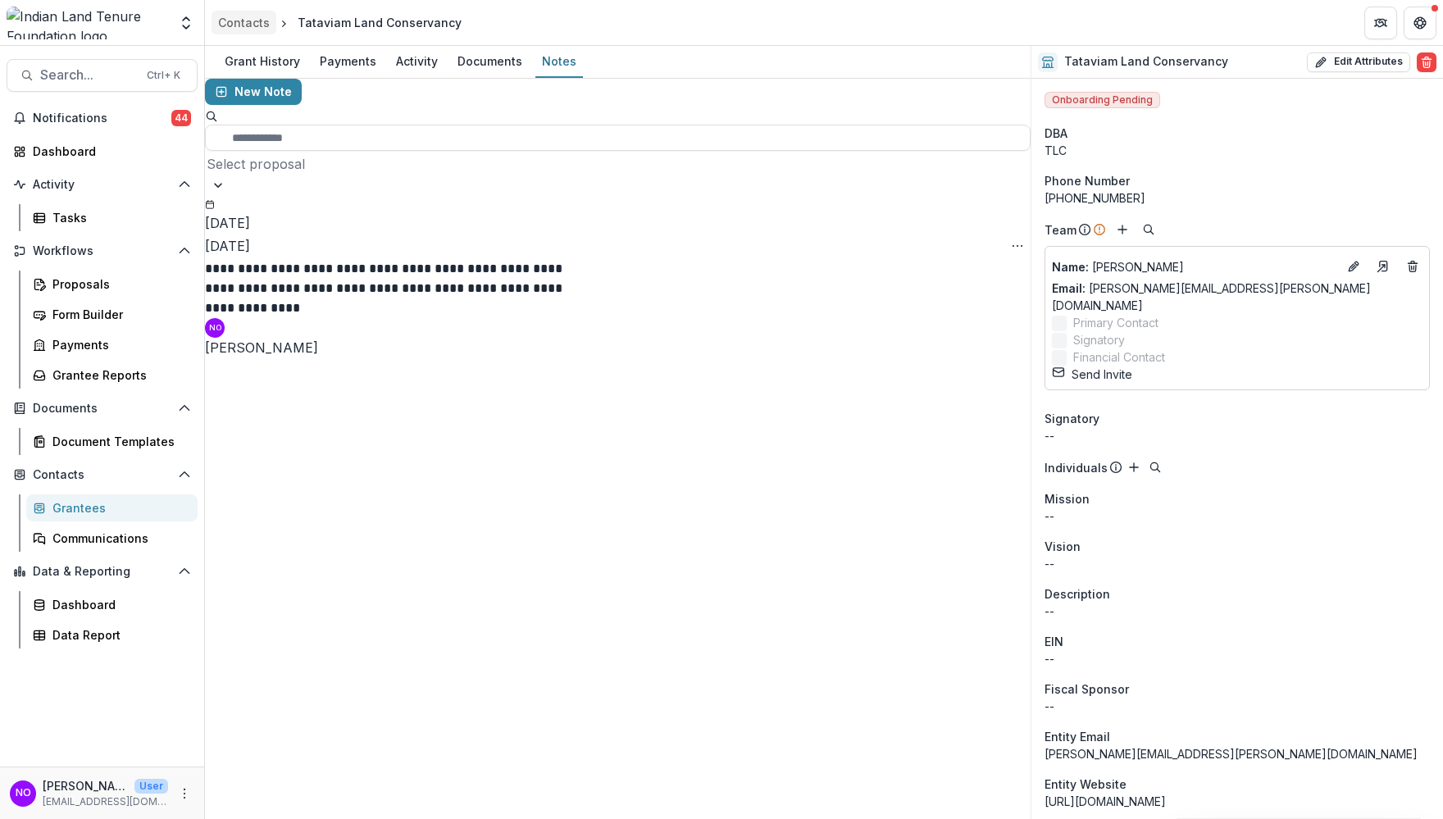
click at [239, 22] on div "Contacts" at bounding box center [244, 22] width 52 height 17
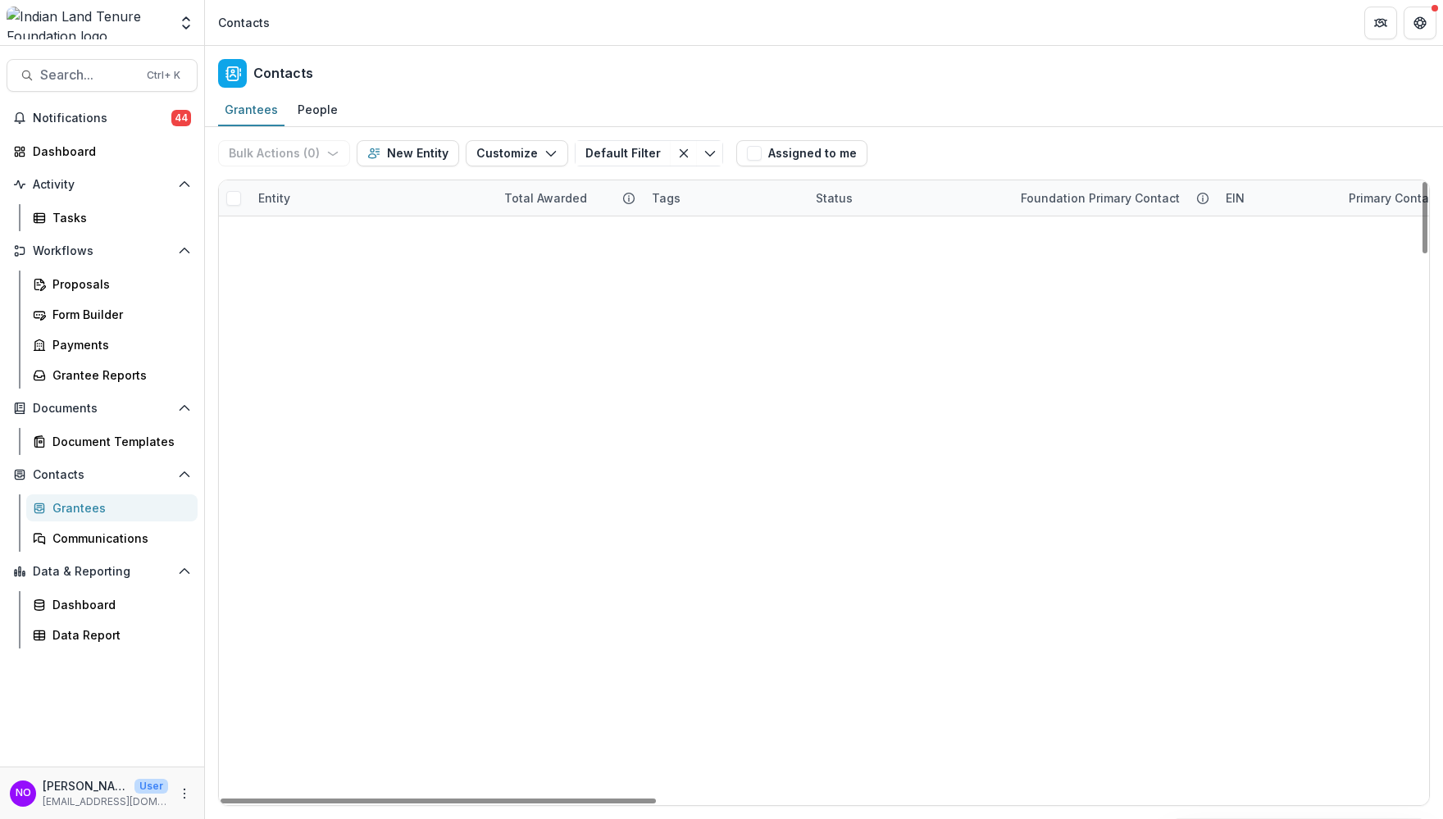
click at [273, 189] on div "Entity" at bounding box center [274, 197] width 52 height 17
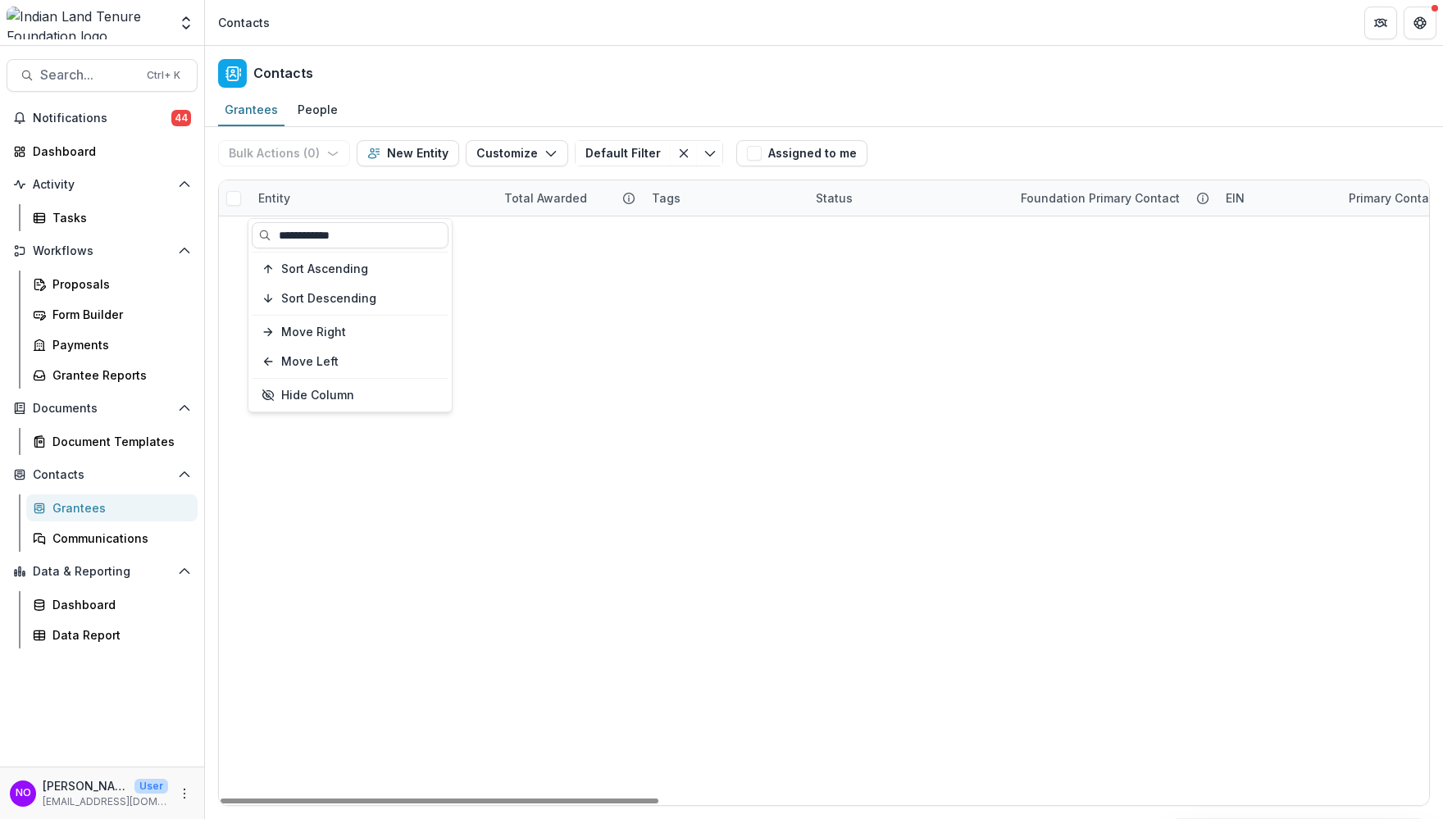
type input "**********"
click at [396, 255] on link "Grand Canyon Conservancy" at bounding box center [359, 261] width 162 height 17
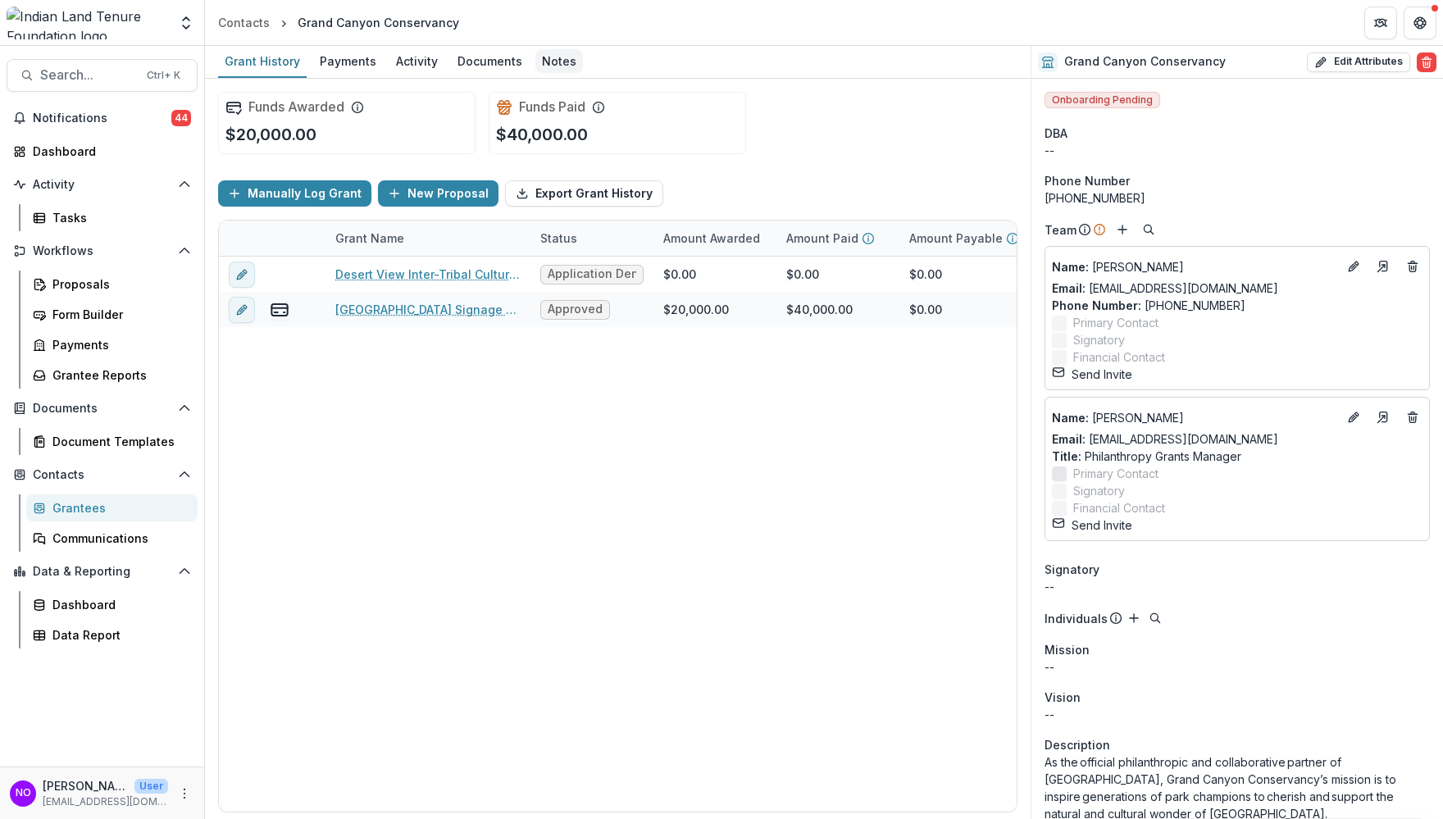
click at [536, 60] on div "Notes" at bounding box center [559, 61] width 48 height 24
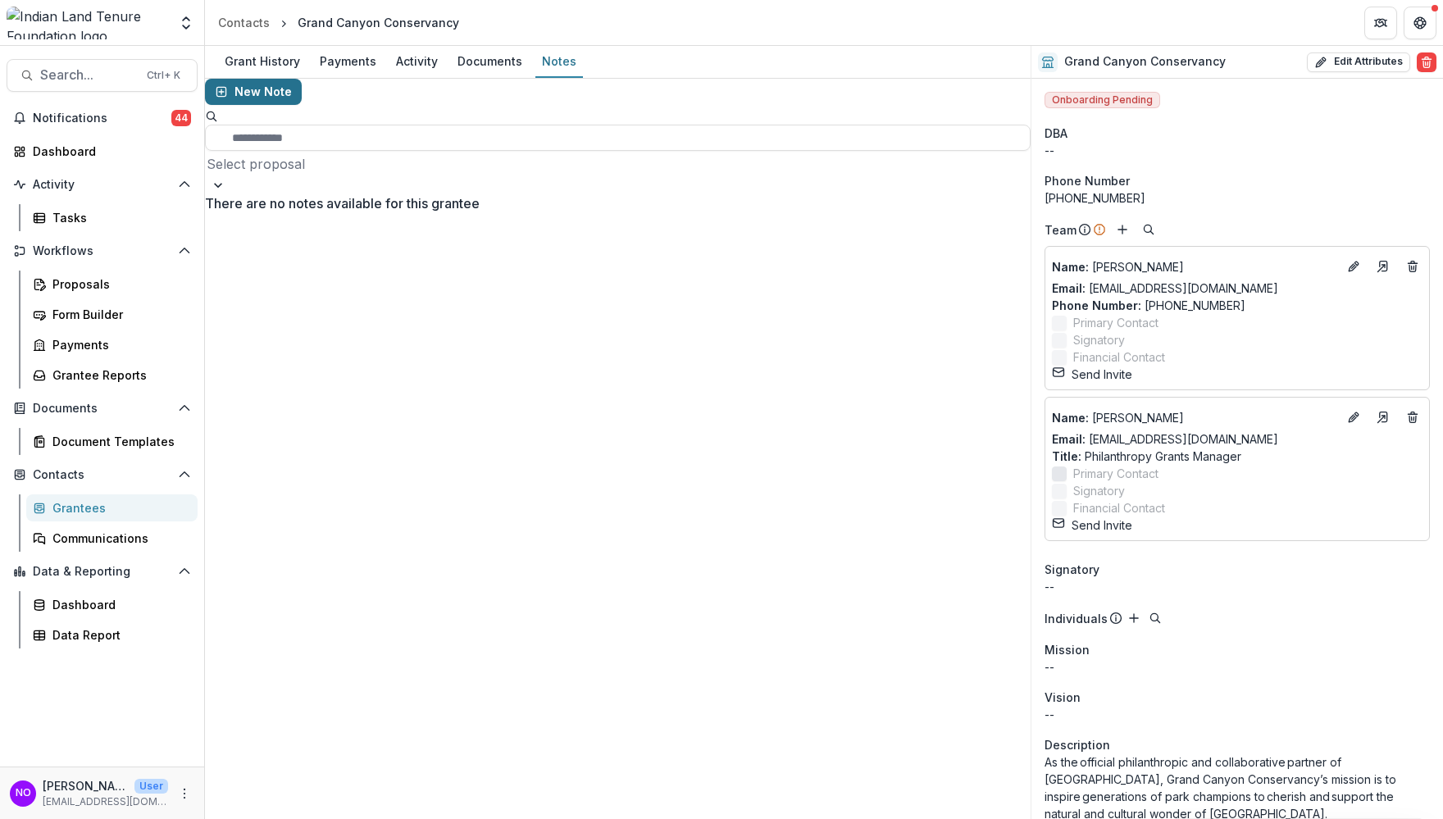
click at [268, 102] on button "New Note" at bounding box center [253, 92] width 97 height 26
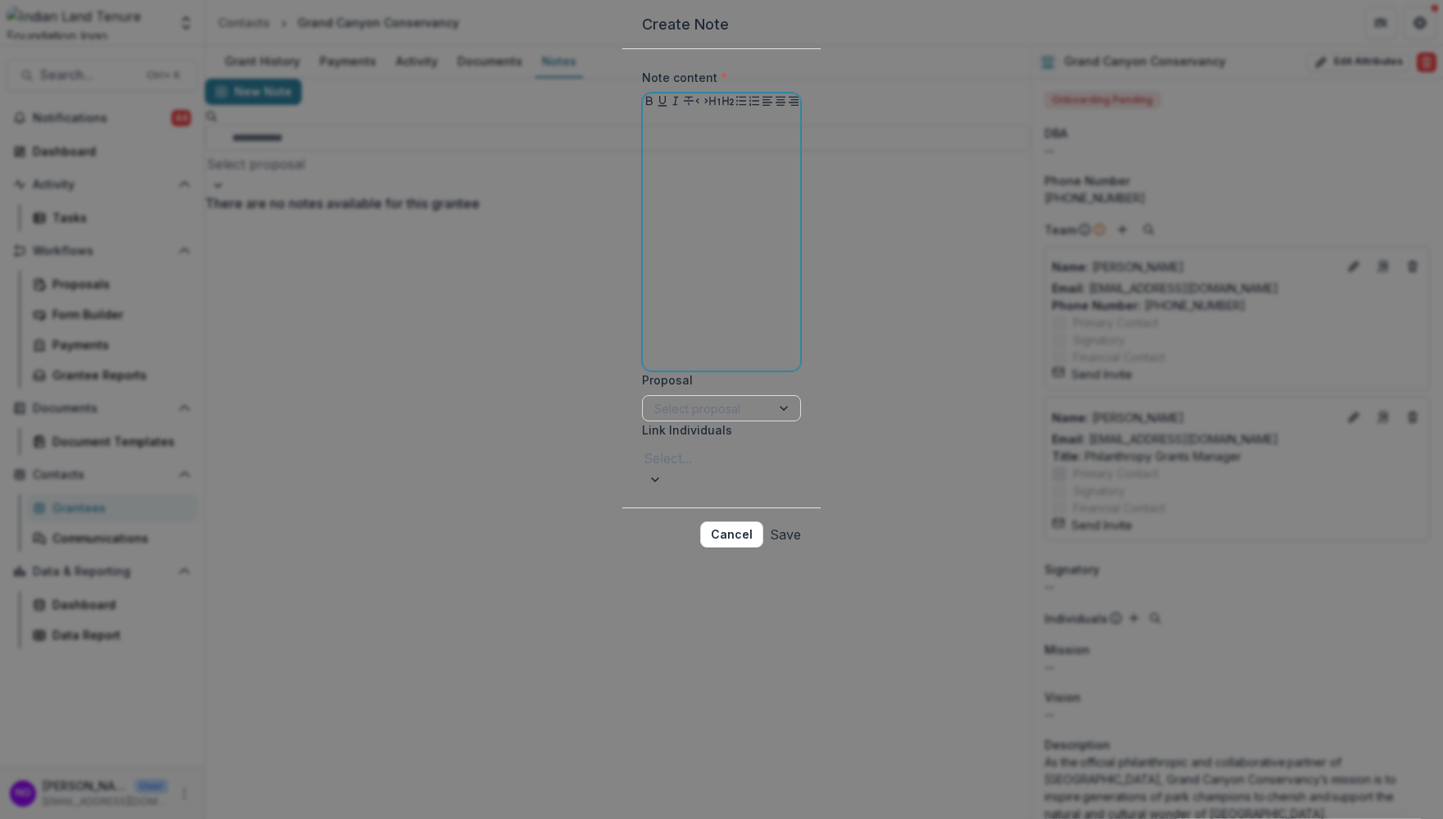
click at [649, 243] on div at bounding box center [721, 241] width 144 height 246
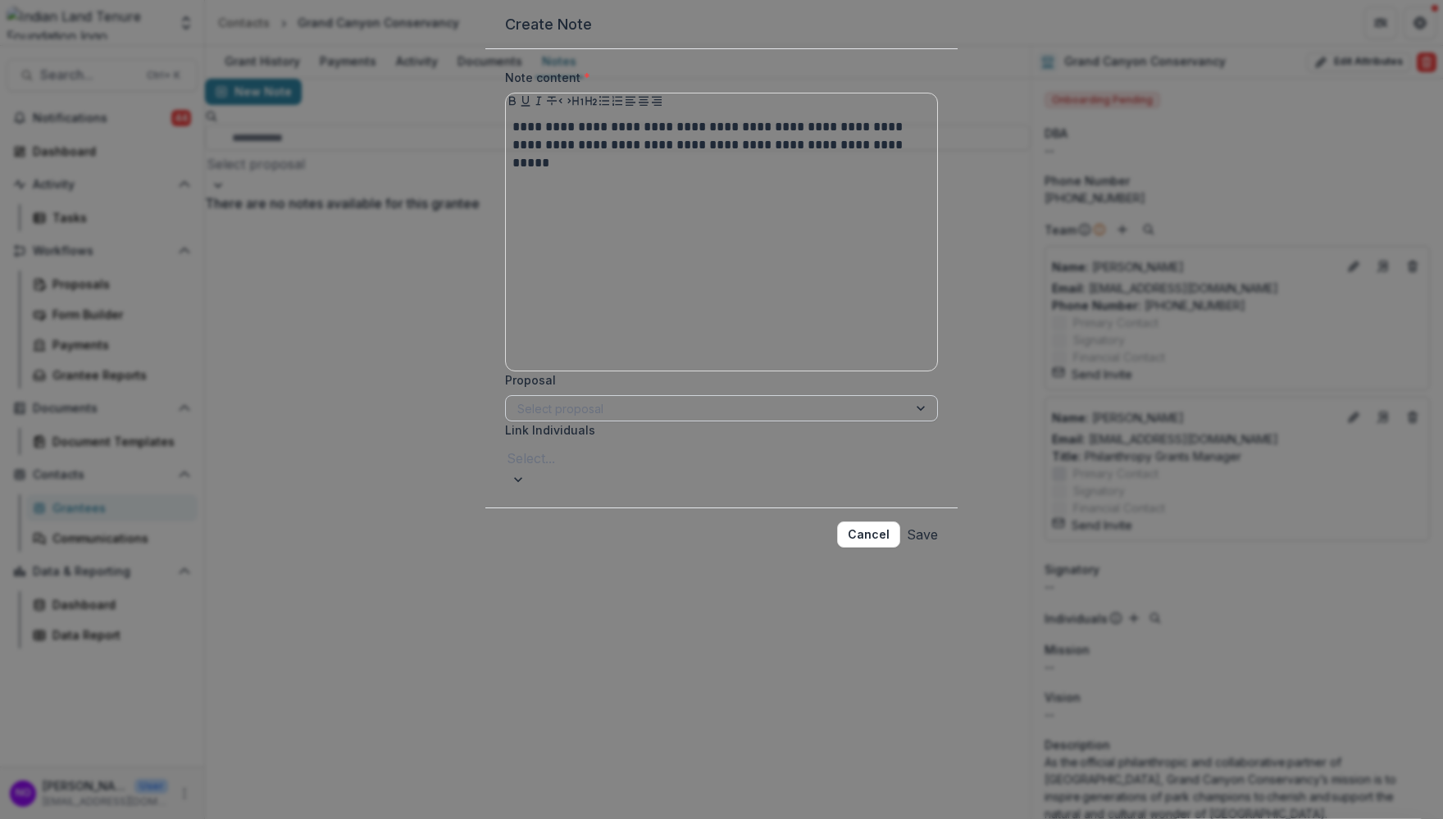
click at [578, 419] on div at bounding box center [706, 408] width 379 height 20
click at [908, 548] on button "Save" at bounding box center [922, 534] width 31 height 26
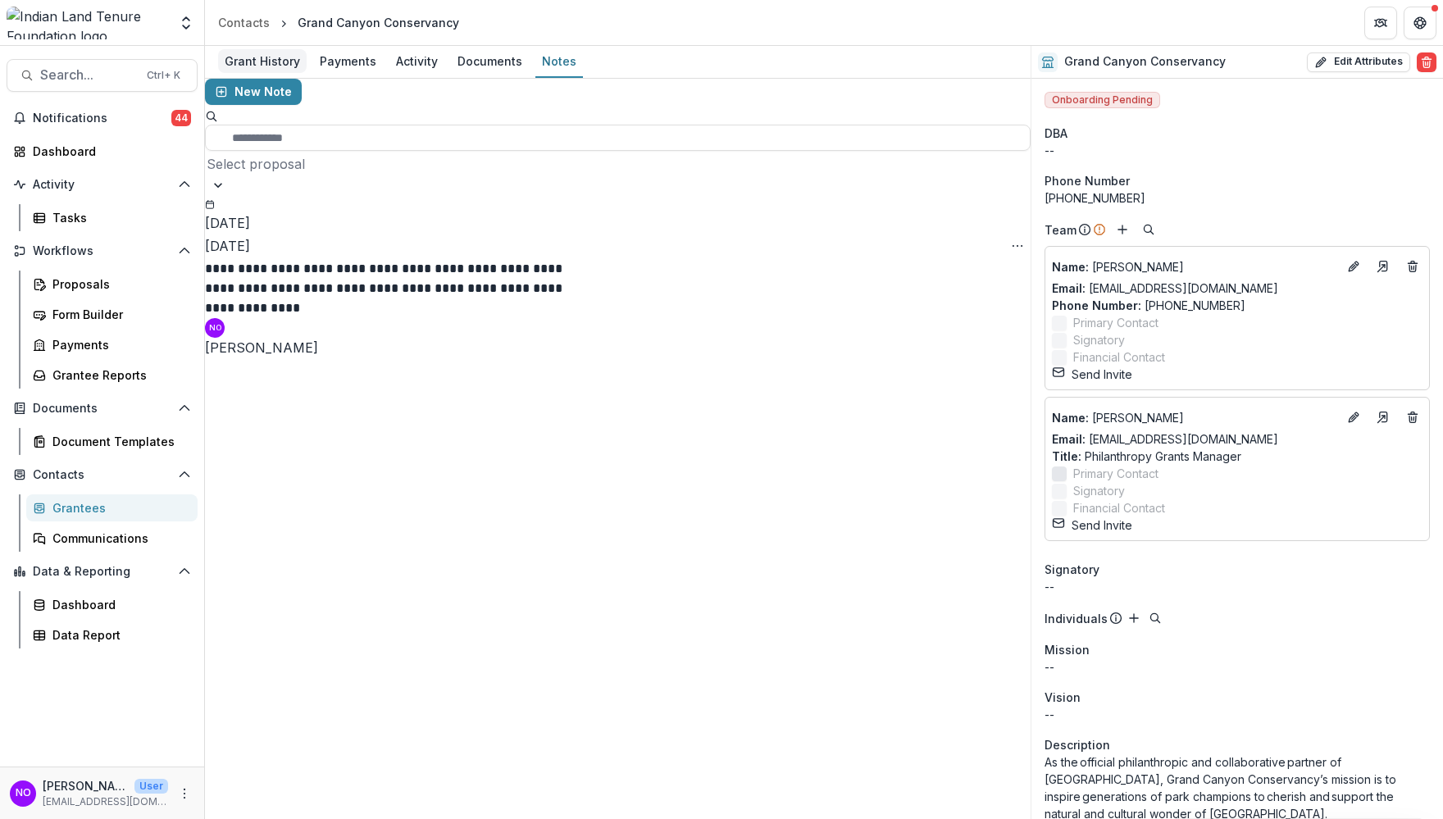
click at [280, 60] on div "Grant History" at bounding box center [262, 61] width 89 height 24
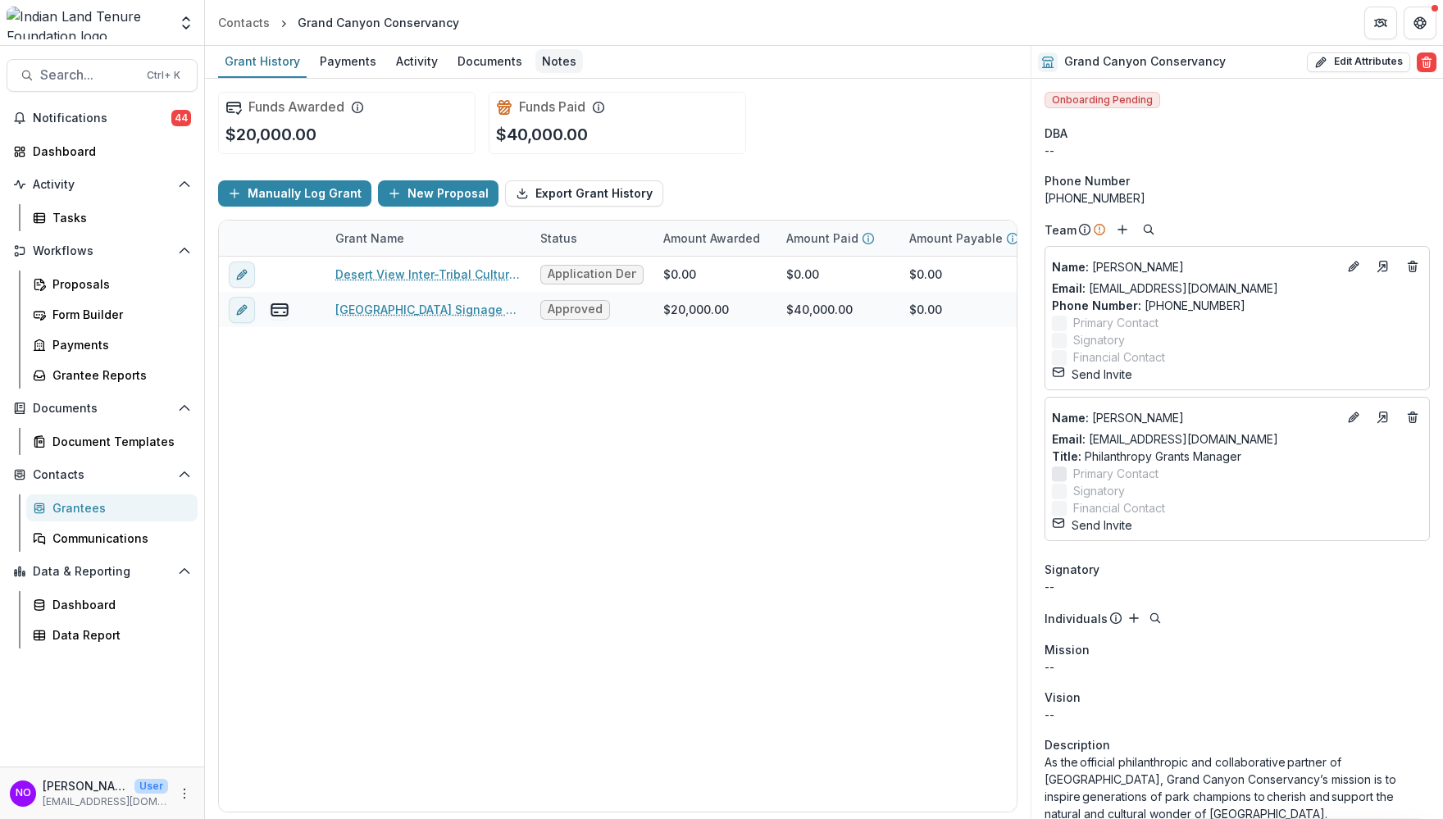
click at [543, 64] on div "Notes" at bounding box center [559, 61] width 48 height 24
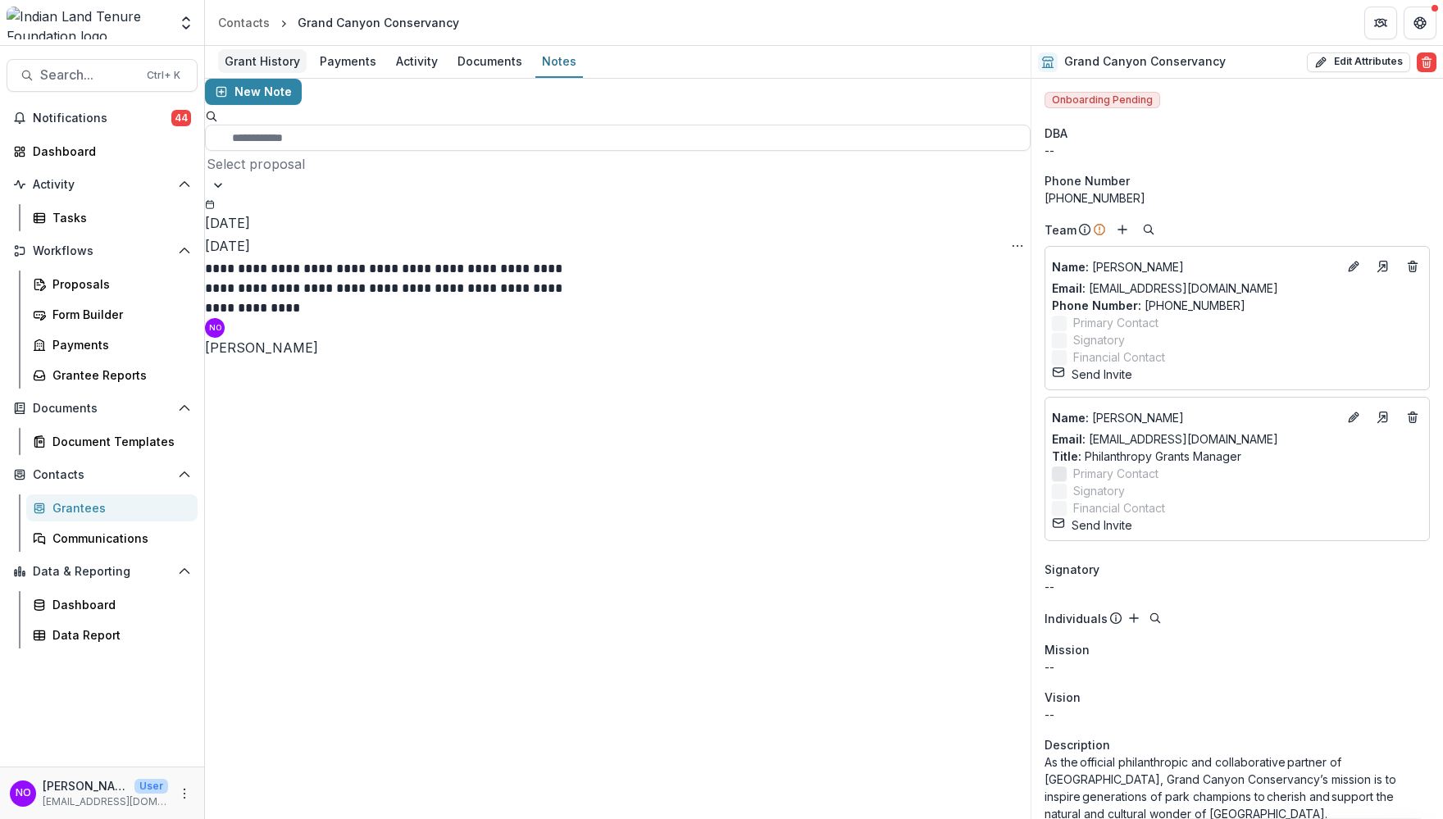
click at [244, 57] on div "Grant History" at bounding box center [262, 61] width 89 height 24
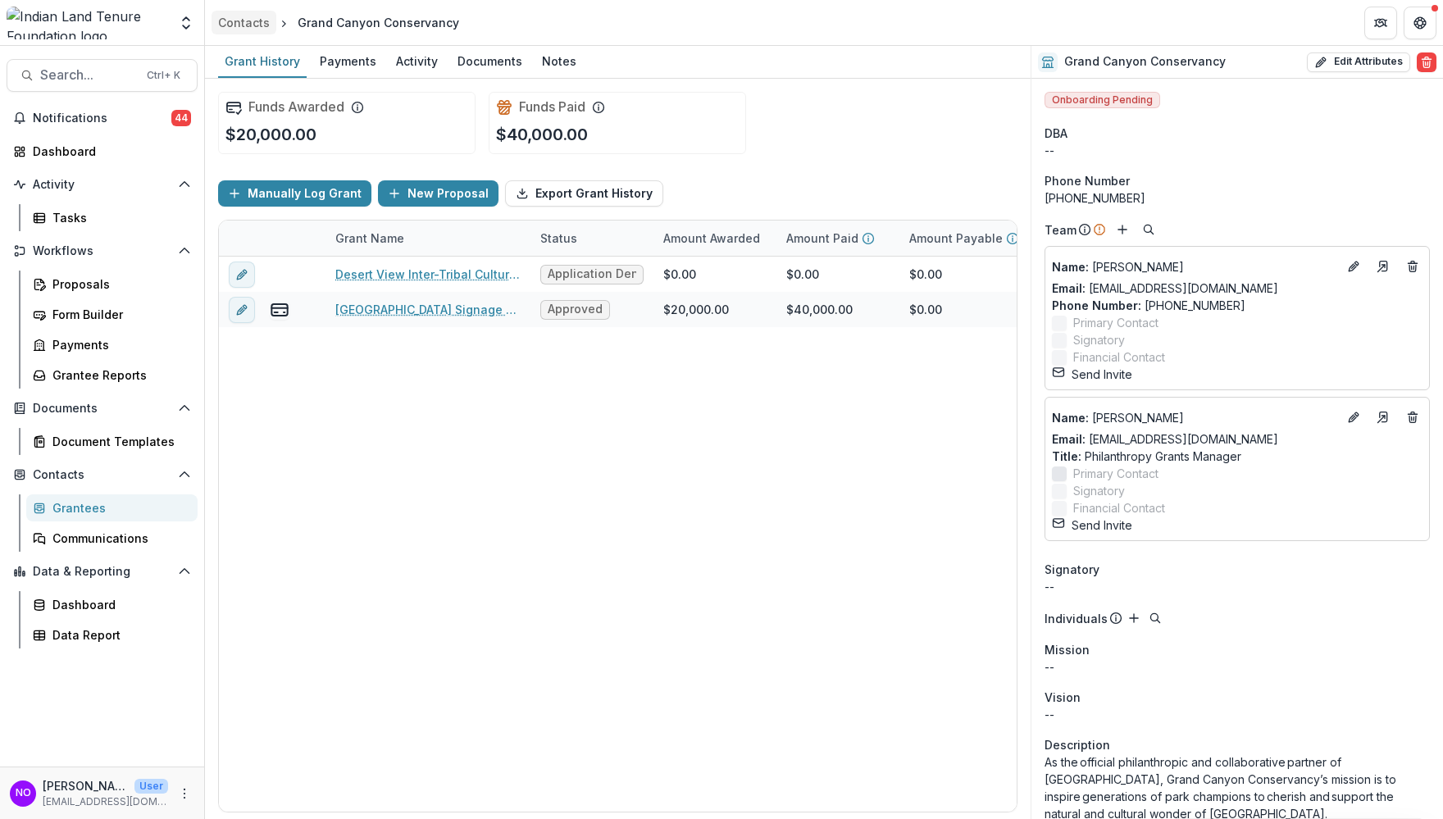
click at [235, 25] on div "Contacts" at bounding box center [244, 22] width 52 height 17
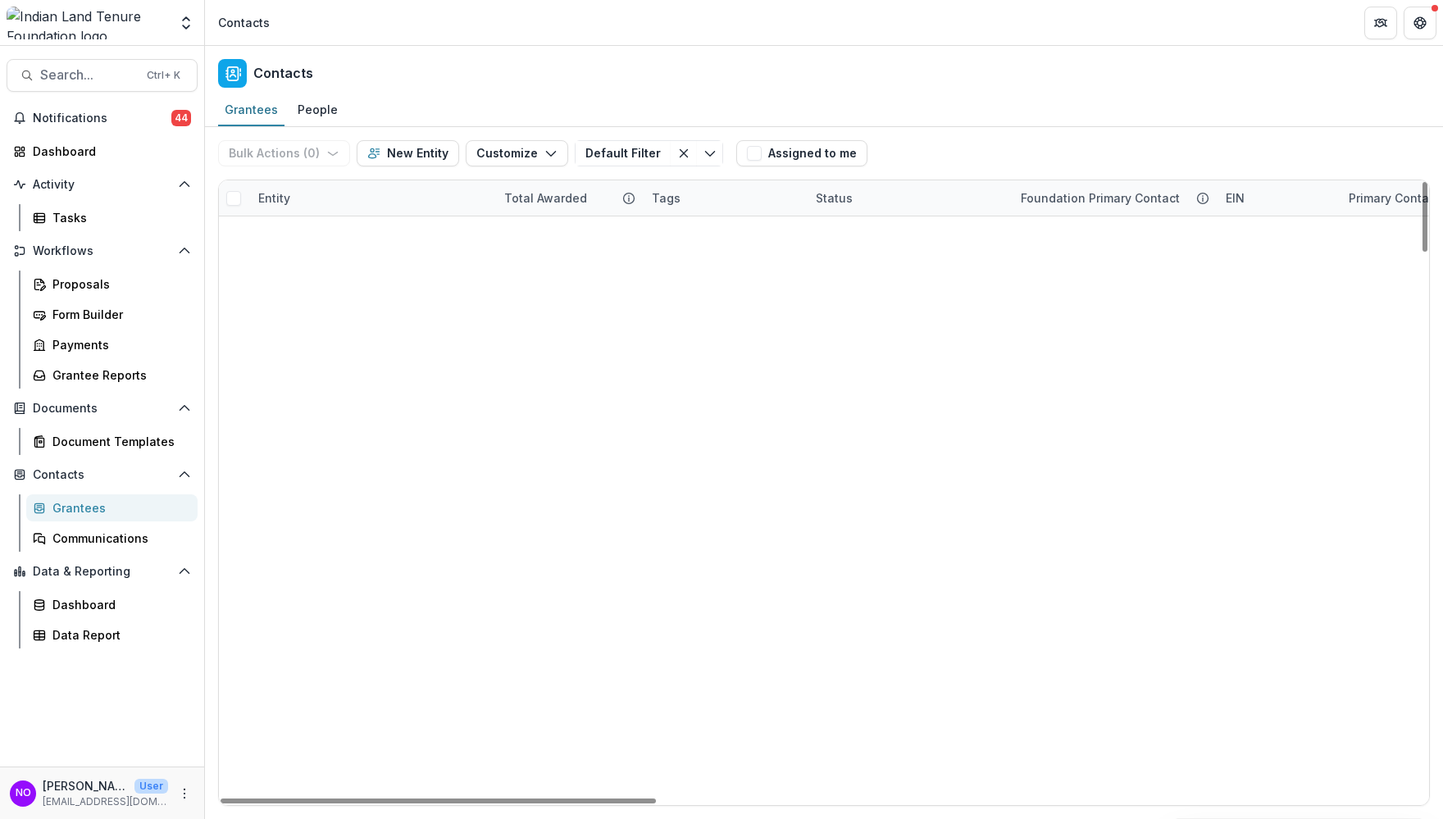
click at [314, 193] on div "Entity" at bounding box center [371, 197] width 246 height 35
type input "*"
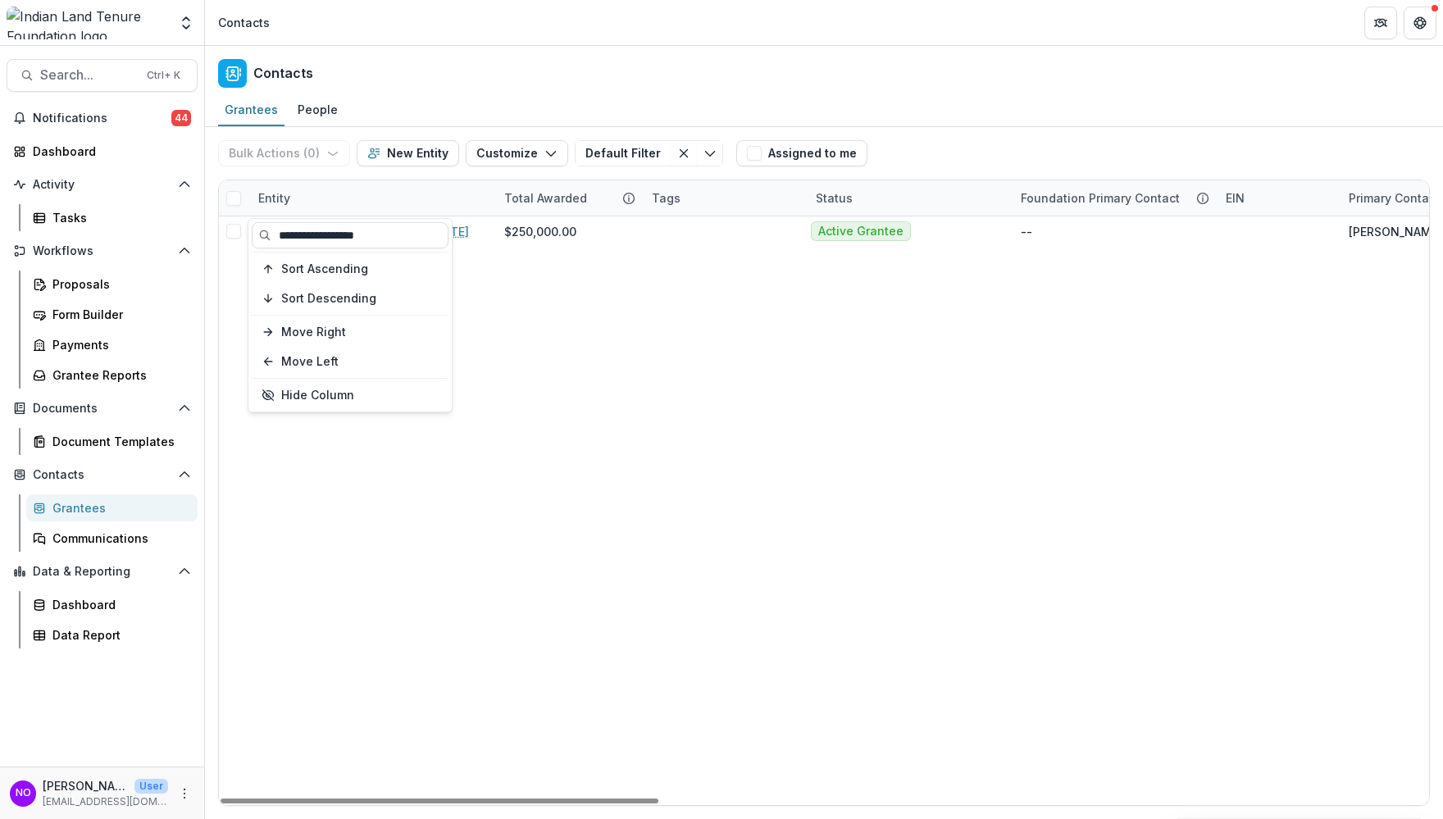
type input "**********"
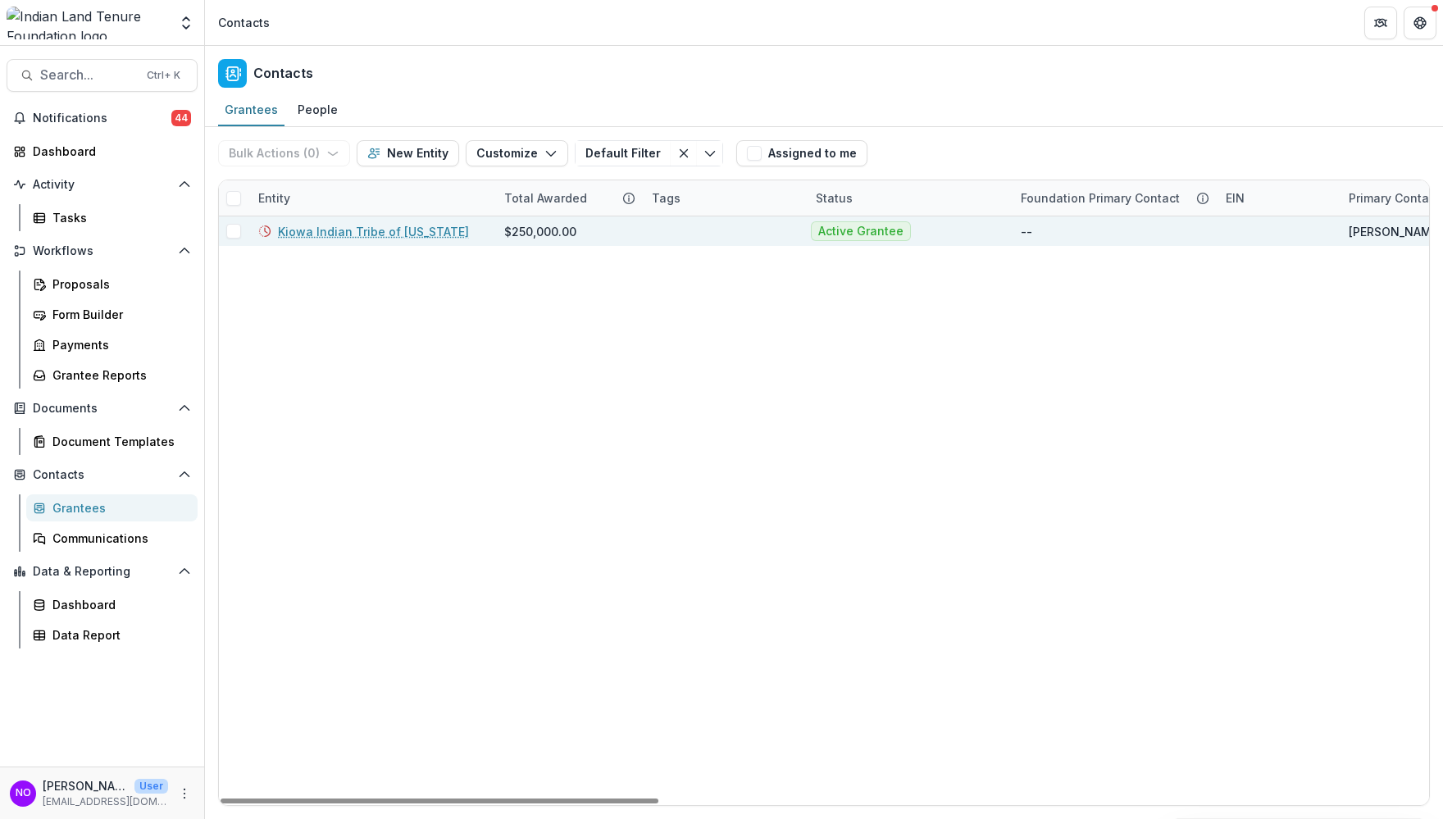
click at [393, 228] on link "Kiowa Indian Tribe of [US_STATE]" at bounding box center [373, 231] width 191 height 17
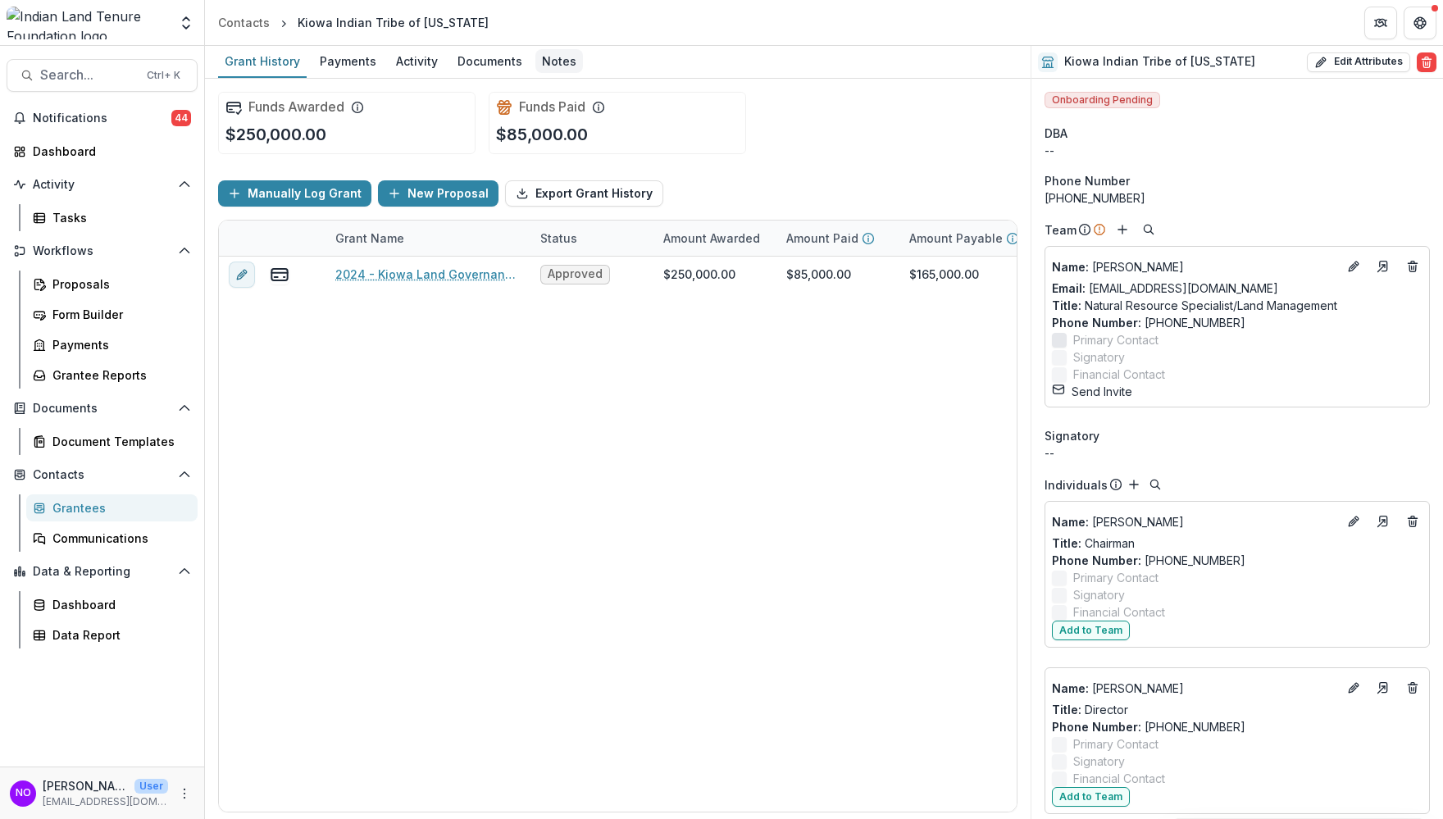
click at [564, 52] on div "Notes" at bounding box center [559, 61] width 48 height 24
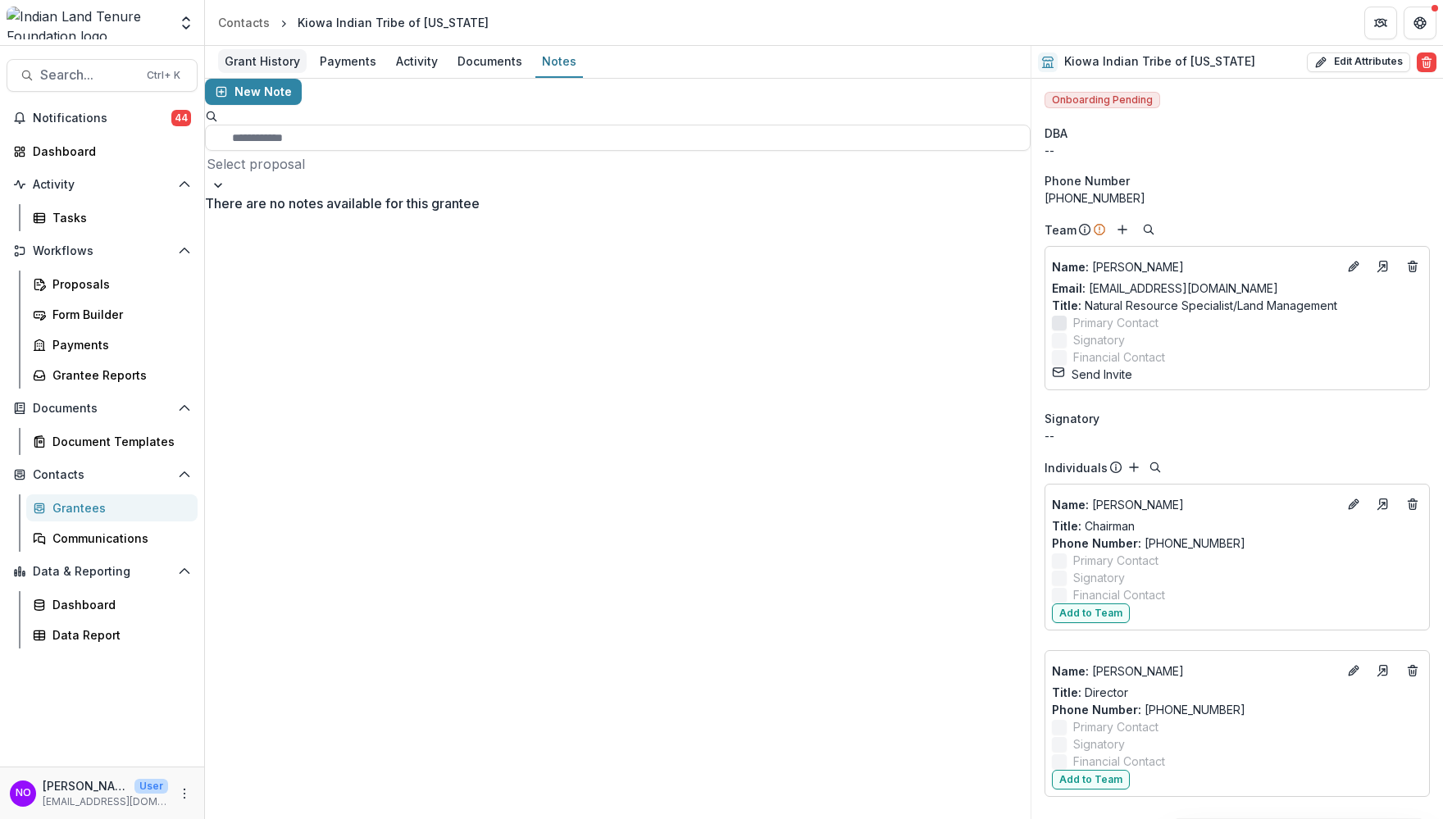
click at [247, 61] on div "Grant History" at bounding box center [262, 61] width 89 height 24
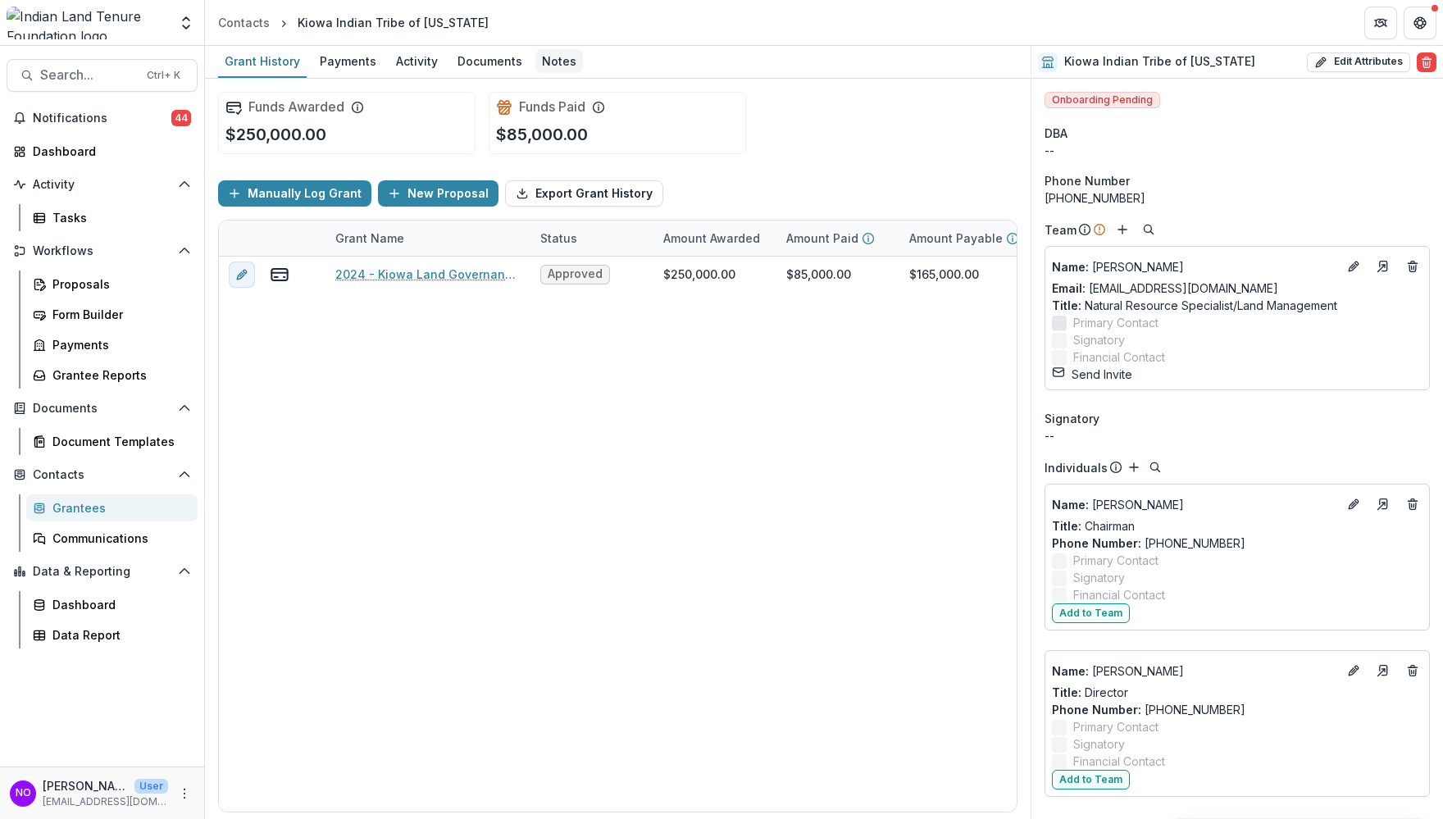
click at [567, 61] on div "Notes" at bounding box center [559, 61] width 48 height 24
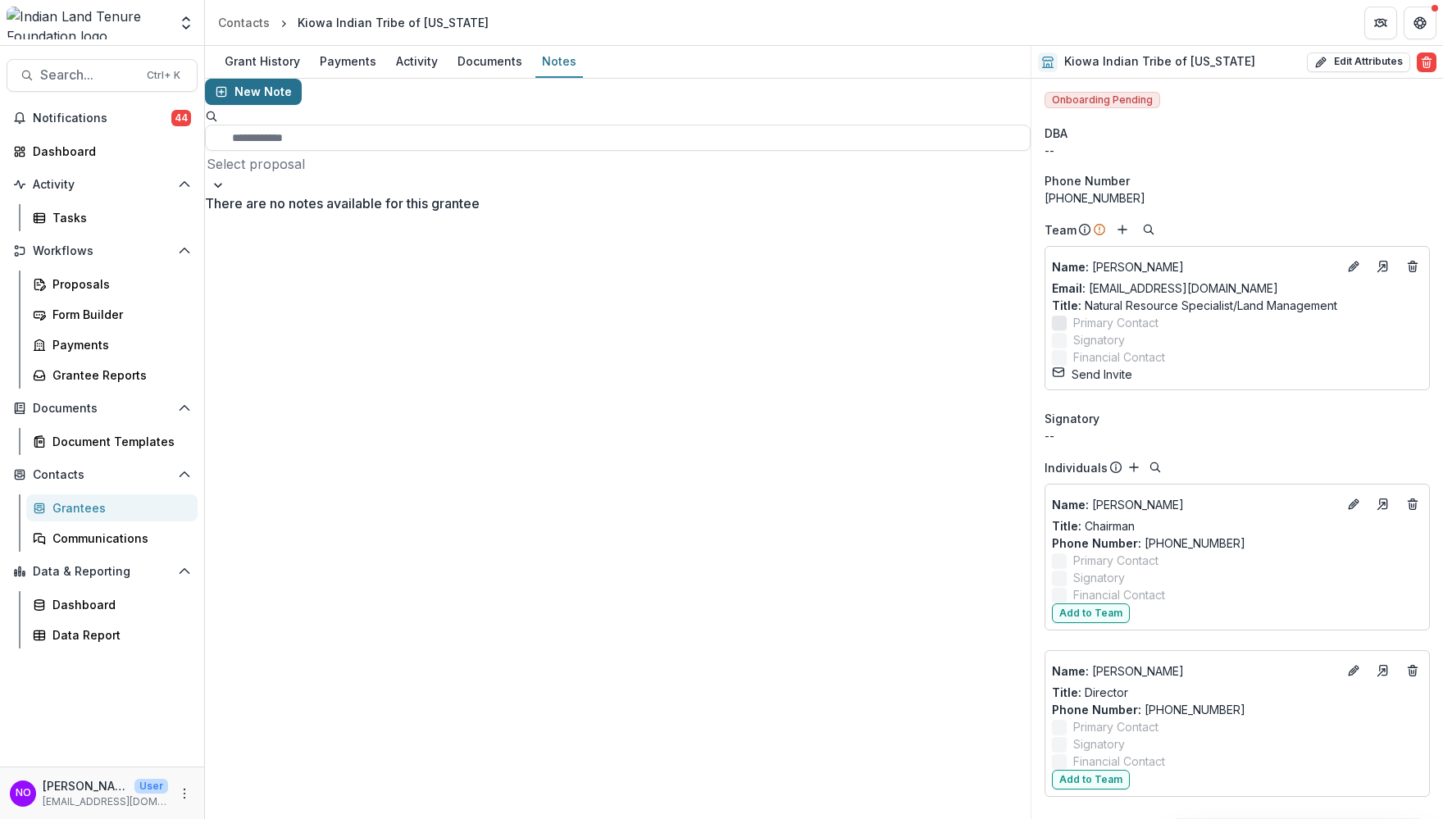
click at [245, 102] on button "New Note" at bounding box center [253, 92] width 97 height 26
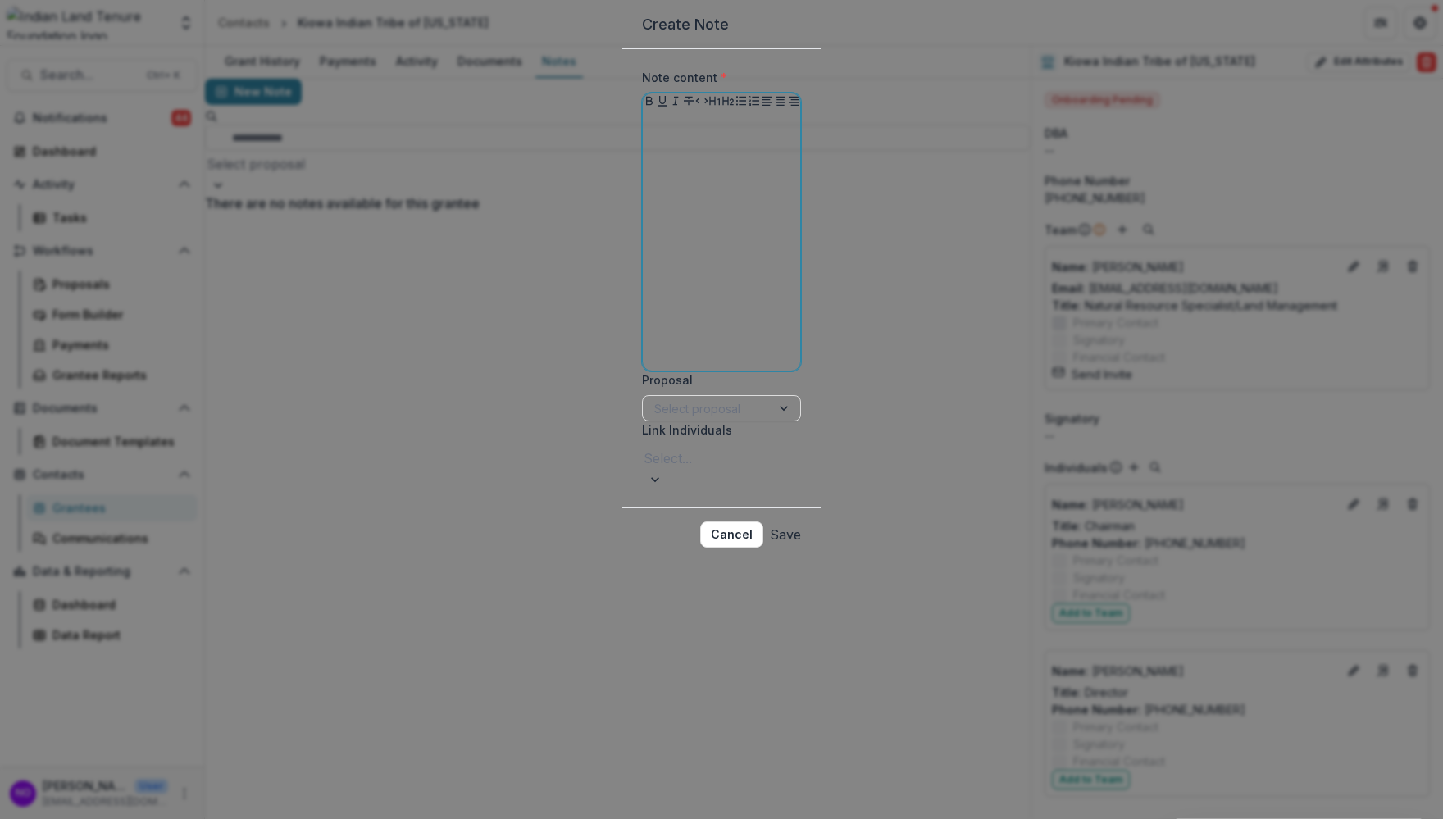
click at [649, 238] on div at bounding box center [721, 241] width 144 height 246
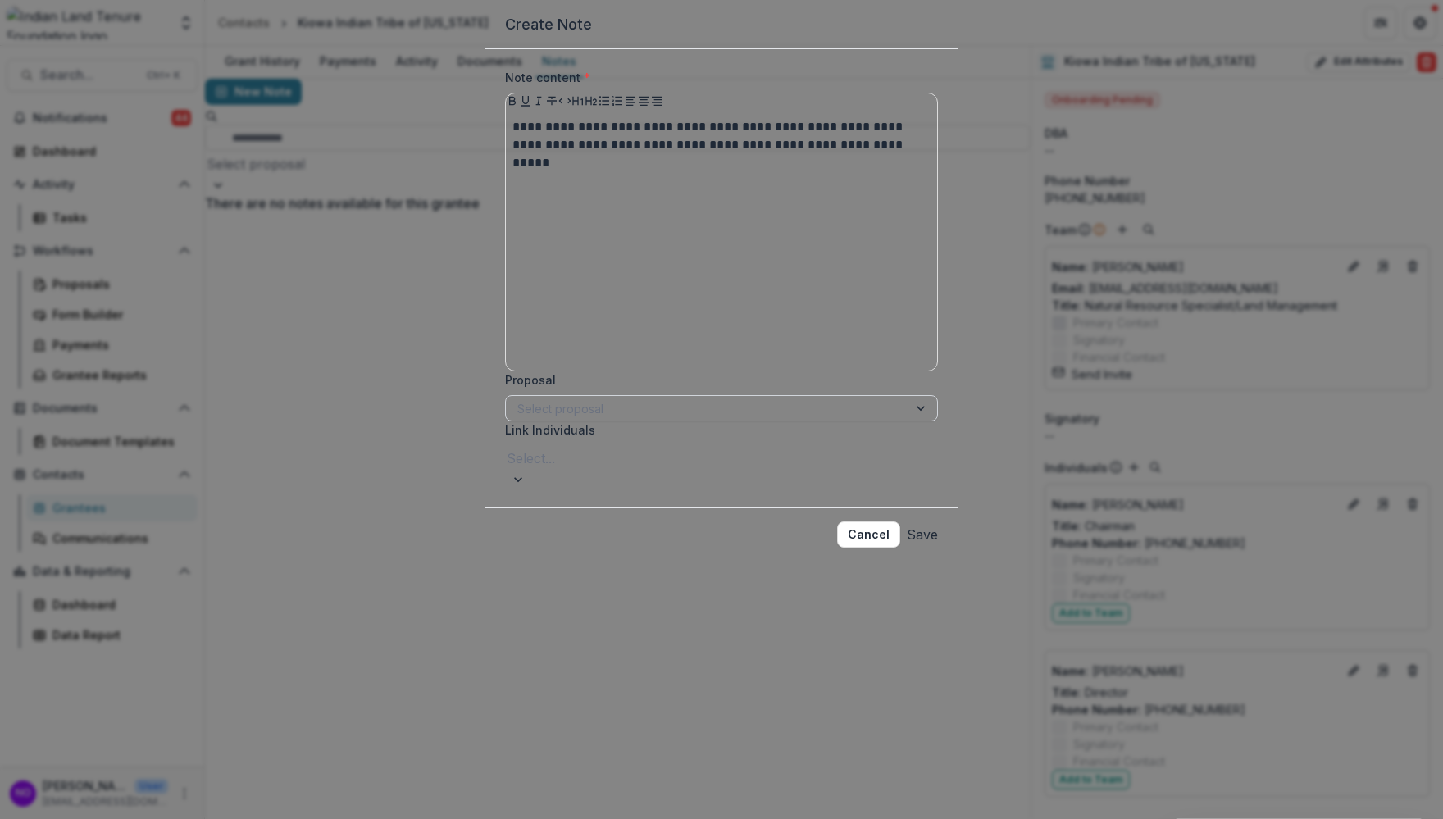
click at [619, 419] on div at bounding box center [706, 408] width 379 height 20
click at [622, 685] on div "2024 - Kiowa Land Governance Modernization and Legal Advocacy Initiative" at bounding box center [721, 829] width 1443 height 20
click at [938, 548] on button "Save" at bounding box center [953, 534] width 31 height 26
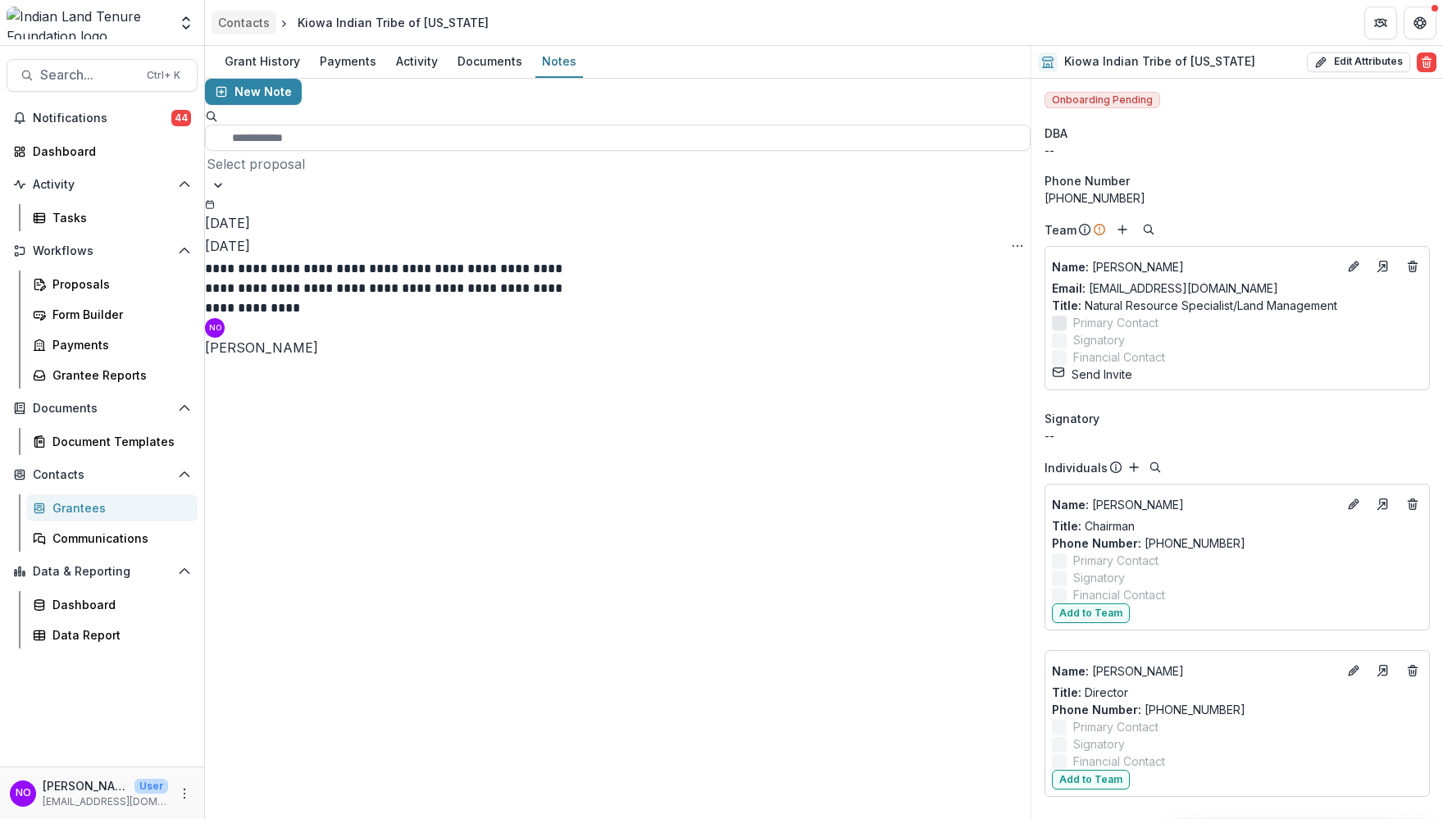
click at [262, 19] on div "Contacts" at bounding box center [244, 22] width 52 height 17
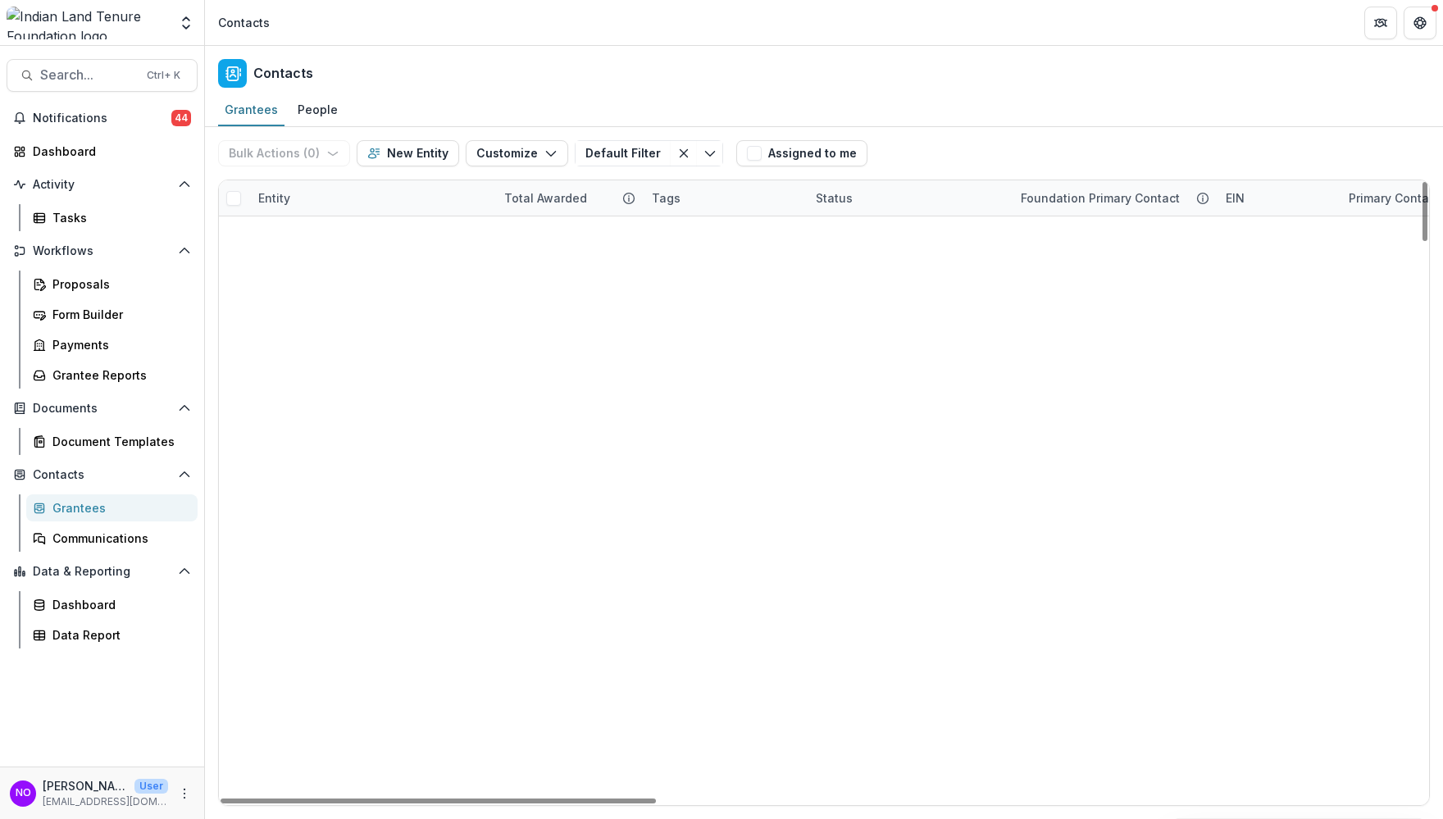
click at [266, 193] on div "Entity" at bounding box center [274, 197] width 52 height 17
click at [303, 232] on input at bounding box center [350, 235] width 197 height 26
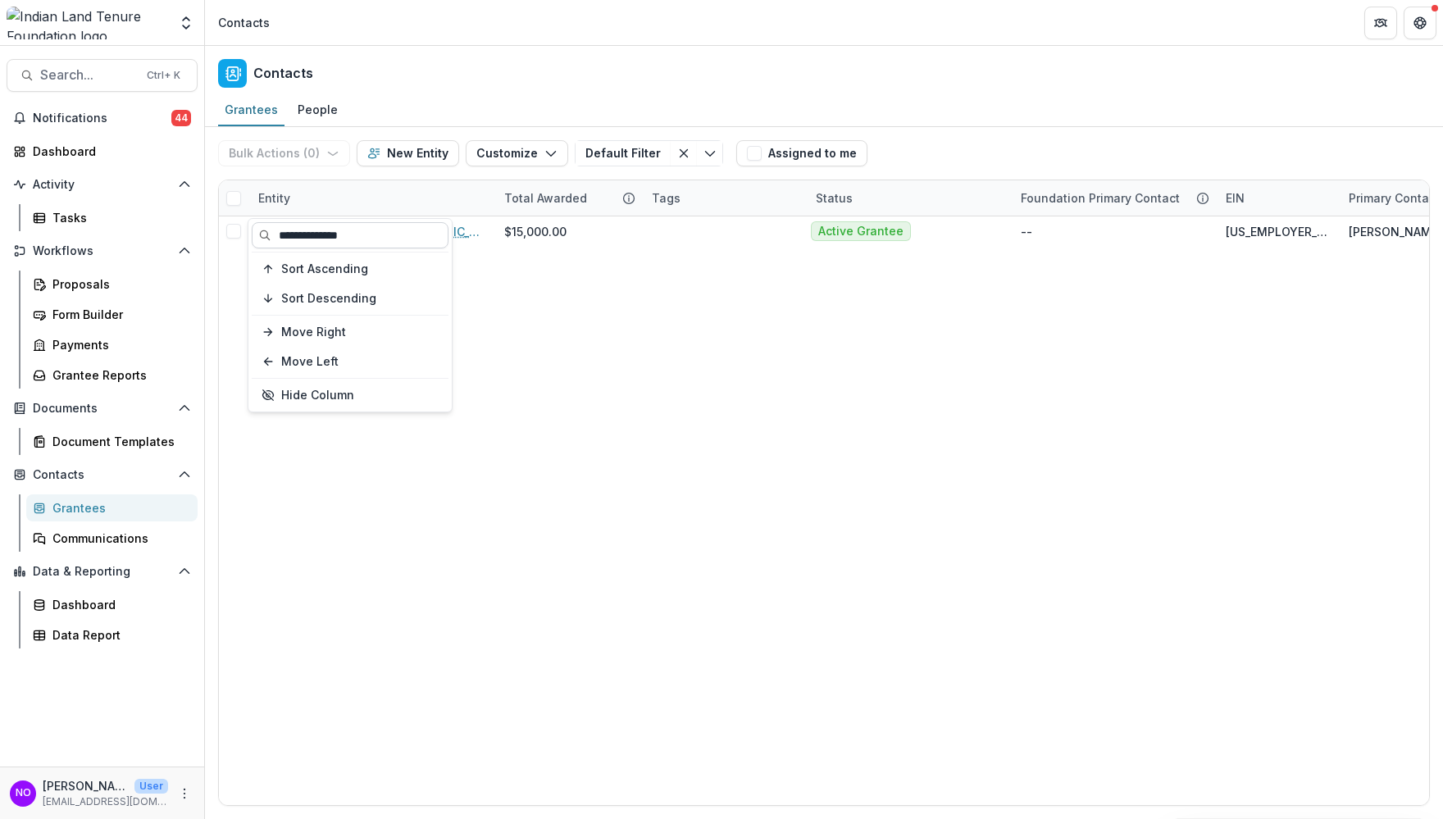
type input "**********"
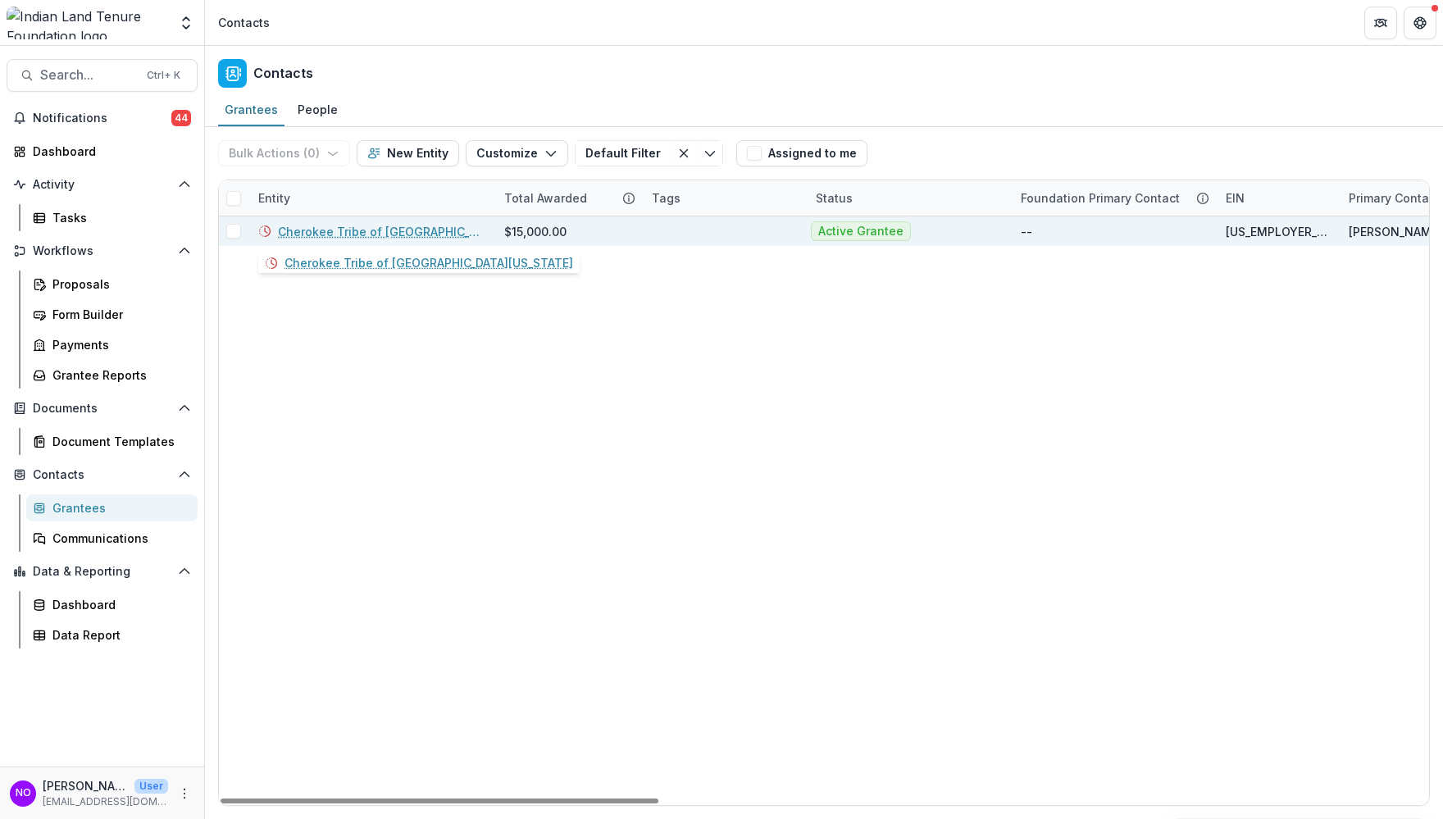
click at [360, 232] on link "Cherokee Tribe of [GEOGRAPHIC_DATA][US_STATE]" at bounding box center [381, 231] width 207 height 17
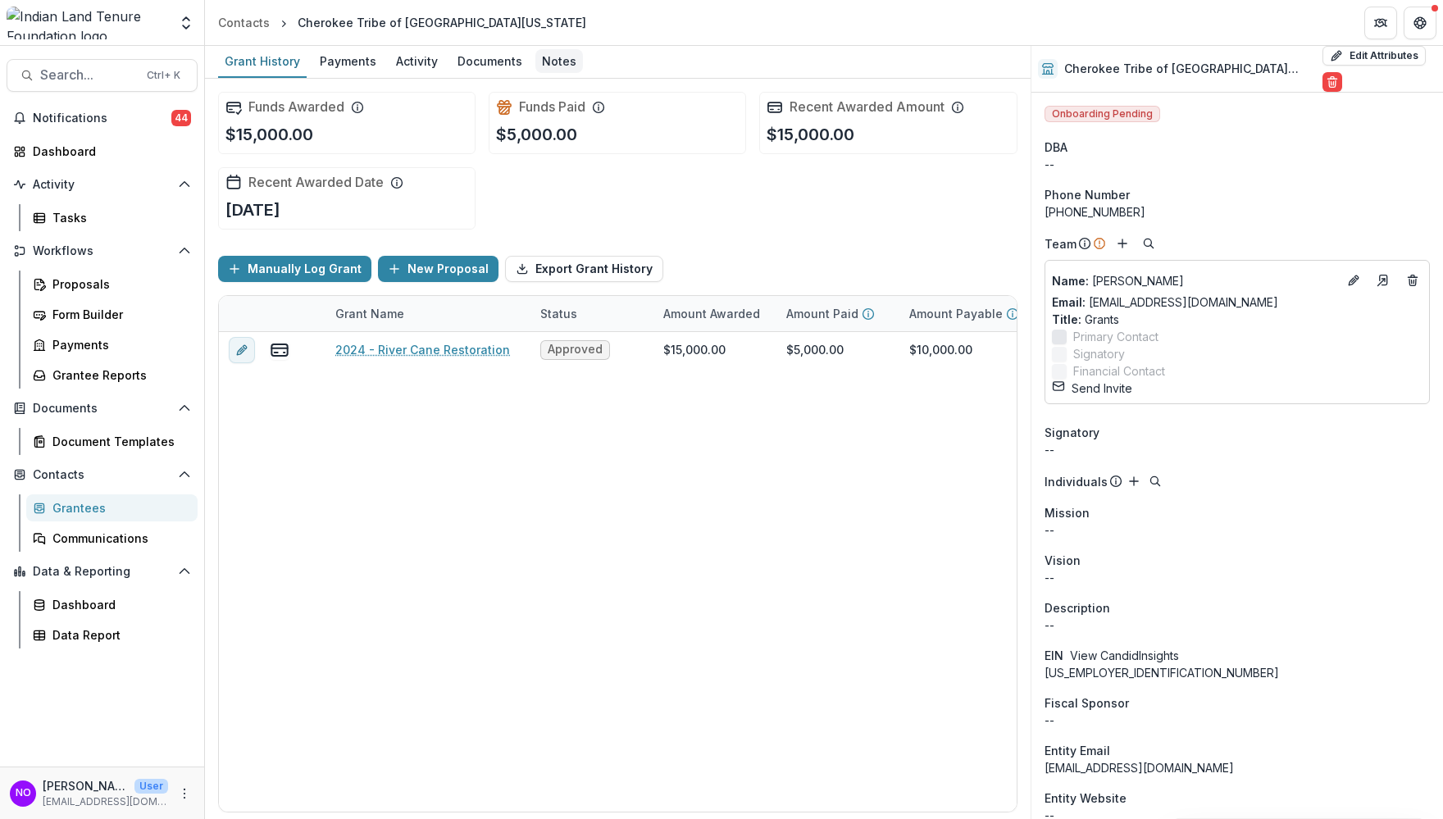
click at [538, 67] on div "Notes" at bounding box center [559, 61] width 48 height 24
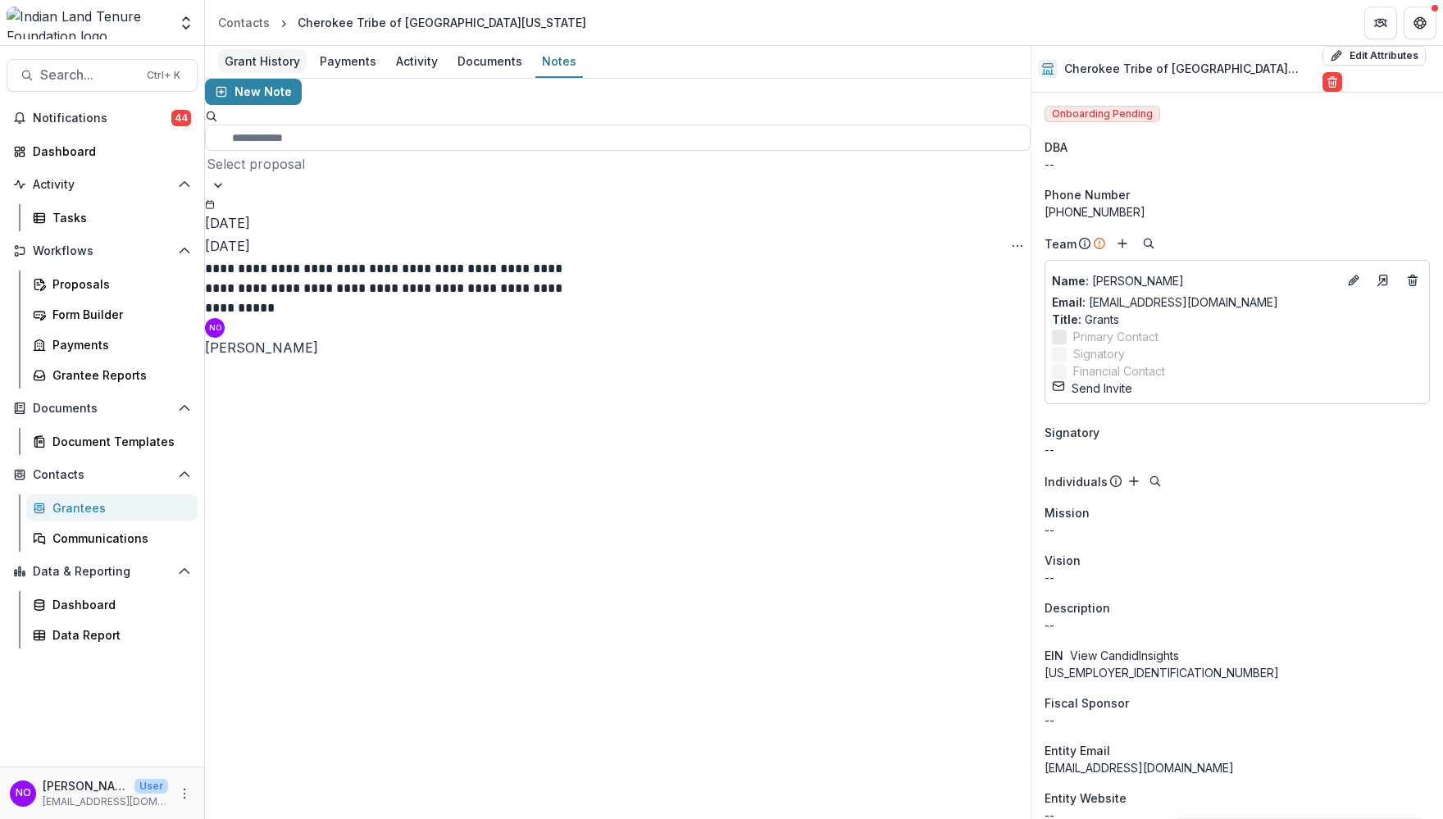
click at [262, 61] on div "Grant History" at bounding box center [262, 61] width 89 height 24
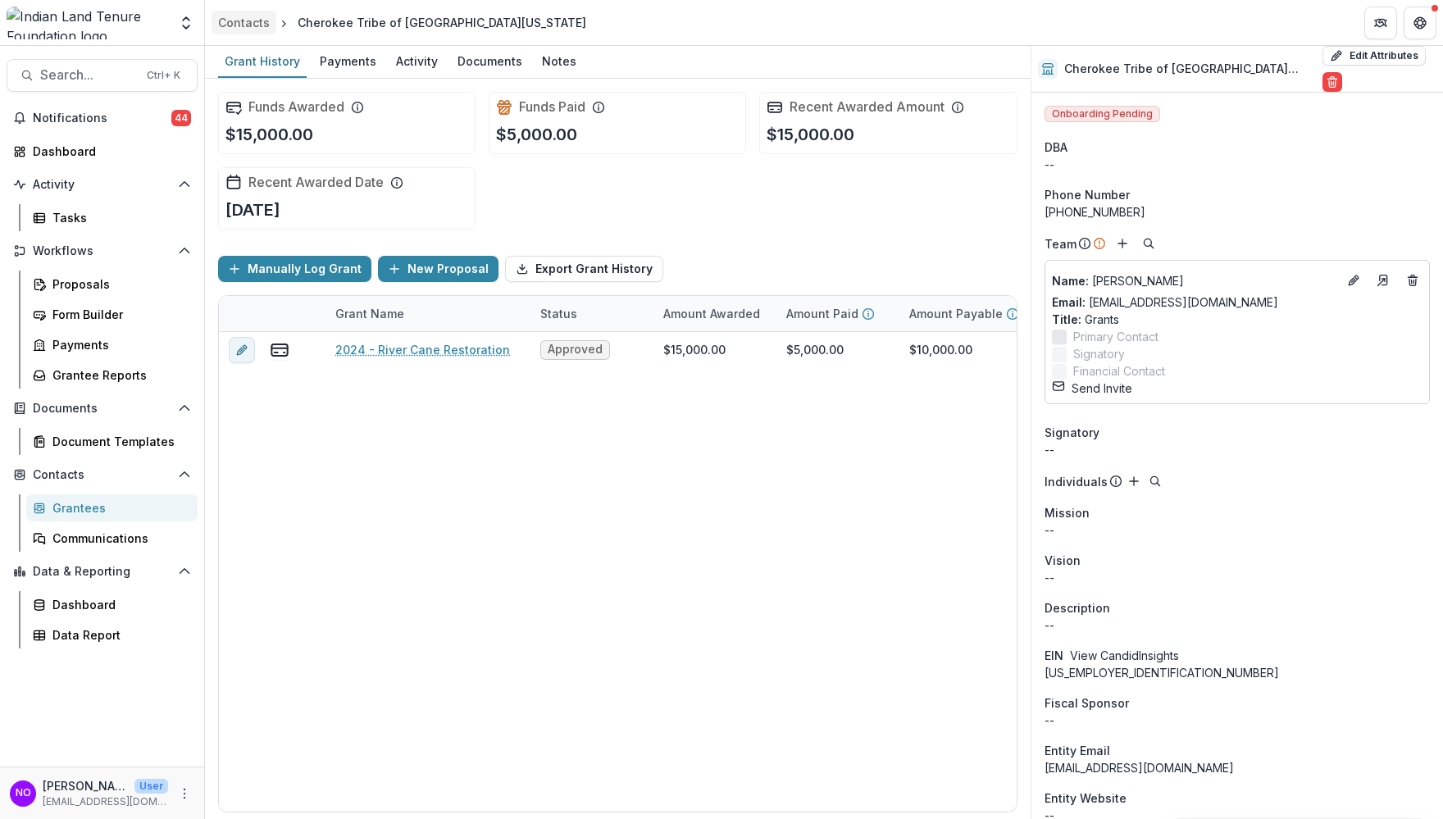
click at [256, 34] on link "Contacts" at bounding box center [244, 23] width 65 height 24
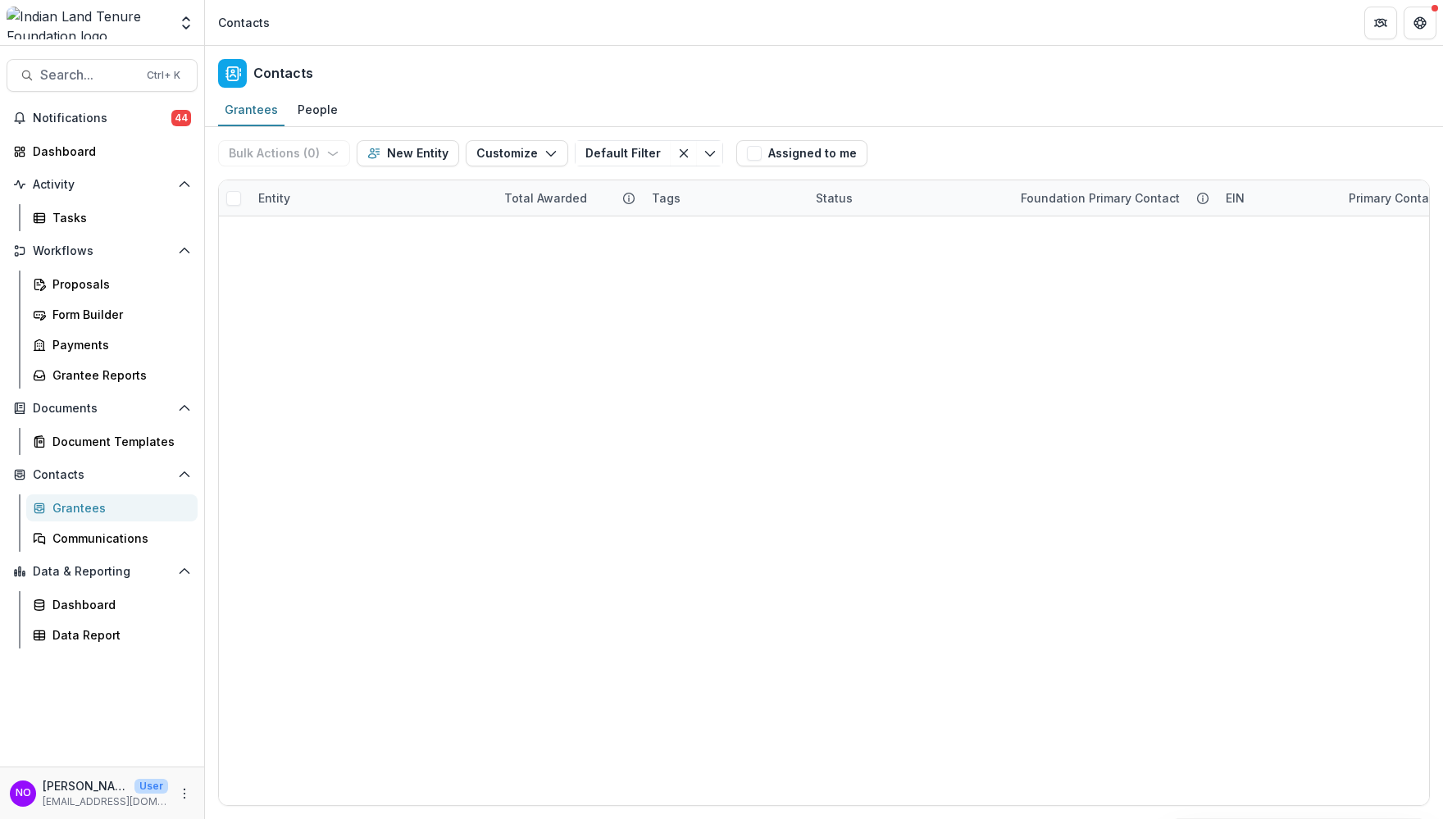
click at [311, 169] on div "Bulk Actions ( 0 ) Send Email Create Proposals Create Tasks New Entity Customiz…" at bounding box center [474, 153] width 512 height 52
click at [268, 196] on div "Entity" at bounding box center [274, 197] width 52 height 17
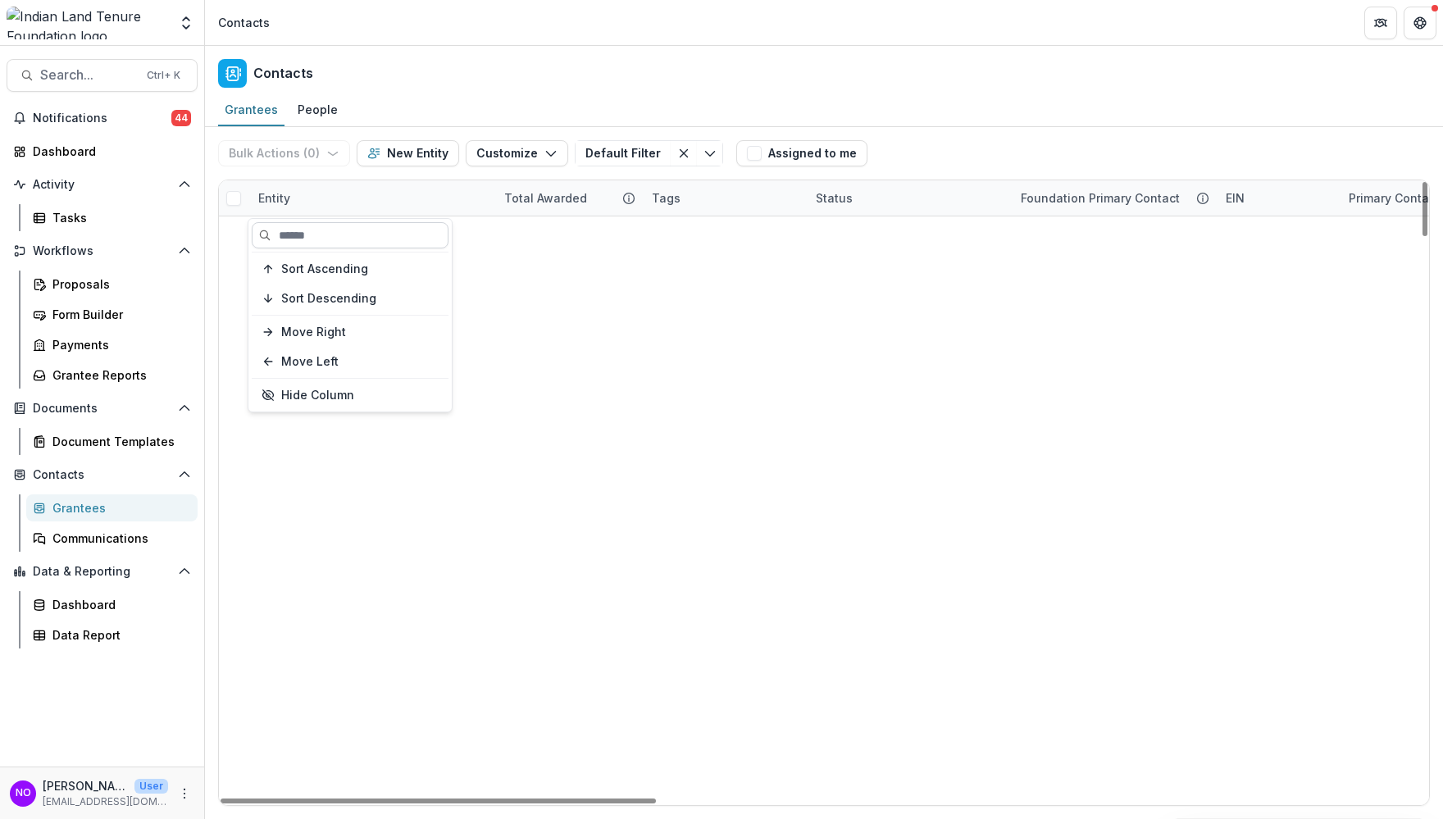
click at [298, 230] on input at bounding box center [350, 235] width 197 height 26
type input "**********"
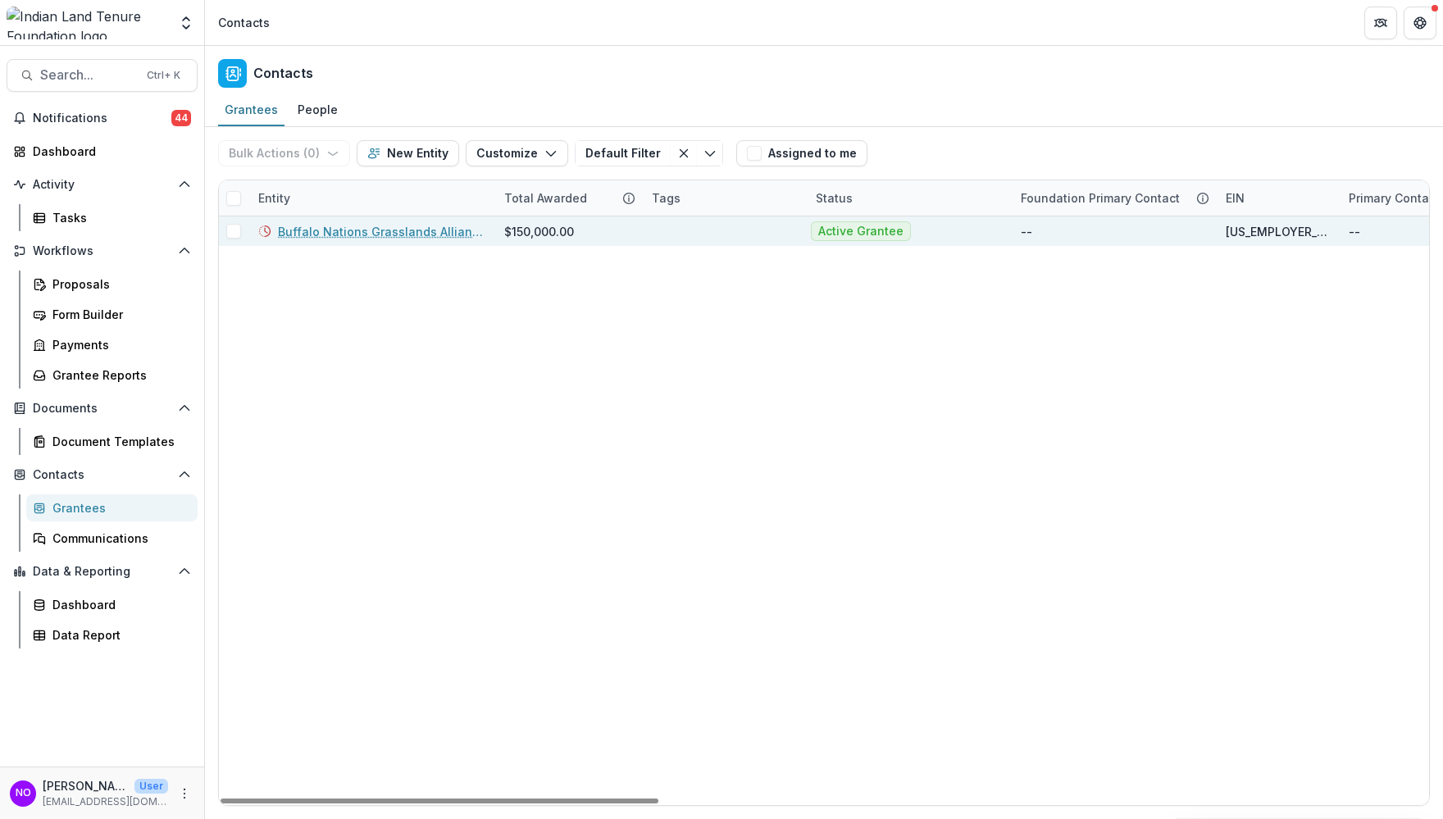
click at [399, 231] on link "Buffalo Nations Grasslands Alliance" at bounding box center [381, 231] width 207 height 17
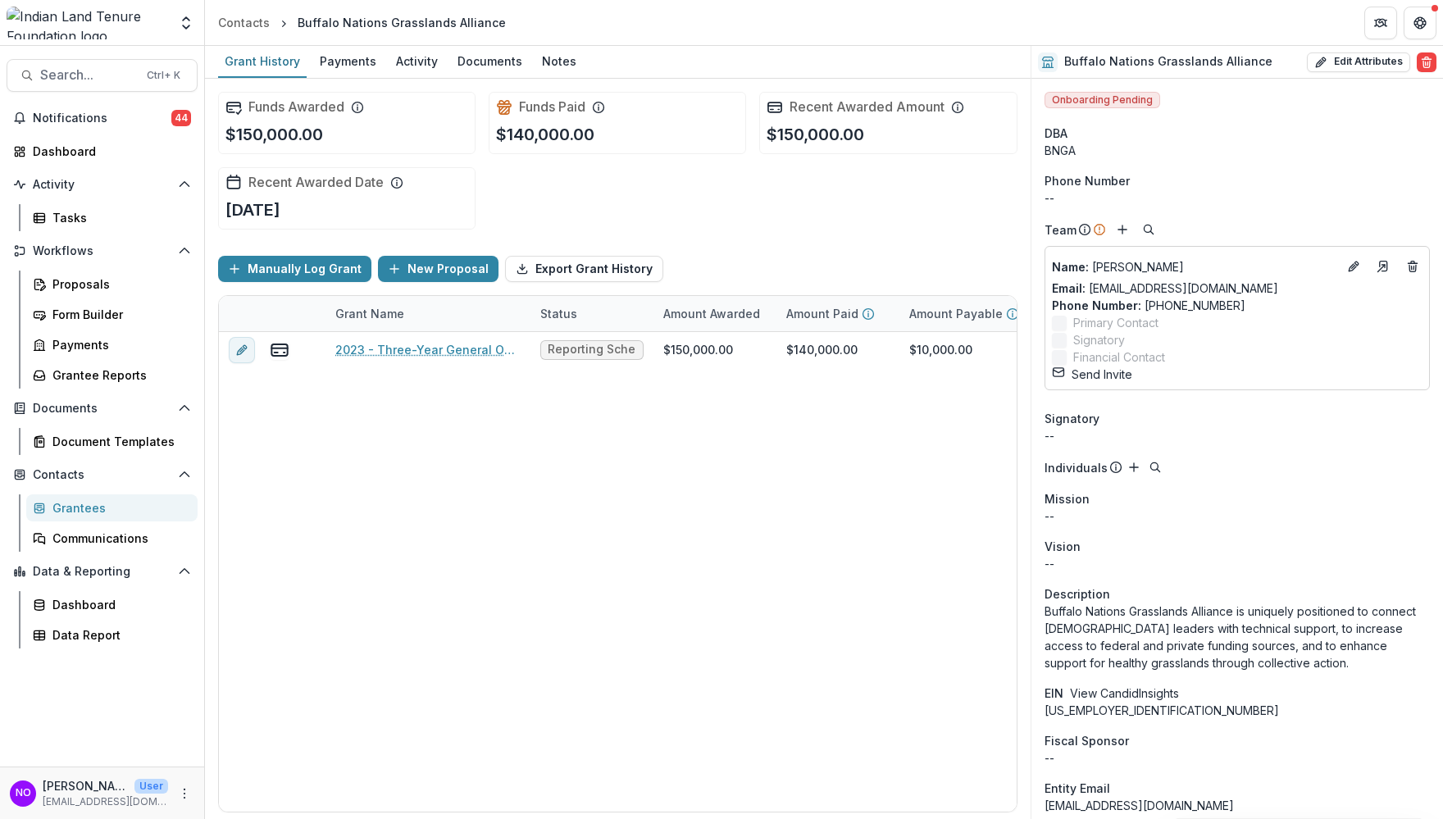
click at [1285, 546] on div "Vision" at bounding box center [1237, 546] width 385 height 17
click at [1095, 380] on button "Send Invite" at bounding box center [1092, 374] width 80 height 17
click at [553, 58] on div "Notes" at bounding box center [559, 61] width 48 height 24
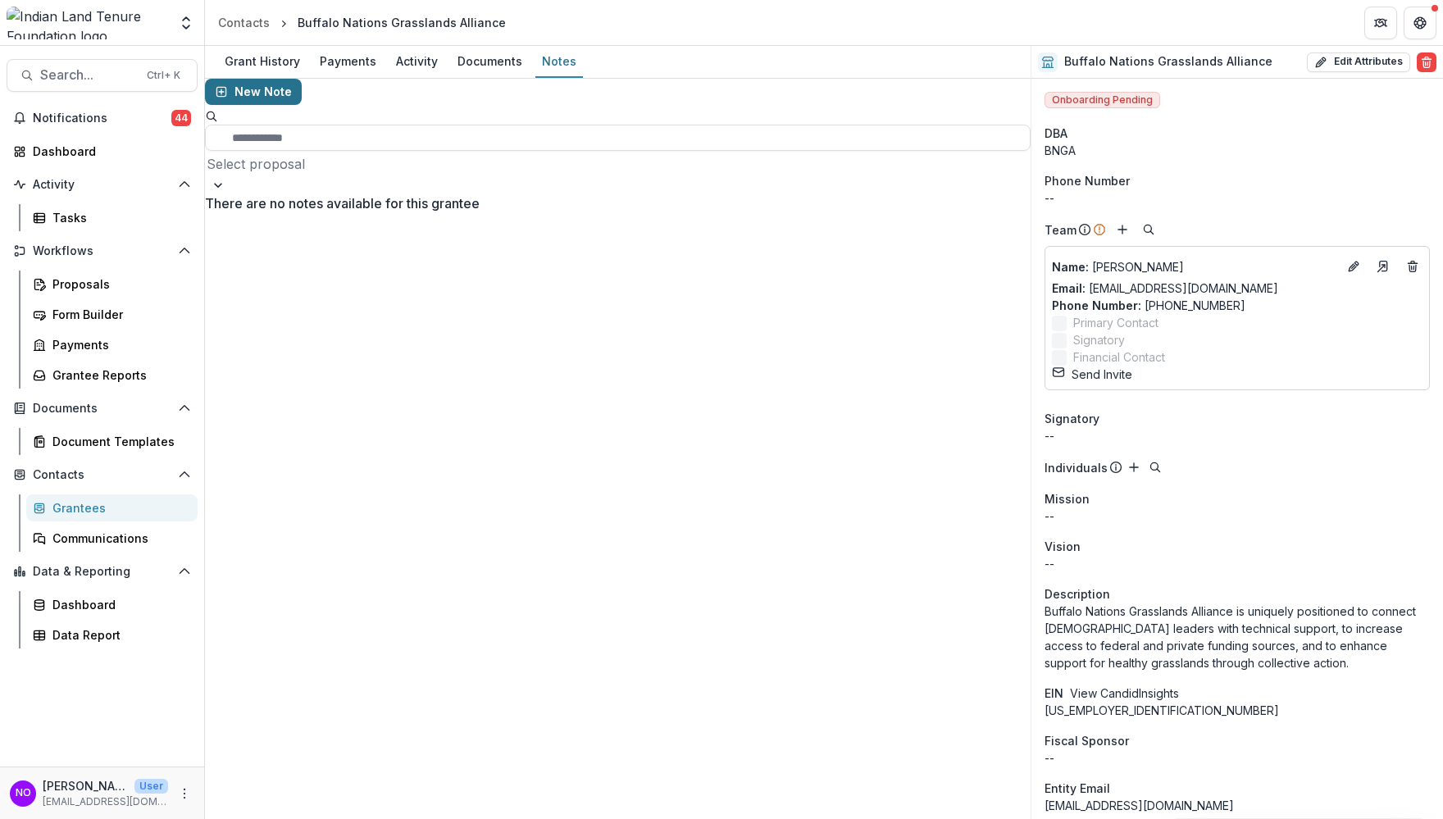
click at [286, 105] on button "New Note" at bounding box center [253, 92] width 97 height 26
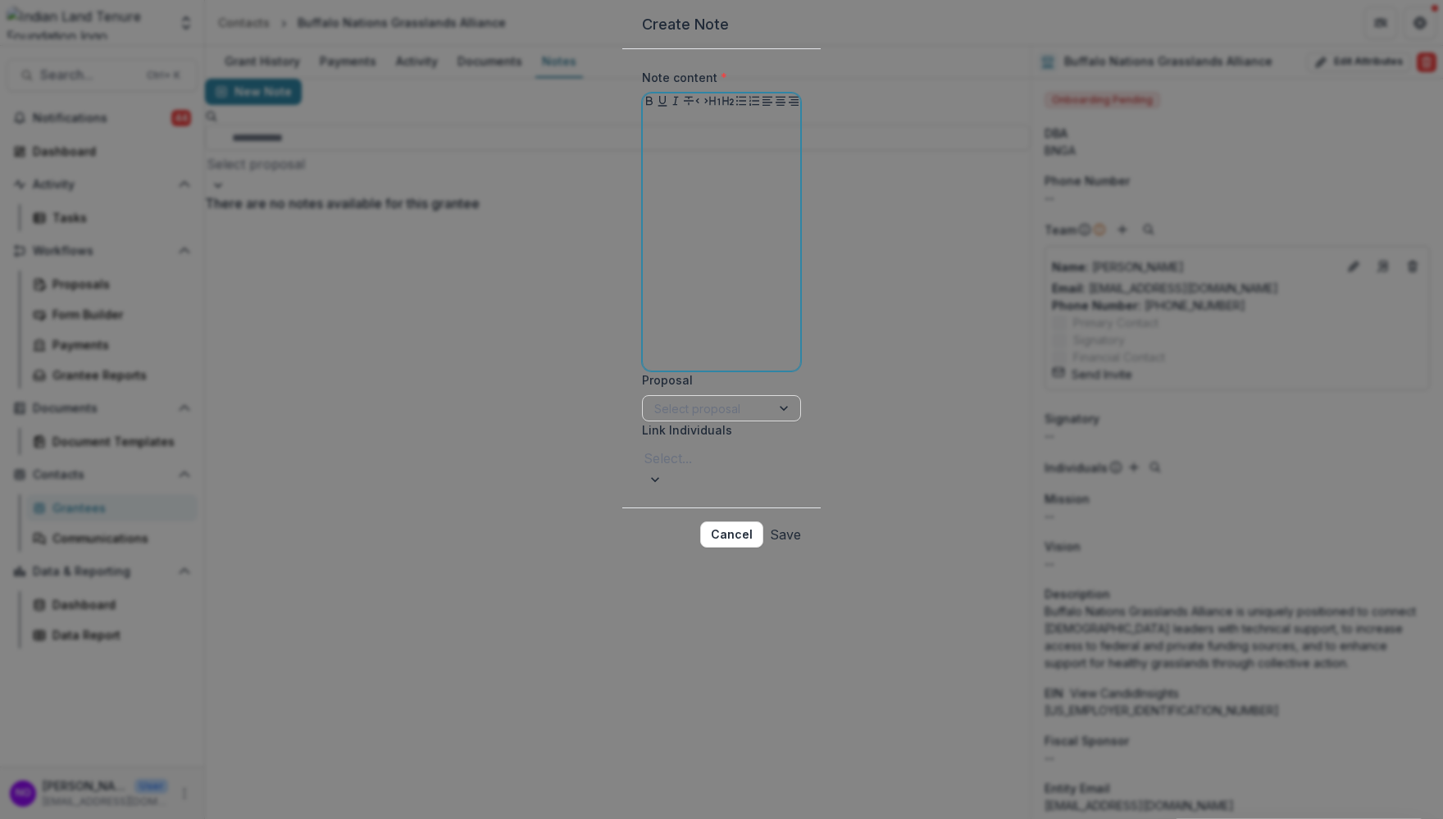
click at [649, 217] on div at bounding box center [721, 241] width 144 height 246
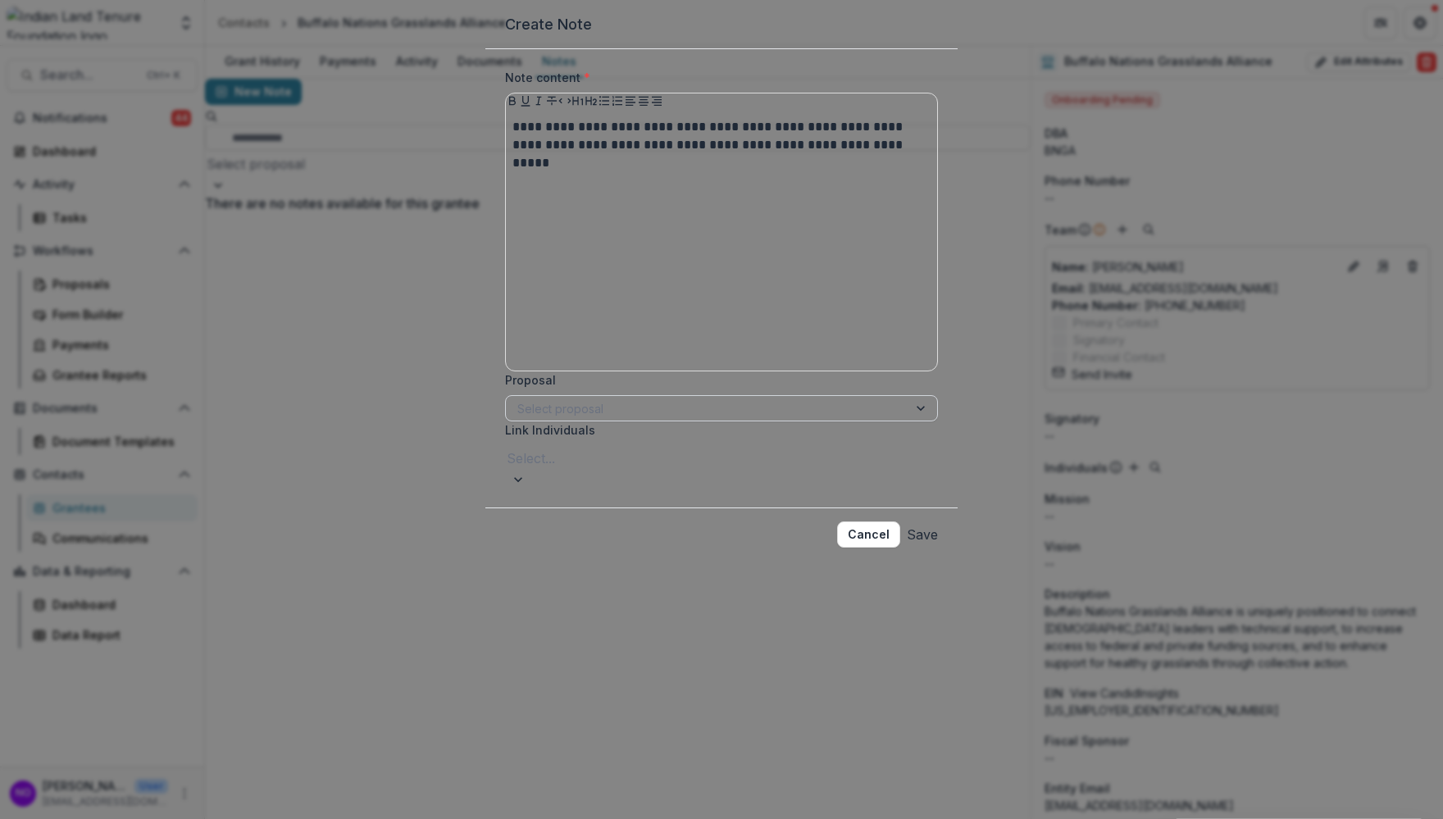
click at [580, 419] on div at bounding box center [706, 408] width 379 height 20
click at [589, 685] on div "2023 - Three-Year General Operating Grant" at bounding box center [721, 829] width 1443 height 20
click at [937, 548] on button "Save" at bounding box center [922, 534] width 31 height 26
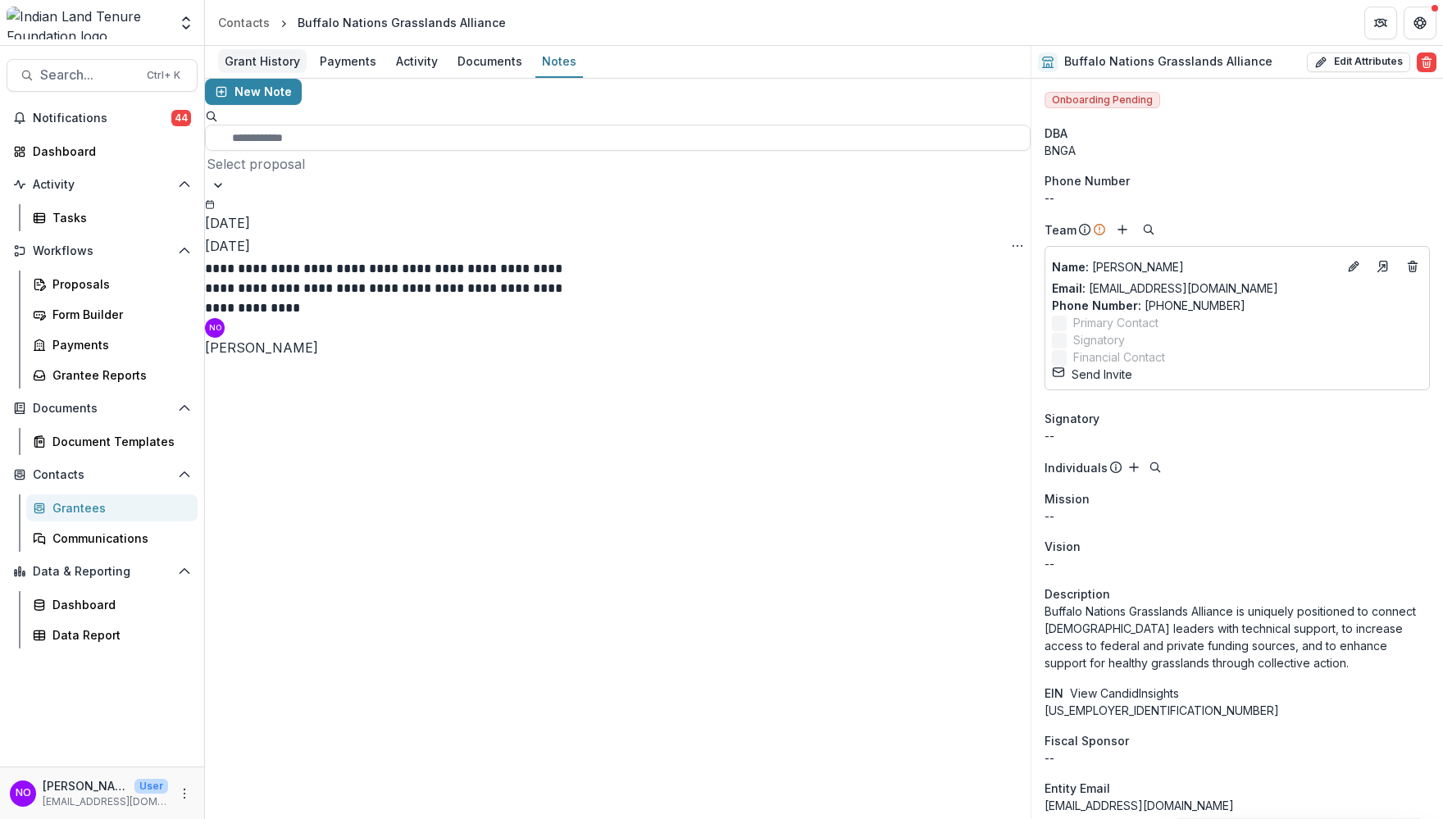
click at [274, 64] on div "Grant History" at bounding box center [262, 61] width 89 height 24
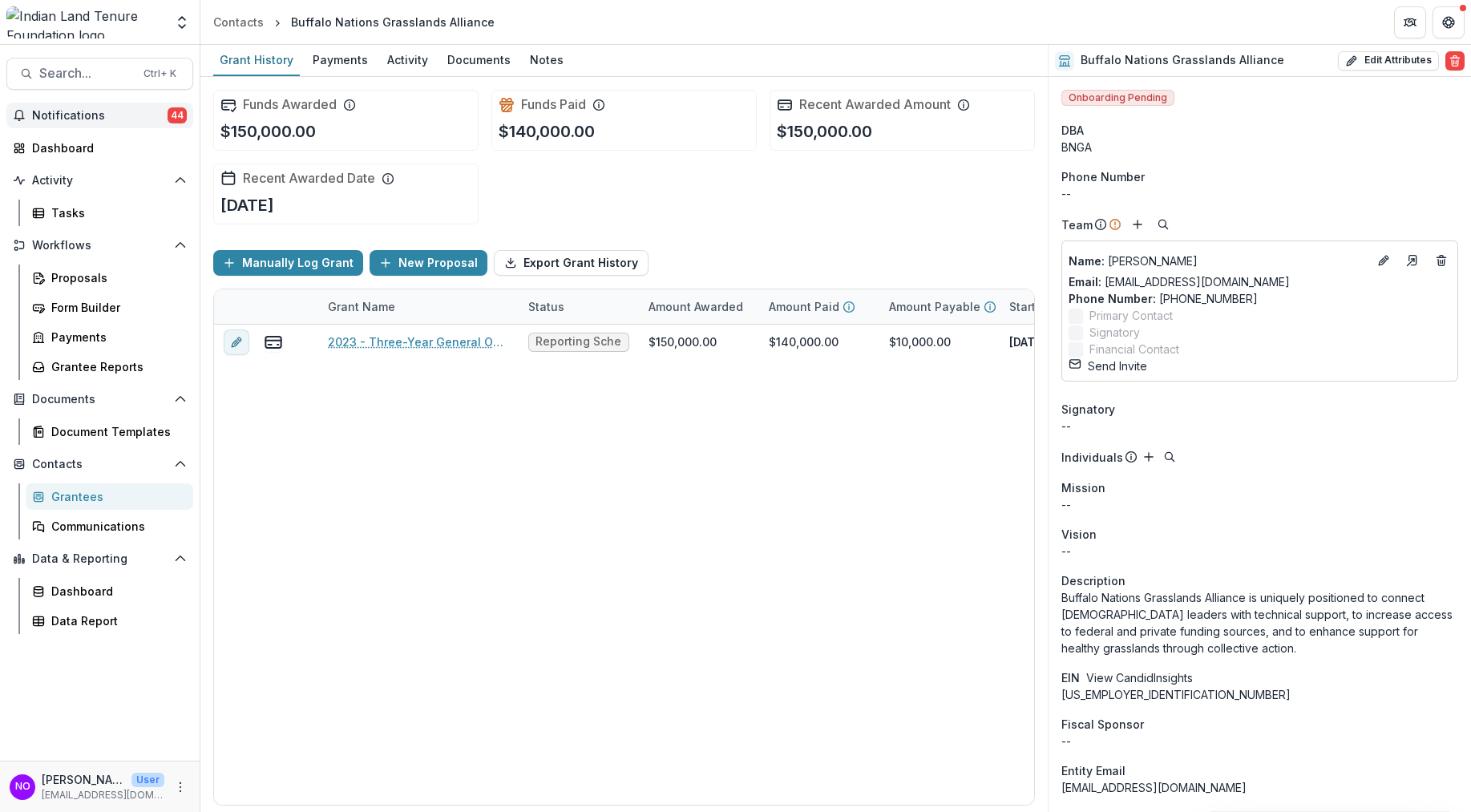
click at [84, 110] on span "Notifications" at bounding box center [100, 116] width 136 height 14
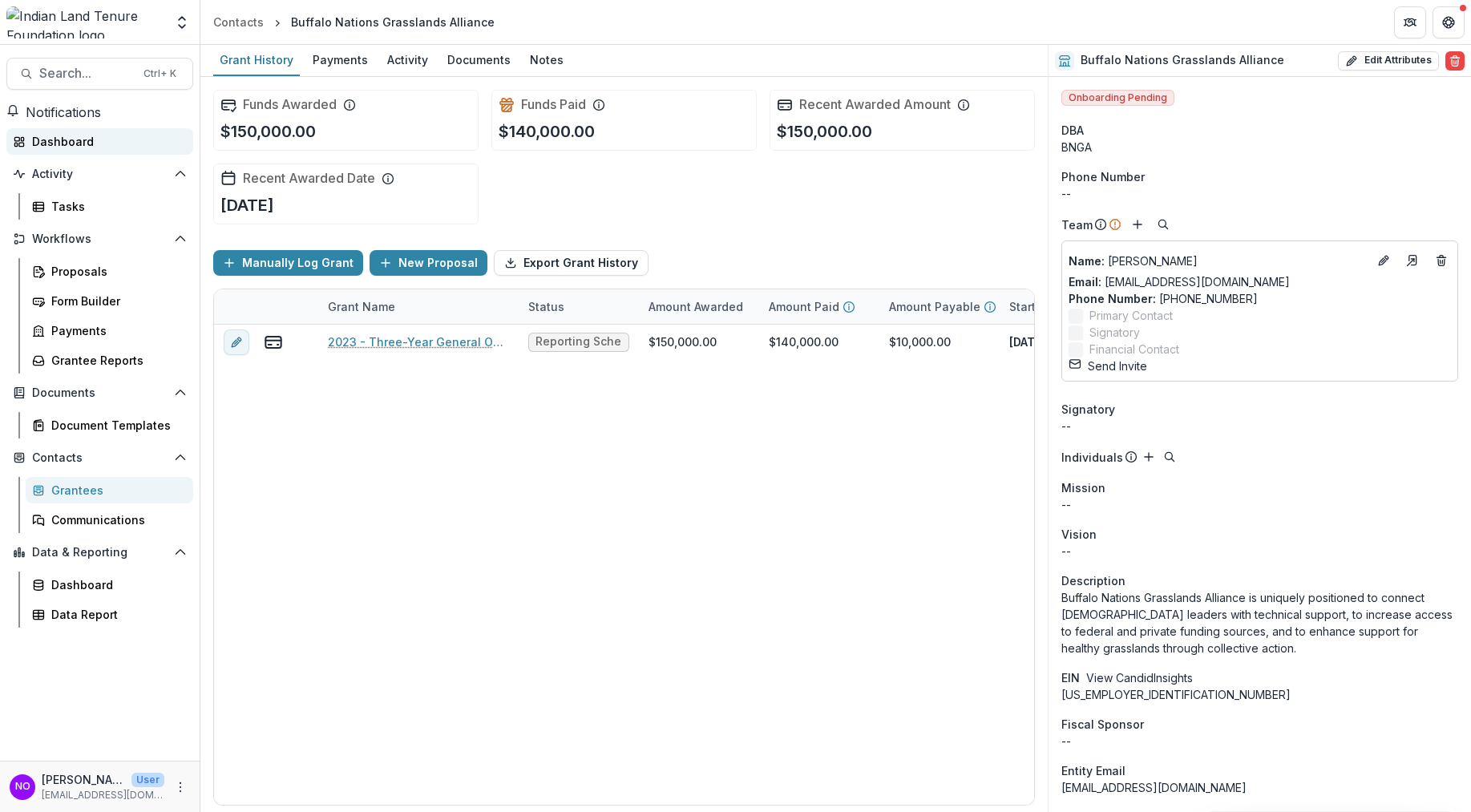
click at [63, 150] on div "Dashboard" at bounding box center [107, 141] width 149 height 17
